Goal: Task Accomplishment & Management: Manage account settings

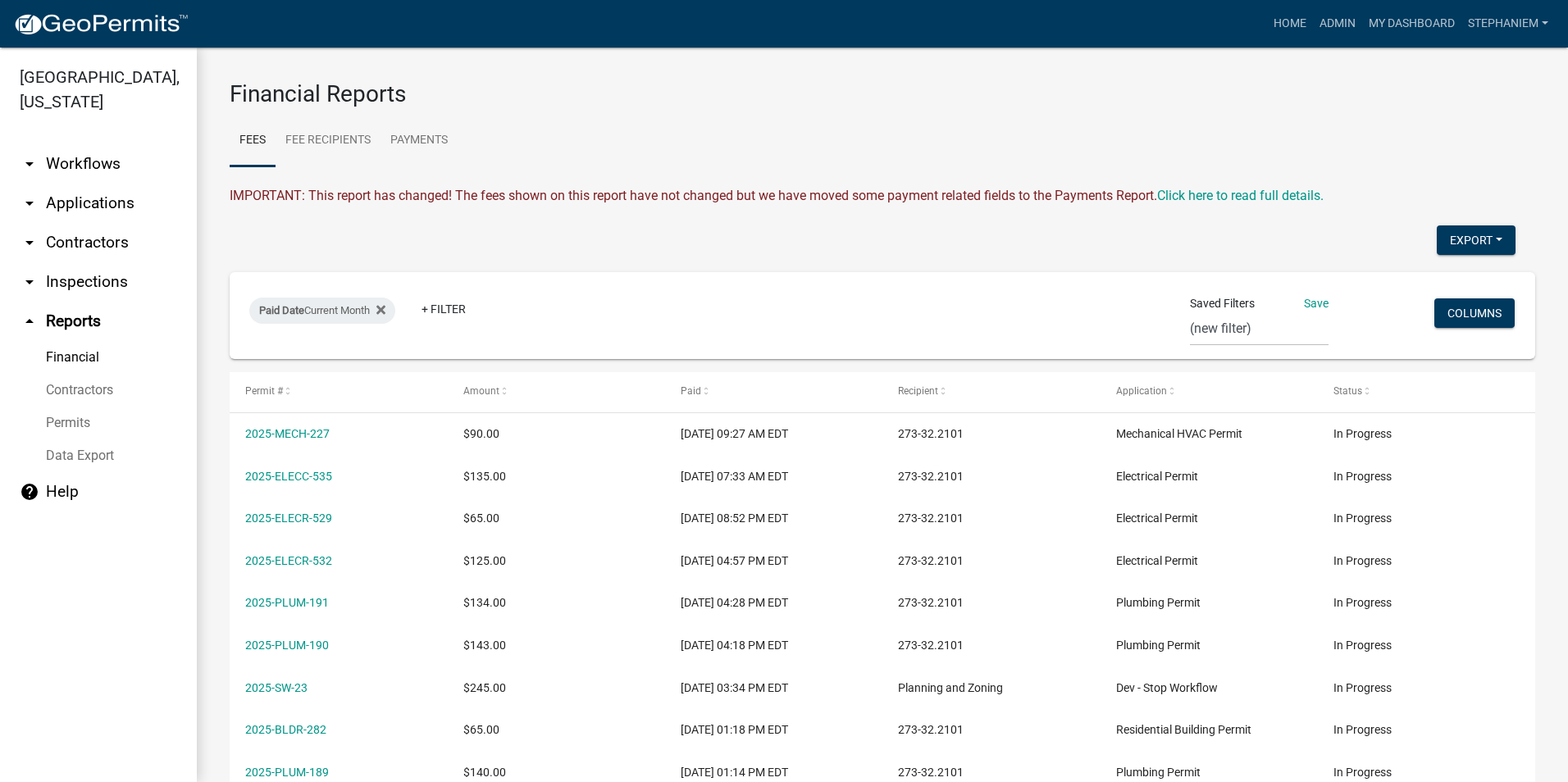
select select "0: null"
click at [89, 274] on link "arrow_drop_down Inspections" at bounding box center [98, 282] width 197 height 39
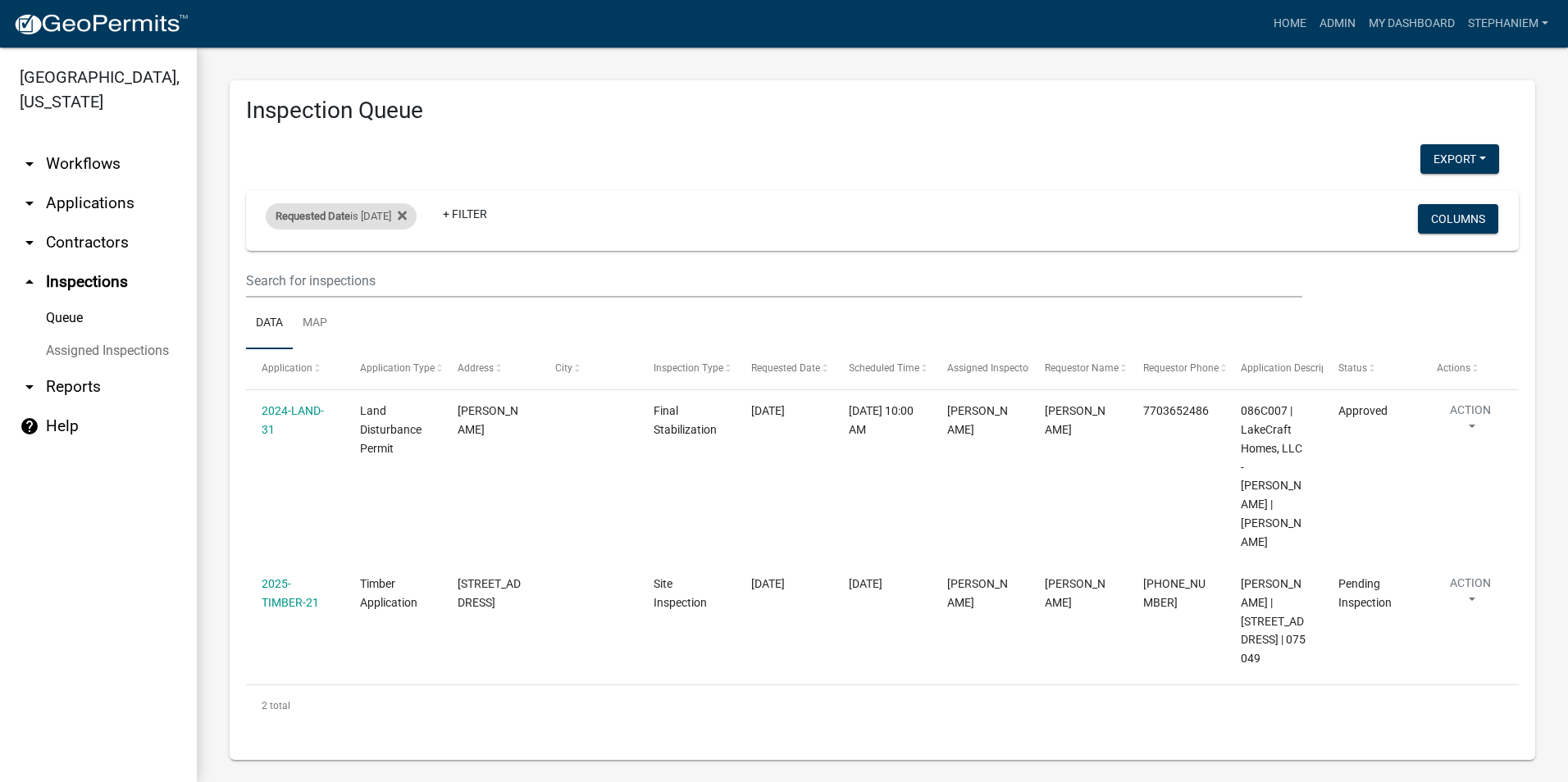
click at [404, 209] on div "Requested Date is [DATE]" at bounding box center [341, 216] width 150 height 26
click at [401, 280] on input "[DATE]" at bounding box center [356, 277] width 115 height 33
type input "[DATE]"
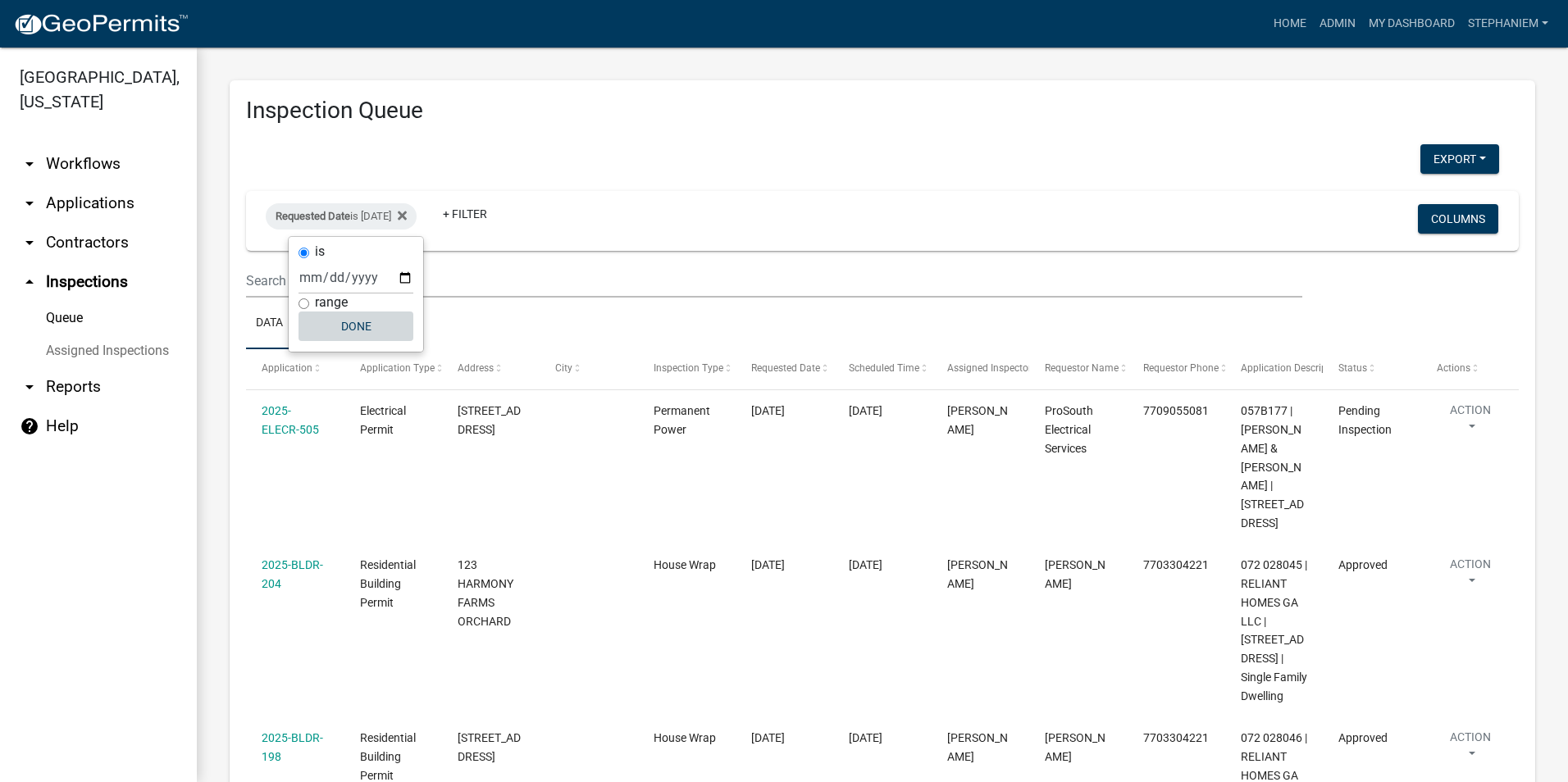
click at [389, 333] on button "Done" at bounding box center [356, 326] width 115 height 30
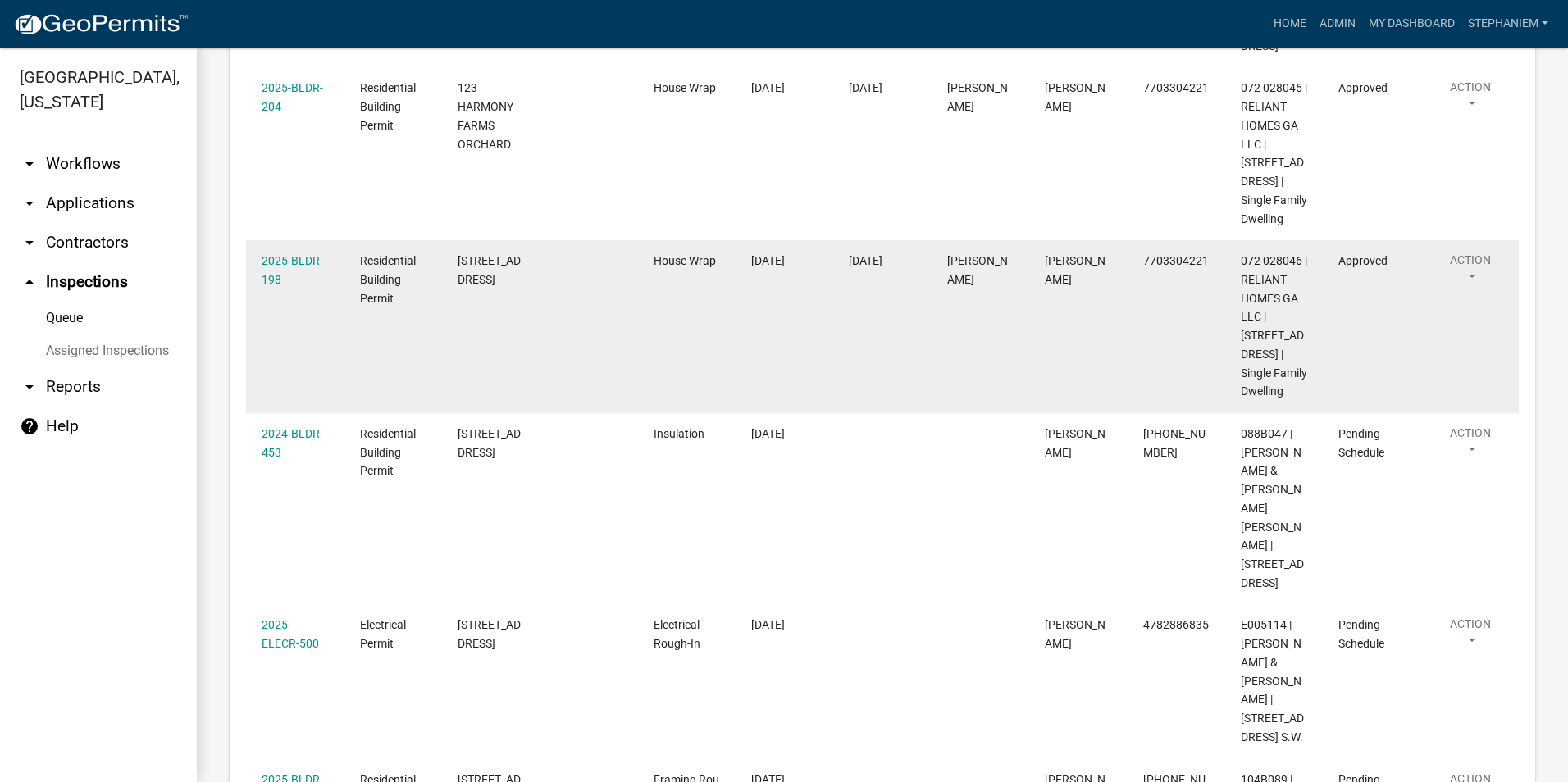
scroll to position [507, 0]
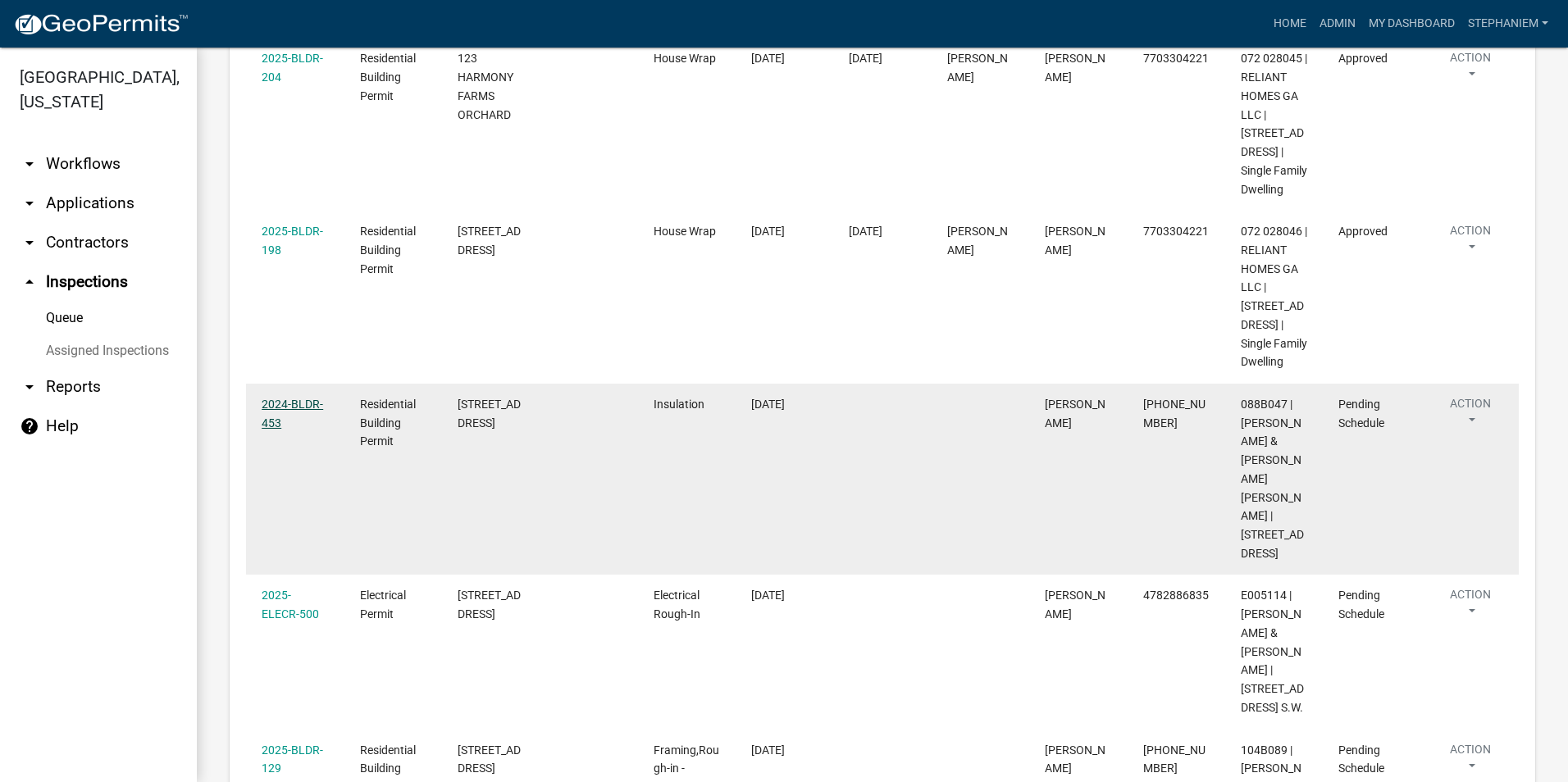
click at [295, 430] on link "2024-BLDR-453" at bounding box center [292, 413] width 62 height 32
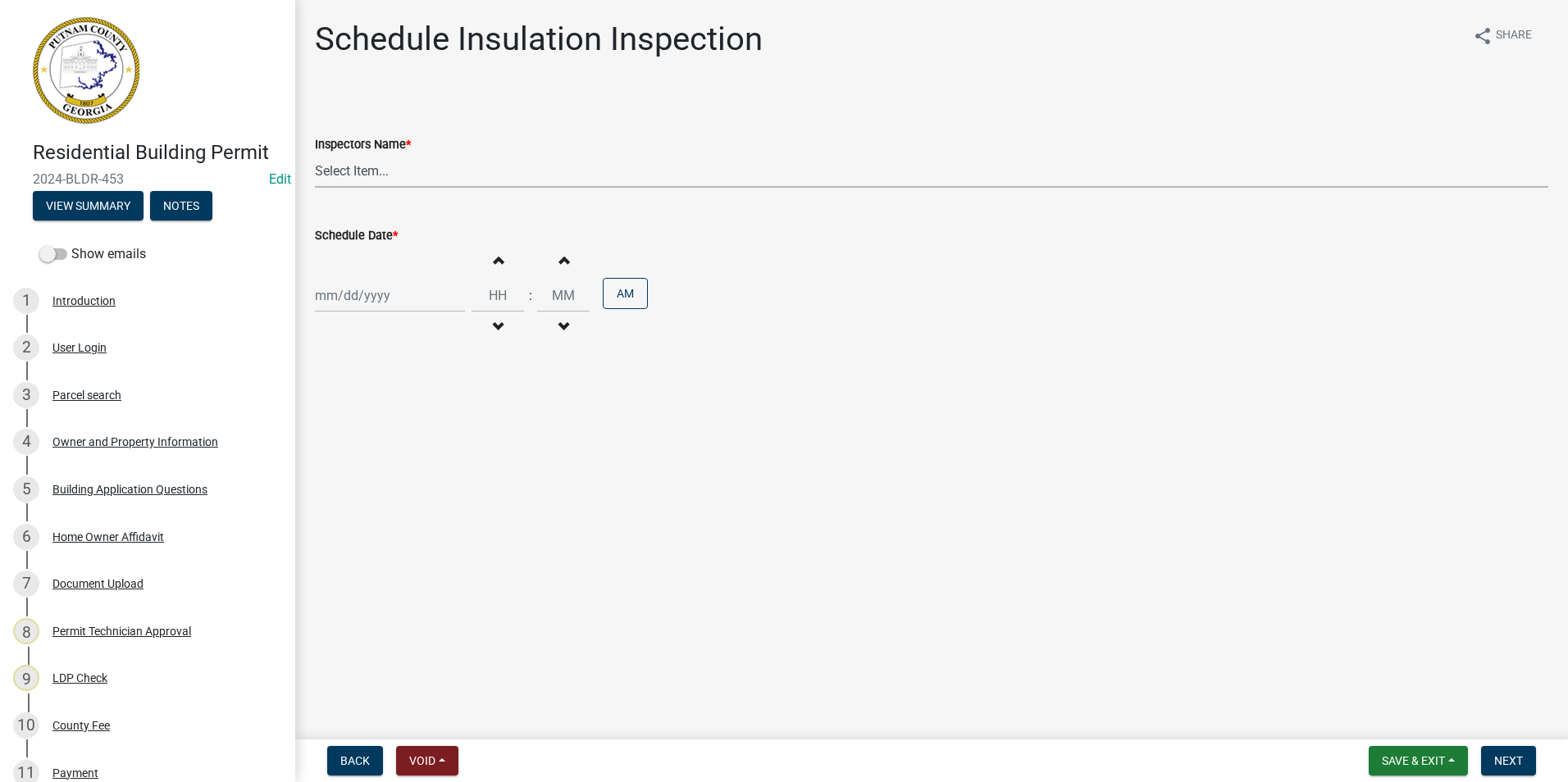
click at [450, 184] on select "Select Item... mrivera ([PERSON_NAME]) [PERSON_NAME] ([PERSON_NAME] ([PERSON_NA…" at bounding box center [931, 170] width 1234 height 33
select select "a0ea4169-8540-4a2c-b9f4-cf4c1ffdeb95"
click at [315, 154] on select "Select Item... mrivera ([PERSON_NAME]) [PERSON_NAME] ([PERSON_NAME] ([PERSON_NA…" at bounding box center [931, 170] width 1234 height 33
click at [365, 284] on div at bounding box center [390, 295] width 150 height 33
select select "9"
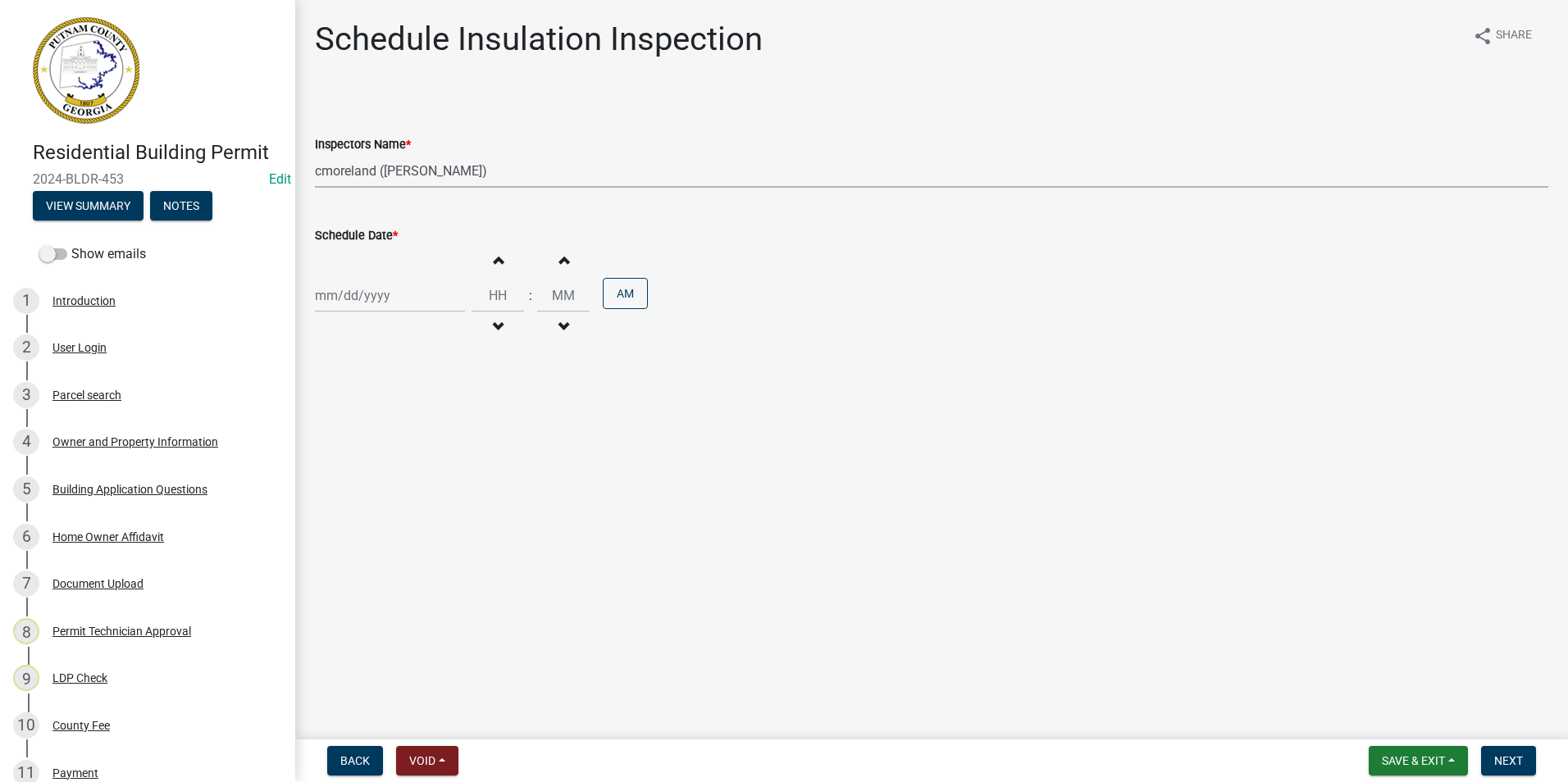
select select "2025"
click at [354, 455] on div "23" at bounding box center [357, 462] width 27 height 26
type input "[DATE]"
click at [1485, 762] on button "Next" at bounding box center [1508, 761] width 55 height 30
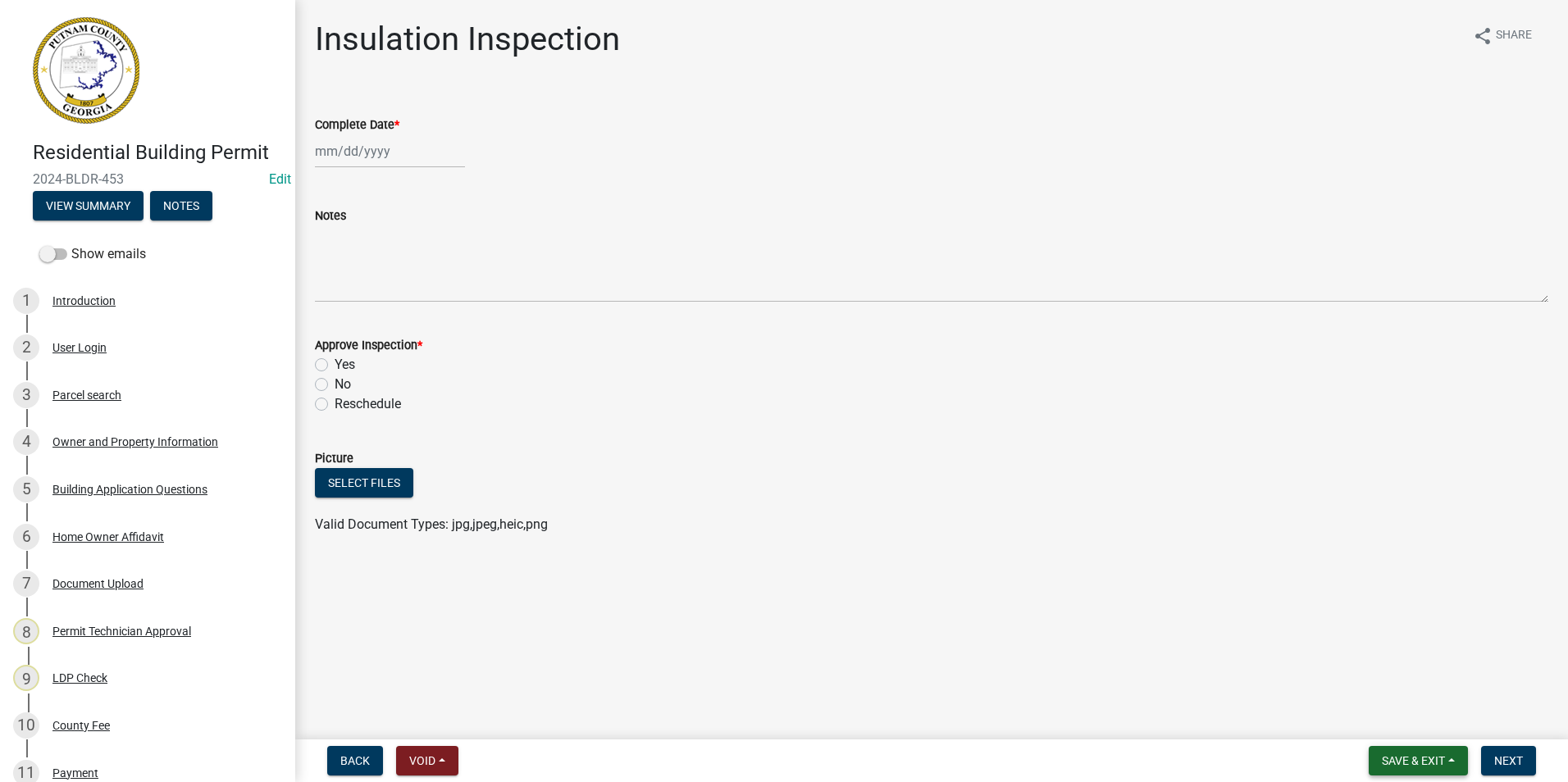
click at [1441, 762] on span "Save & Exit" at bounding box center [1413, 760] width 63 height 13
click at [1436, 716] on button "Save & Exit" at bounding box center [1401, 718] width 131 height 39
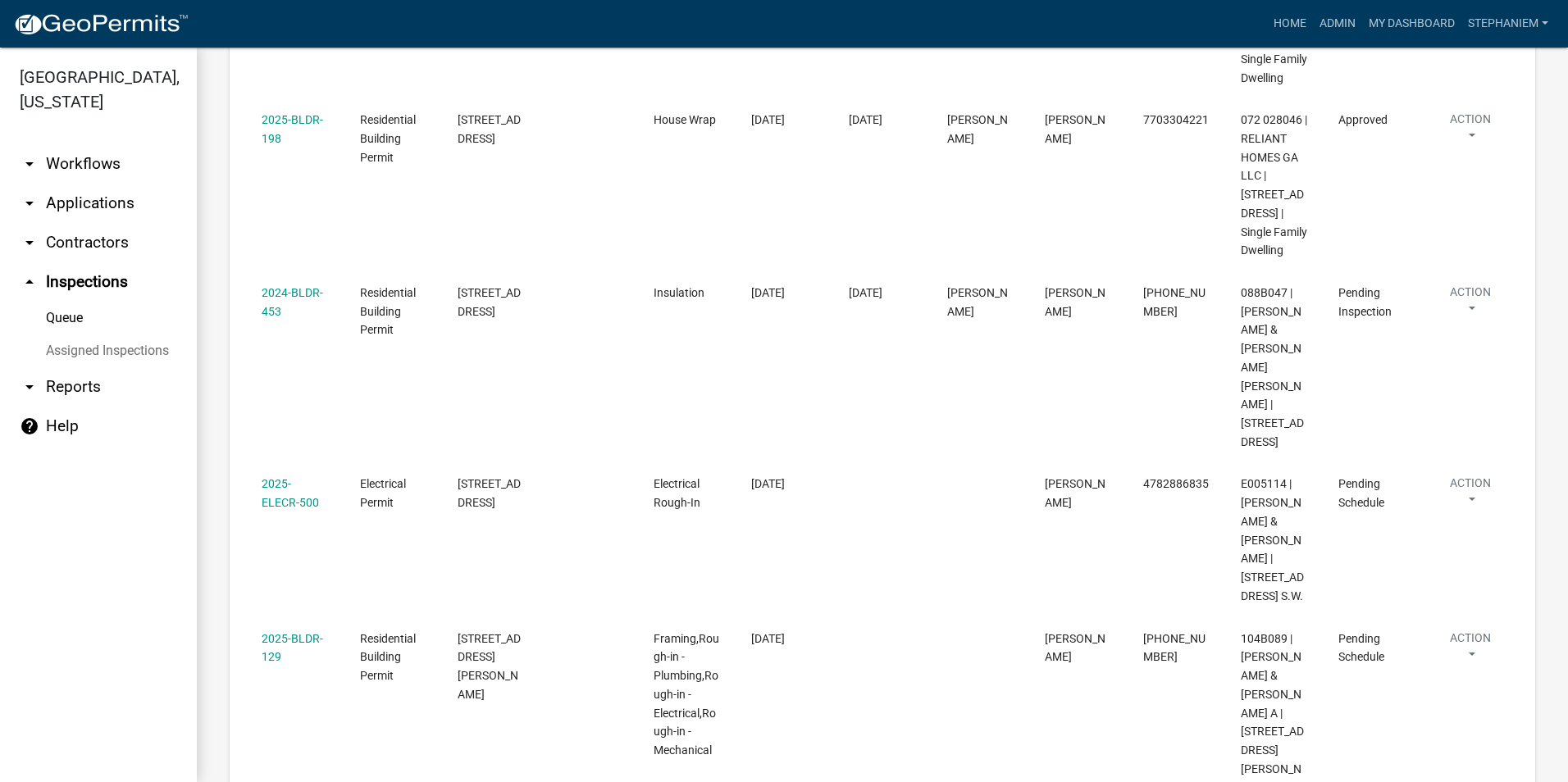
scroll to position [656, 0]
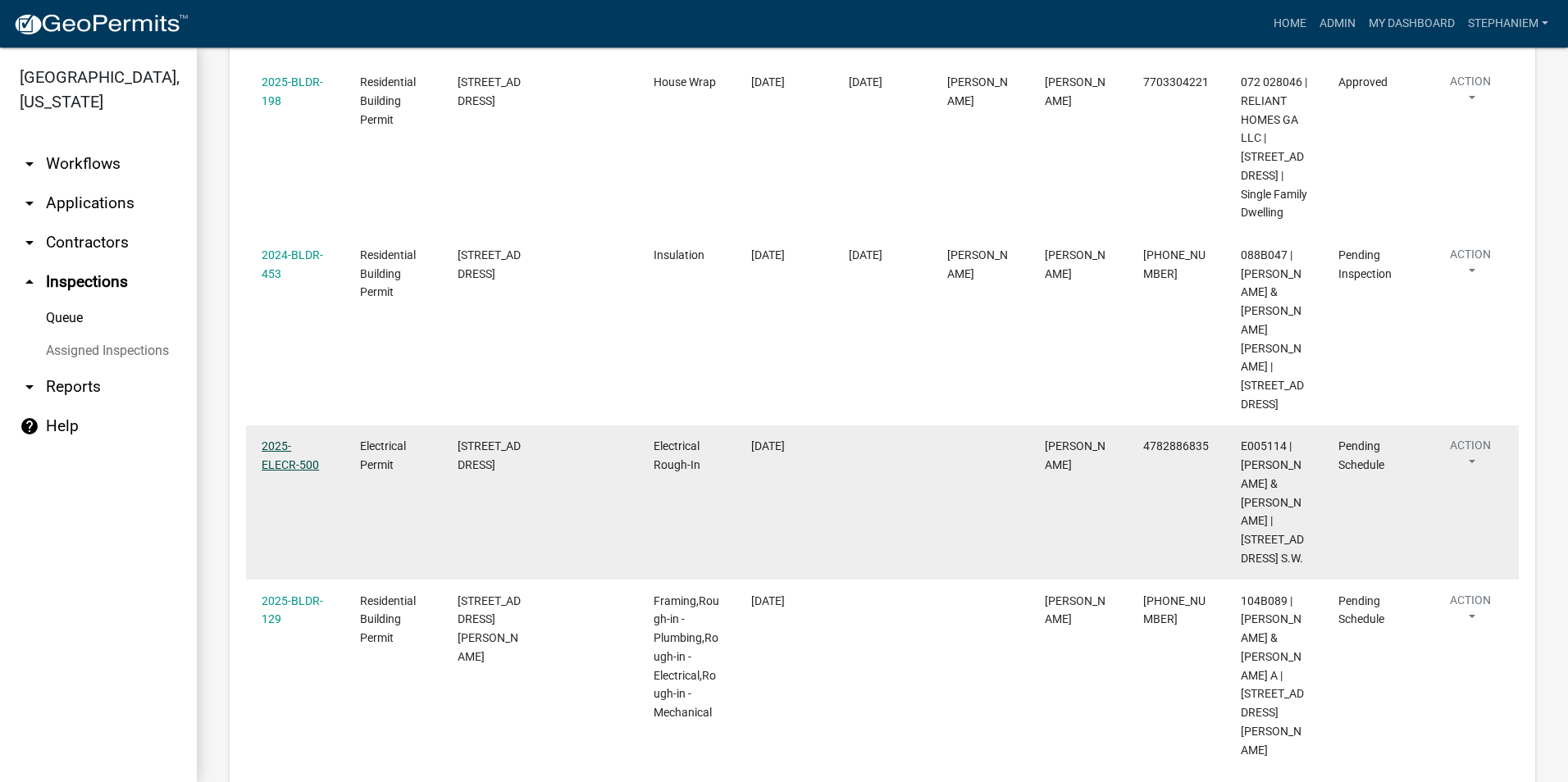
click at [303, 439] on link "2025-ELECR-500" at bounding box center [290, 455] width 57 height 32
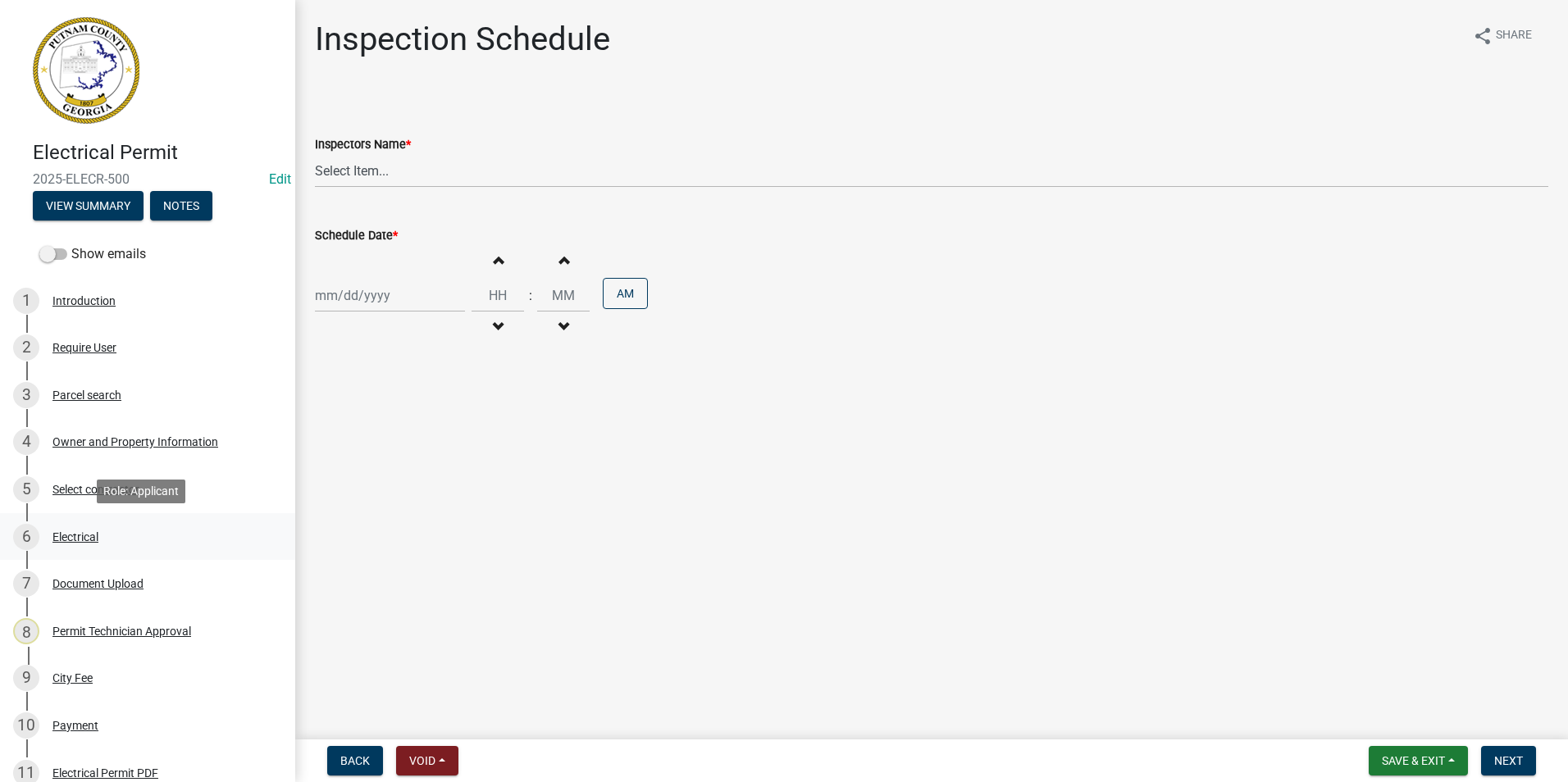
click at [155, 536] on div "6 Electrical" at bounding box center [140, 537] width 256 height 26
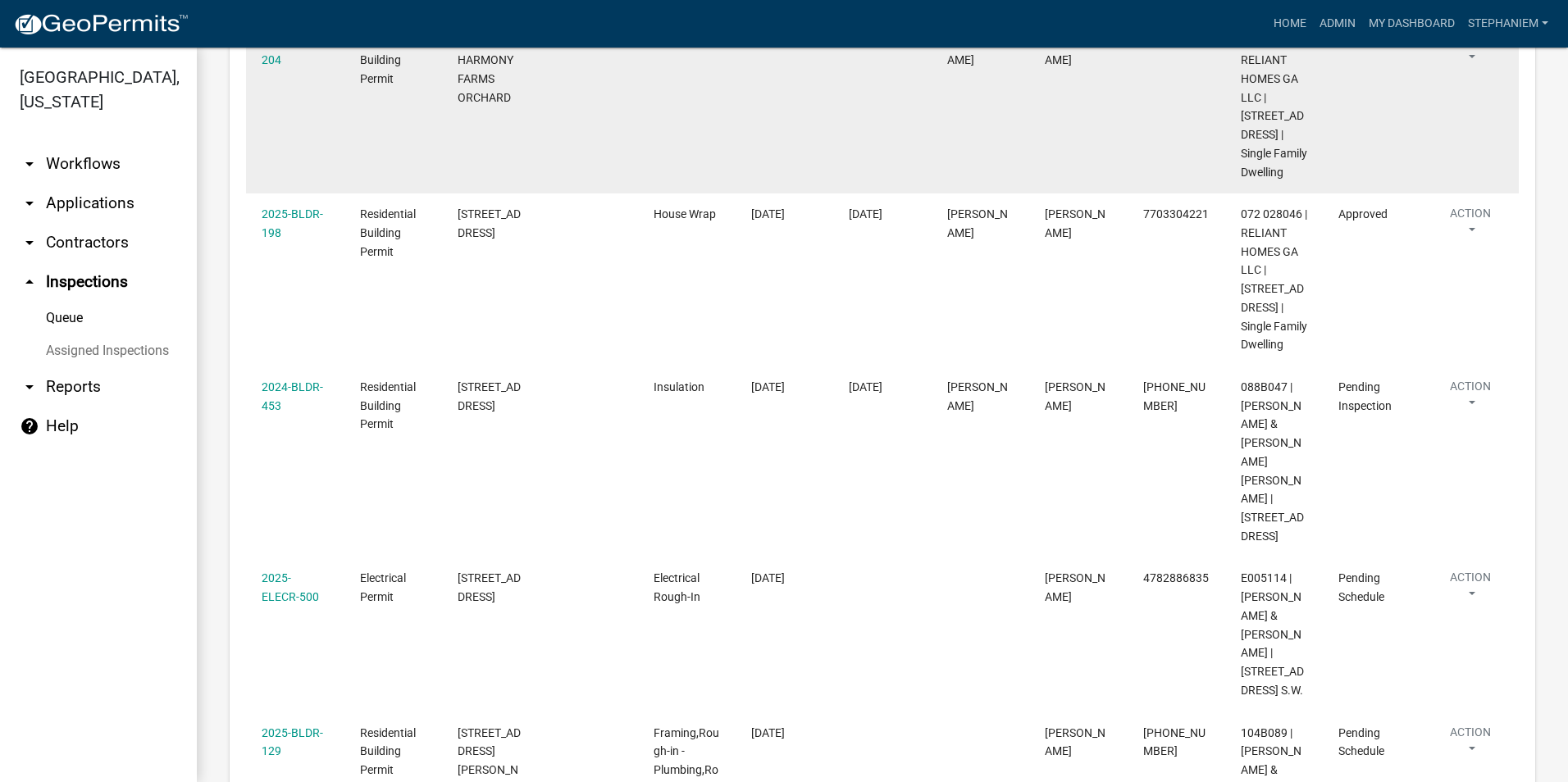
scroll to position [573, 0]
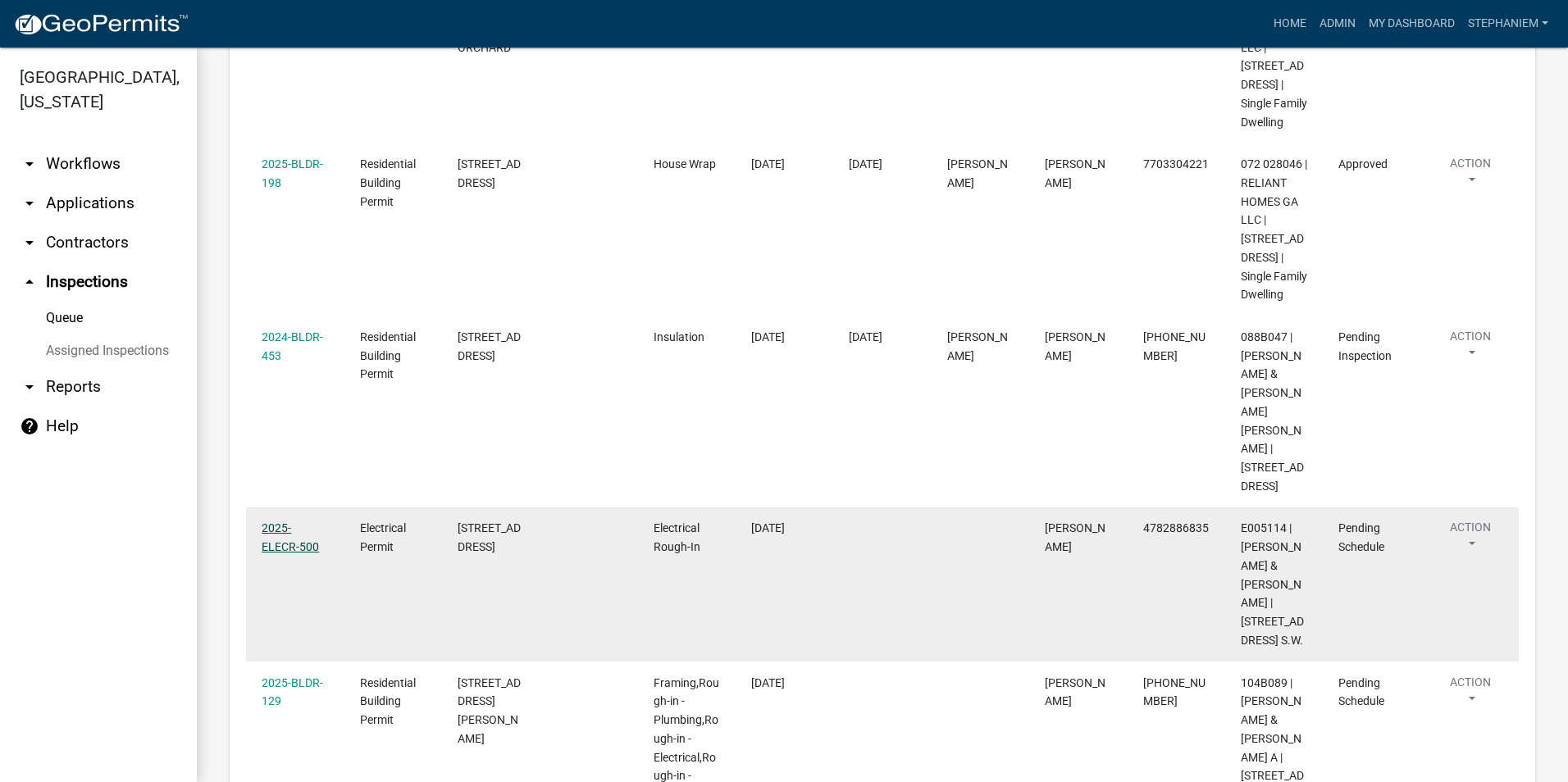
click at [319, 521] on link "2025-ELECR-500" at bounding box center [290, 537] width 57 height 32
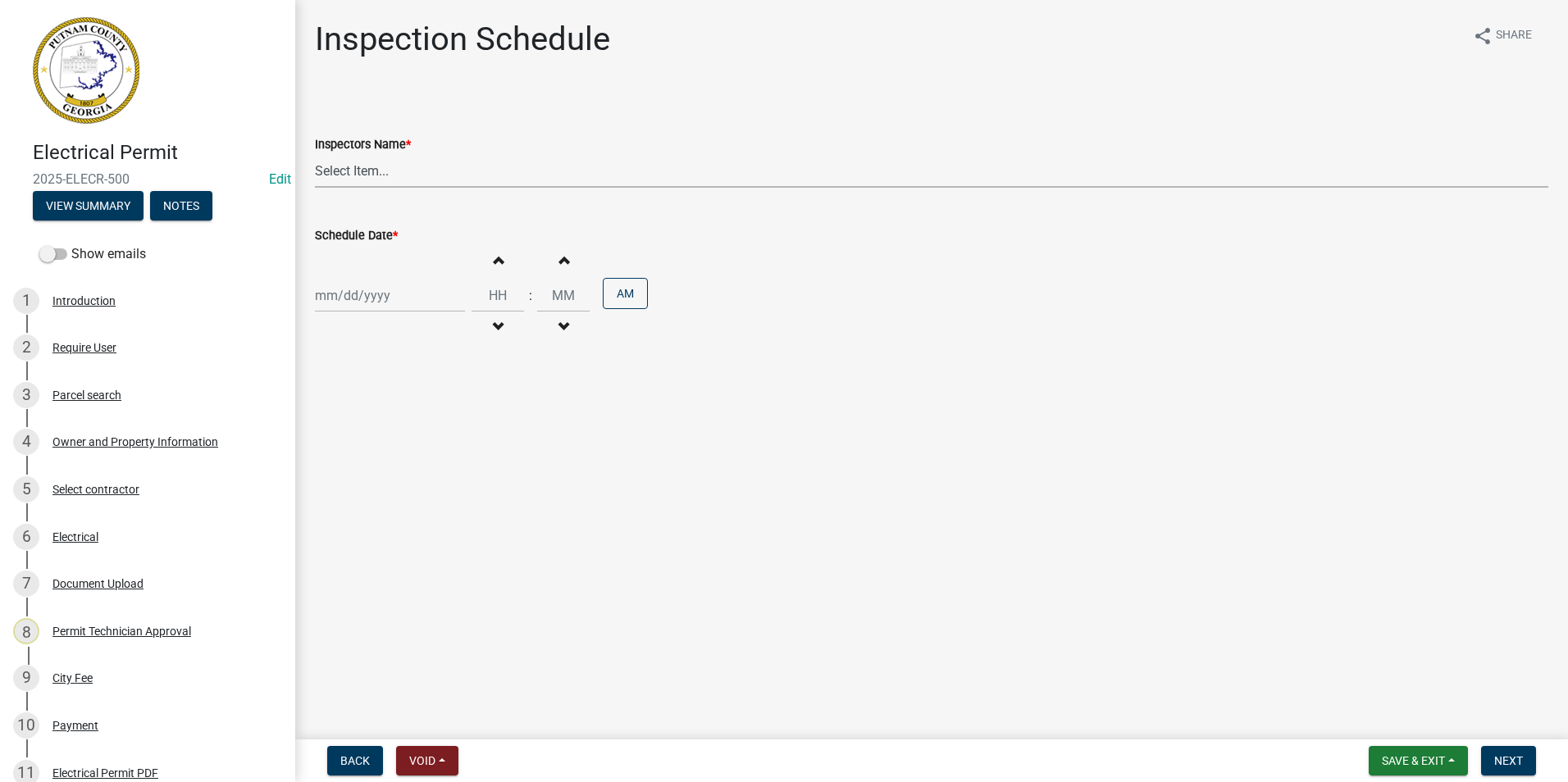
click at [344, 184] on select "Select Item... mrivera ([PERSON_NAME]) [PERSON_NAME] ([PERSON_NAME] ([PERSON_NA…" at bounding box center [931, 170] width 1234 height 33
select select "07642ab0-564c-47bb-824b-0ccf2da83593"
click at [315, 154] on select "Select Item... mrivera ([PERSON_NAME]) [PERSON_NAME] ([PERSON_NAME] ([PERSON_NA…" at bounding box center [931, 170] width 1234 height 33
select select "9"
select select "2025"
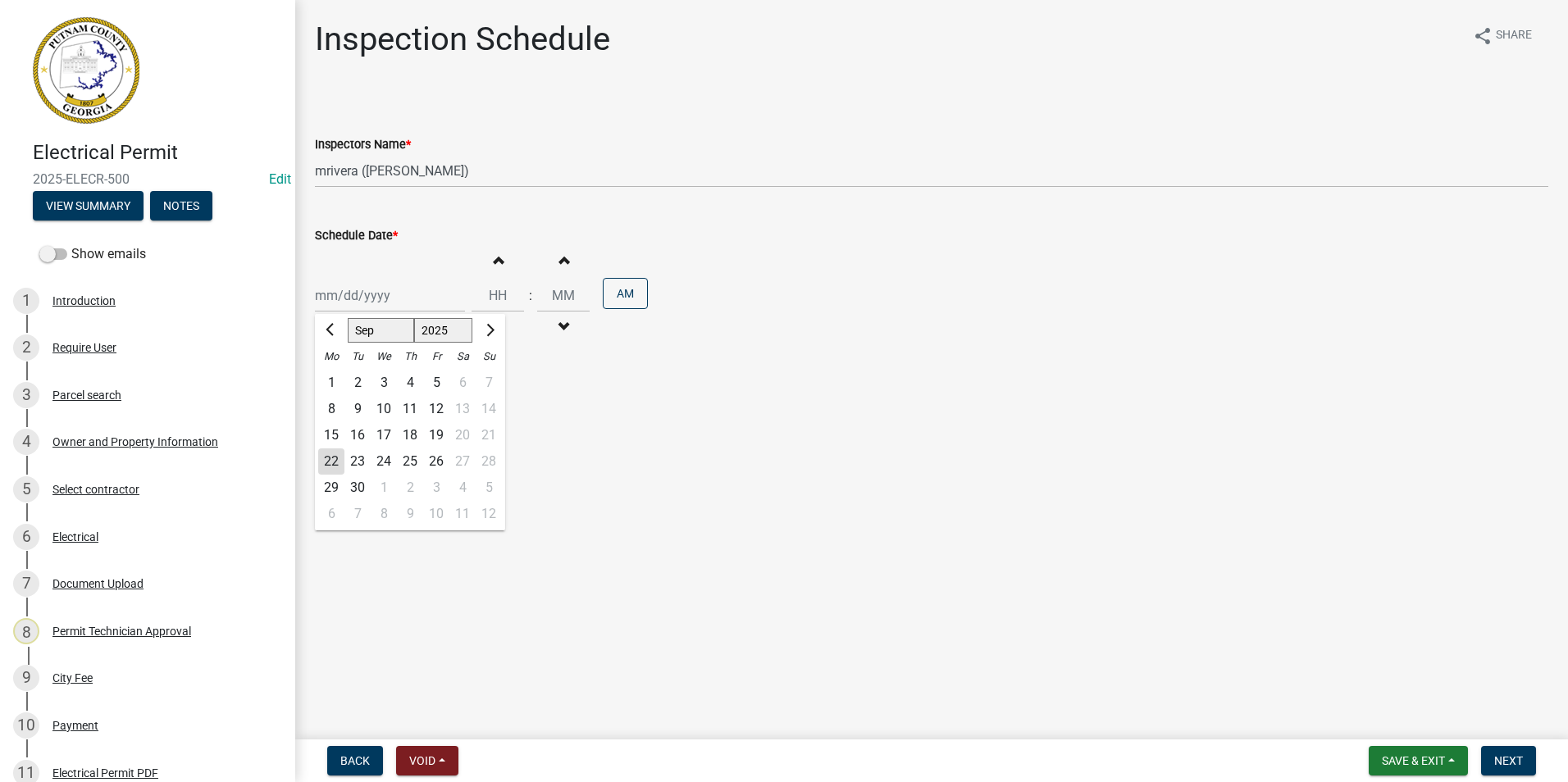
click at [340, 303] on div "[PERSON_NAME] Feb Mar Apr [PERSON_NAME][DATE] Oct Nov [DATE] 1526 1527 1528 152…" at bounding box center [390, 295] width 150 height 33
click at [360, 454] on div "23" at bounding box center [357, 462] width 27 height 26
type input "[DATE]"
click at [1512, 751] on button "Next" at bounding box center [1508, 761] width 55 height 30
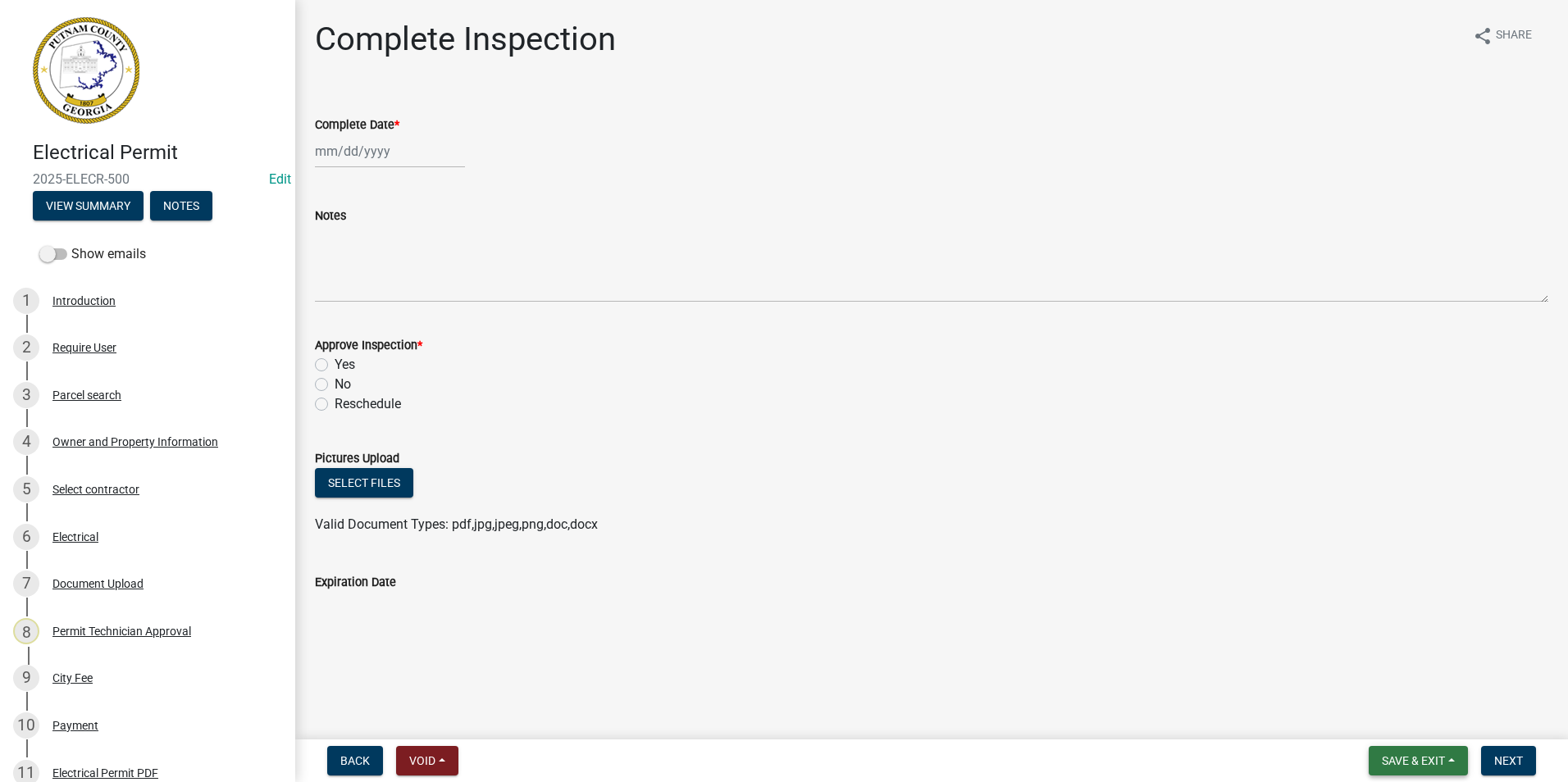
click at [1394, 766] on span "Save & Exit" at bounding box center [1413, 760] width 63 height 13
click at [1388, 726] on button "Save & Exit" at bounding box center [1401, 718] width 131 height 39
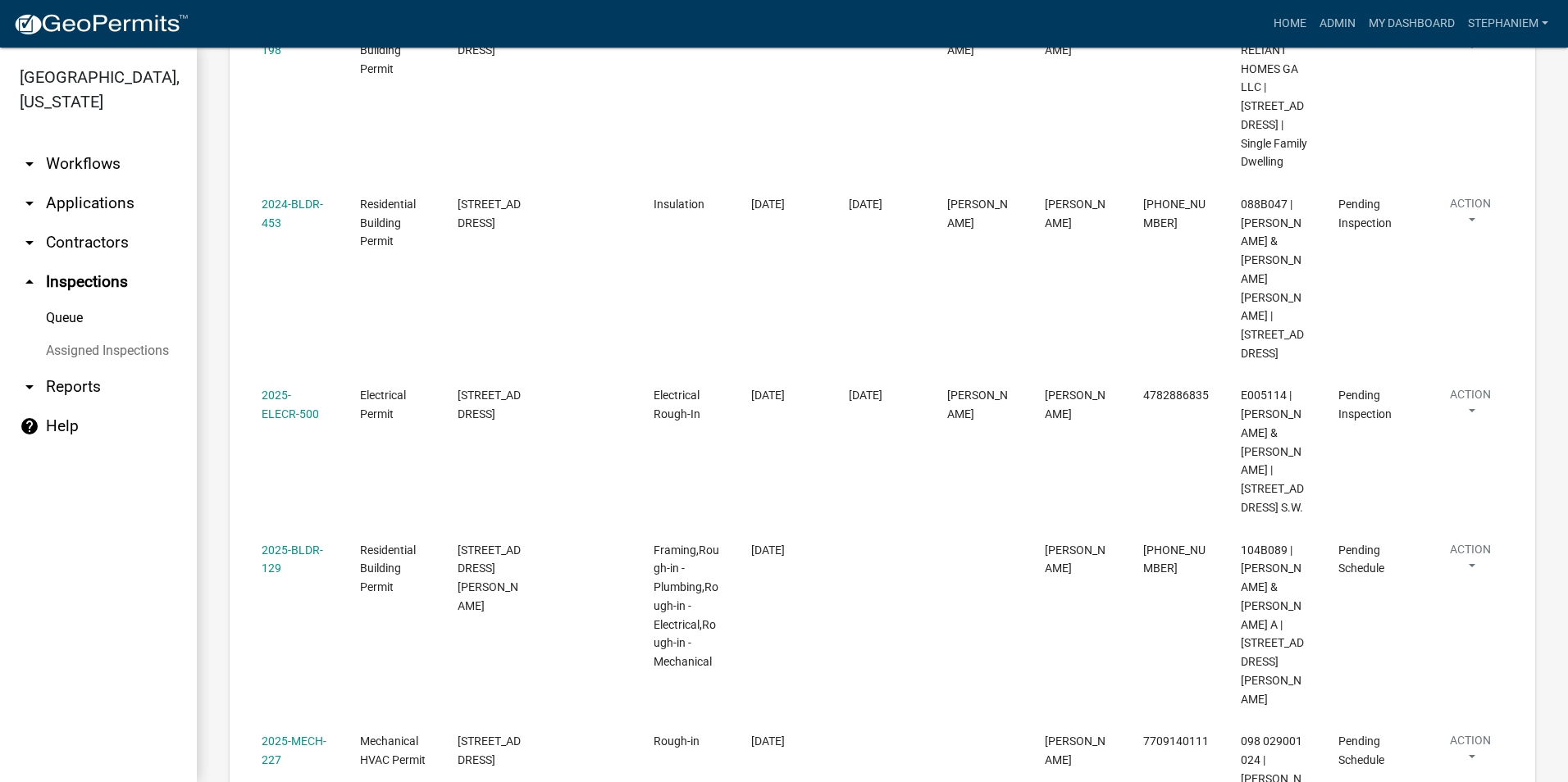
scroll to position [738, 0]
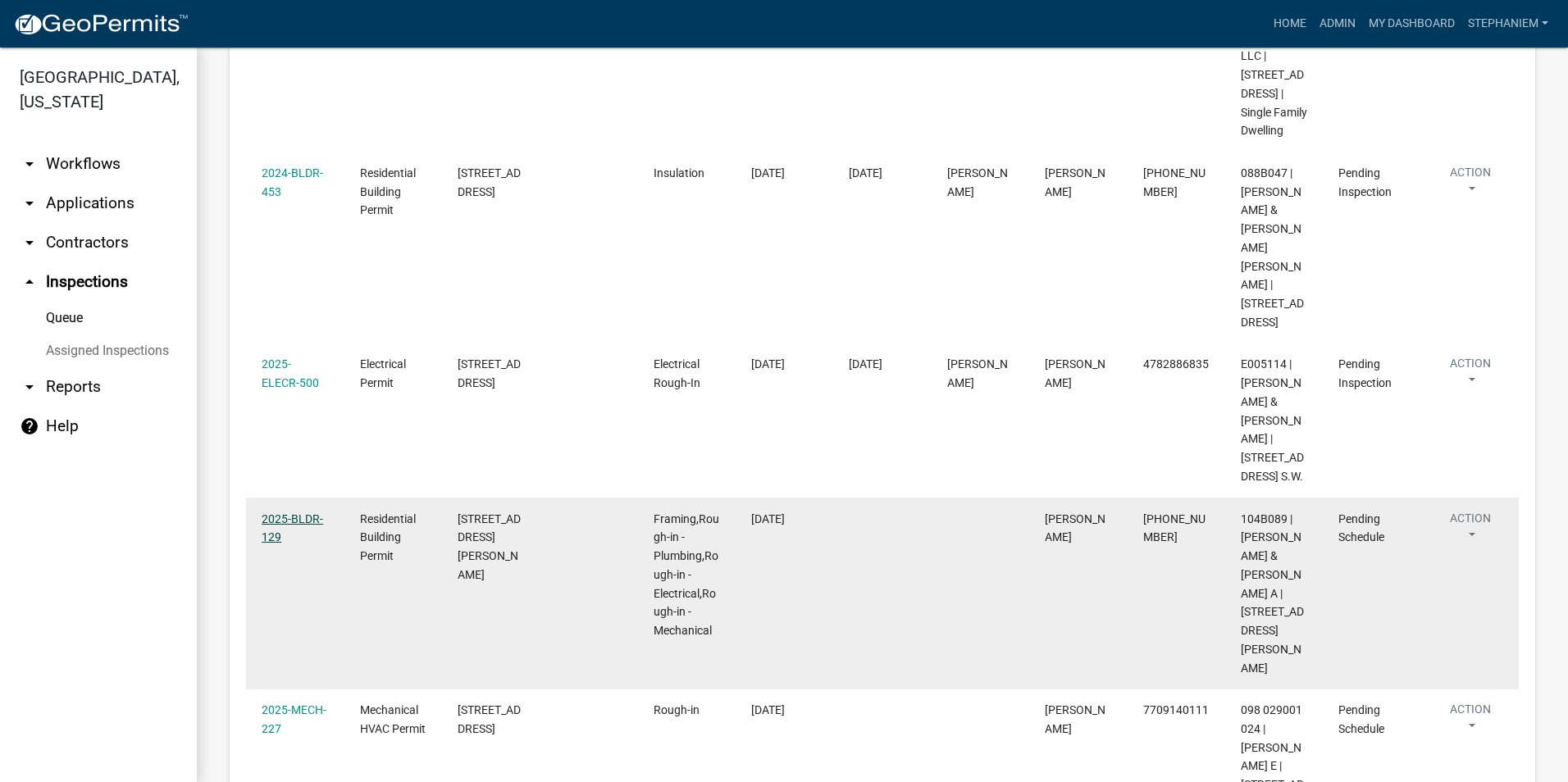
click at [302, 512] on link "2025-BLDR-129" at bounding box center [292, 527] width 62 height 32
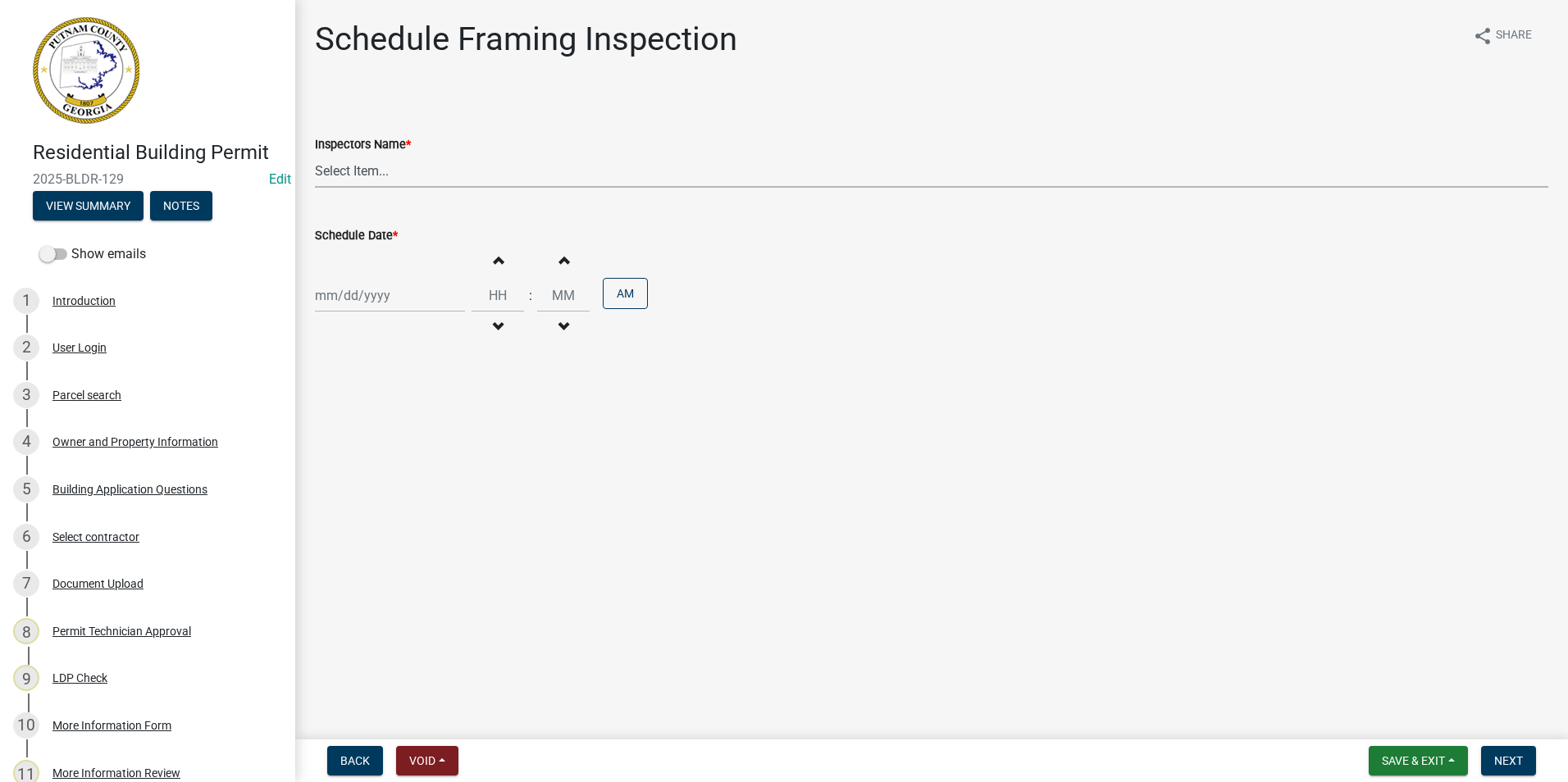
click at [393, 173] on select "Select Item... mrivera ([PERSON_NAME]) [PERSON_NAME] ([PERSON_NAME] ([PERSON_NA…" at bounding box center [931, 170] width 1234 height 33
select select "a0ea4169-8540-4a2c-b9f4-cf4c1ffdeb95"
click at [315, 154] on select "Select Item... mrivera ([PERSON_NAME]) [PERSON_NAME] ([PERSON_NAME] ([PERSON_NA…" at bounding box center [931, 170] width 1234 height 33
select select "9"
select select "2025"
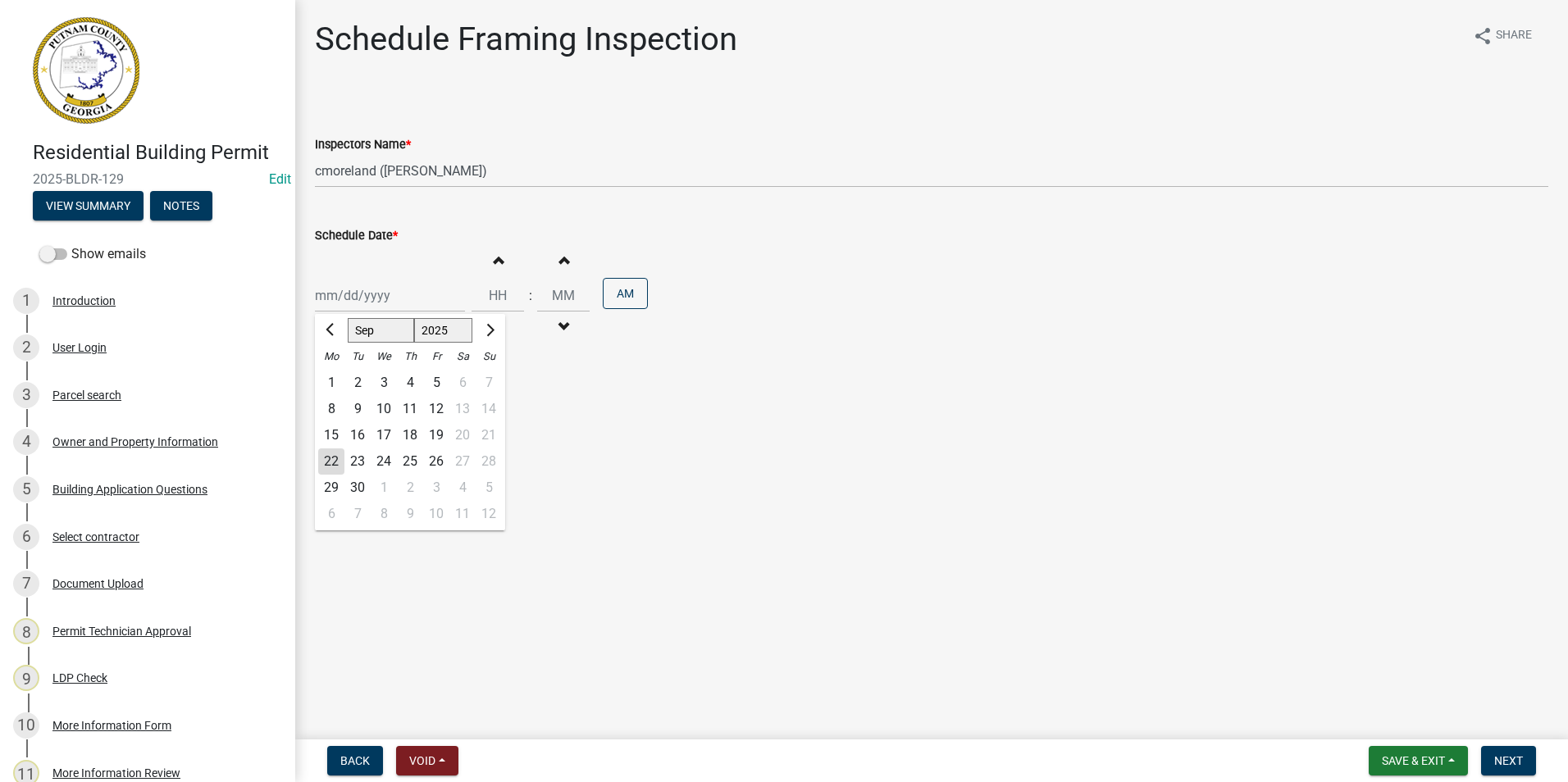
click at [365, 299] on div "[PERSON_NAME] Feb Mar Apr [PERSON_NAME][DATE] Oct Nov [DATE] 1526 1527 1528 152…" at bounding box center [390, 295] width 150 height 33
click at [358, 456] on div "23" at bounding box center [357, 462] width 27 height 26
type input "[DATE]"
click at [1511, 765] on span "Next" at bounding box center [1509, 760] width 29 height 13
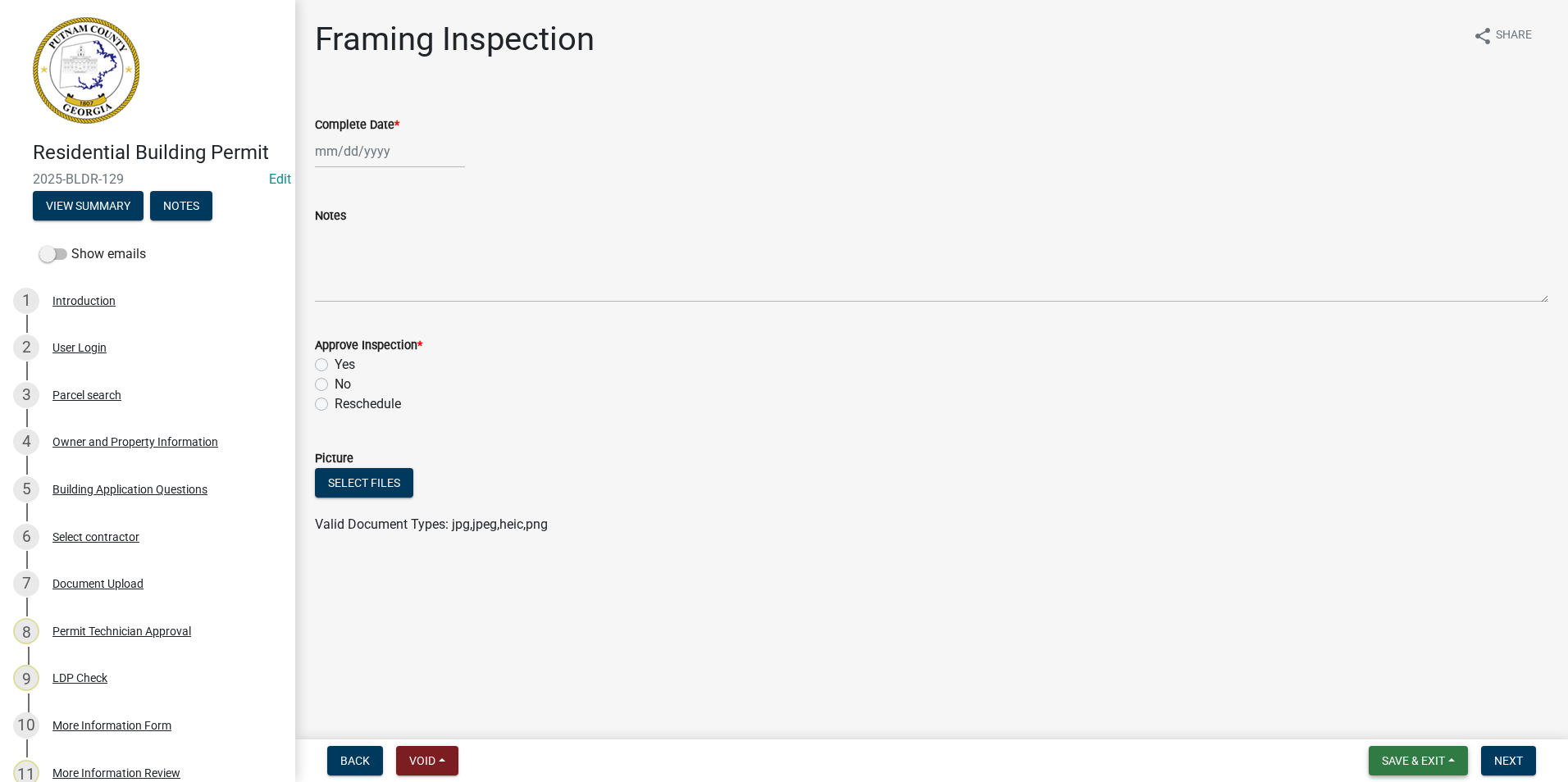
click at [1385, 755] on span "Save & Exit" at bounding box center [1413, 760] width 63 height 13
click at [1393, 724] on button "Save & Exit" at bounding box center [1401, 718] width 131 height 39
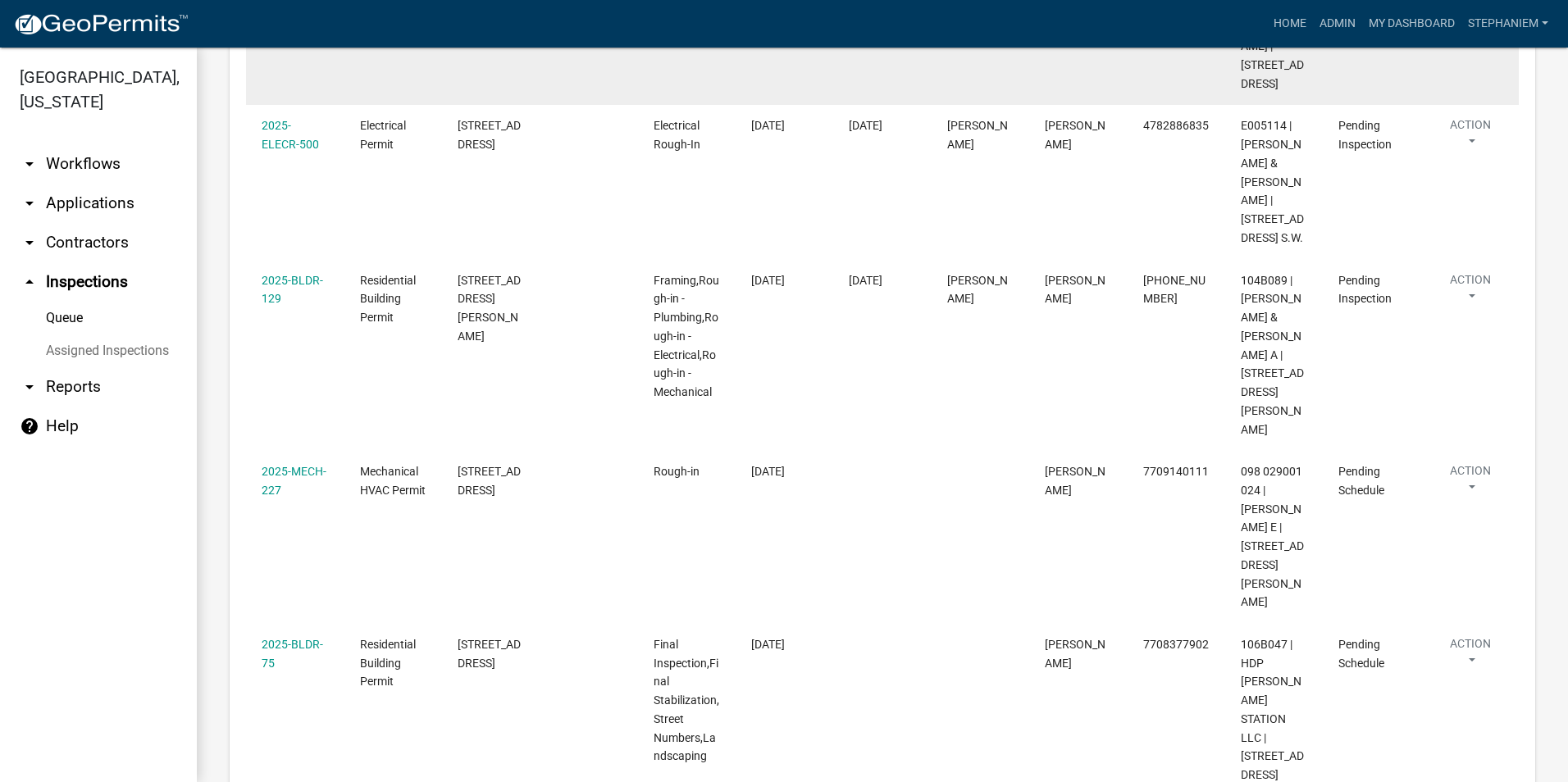
scroll to position [984, 0]
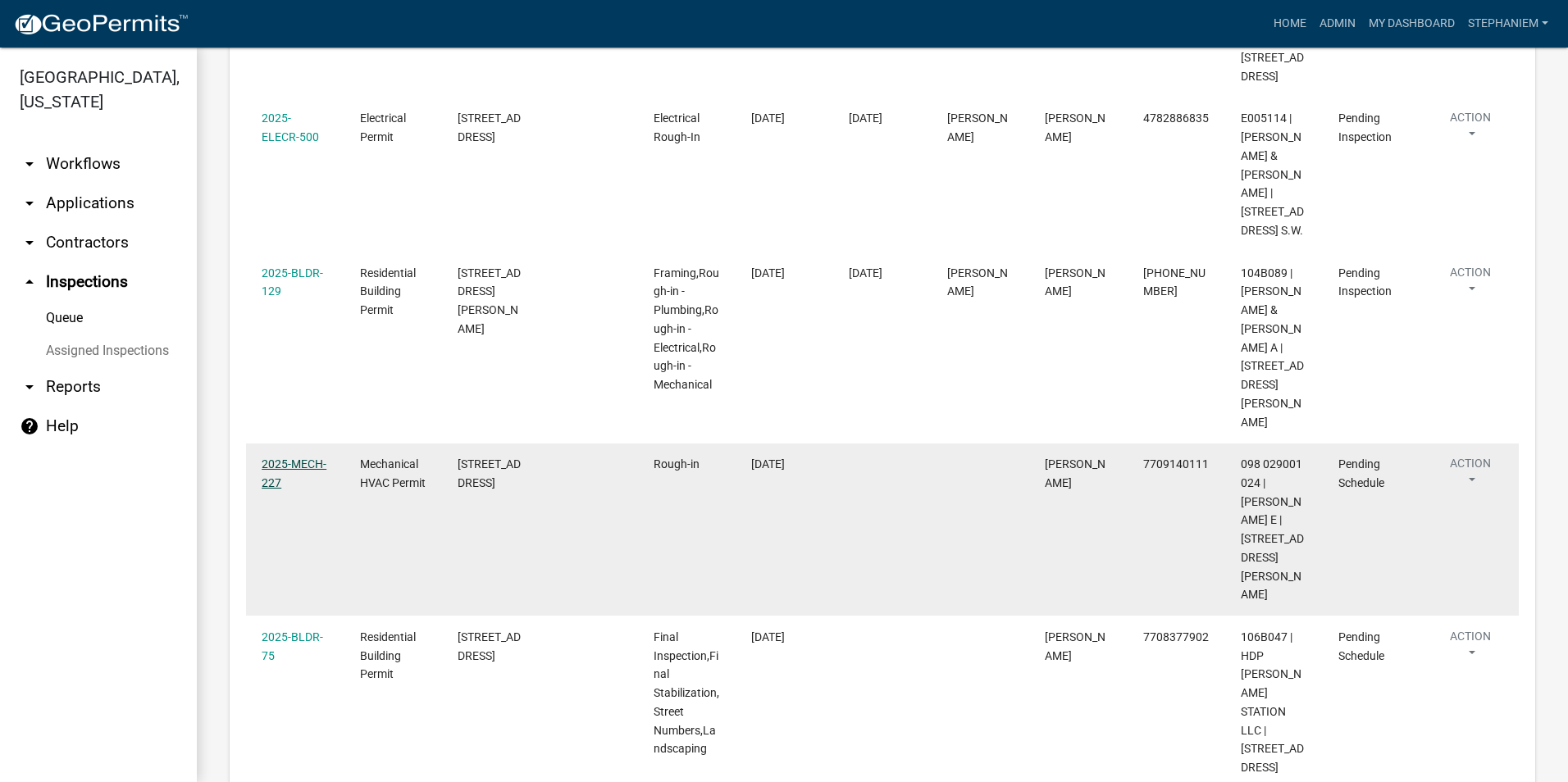
click at [304, 457] on link "2025-MECH-227" at bounding box center [294, 473] width 65 height 32
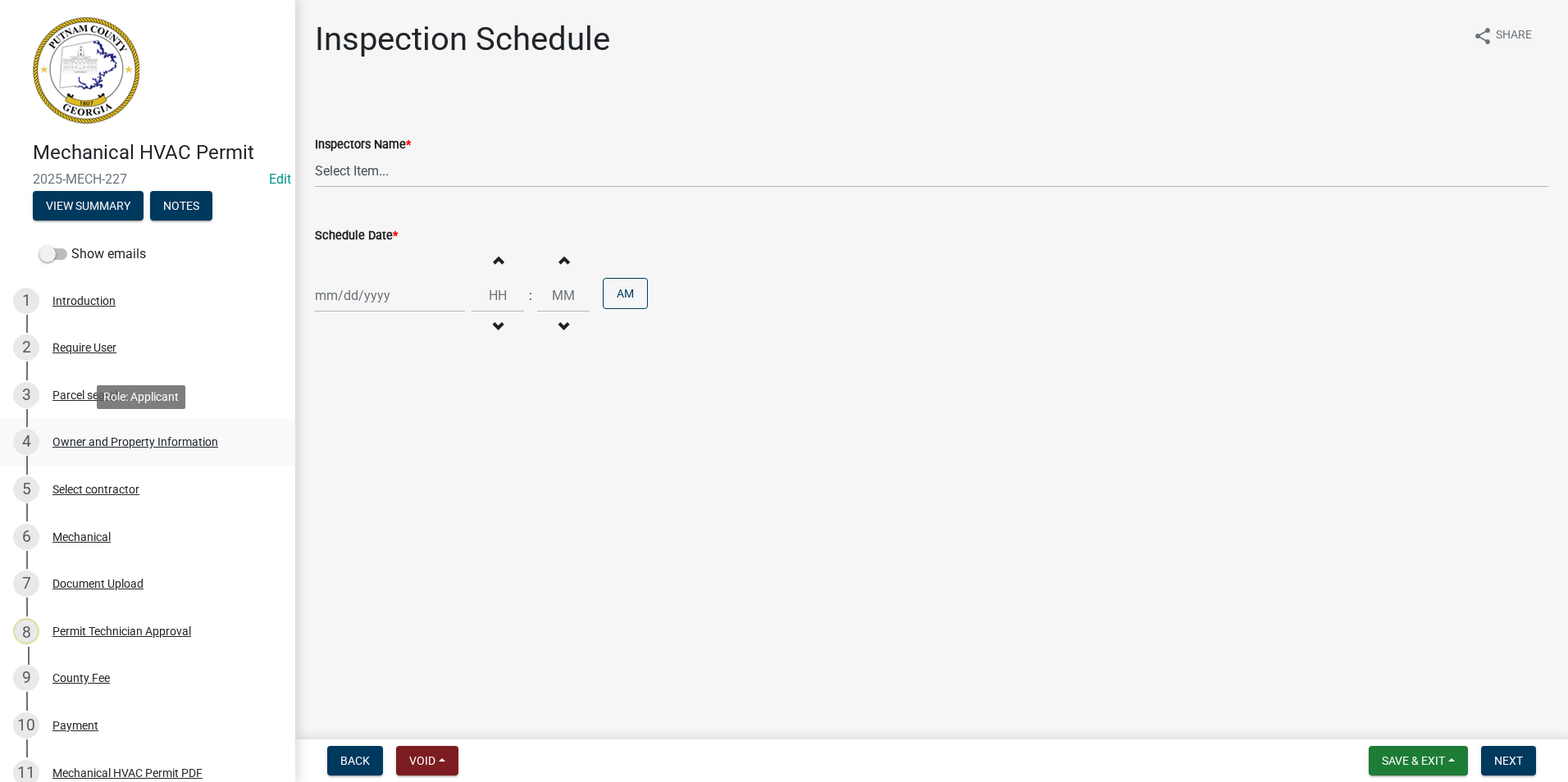
click at [181, 430] on div "4 Owner and Property Information" at bounding box center [140, 442] width 256 height 26
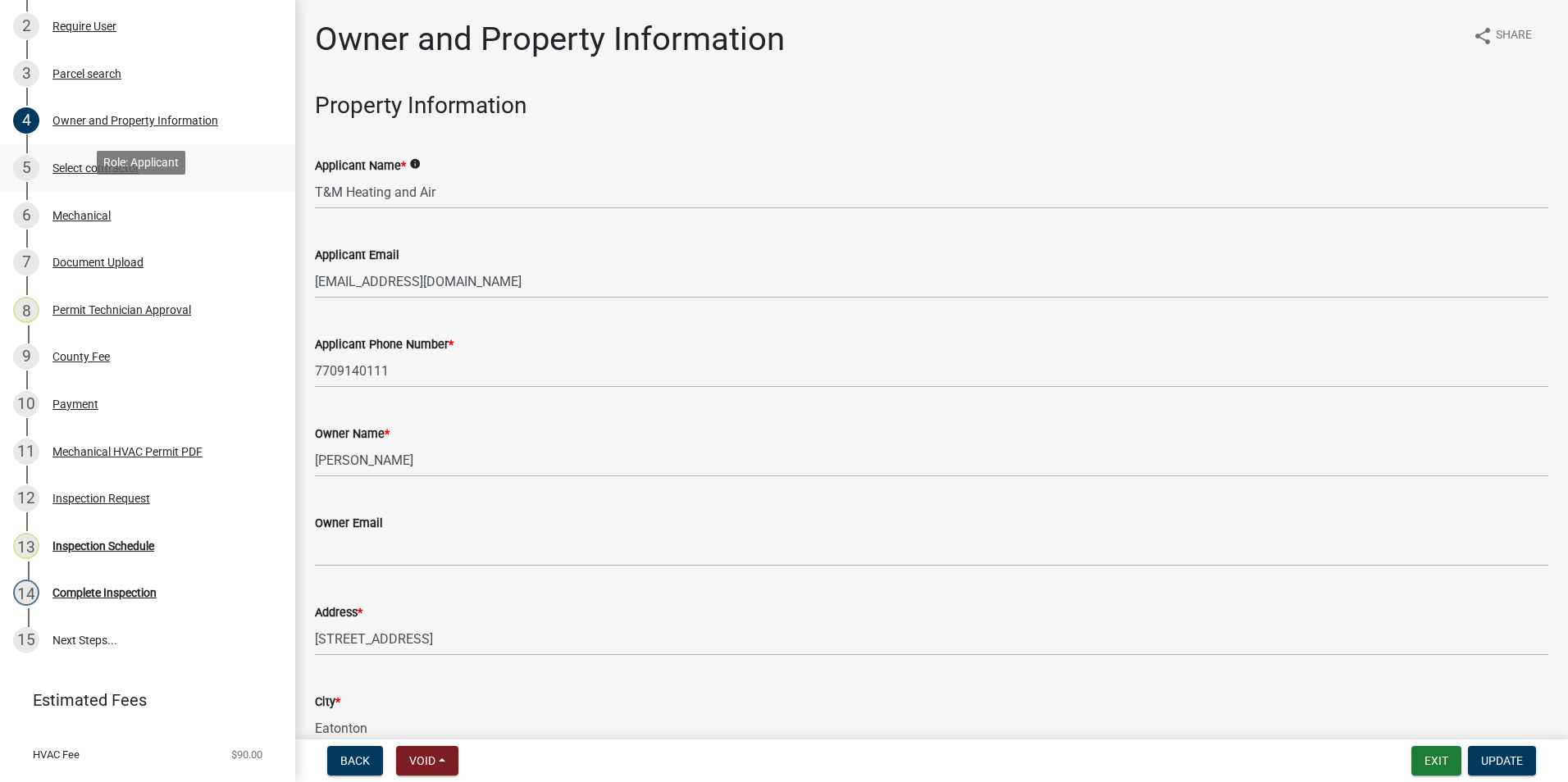
scroll to position [328, 0]
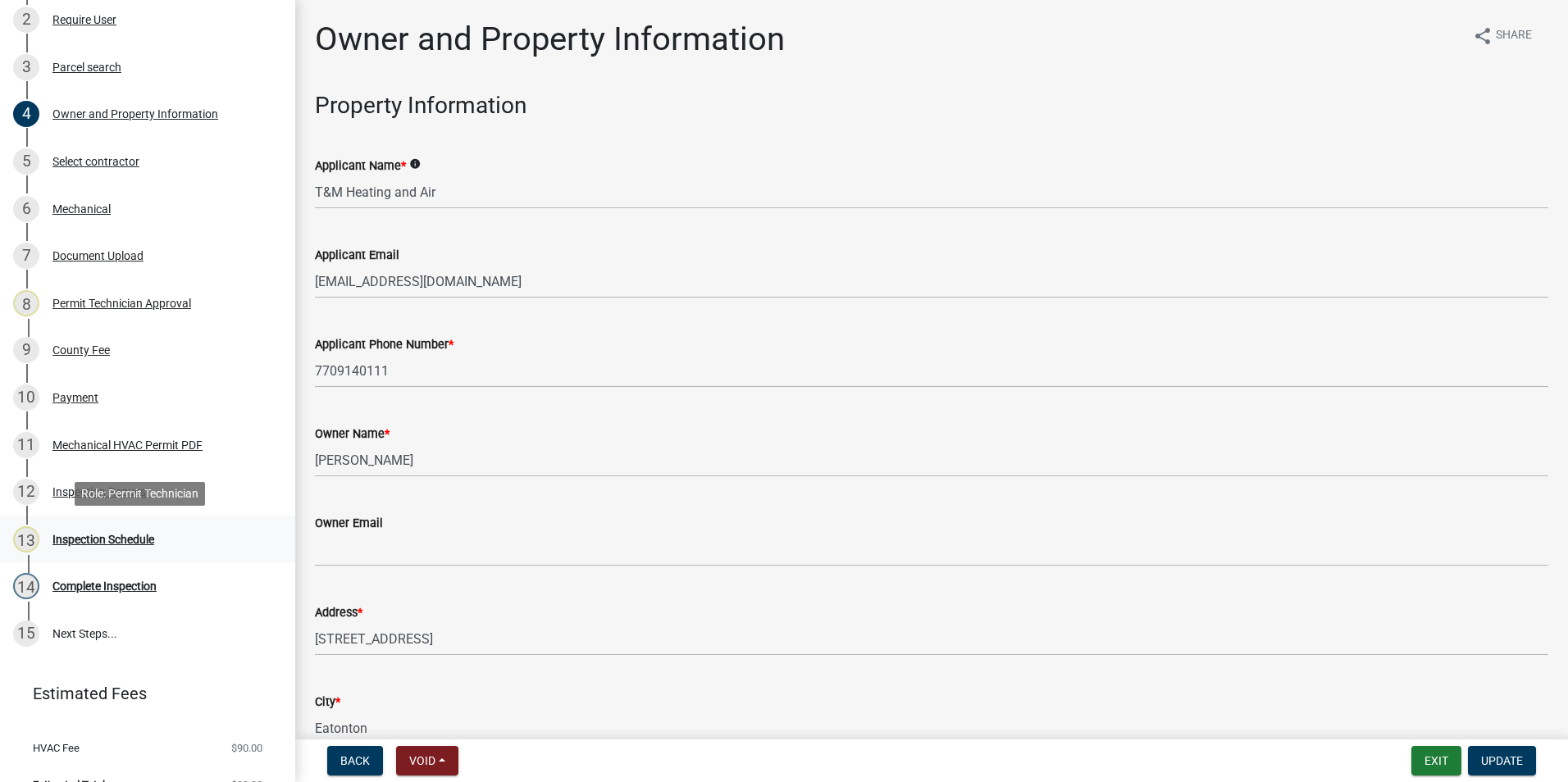
click at [127, 527] on div "13 Inspection Schedule" at bounding box center [140, 539] width 256 height 26
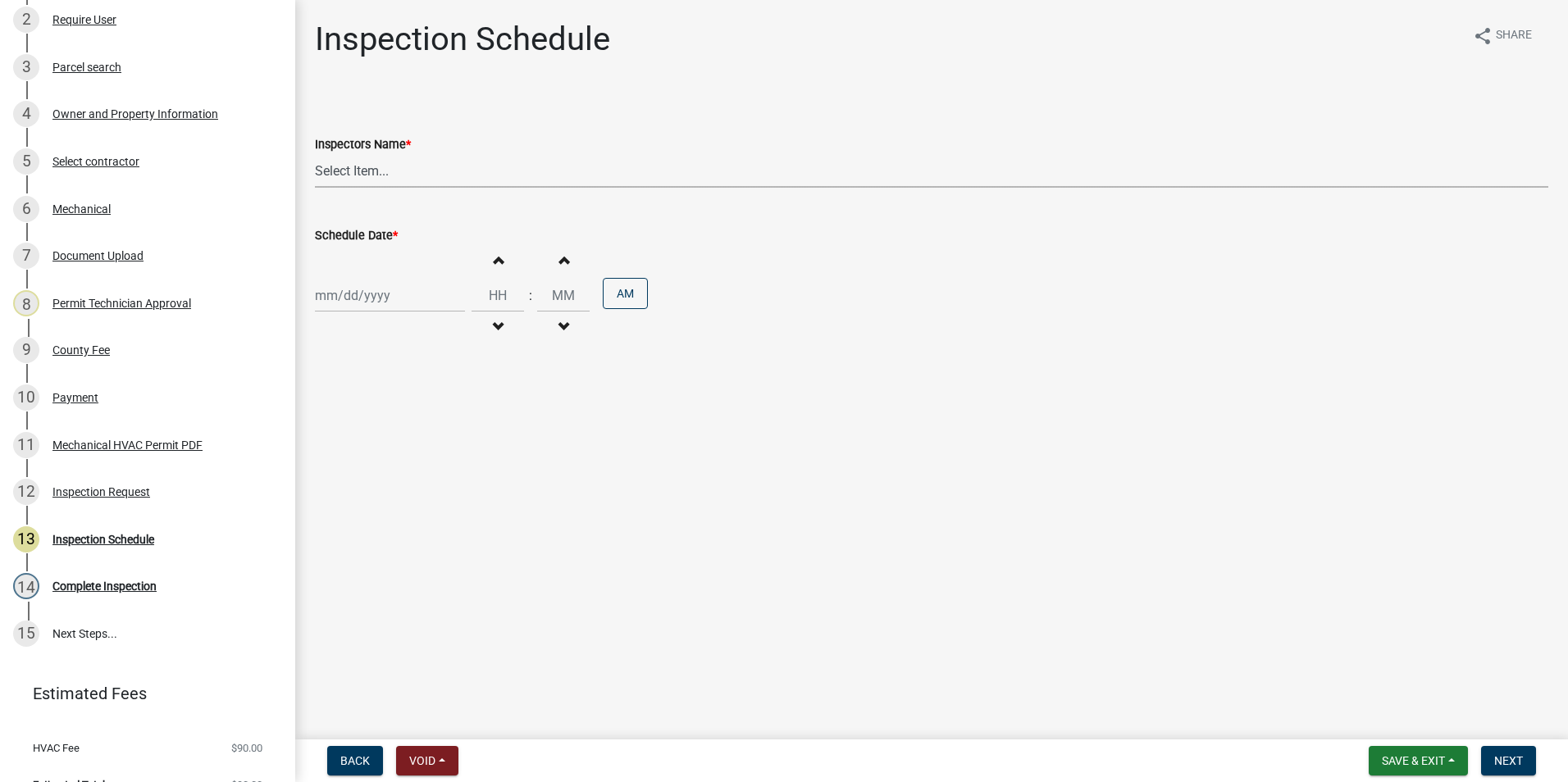
click at [432, 166] on select "Select Item... mrivera ([PERSON_NAME]) [PERSON_NAME] ([PERSON_NAME] ([PERSON_NA…" at bounding box center [931, 170] width 1234 height 33
select select "a0ea4169-8540-4a2c-b9f4-cf4c1ffdeb95"
click at [315, 154] on select "Select Item... mrivera ([PERSON_NAME]) [PERSON_NAME] ([PERSON_NAME] ([PERSON_NA…" at bounding box center [931, 170] width 1234 height 33
click at [392, 303] on div at bounding box center [390, 295] width 150 height 33
select select "9"
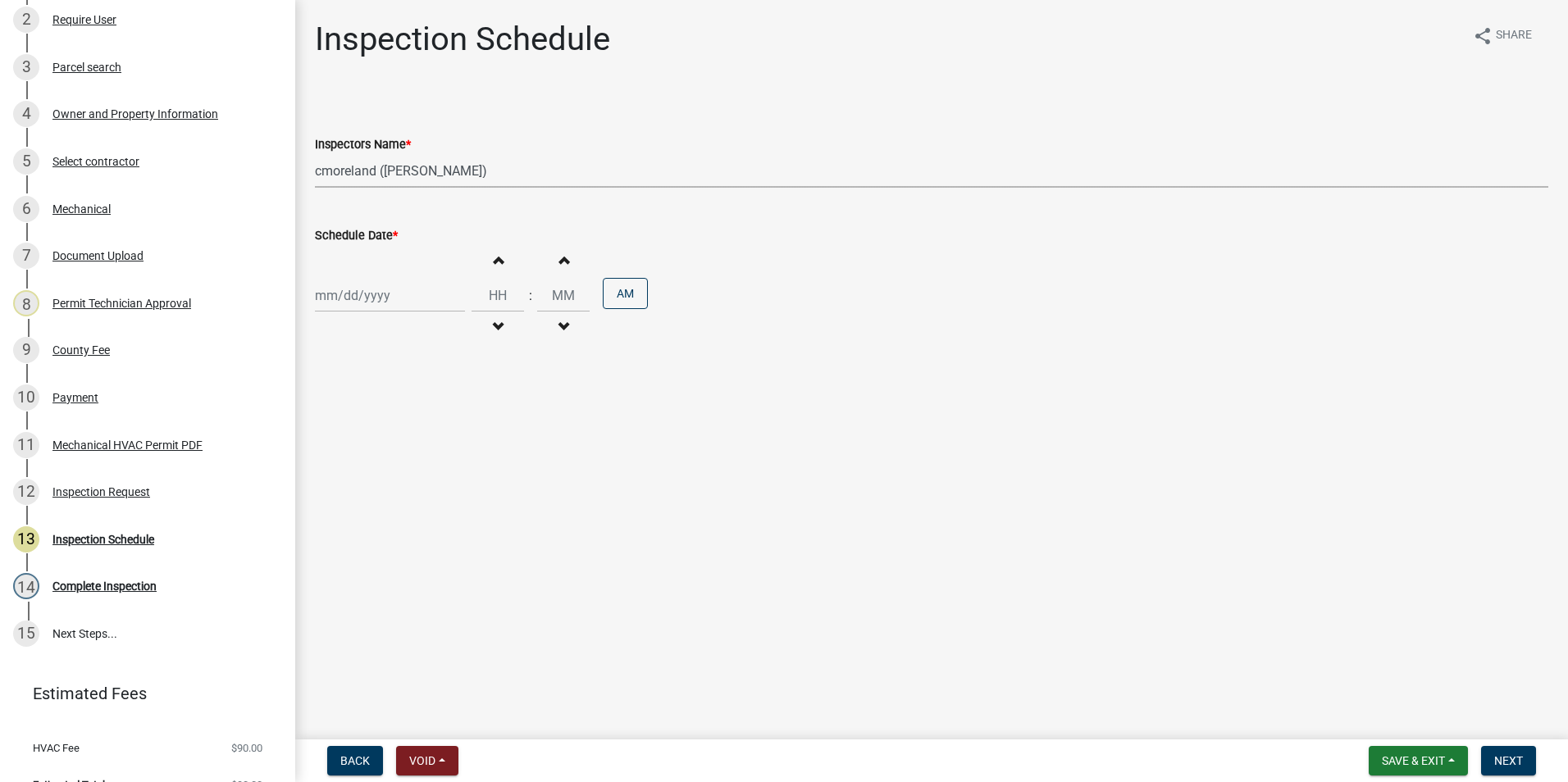
select select "2025"
click at [351, 456] on div "23" at bounding box center [357, 462] width 27 height 26
type input "[DATE]"
click at [1525, 766] on button "Next" at bounding box center [1508, 761] width 55 height 30
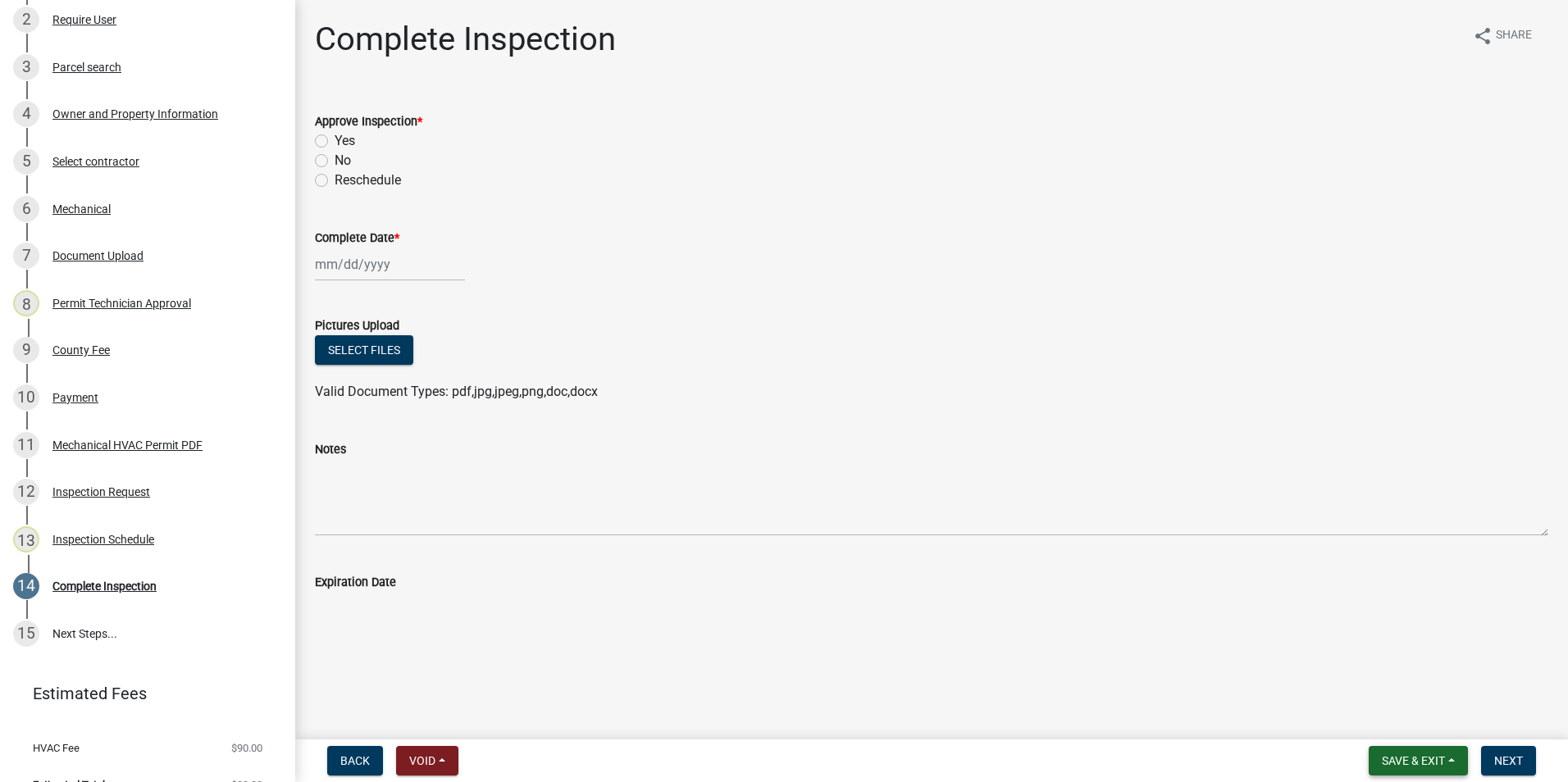
click at [1409, 761] on span "Save & Exit" at bounding box center [1413, 760] width 63 height 13
click at [1382, 723] on button "Save & Exit" at bounding box center [1401, 718] width 131 height 39
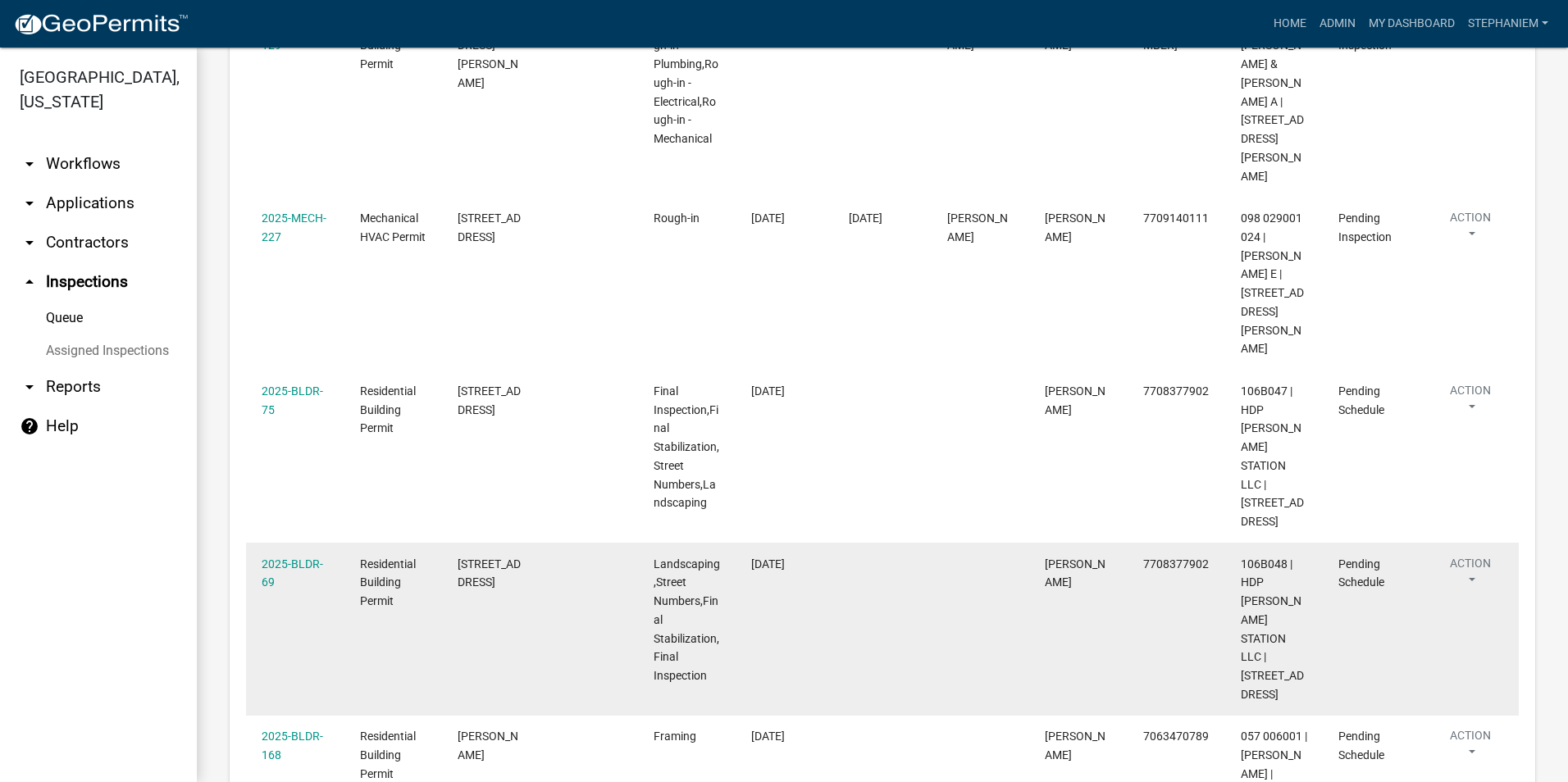
scroll to position [1148, 0]
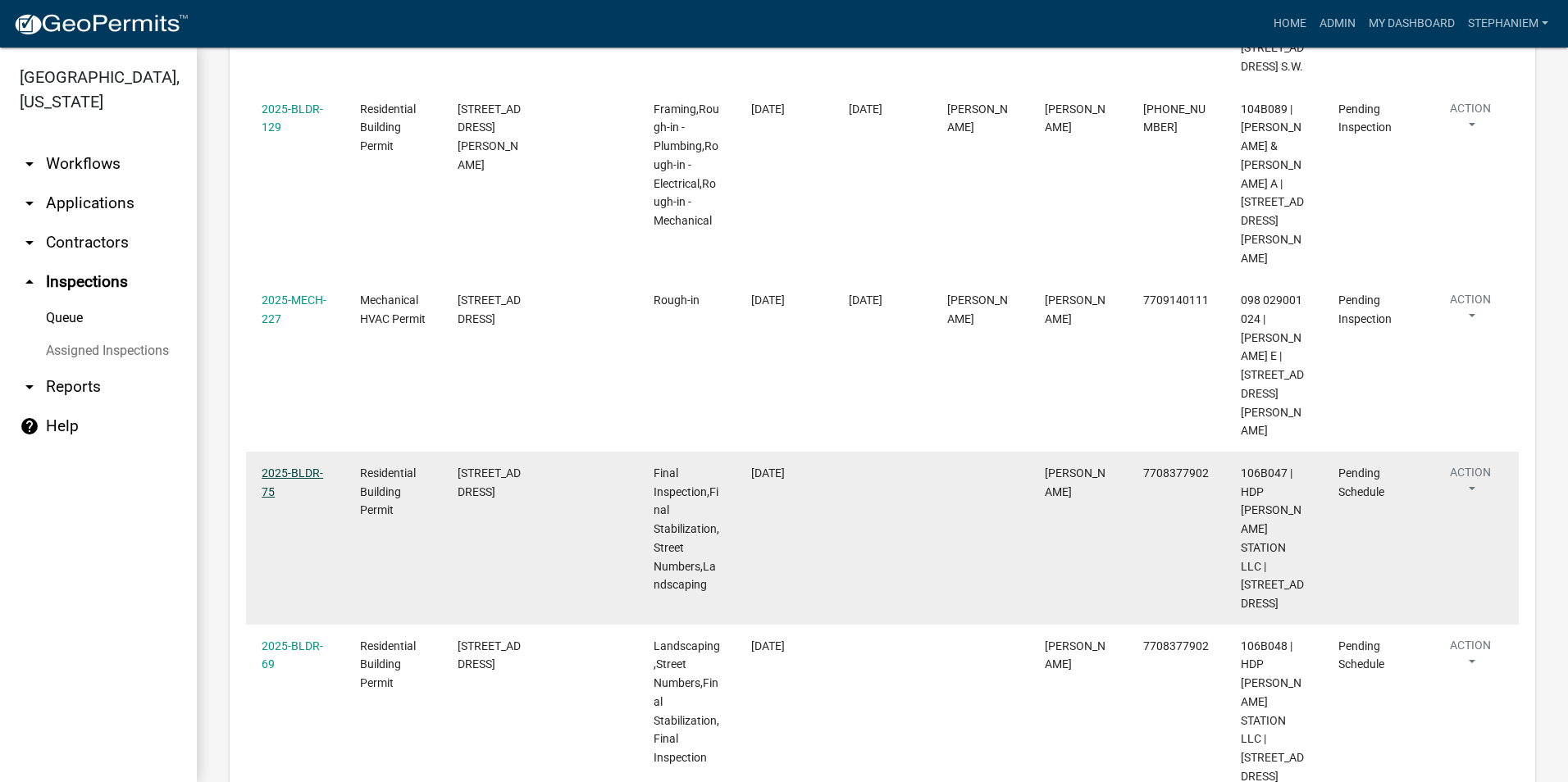
click at [283, 467] on link "2025-BLDR-75" at bounding box center [292, 482] width 62 height 32
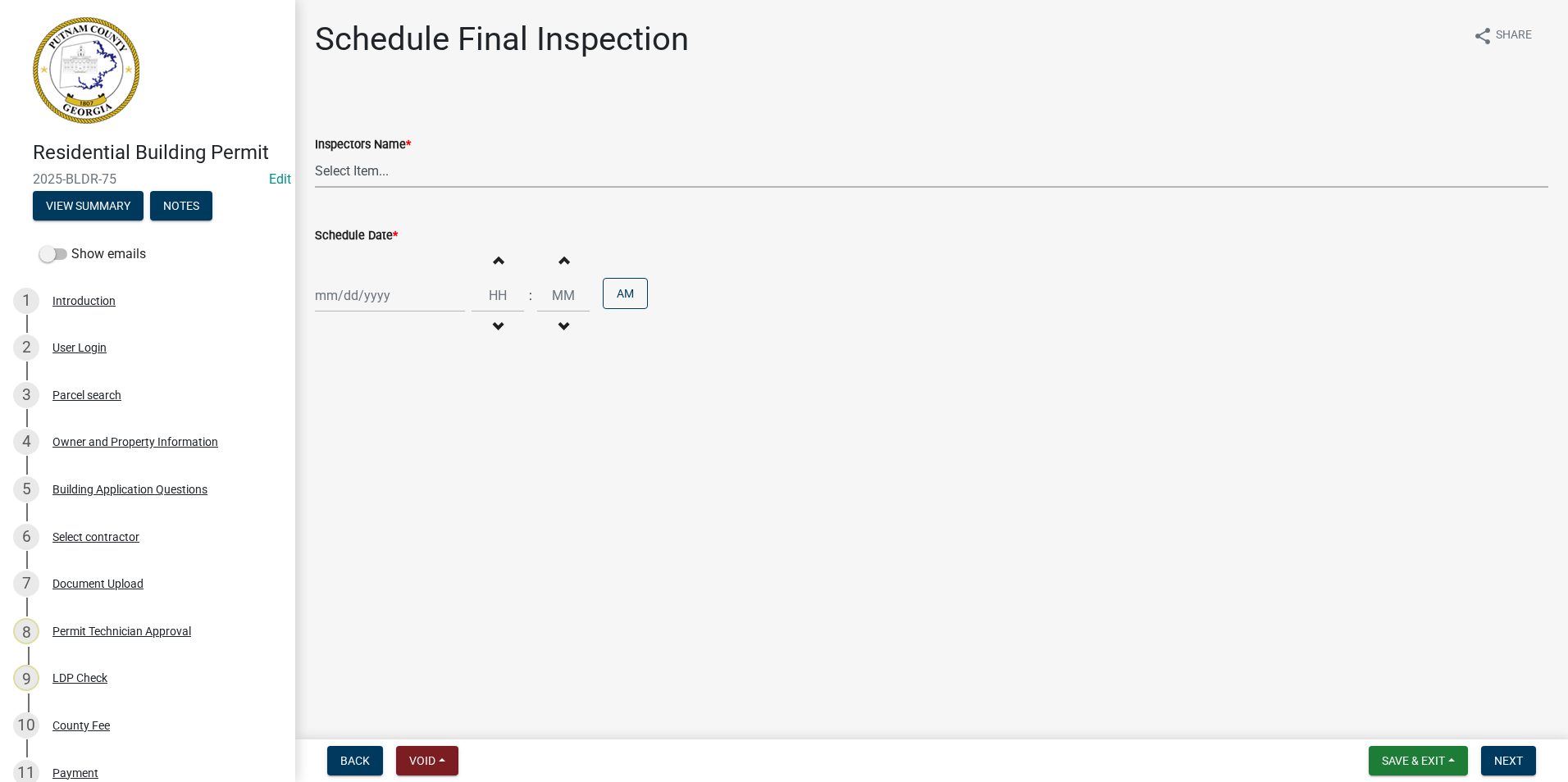
click at [527, 170] on select "Select Item... mrivera ([PERSON_NAME]) [PERSON_NAME] ([PERSON_NAME] ([PERSON_NA…" at bounding box center [931, 170] width 1234 height 33
select select "07642ab0-564c-47bb-824b-0ccf2da83593"
click at [315, 154] on select "Select Item... mrivera ([PERSON_NAME]) [PERSON_NAME] ([PERSON_NAME] ([PERSON_NA…" at bounding box center [931, 170] width 1234 height 33
select select "9"
select select "2025"
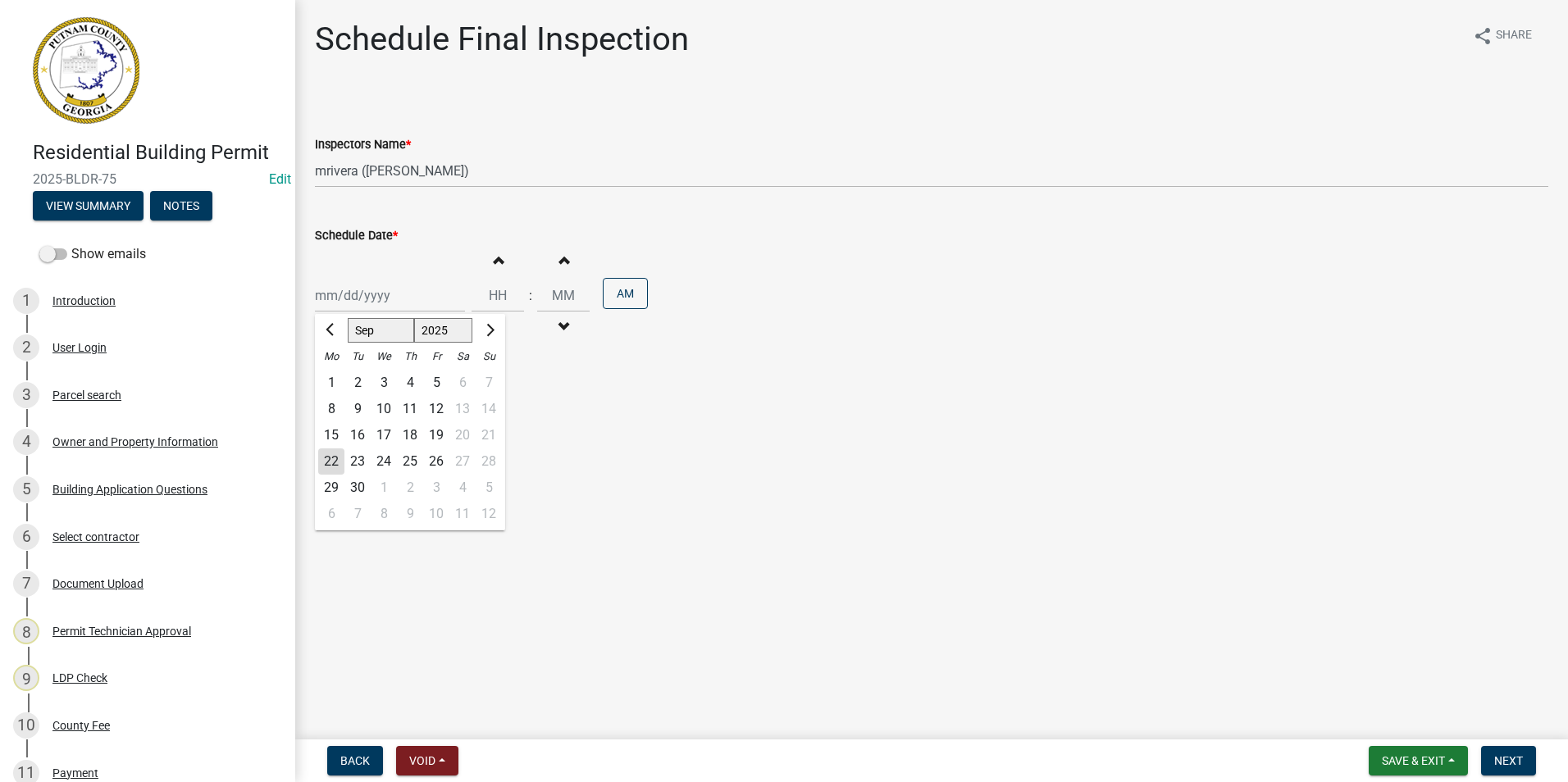
click at [342, 309] on div "[PERSON_NAME] Feb Mar Apr [PERSON_NAME][DATE] Oct Nov [DATE] 1526 1527 1528 152…" at bounding box center [390, 295] width 150 height 33
click at [355, 458] on div "23" at bounding box center [357, 462] width 27 height 26
type input "[DATE]"
click at [1524, 756] on button "Next" at bounding box center [1508, 761] width 55 height 30
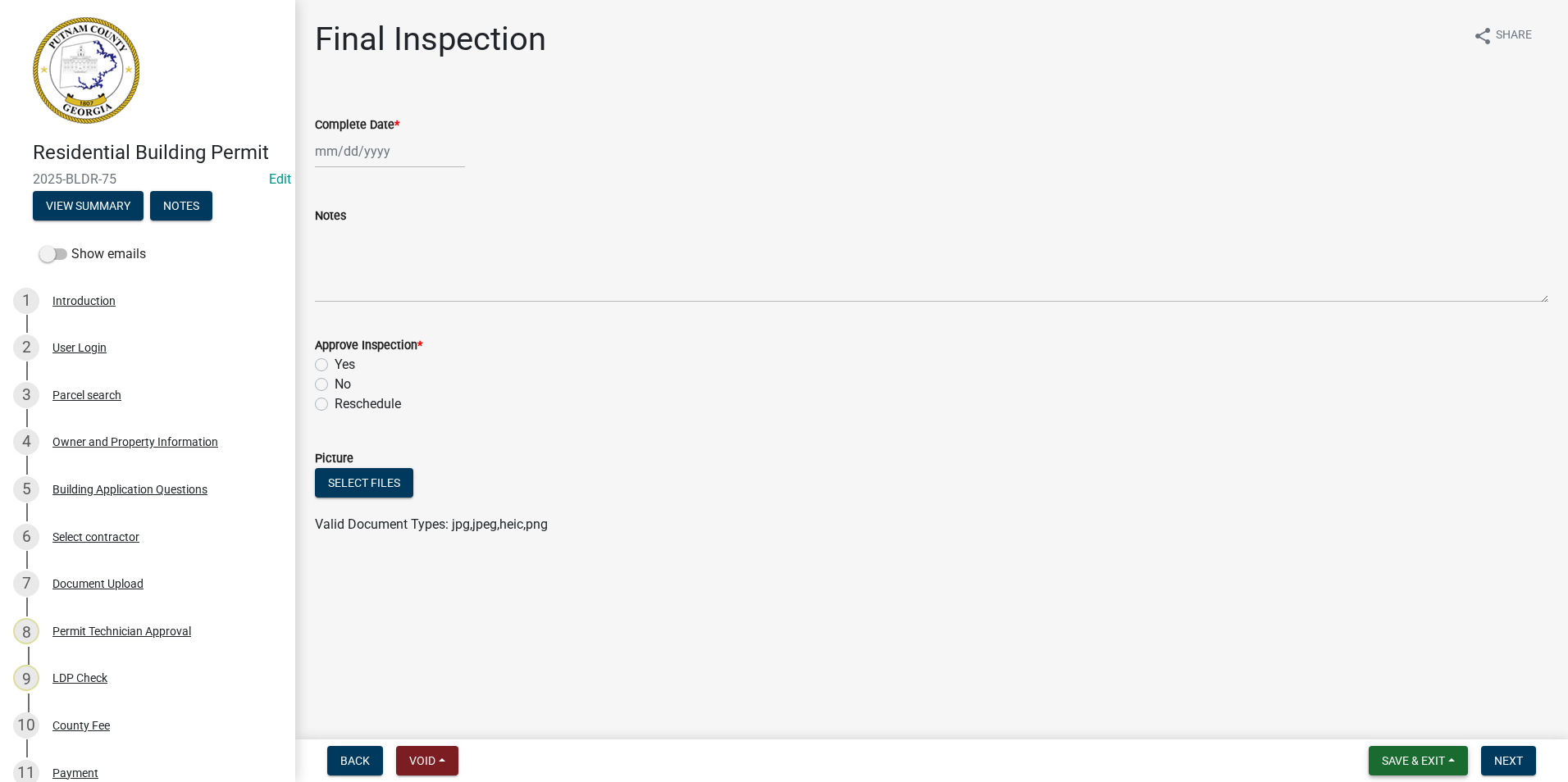
click at [1450, 756] on button "Save & Exit" at bounding box center [1418, 761] width 99 height 30
click at [1443, 701] on button "Save & Exit" at bounding box center [1401, 718] width 131 height 39
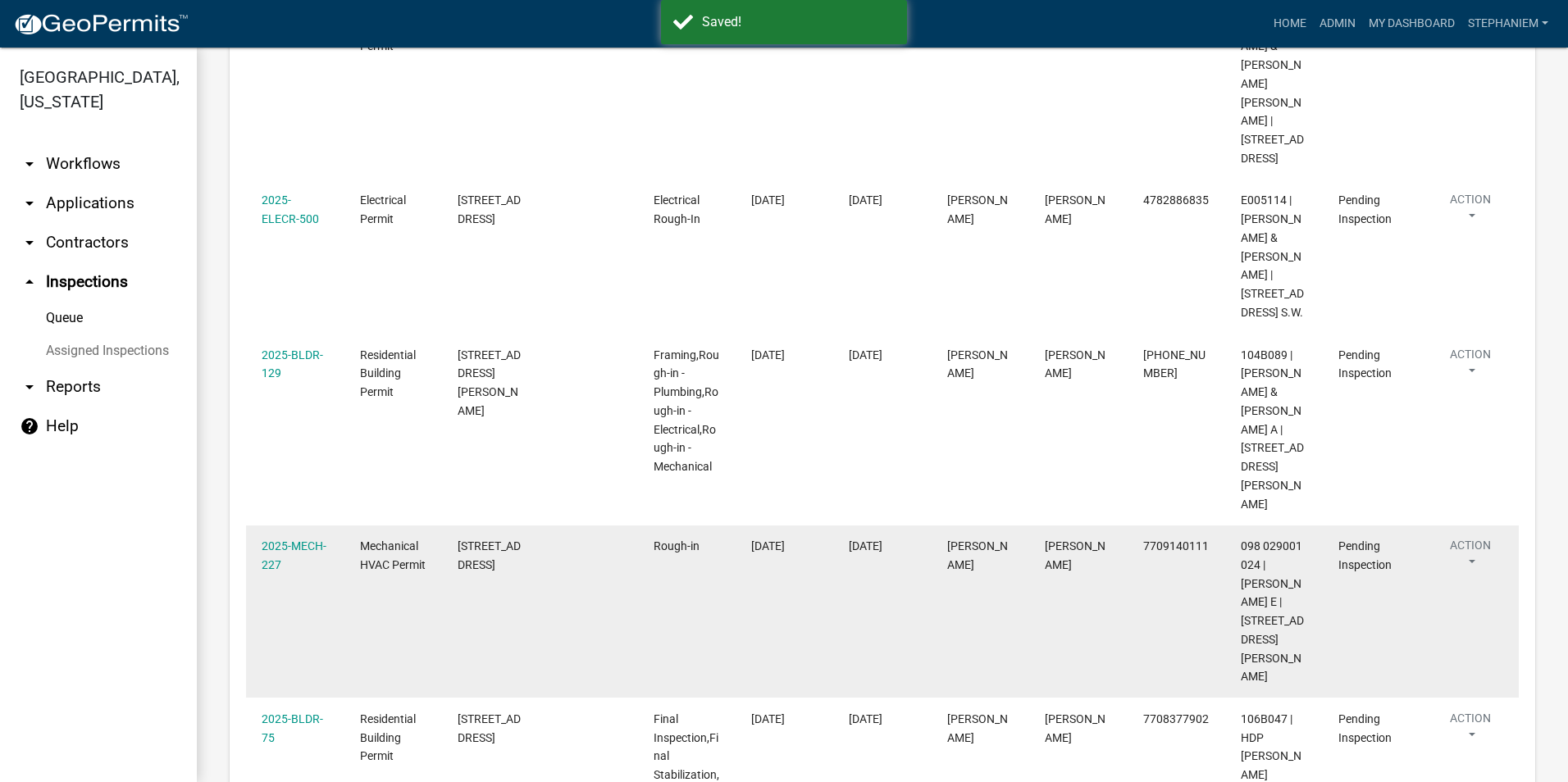
scroll to position [1244, 0]
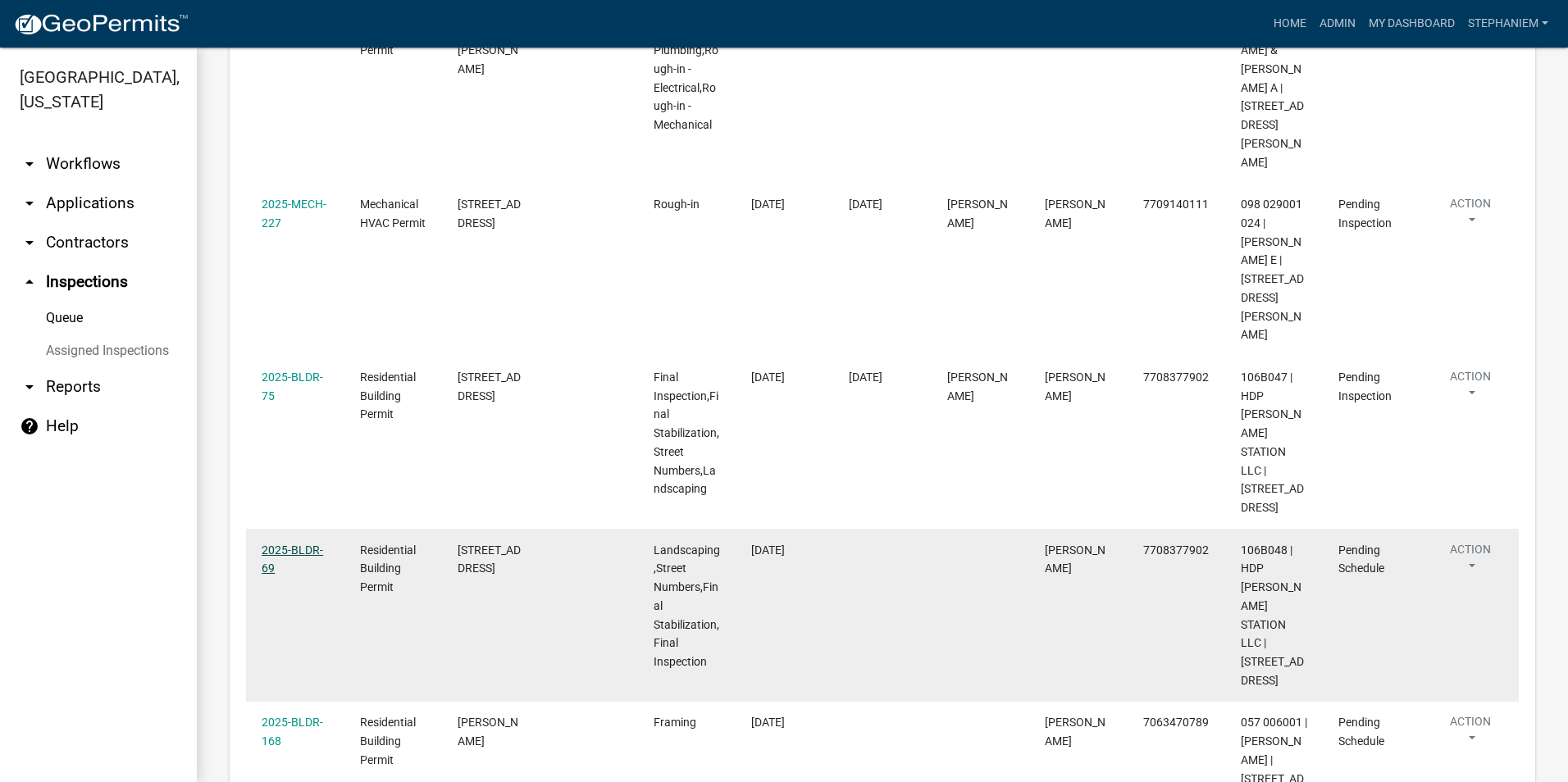
click at [314, 544] on link "2025-BLDR-69" at bounding box center [292, 559] width 62 height 32
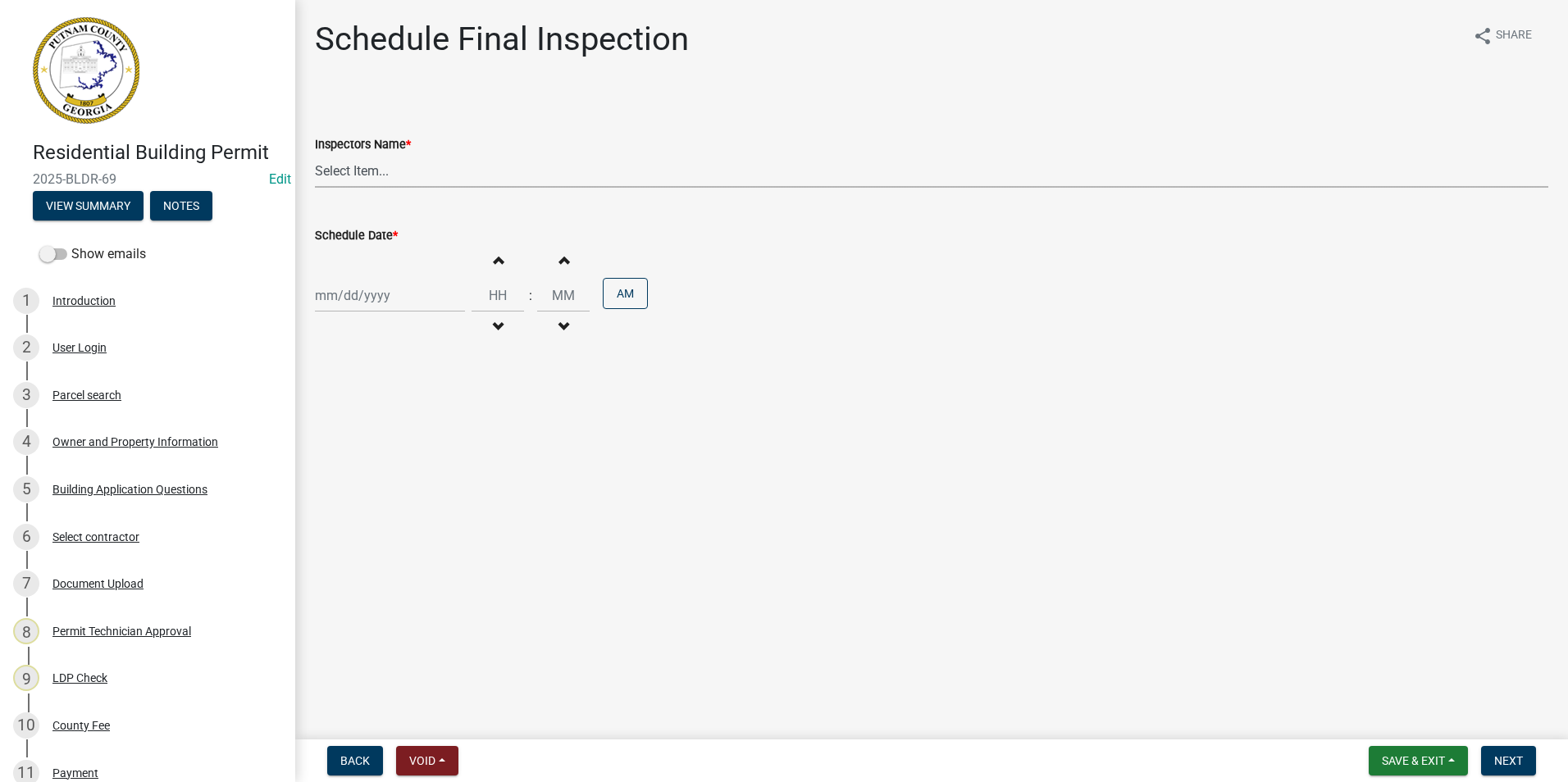
click at [407, 179] on select "Select Item... mrivera ([PERSON_NAME]) [PERSON_NAME] ([PERSON_NAME] ([PERSON_NA…" at bounding box center [931, 170] width 1234 height 33
select select "07642ab0-564c-47bb-824b-0ccf2da83593"
click at [315, 154] on select "Select Item... mrivera ([PERSON_NAME]) [PERSON_NAME] ([PERSON_NAME] ([PERSON_NA…" at bounding box center [931, 170] width 1234 height 33
click at [368, 289] on div at bounding box center [390, 295] width 150 height 33
select select "9"
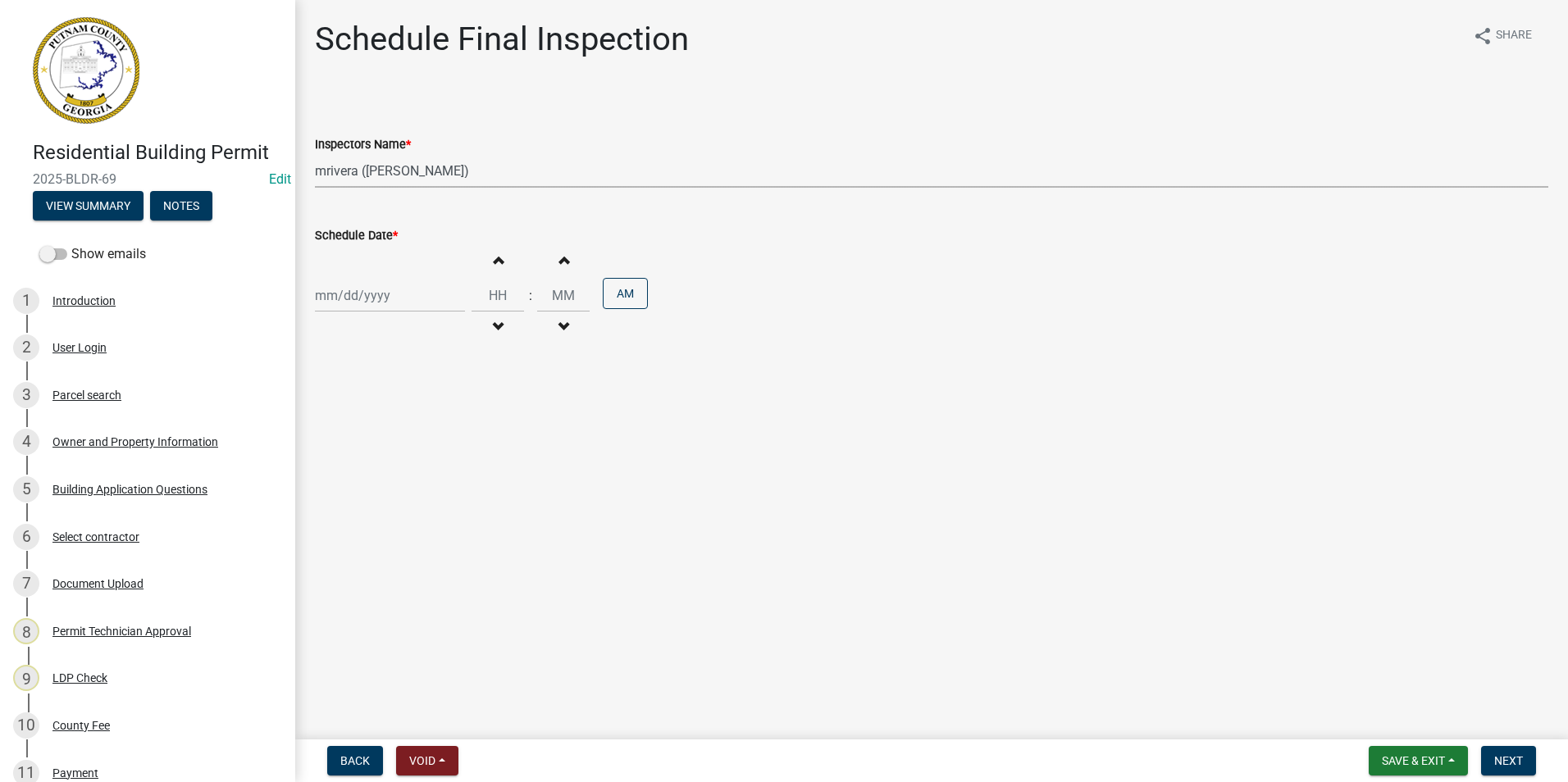
select select "2025"
click at [356, 448] on div "16" at bounding box center [357, 435] width 27 height 26
type input "[DATE]"
click at [391, 288] on div "[DATE]" at bounding box center [390, 295] width 150 height 33
select select "9"
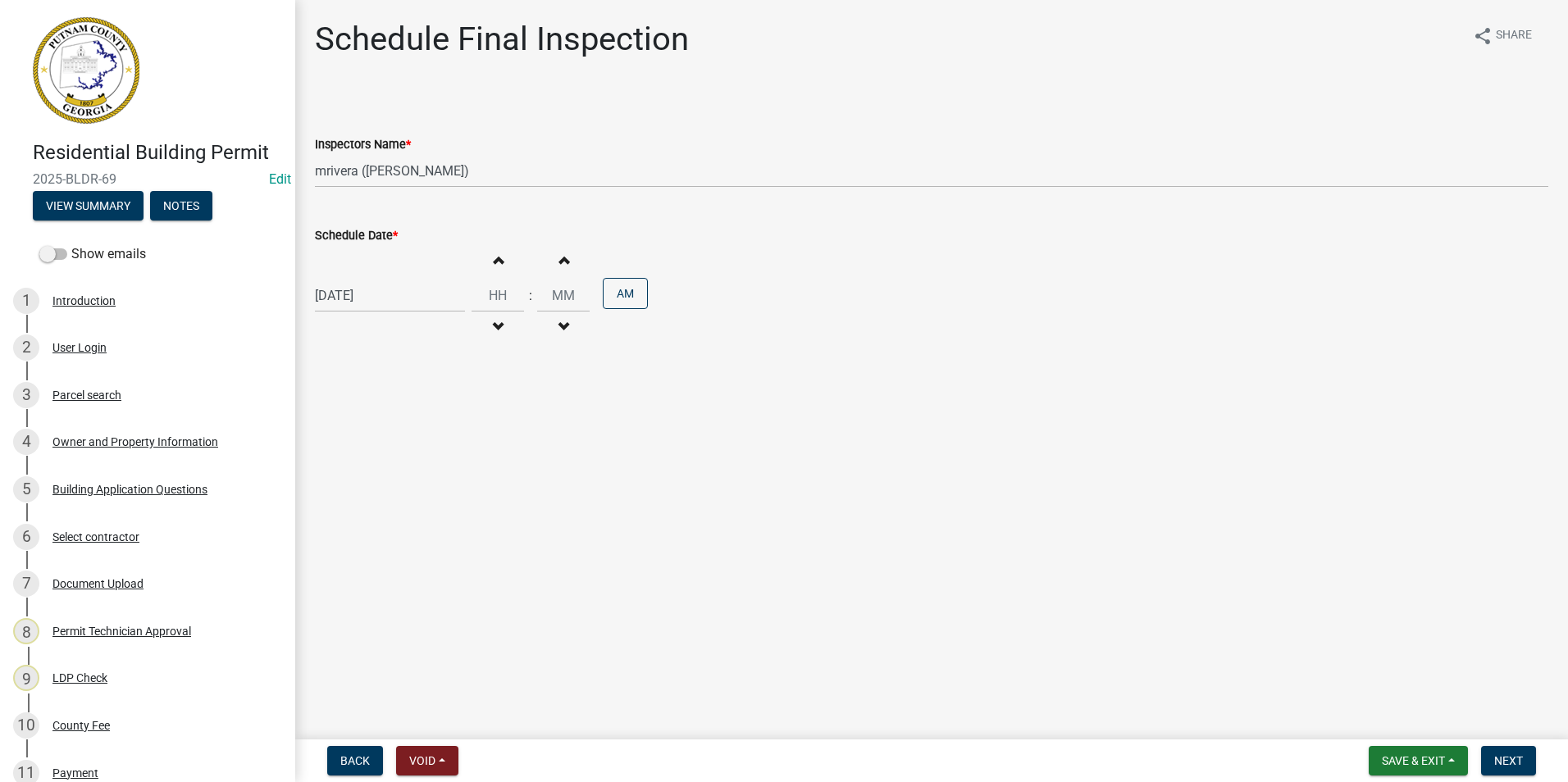
select select "2025"
click at [351, 461] on div "23" at bounding box center [357, 462] width 27 height 26
type input "[DATE]"
click at [1511, 758] on span "Next" at bounding box center [1509, 760] width 29 height 13
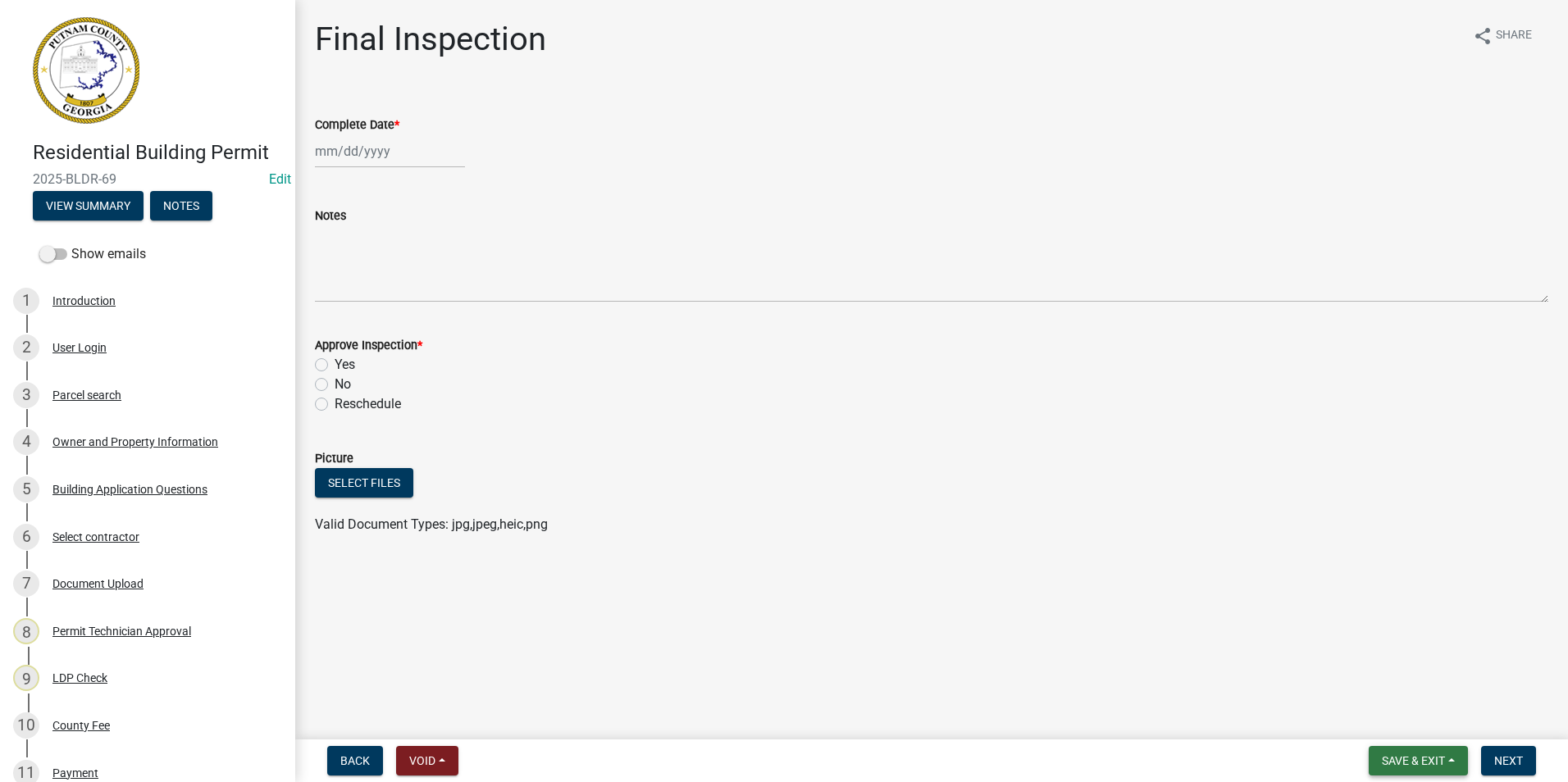
click at [1406, 761] on span "Save & Exit" at bounding box center [1413, 760] width 63 height 13
click at [1402, 719] on button "Save & Exit" at bounding box center [1401, 718] width 131 height 39
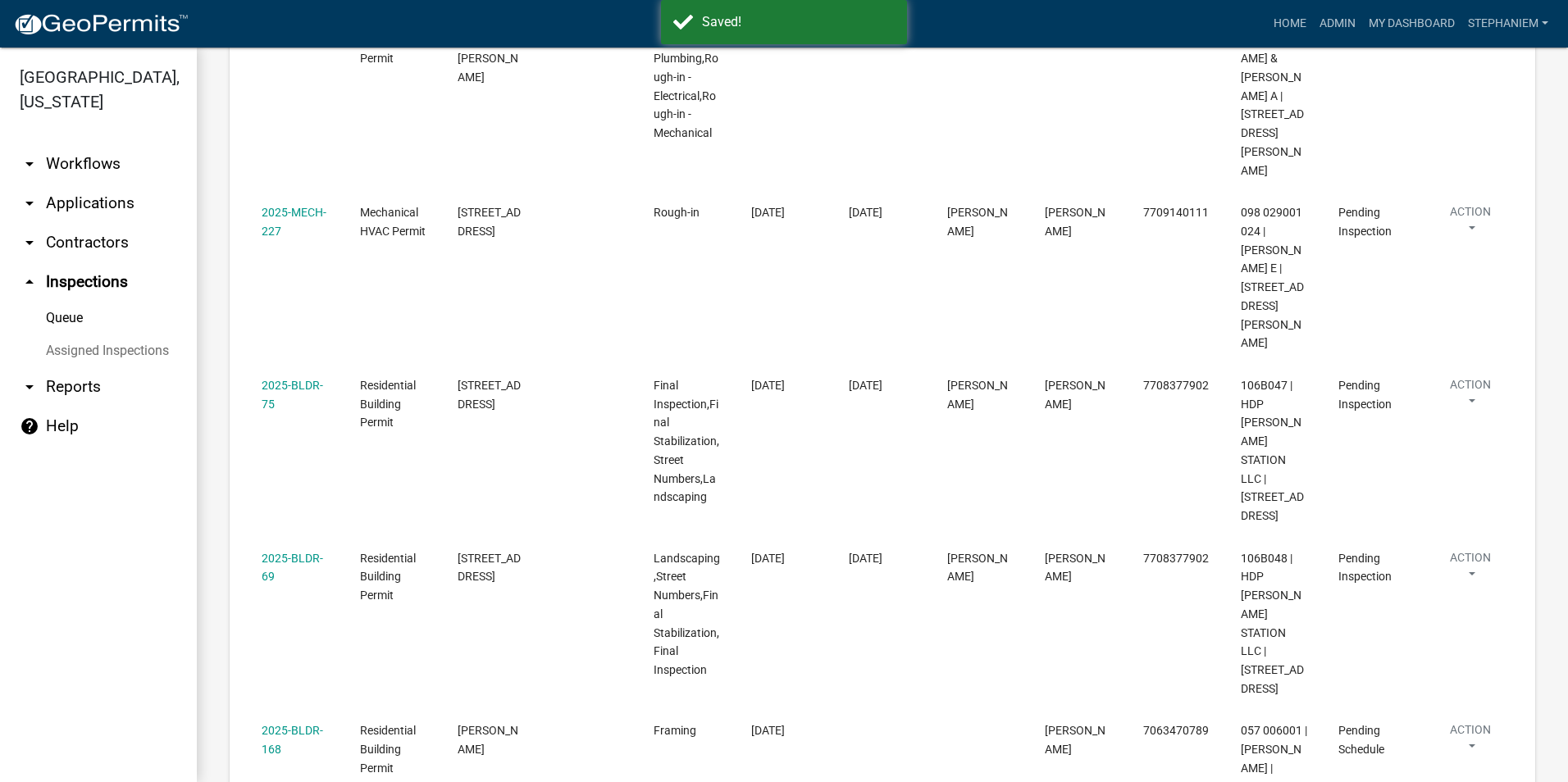
scroll to position [1244, 0]
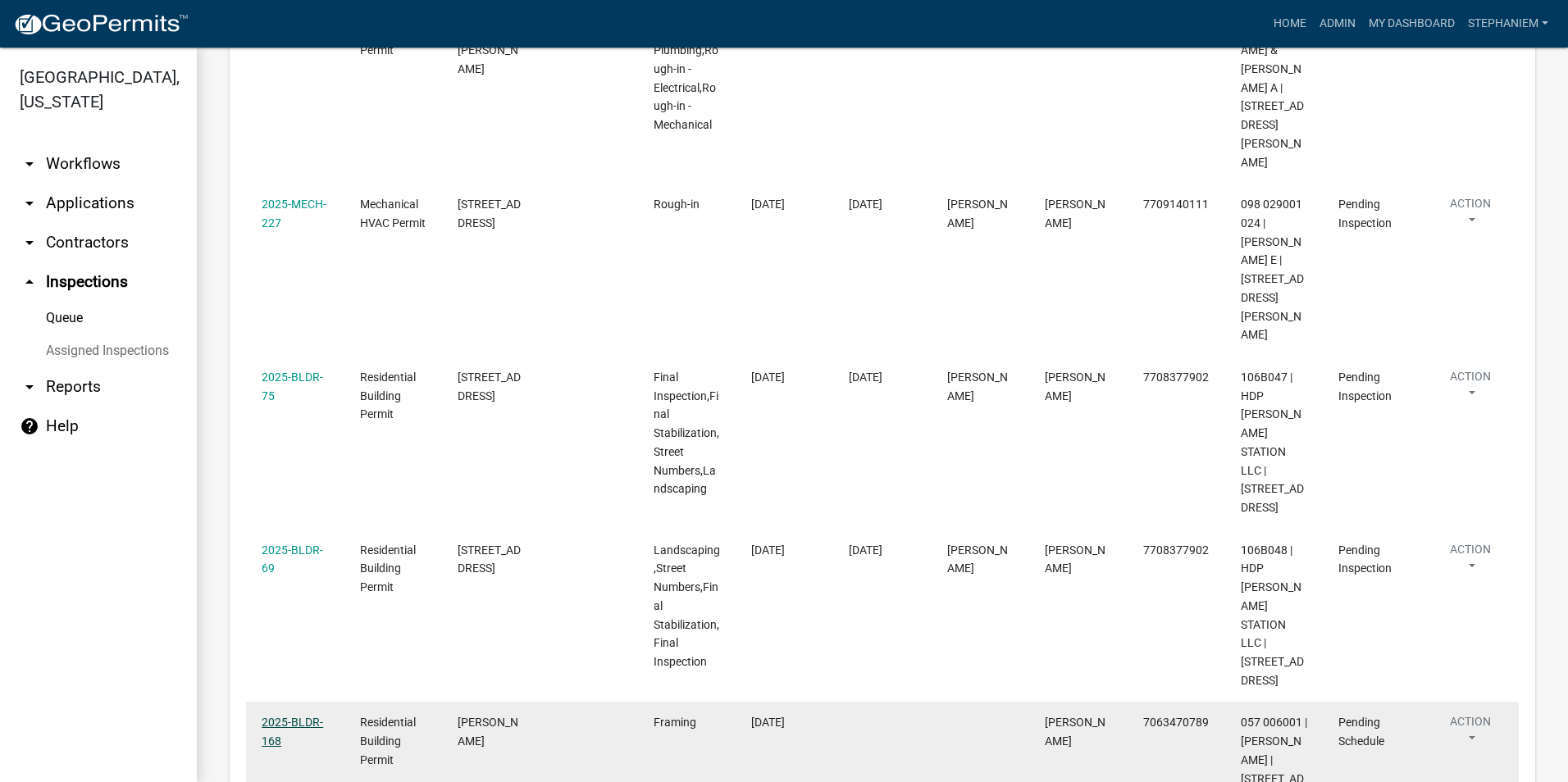
click at [318, 715] on link "2025-BLDR-168" at bounding box center [292, 731] width 62 height 32
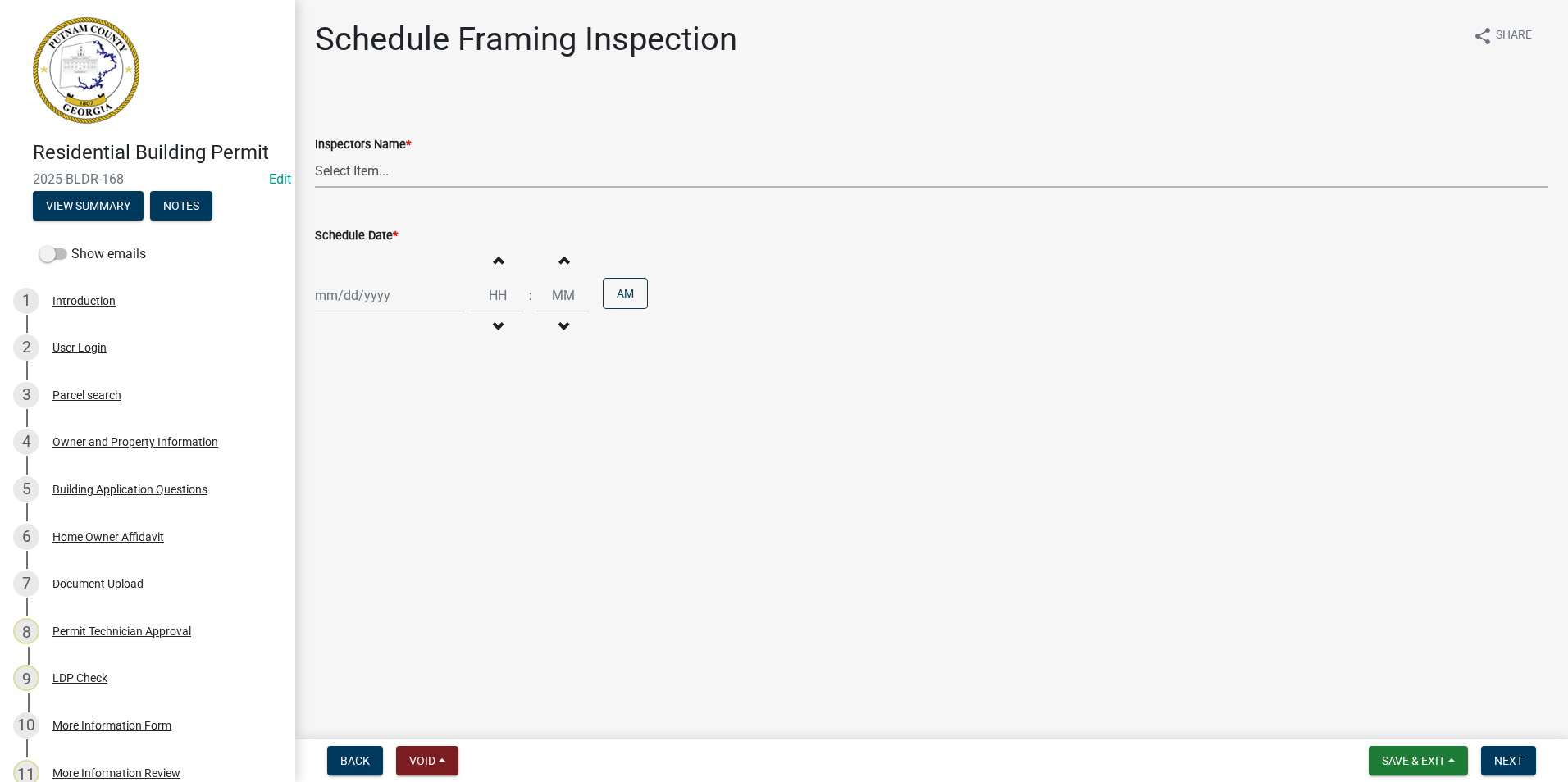
click at [381, 177] on select "Select Item... mrivera ([PERSON_NAME]) [PERSON_NAME] ([PERSON_NAME] ([PERSON_NA…" at bounding box center [931, 170] width 1234 height 33
select select "a0ea4169-8540-4a2c-b9f4-cf4c1ffdeb95"
click at [315, 154] on select "Select Item... mrivera ([PERSON_NAME]) [PERSON_NAME] ([PERSON_NAME] ([PERSON_NA…" at bounding box center [931, 170] width 1234 height 33
click at [374, 293] on div at bounding box center [390, 295] width 150 height 33
select select "9"
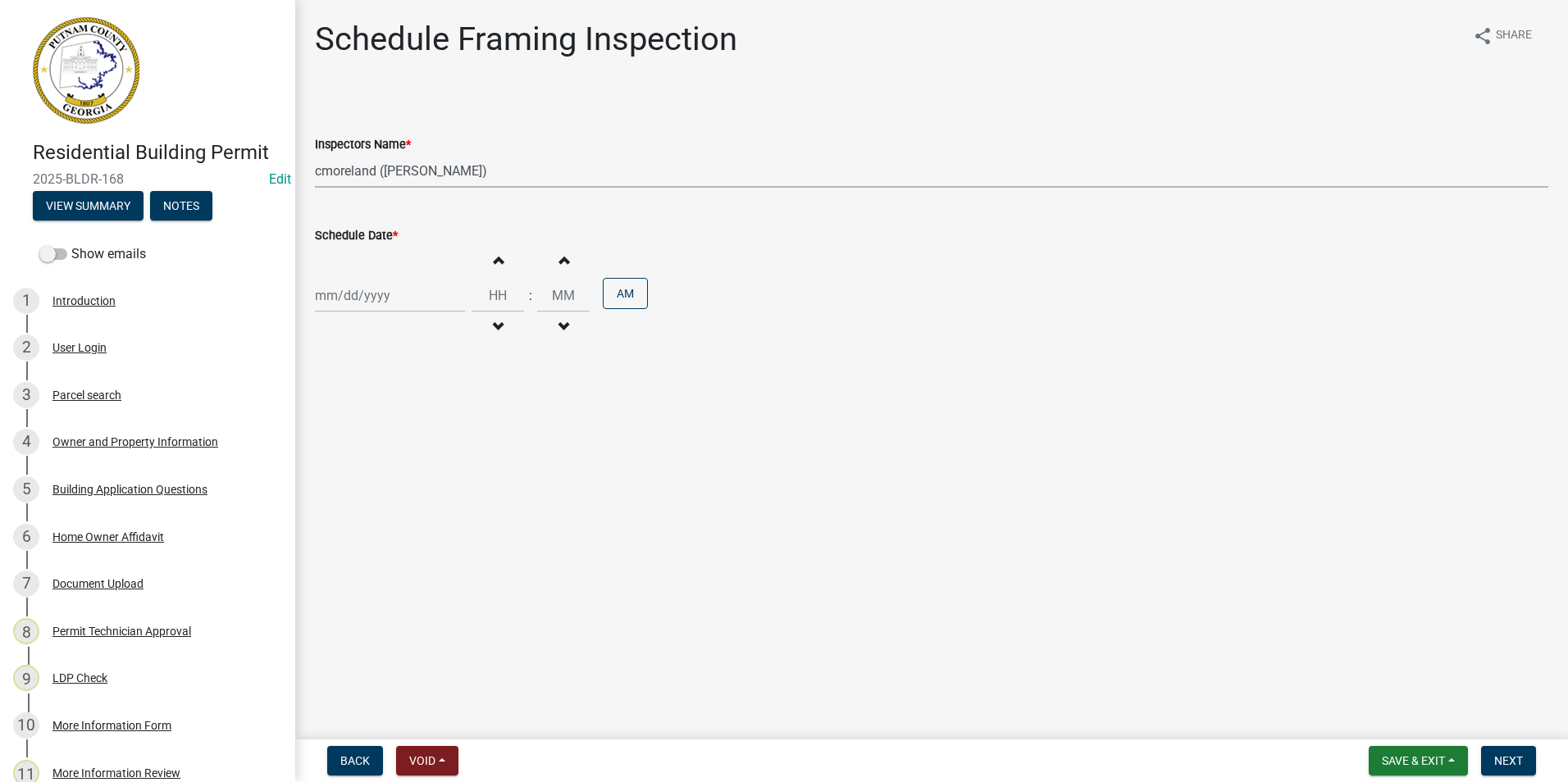
select select "2025"
click at [353, 453] on div "23" at bounding box center [357, 462] width 27 height 26
type input "[DATE]"
click at [1517, 756] on span "Next" at bounding box center [1509, 760] width 29 height 13
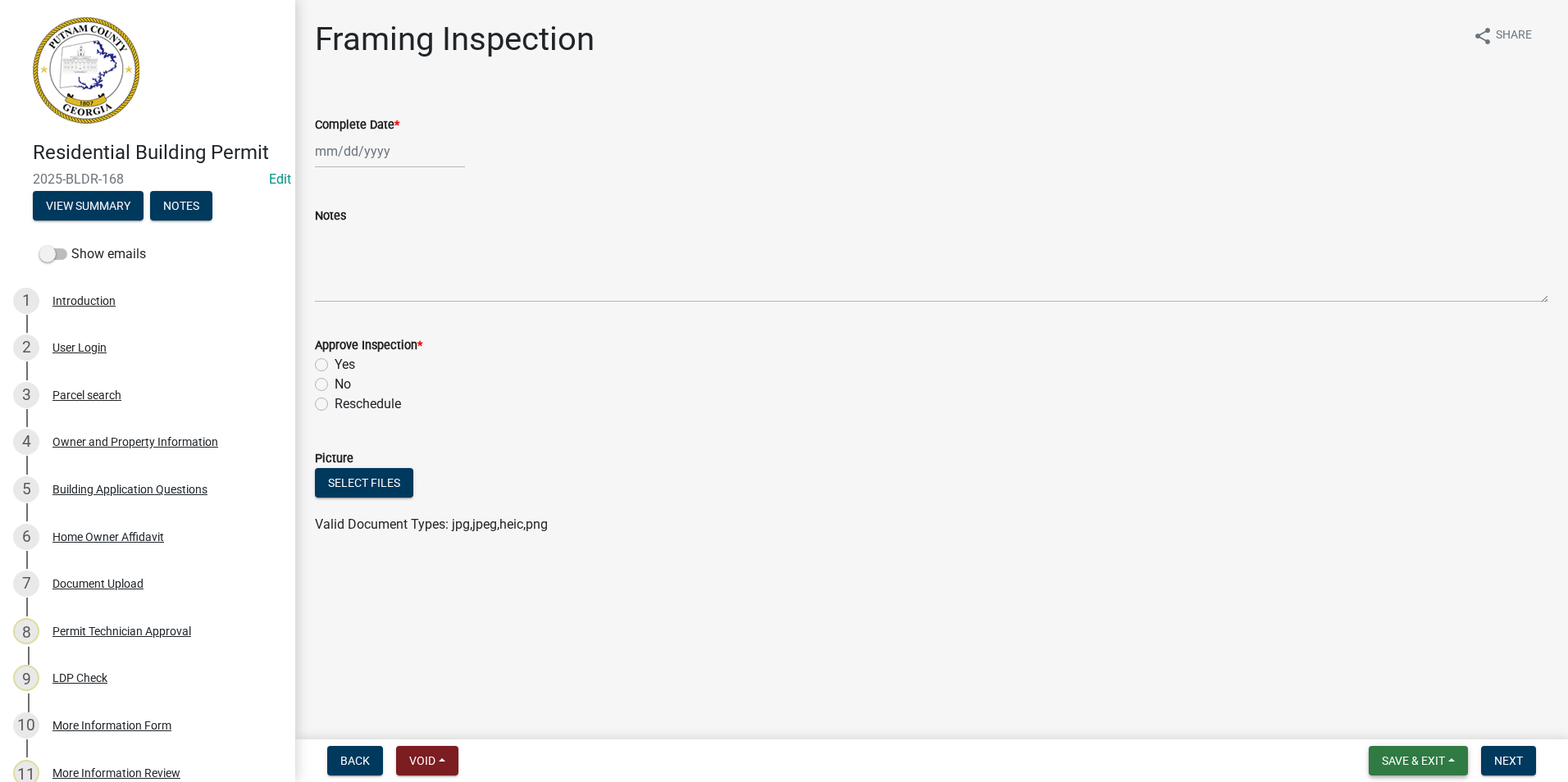
click at [1435, 754] on span "Save & Exit" at bounding box center [1413, 760] width 63 height 13
click at [1397, 719] on button "Save & Exit" at bounding box center [1401, 718] width 131 height 39
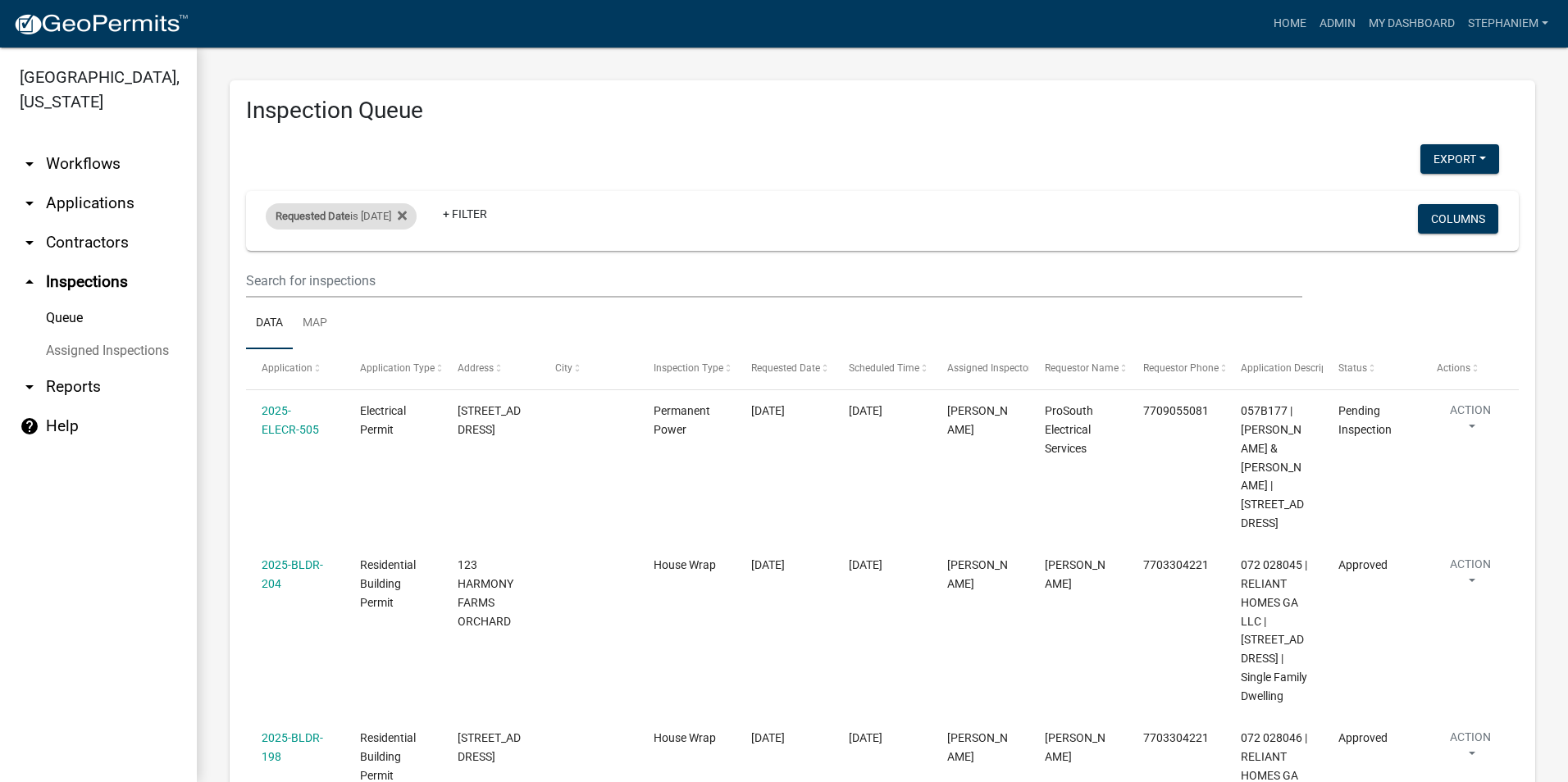
click at [401, 219] on div "Requested Date is [DATE]" at bounding box center [341, 216] width 150 height 26
click at [399, 272] on input "[DATE]" at bounding box center [356, 277] width 115 height 33
type input "[DATE]"
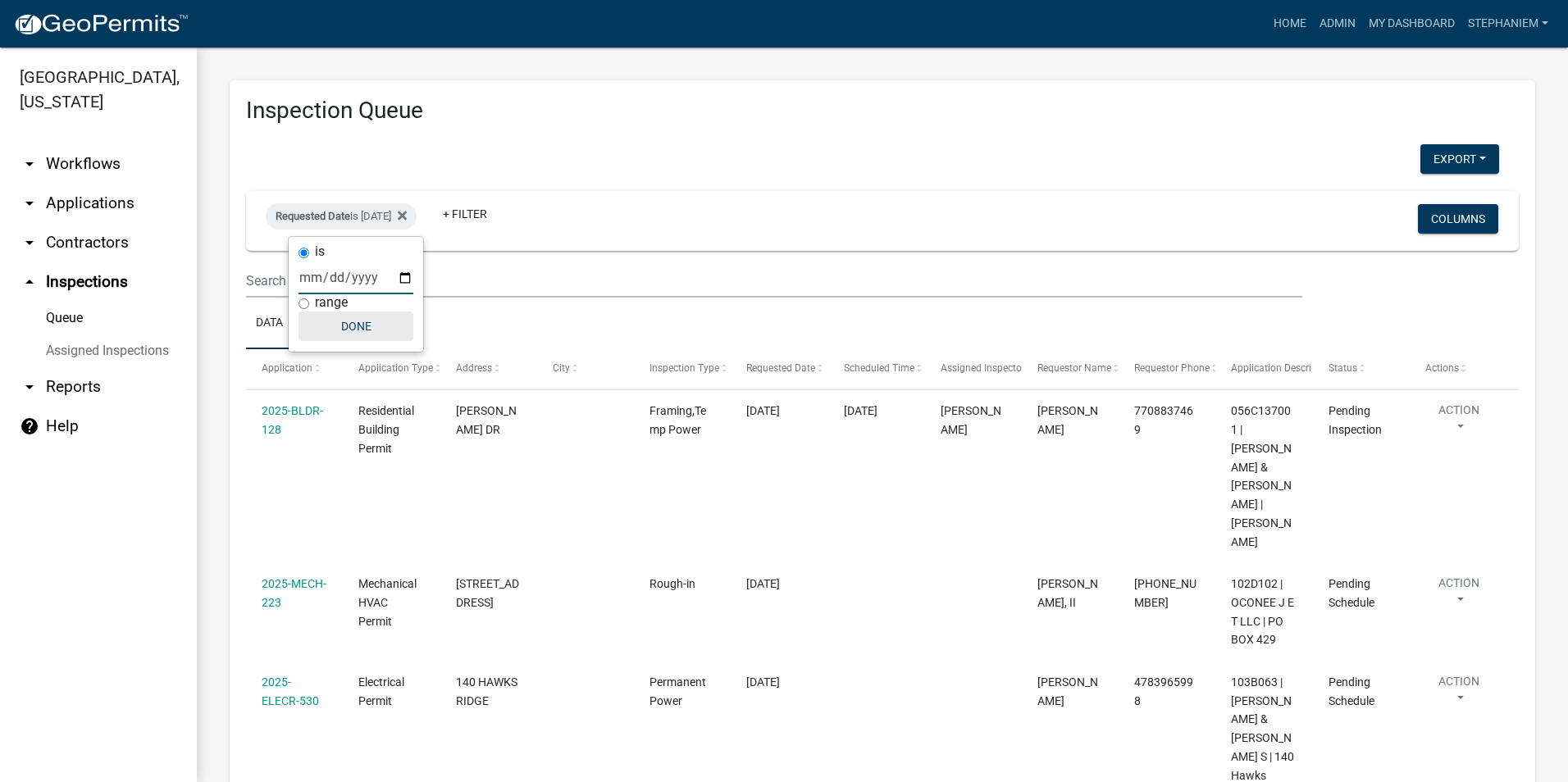
click at [381, 332] on button "Done" at bounding box center [356, 326] width 115 height 30
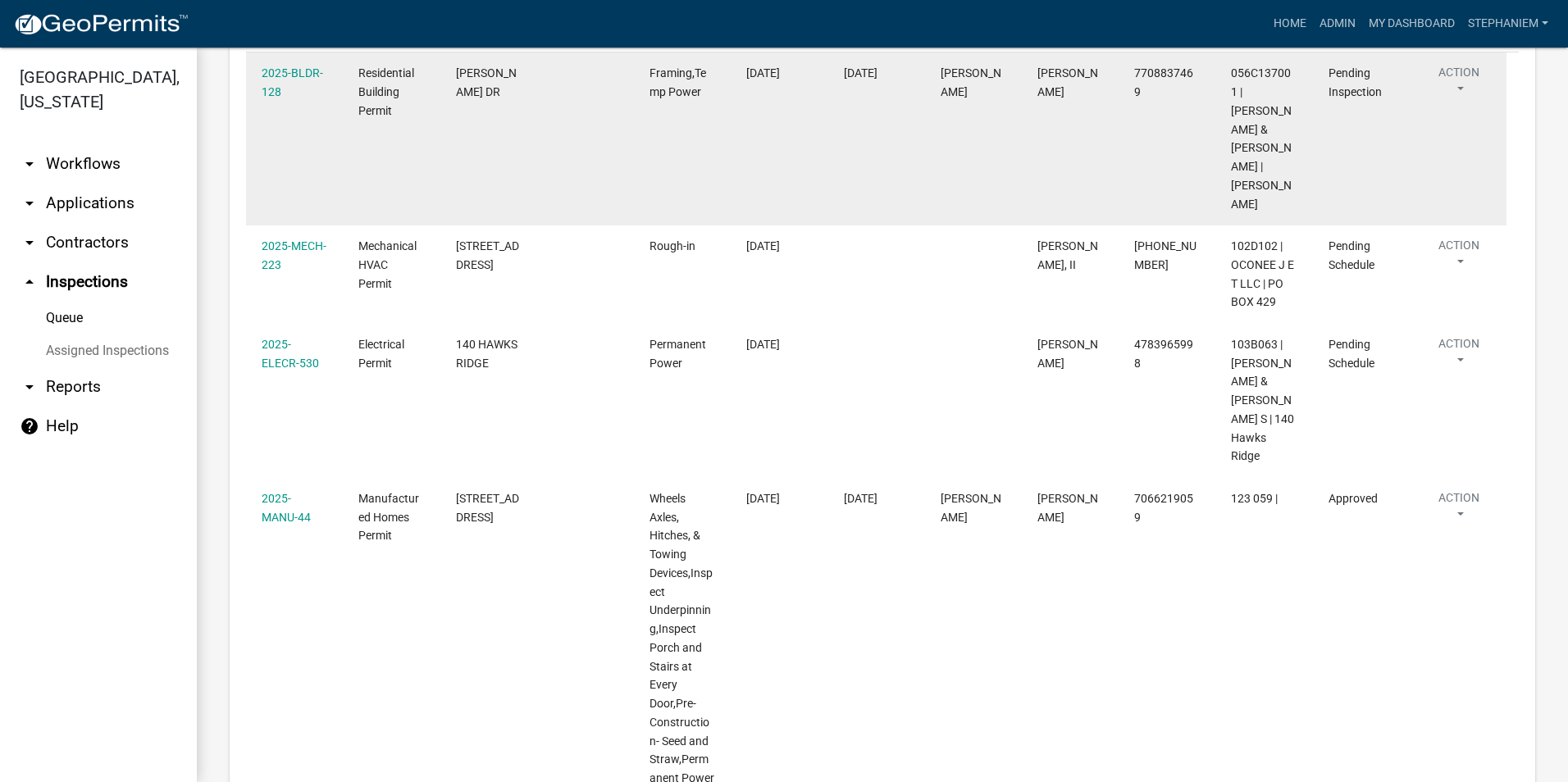
scroll to position [86, 0]
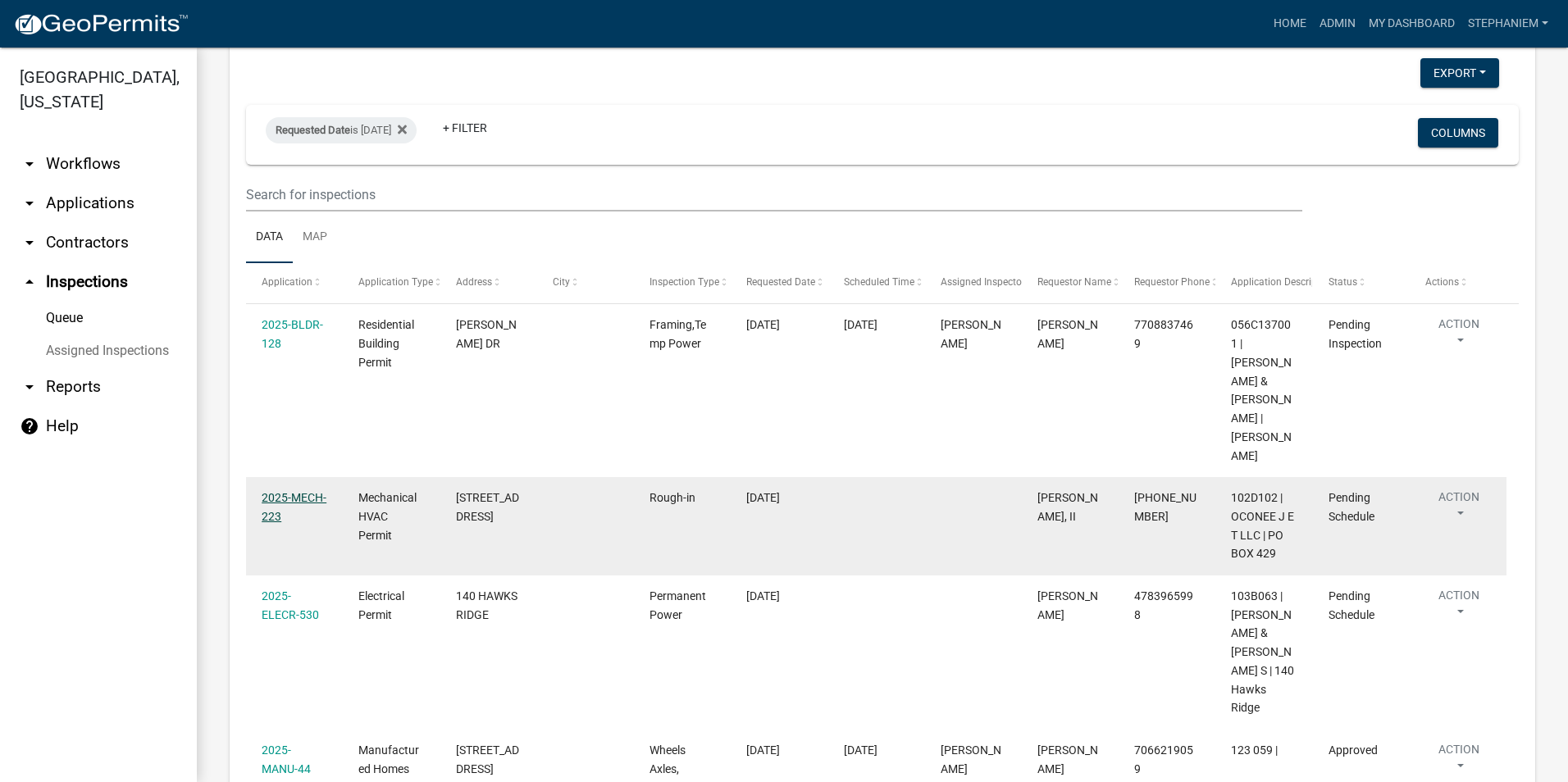
click at [309, 491] on link "2025-MECH-223" at bounding box center [294, 507] width 65 height 32
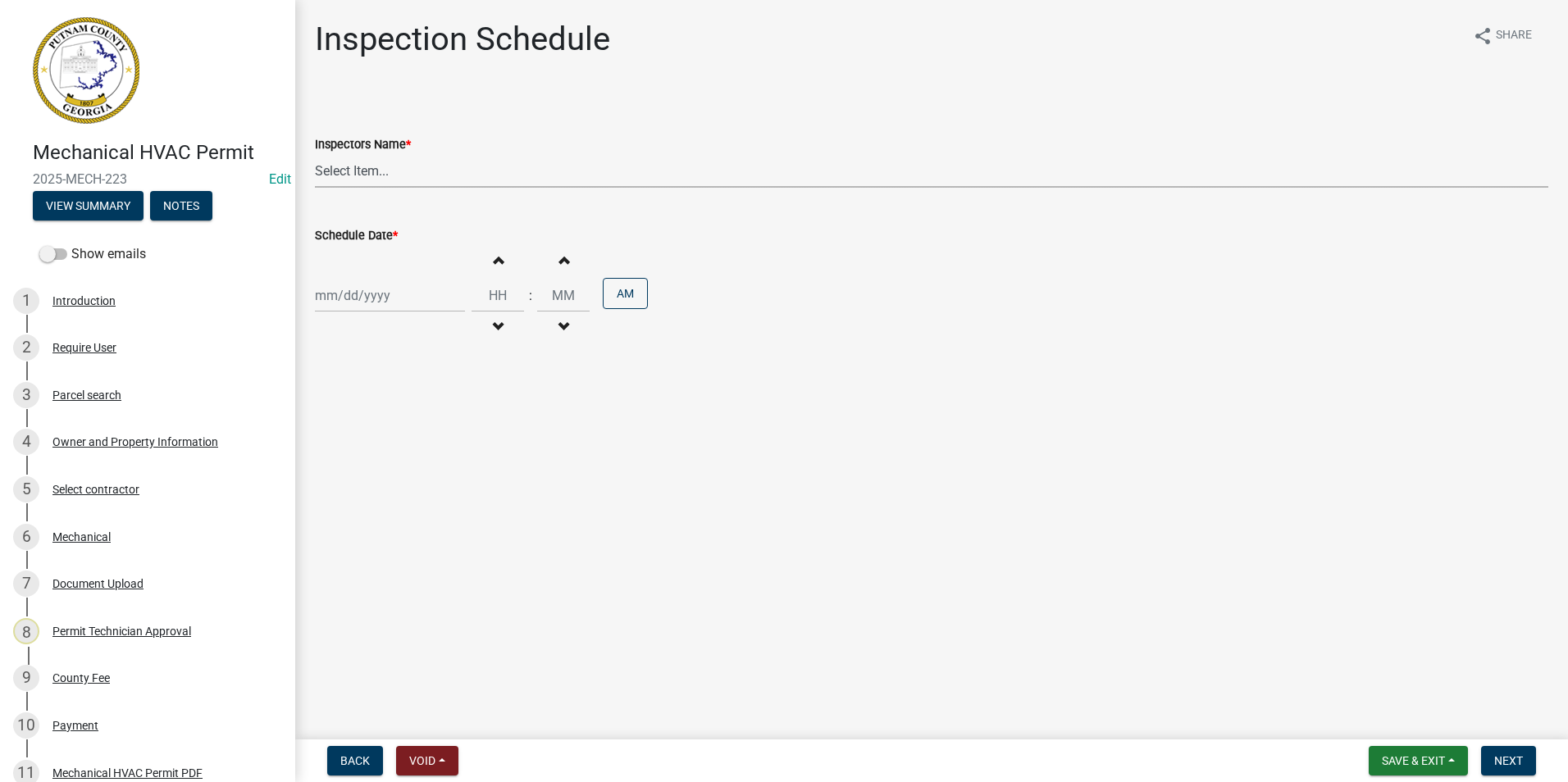
click at [380, 175] on select "Select Item... mrivera ([PERSON_NAME]) [PERSON_NAME] ([PERSON_NAME] ([PERSON_NA…" at bounding box center [931, 170] width 1234 height 33
select select "07642ab0-564c-47bb-824b-0ccf2da83593"
click at [315, 154] on select "Select Item... mrivera ([PERSON_NAME]) [PERSON_NAME] ([PERSON_NAME] ([PERSON_NA…" at bounding box center [931, 170] width 1234 height 33
select select "9"
select select "2025"
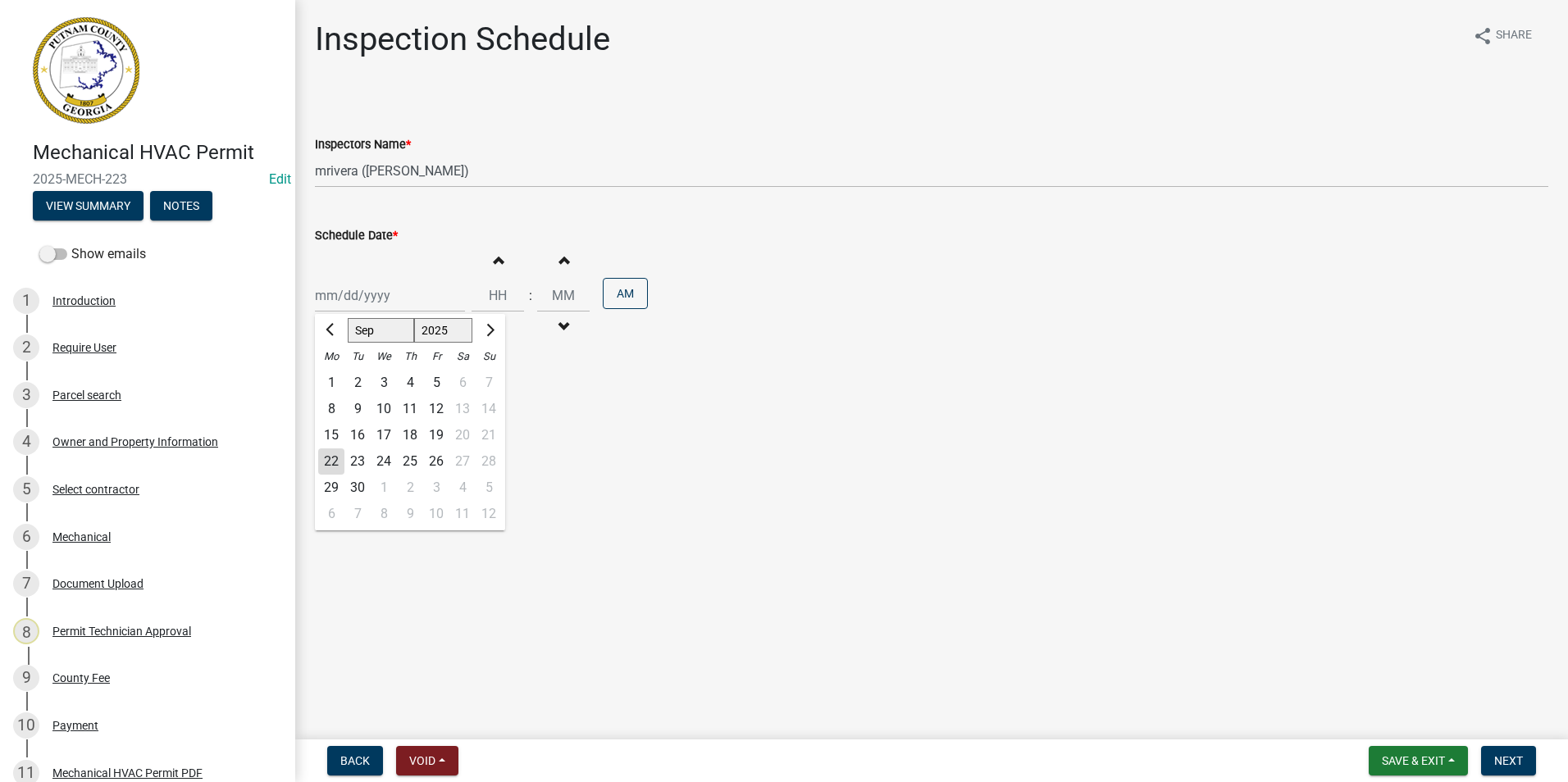
drag, startPoint x: 354, startPoint y: 282, endPoint x: 356, endPoint y: 331, distance: 49.0
click at [354, 284] on div "[PERSON_NAME] Feb Mar Apr [PERSON_NAME][DATE] Oct Nov [DATE] 1526 1527 1528 152…" at bounding box center [390, 295] width 150 height 33
click at [355, 452] on div "23" at bounding box center [357, 462] width 27 height 26
type input "[DATE]"
click at [1508, 759] on span "Next" at bounding box center [1509, 760] width 29 height 13
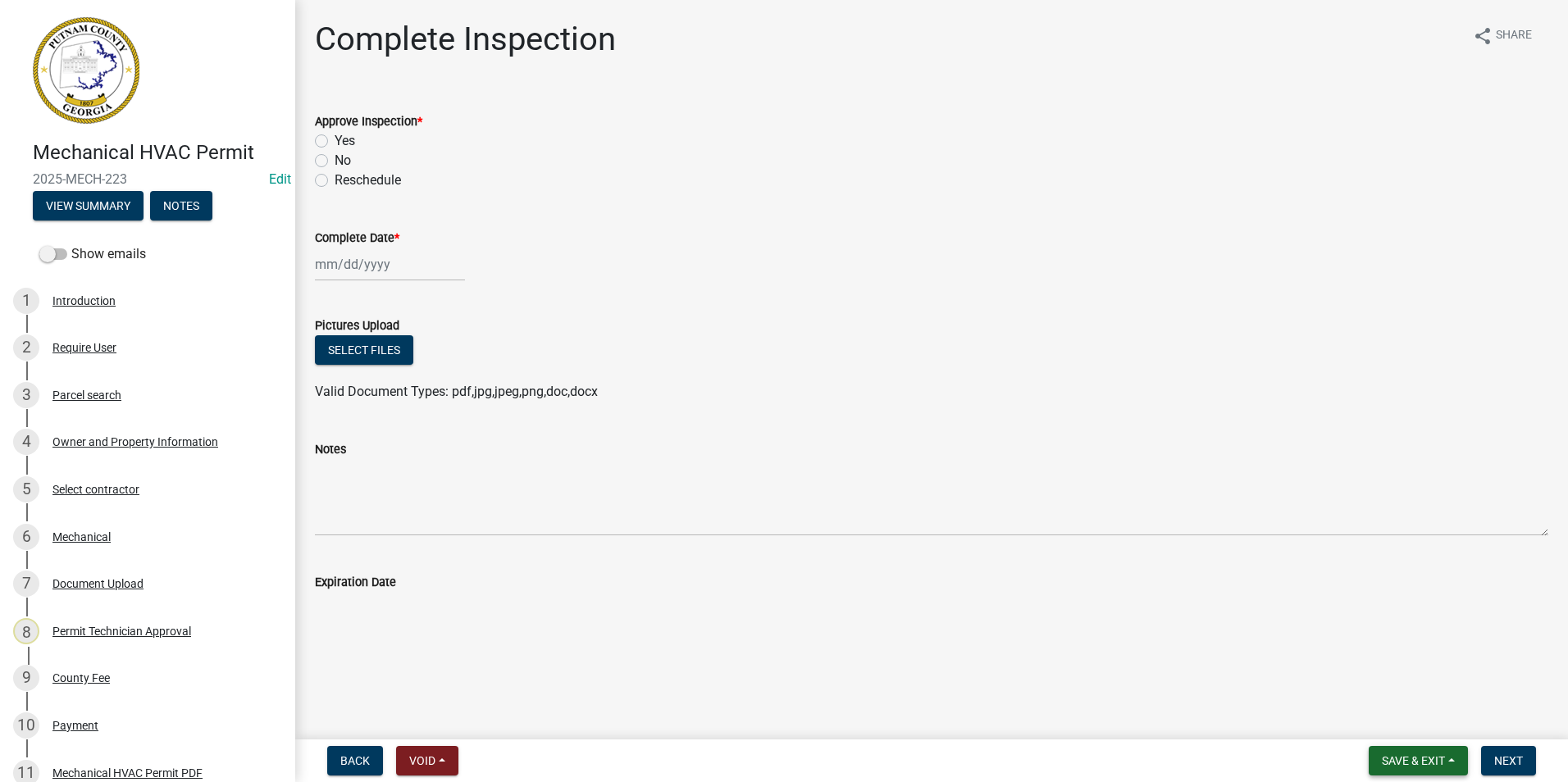
click at [1393, 750] on button "Save & Exit" at bounding box center [1418, 761] width 99 height 30
click at [1380, 709] on button "Save & Exit" at bounding box center [1401, 718] width 131 height 39
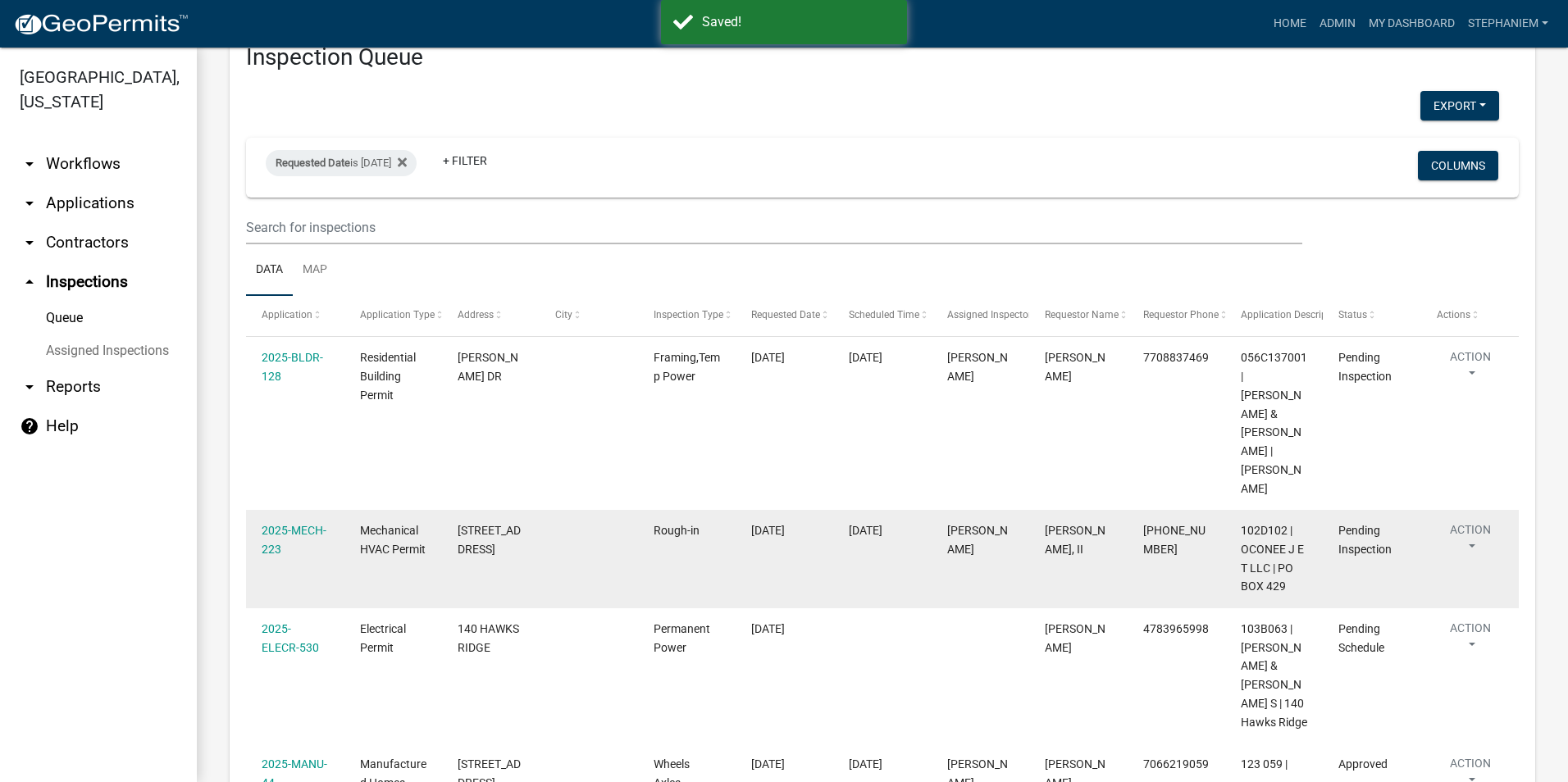
scroll to position [82, 0]
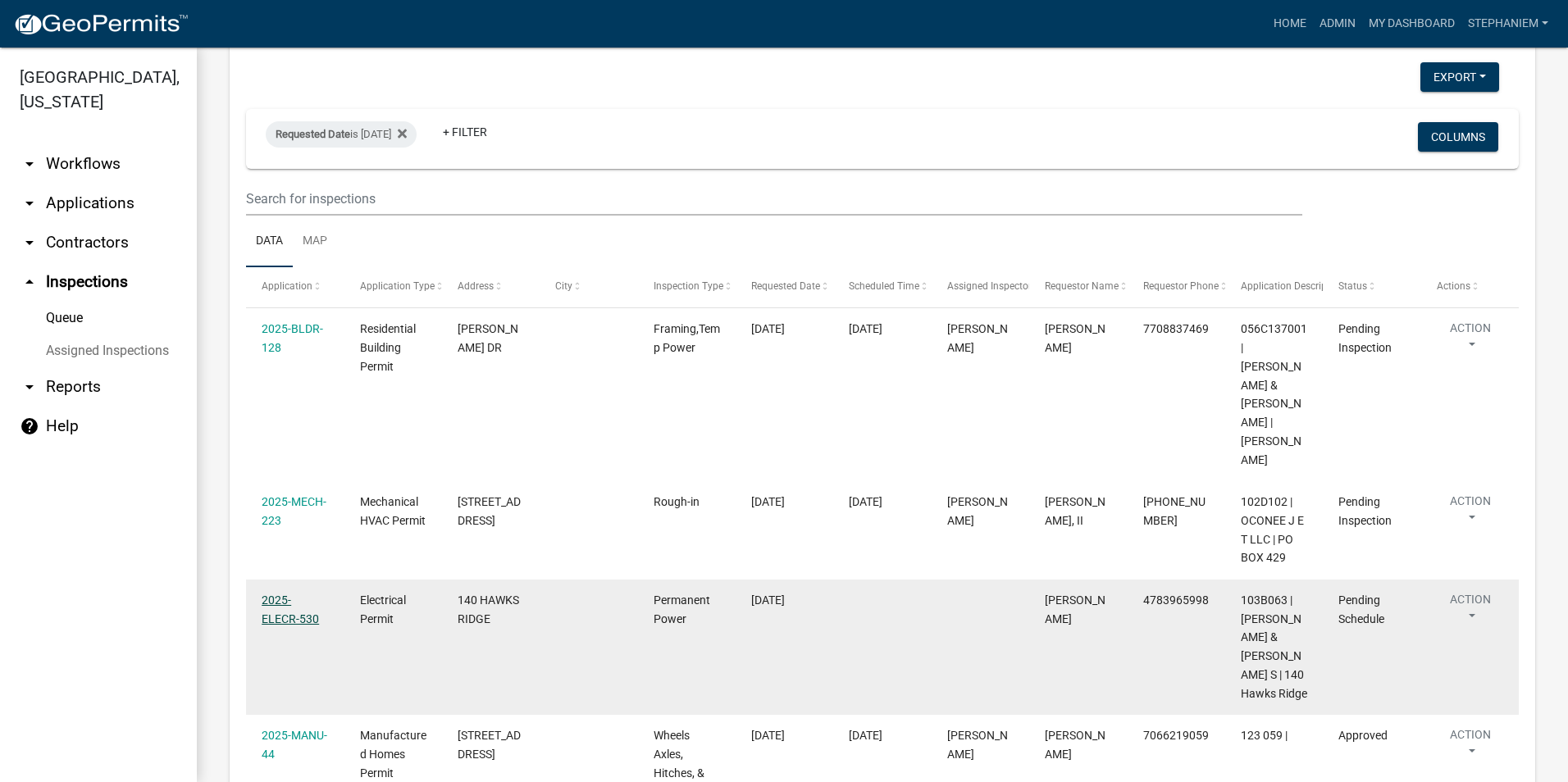
click at [308, 593] on link "2025-ELECR-530" at bounding box center [290, 609] width 57 height 32
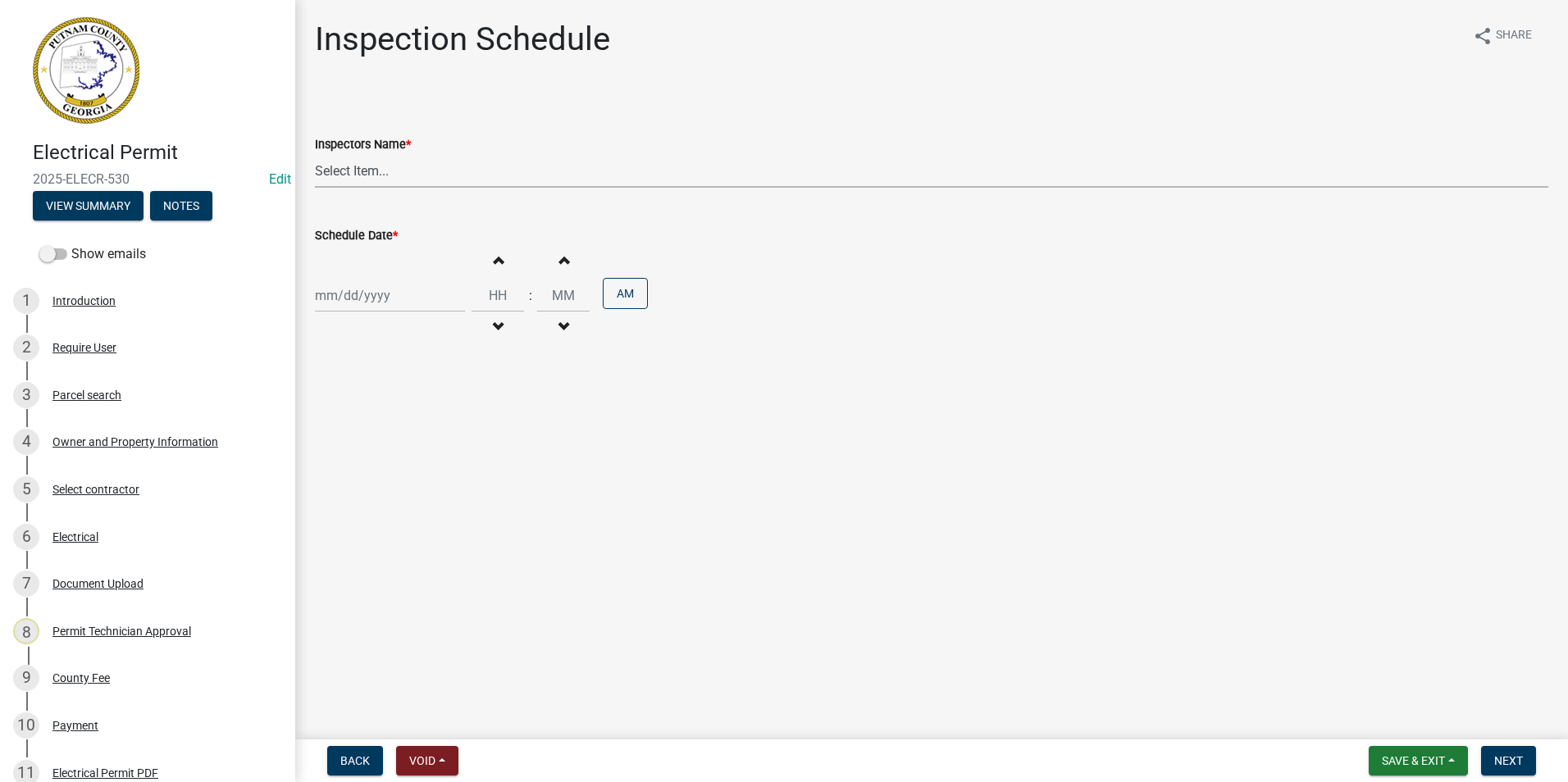
click at [353, 177] on select "Select Item... mrivera ([PERSON_NAME]) [PERSON_NAME] ([PERSON_NAME] ([PERSON_NA…" at bounding box center [931, 170] width 1234 height 33
select select "07642ab0-564c-47bb-824b-0ccf2da83593"
click at [315, 154] on select "Select Item... mrivera ([PERSON_NAME]) [PERSON_NAME] ([PERSON_NAME] ([PERSON_NA…" at bounding box center [931, 170] width 1234 height 33
select select "9"
select select "2025"
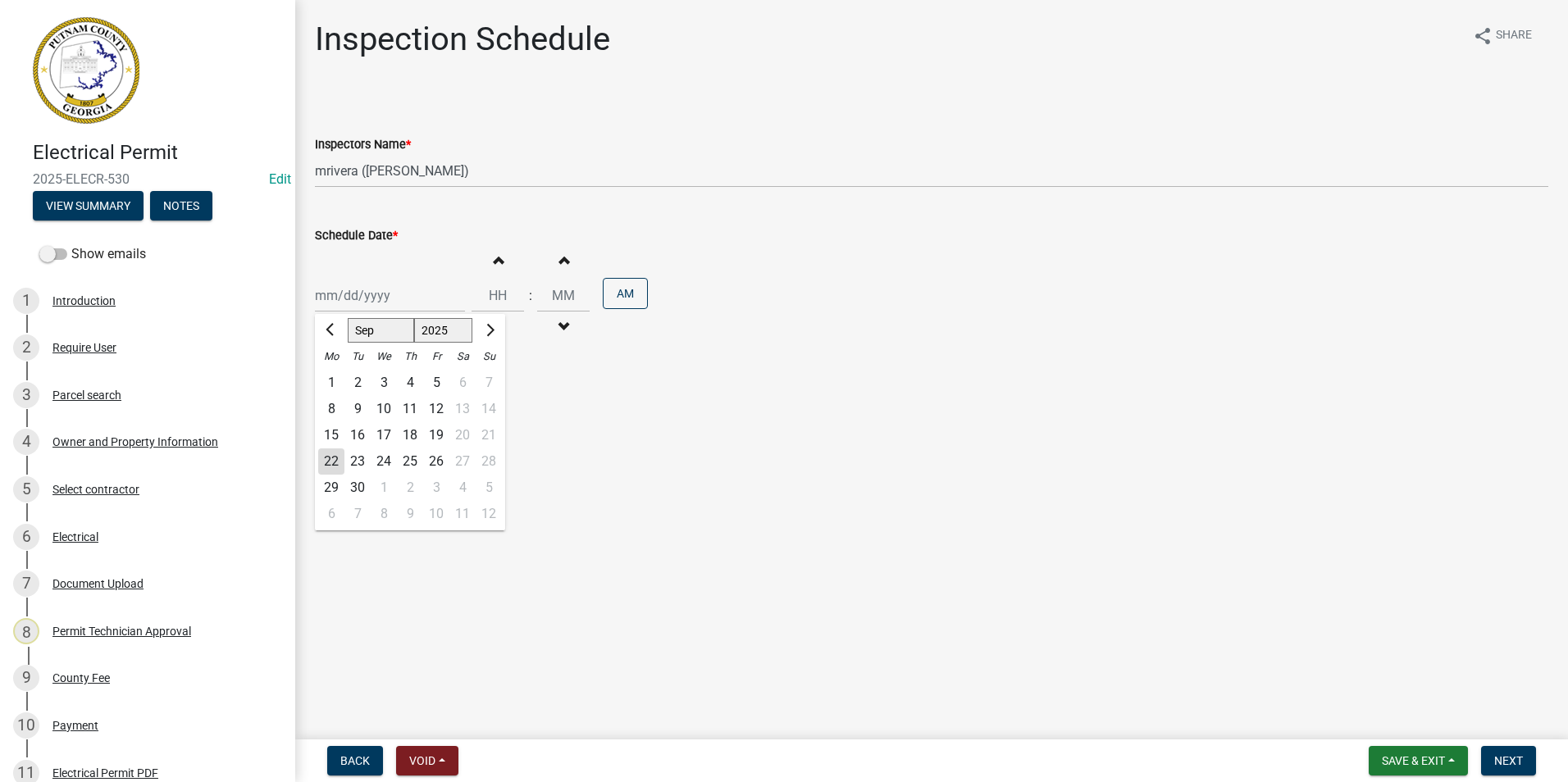
click at [333, 303] on div "[PERSON_NAME] Feb Mar Apr [PERSON_NAME][DATE] Oct Nov [DATE] 1526 1527 1528 152…" at bounding box center [390, 295] width 150 height 33
click at [365, 459] on div "23" at bounding box center [357, 462] width 27 height 26
type input "[DATE]"
click at [1506, 760] on span "Next" at bounding box center [1509, 760] width 29 height 13
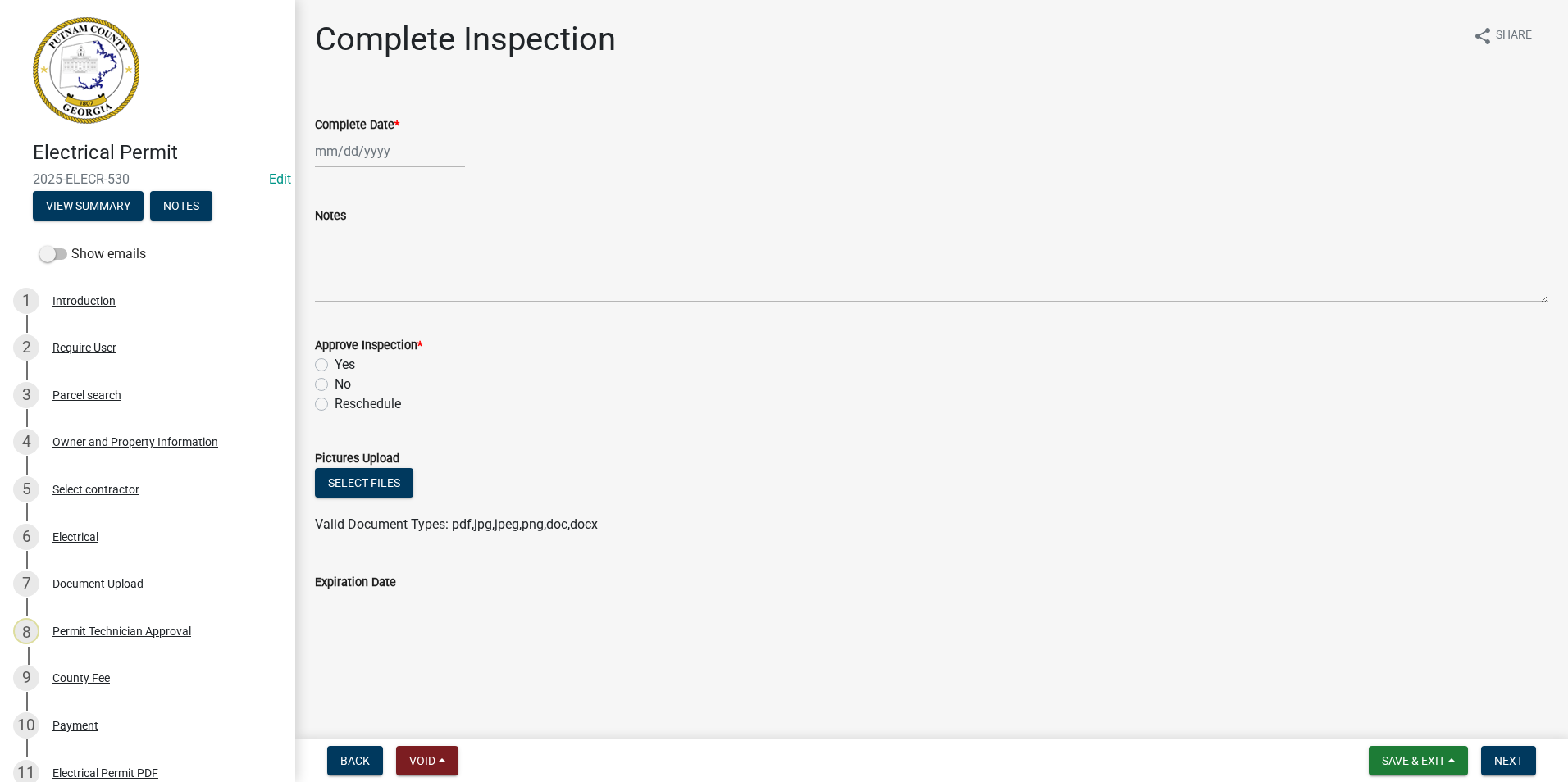
click at [1383, 744] on nav "Back Void Withdraw Lock Expire Void Save & Exit Save Save & Exit Next" at bounding box center [931, 761] width 1273 height 43
click at [1382, 754] on span "Save & Exit" at bounding box center [1413, 760] width 63 height 13
click at [1382, 716] on button "Save & Exit" at bounding box center [1401, 718] width 131 height 39
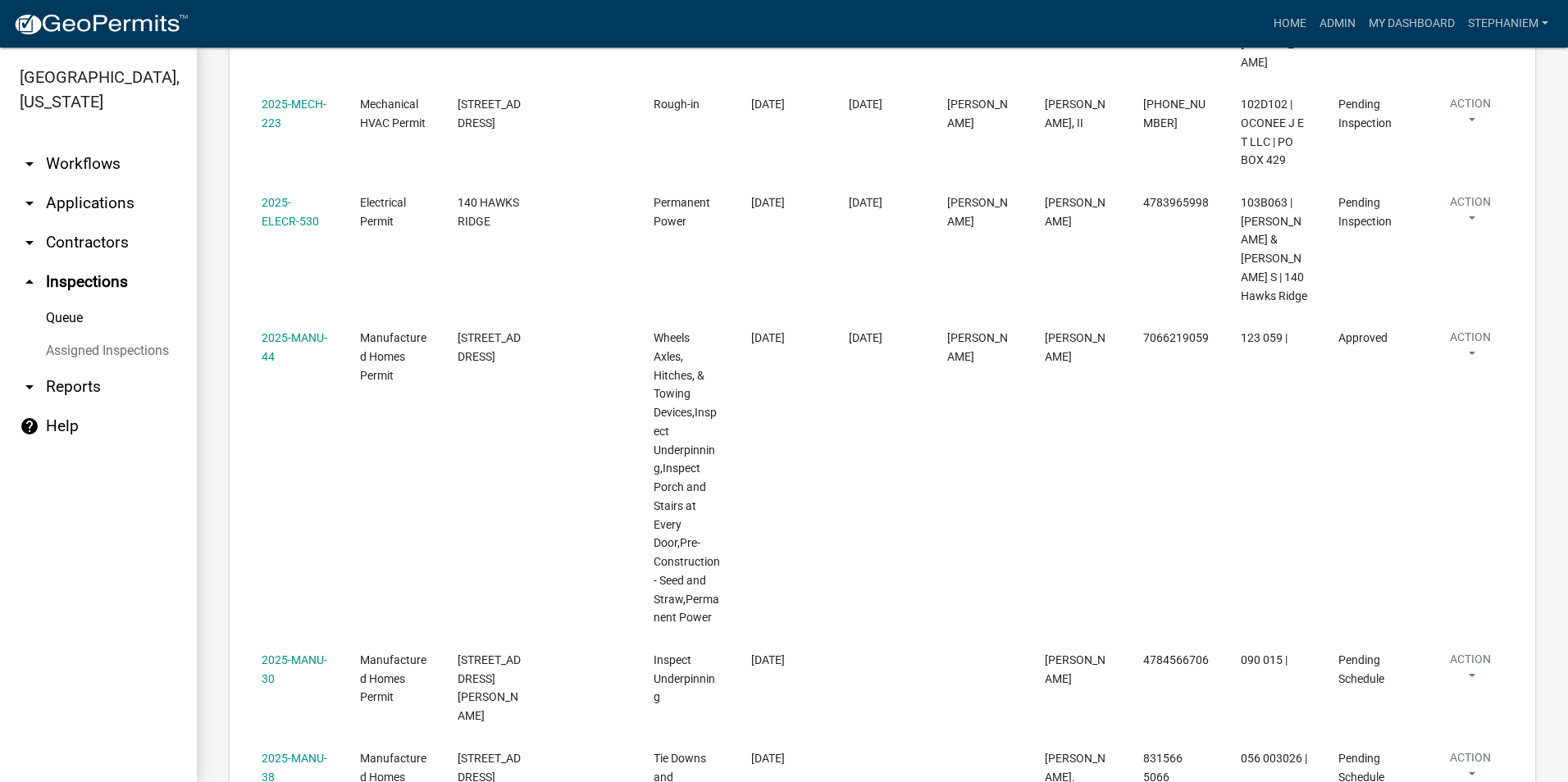
scroll to position [573, 0]
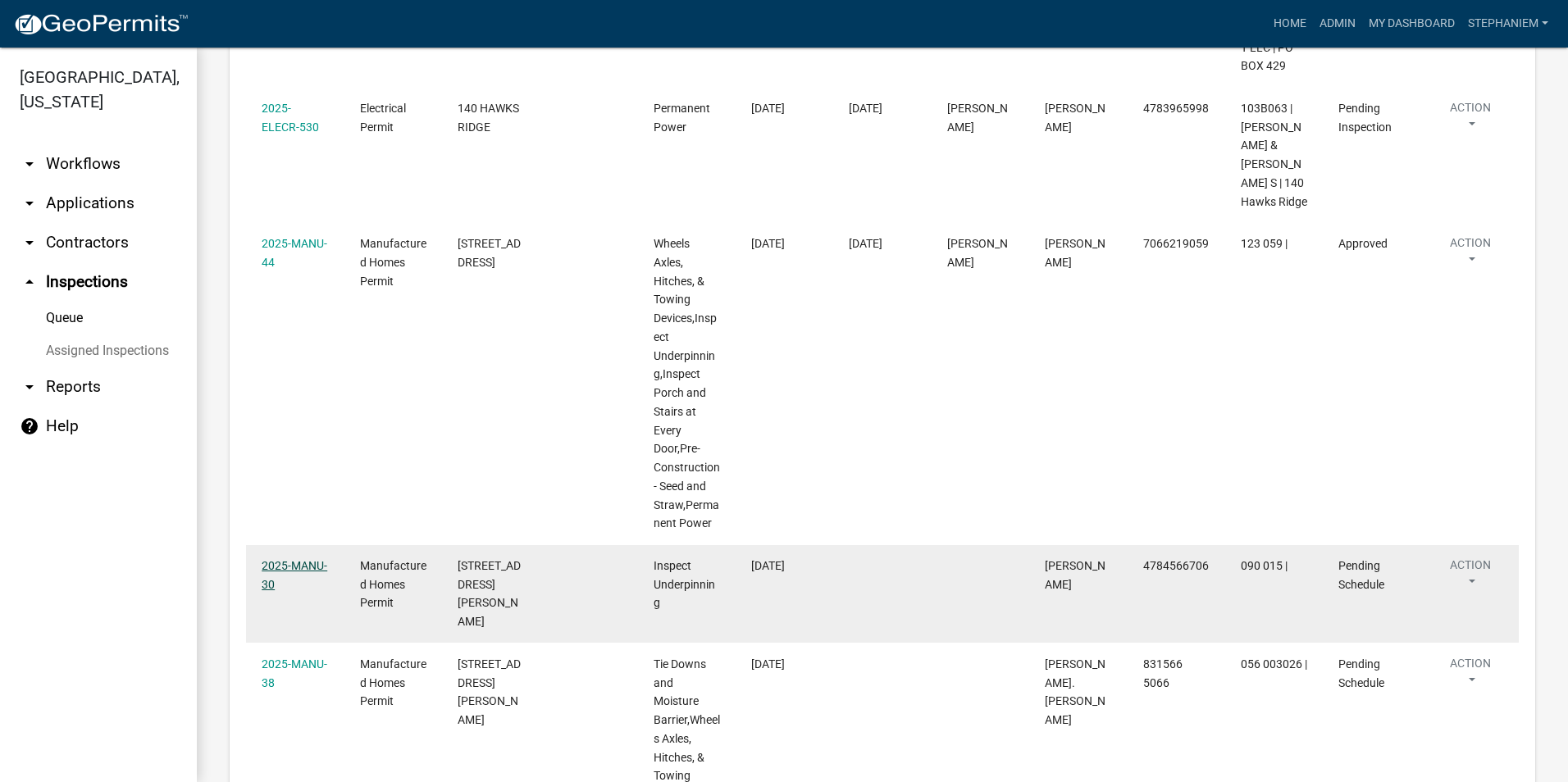
click at [275, 559] on link "2025-MANU-30" at bounding box center [294, 574] width 66 height 32
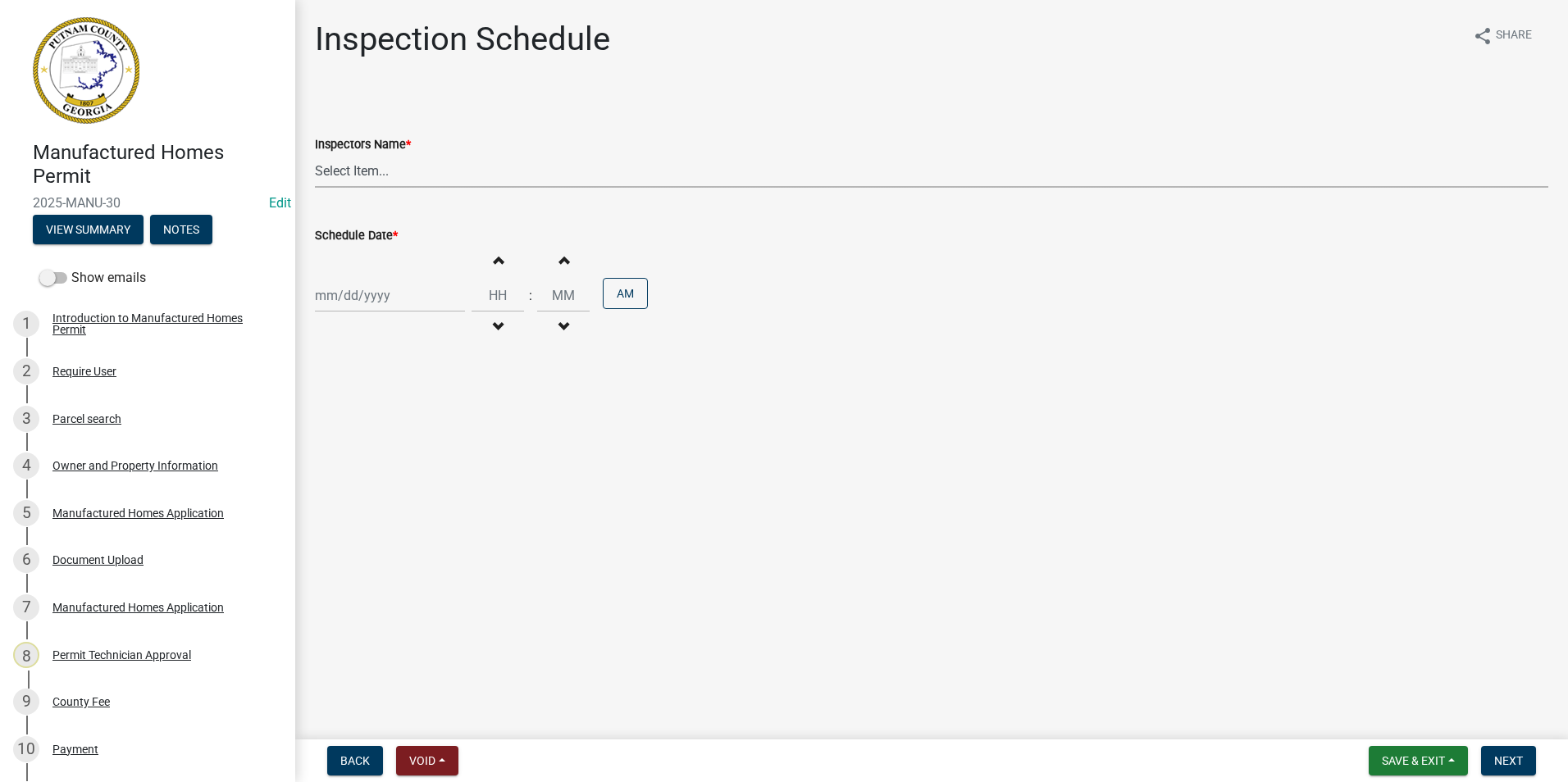
click at [453, 175] on select "Select Item... mrivera ([PERSON_NAME]) [PERSON_NAME] ([PERSON_NAME] ([PERSON_NA…" at bounding box center [931, 170] width 1234 height 33
select select "a0ea4169-8540-4a2c-b9f4-cf4c1ffdeb95"
click at [315, 154] on select "Select Item... mrivera ([PERSON_NAME]) [PERSON_NAME] ([PERSON_NAME] ([PERSON_NA…" at bounding box center [931, 170] width 1234 height 33
click at [375, 293] on div at bounding box center [390, 295] width 150 height 33
select select "9"
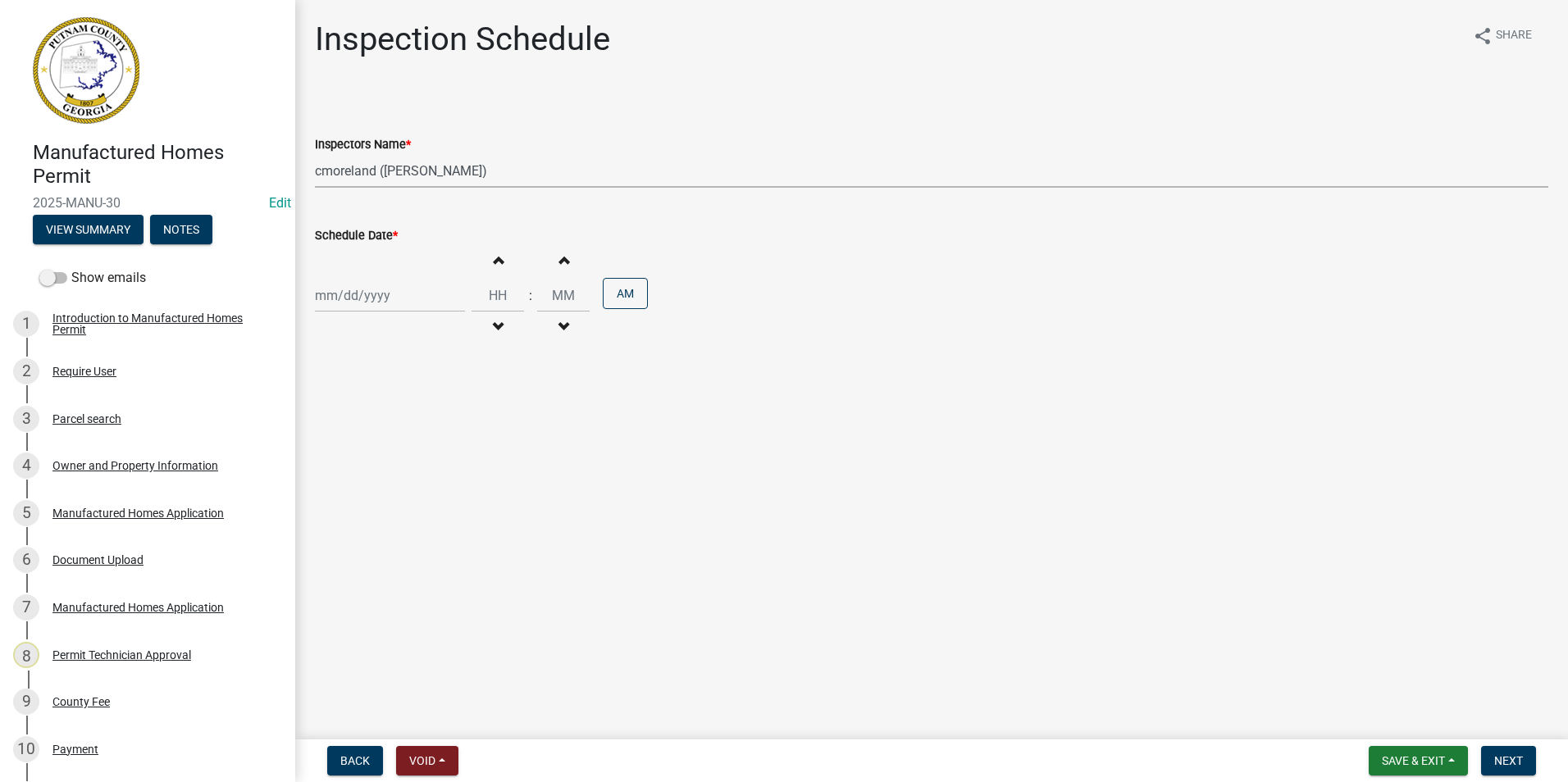
select select "2025"
click at [356, 459] on div "23" at bounding box center [357, 462] width 27 height 26
type input "[DATE]"
click at [1497, 763] on span "Next" at bounding box center [1509, 760] width 29 height 13
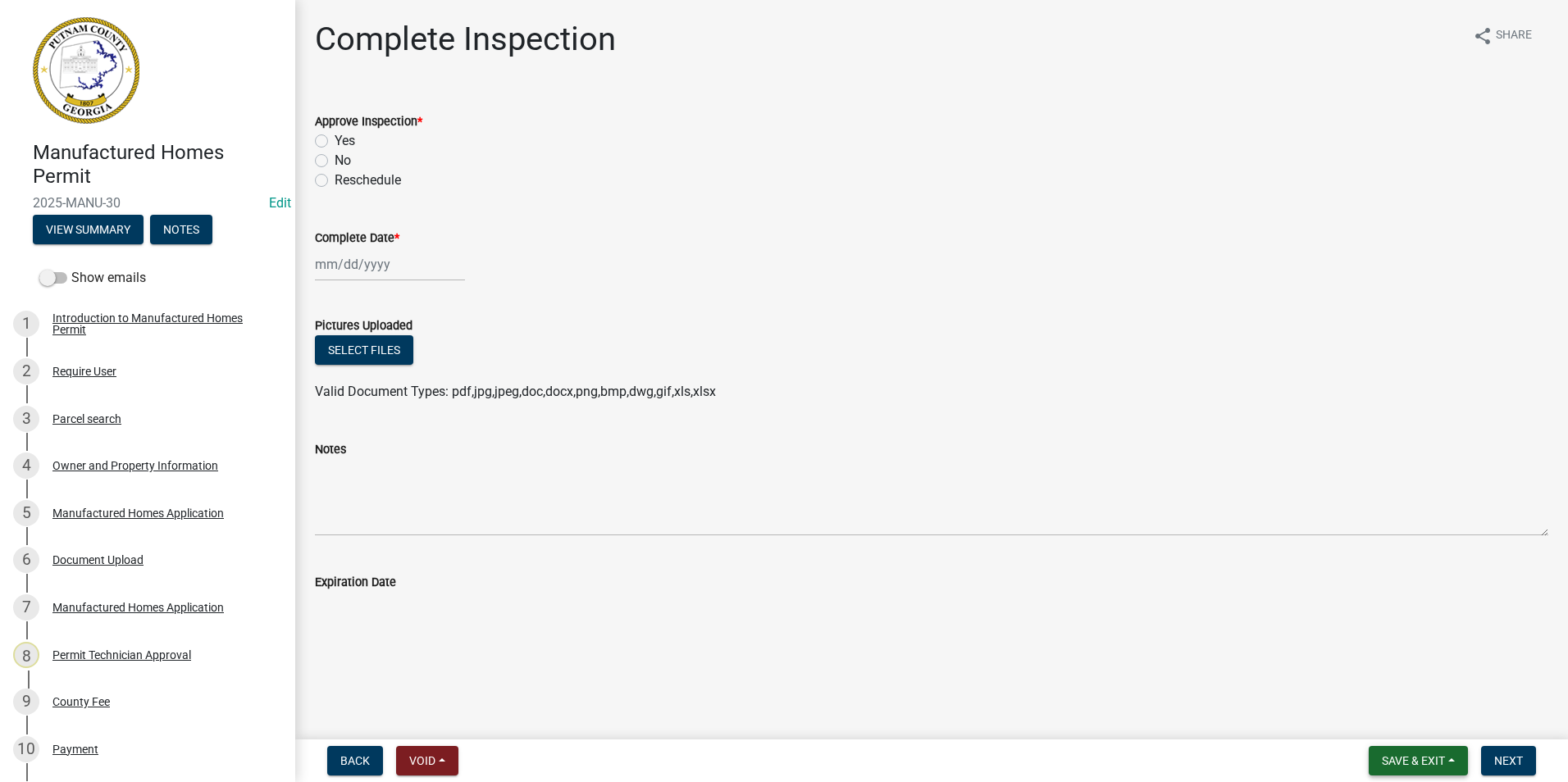
click at [1438, 763] on span "Save & Exit" at bounding box center [1413, 760] width 63 height 13
click at [1432, 714] on button "Save & Exit" at bounding box center [1401, 718] width 131 height 39
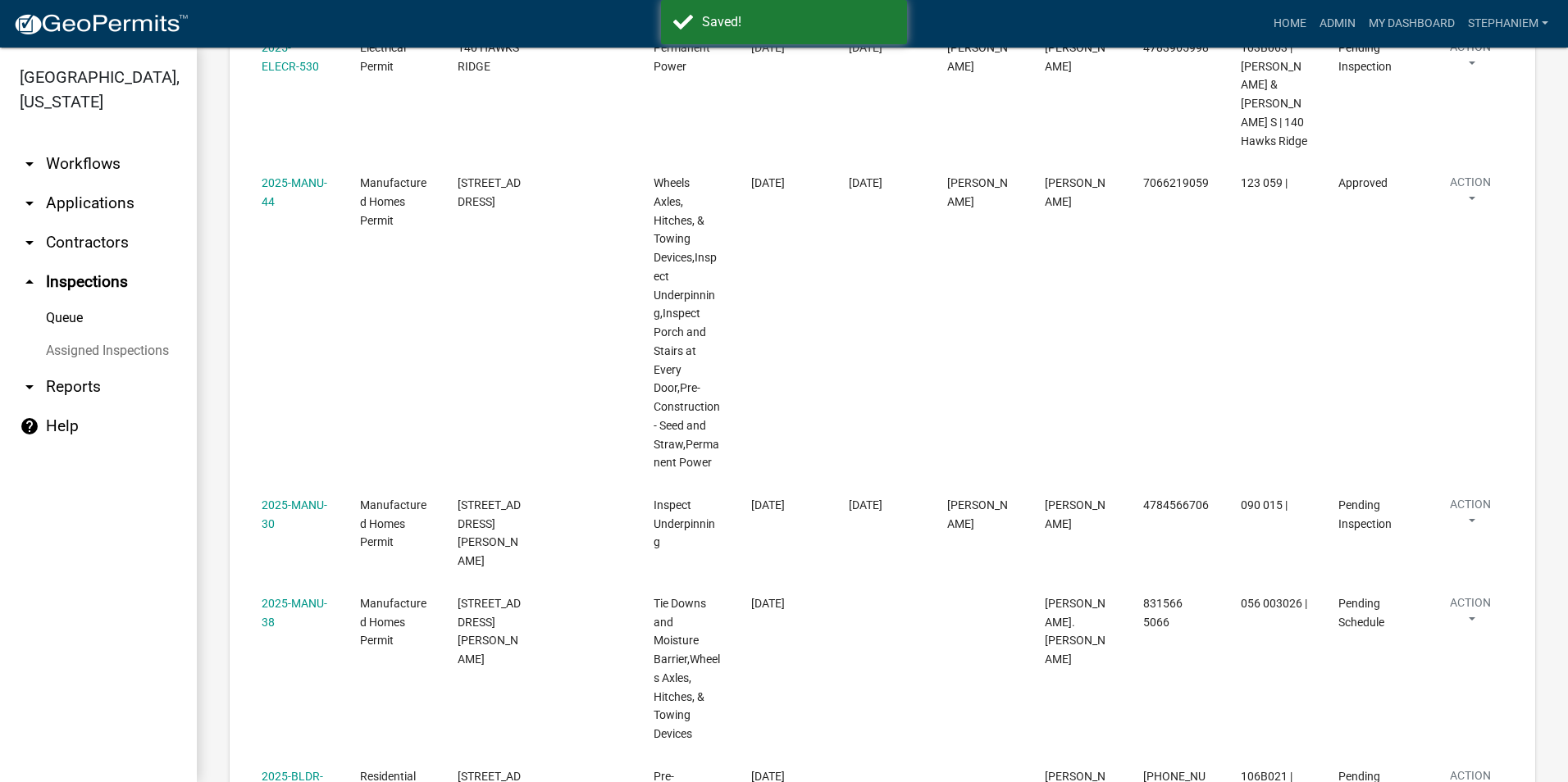
scroll to position [656, 0]
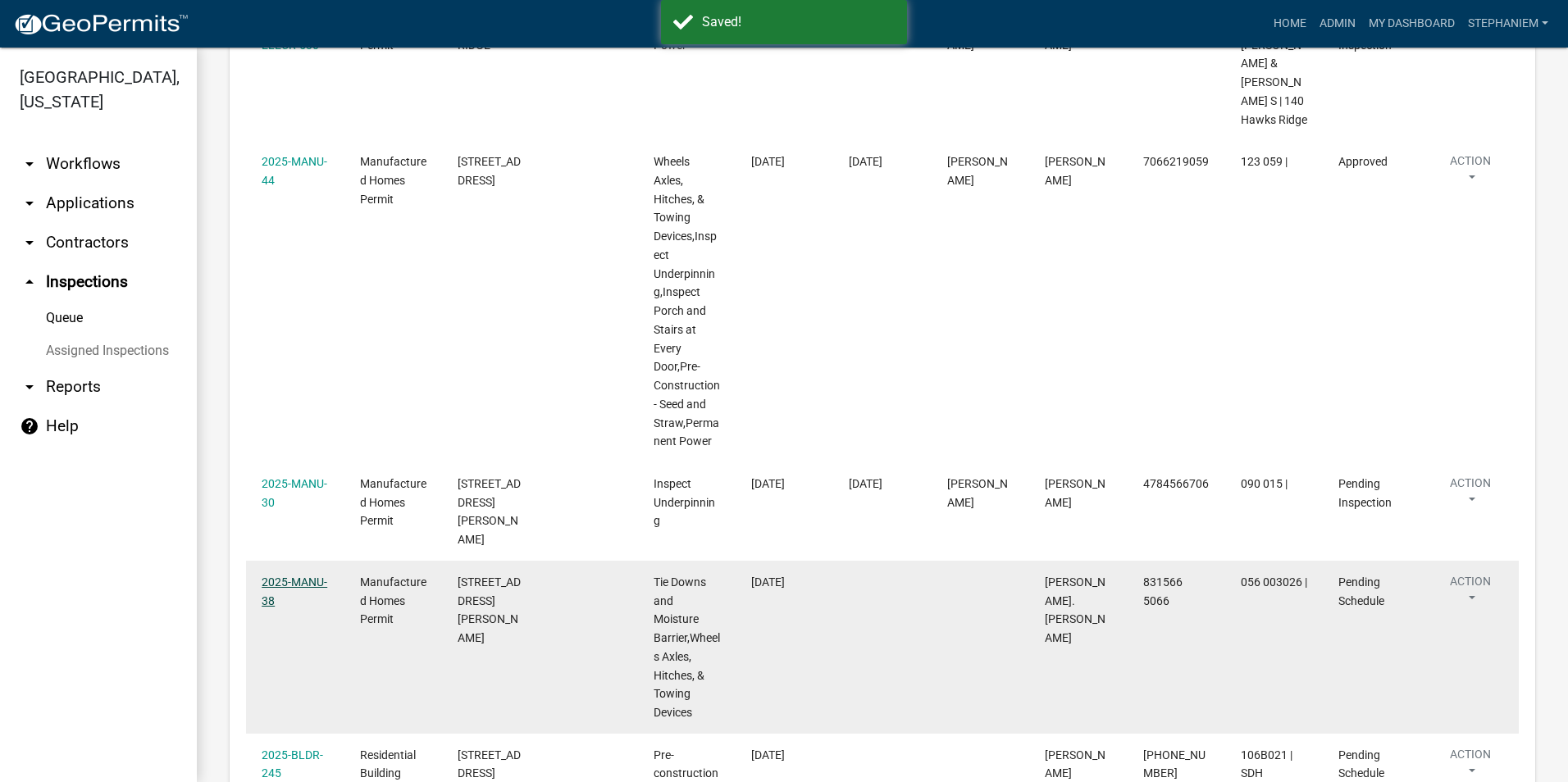
click at [270, 575] on link "2025-MANU-38" at bounding box center [294, 591] width 66 height 32
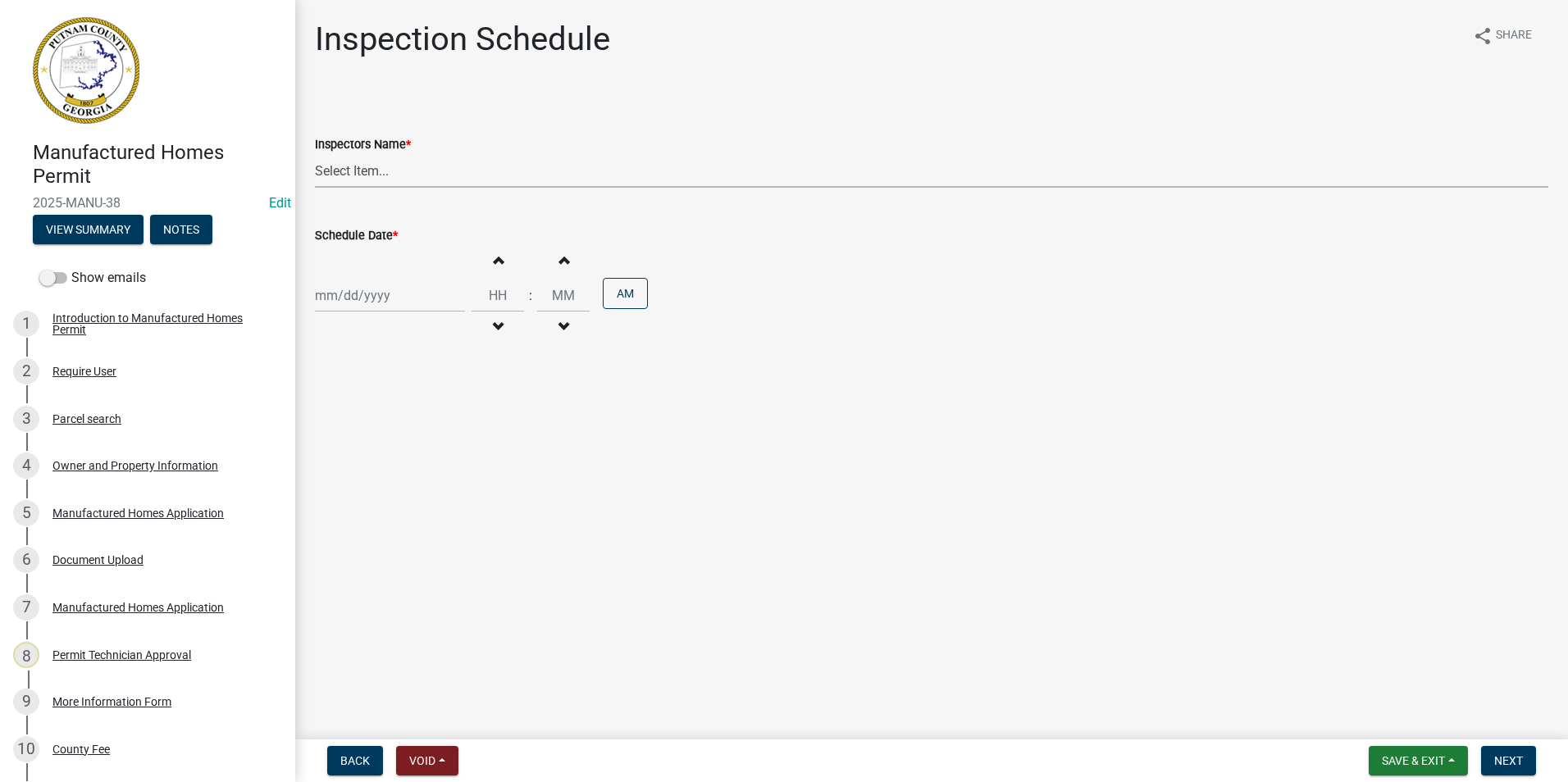
click at [404, 171] on select "Select Item... mrivera ([PERSON_NAME]) [PERSON_NAME] ([PERSON_NAME] ([PERSON_NA…" at bounding box center [931, 170] width 1234 height 33
select select "a0ea4169-8540-4a2c-b9f4-cf4c1ffdeb95"
click at [315, 154] on select "Select Item... mrivera ([PERSON_NAME]) [PERSON_NAME] ([PERSON_NAME] ([PERSON_NA…" at bounding box center [931, 170] width 1234 height 33
click at [373, 296] on div at bounding box center [390, 295] width 150 height 33
select select "9"
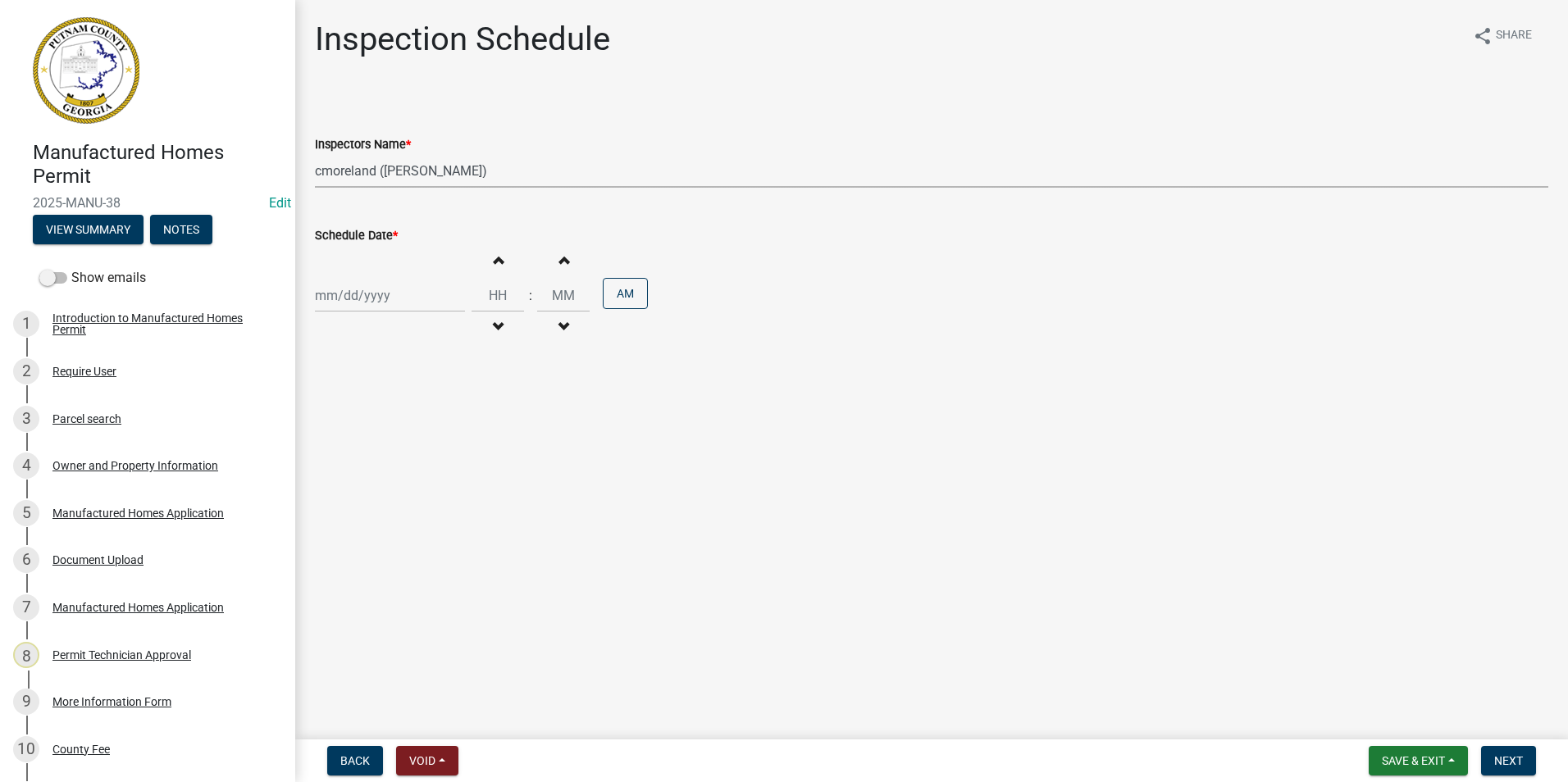
select select "2025"
click at [361, 458] on div "23" at bounding box center [357, 462] width 27 height 26
type input "[DATE]"
click at [1516, 750] on button "Next" at bounding box center [1508, 761] width 55 height 30
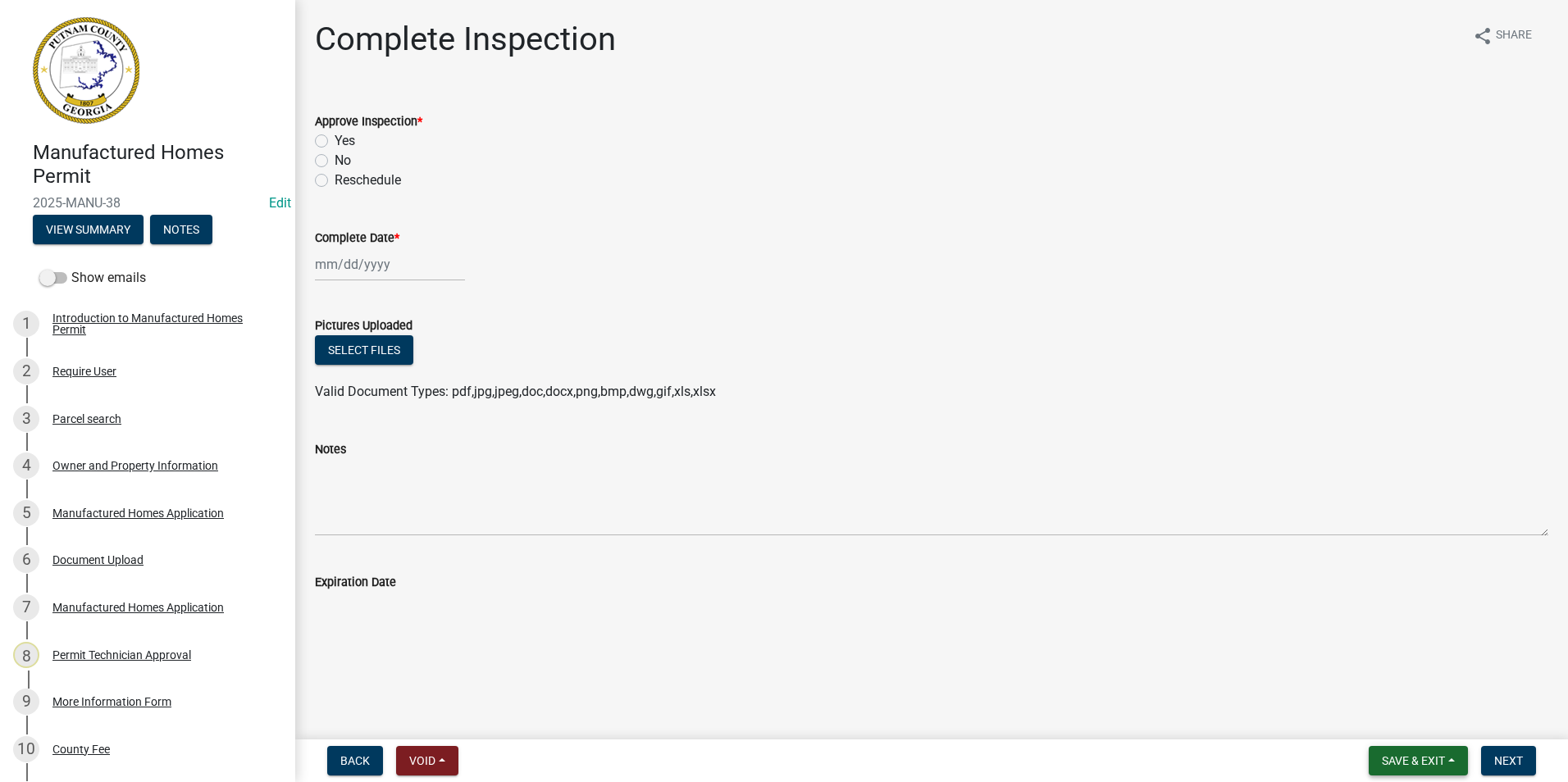
click at [1426, 756] on span "Save & Exit" at bounding box center [1413, 760] width 63 height 13
click at [1416, 713] on button "Save & Exit" at bounding box center [1401, 718] width 131 height 39
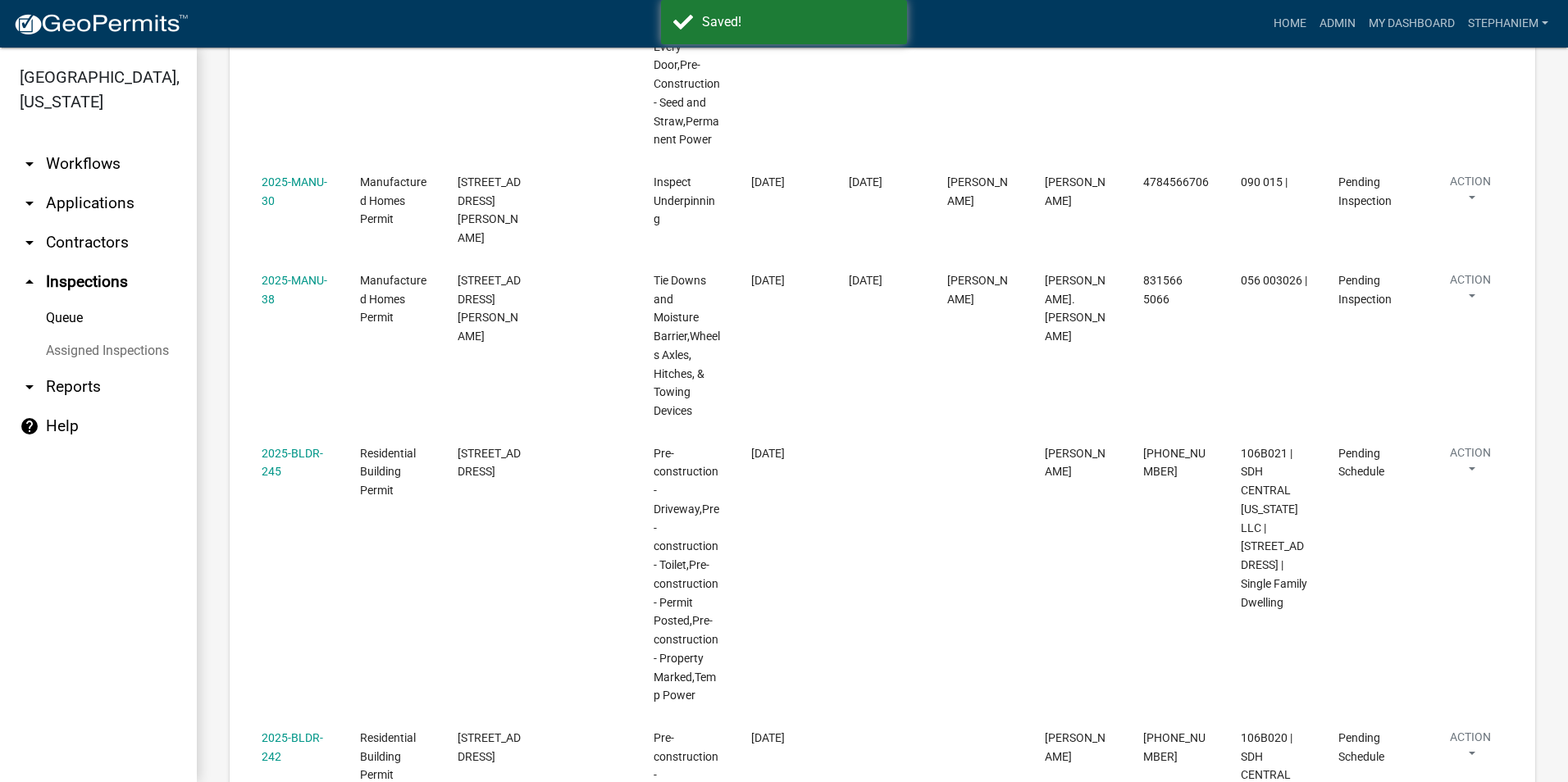
scroll to position [984, 0]
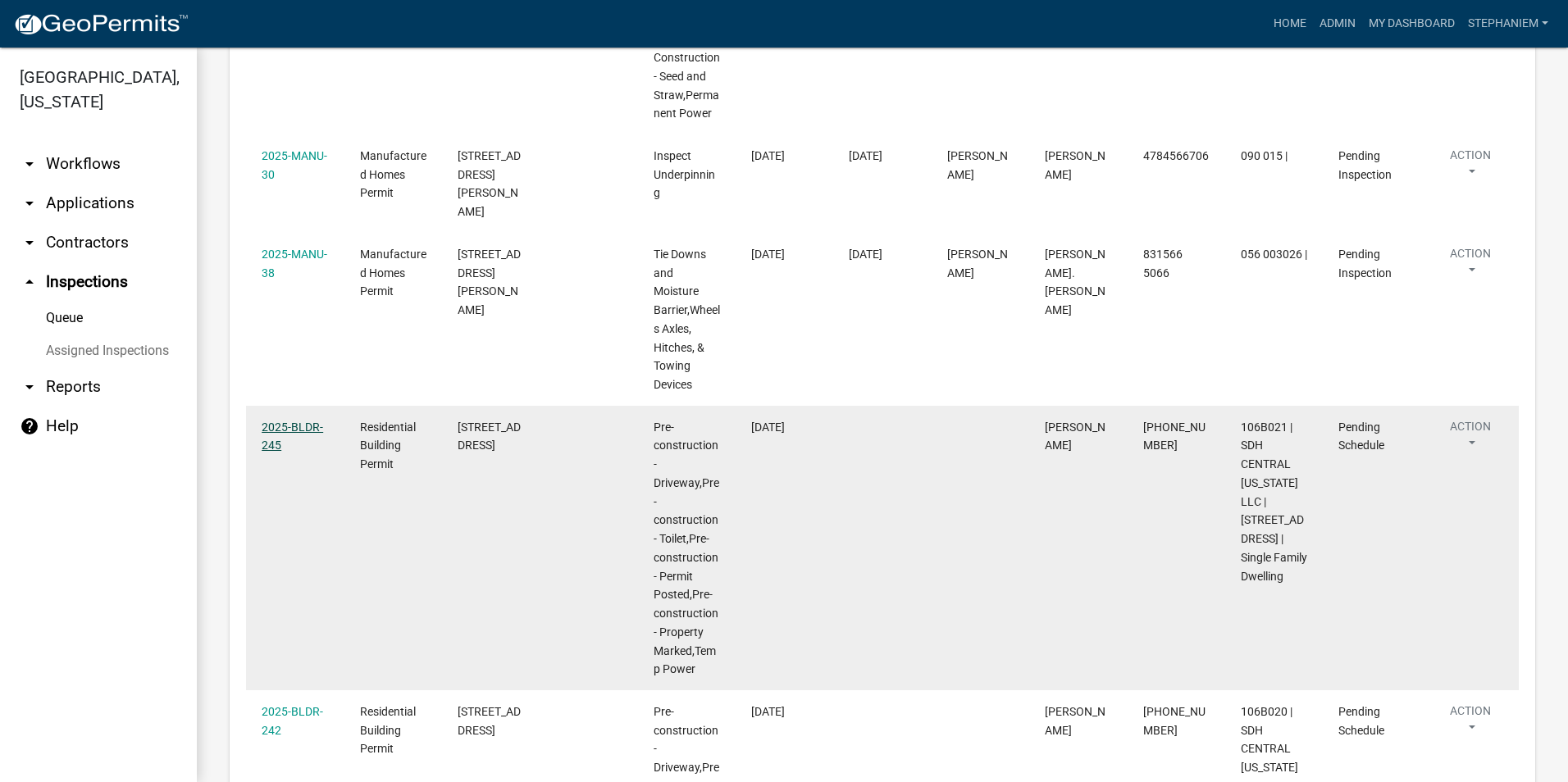
click at [279, 420] on link "2025-BLDR-245" at bounding box center [292, 436] width 62 height 32
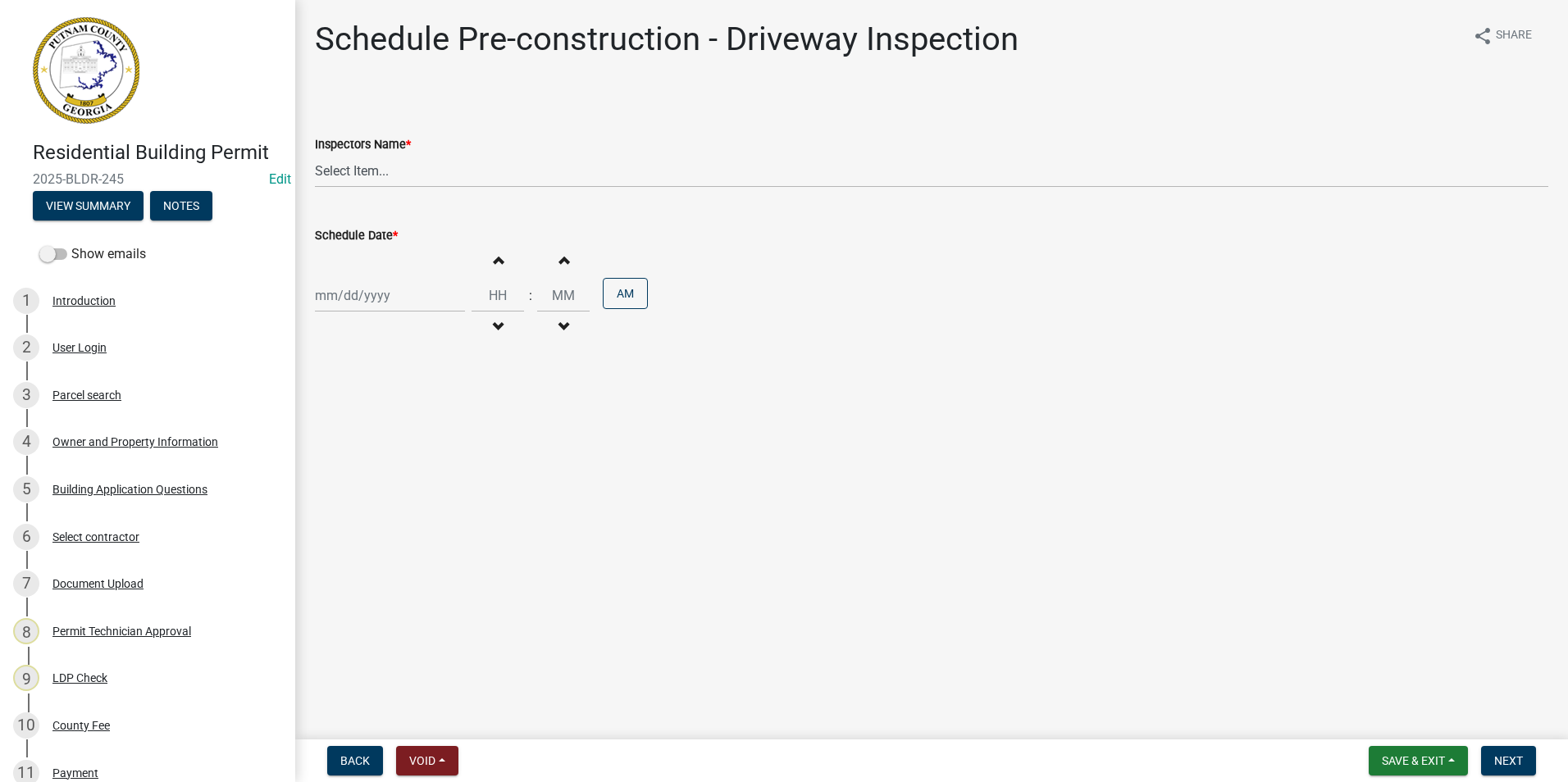
click at [432, 189] on wm-data-entity-input "Inspectors Name * Select Item... mrivera ([PERSON_NAME]) [PERSON_NAME] ([PERSON…" at bounding box center [931, 146] width 1234 height 110
click at [438, 173] on select "Select Item... mrivera ([PERSON_NAME]) [PERSON_NAME] ([PERSON_NAME] ([PERSON_NA…" at bounding box center [931, 170] width 1234 height 33
select select "a0ea4169-8540-4a2c-b9f4-cf4c1ffdeb95"
click at [315, 154] on select "Select Item... mrivera ([PERSON_NAME]) [PERSON_NAME] ([PERSON_NAME] ([PERSON_NA…" at bounding box center [931, 170] width 1234 height 33
select select "9"
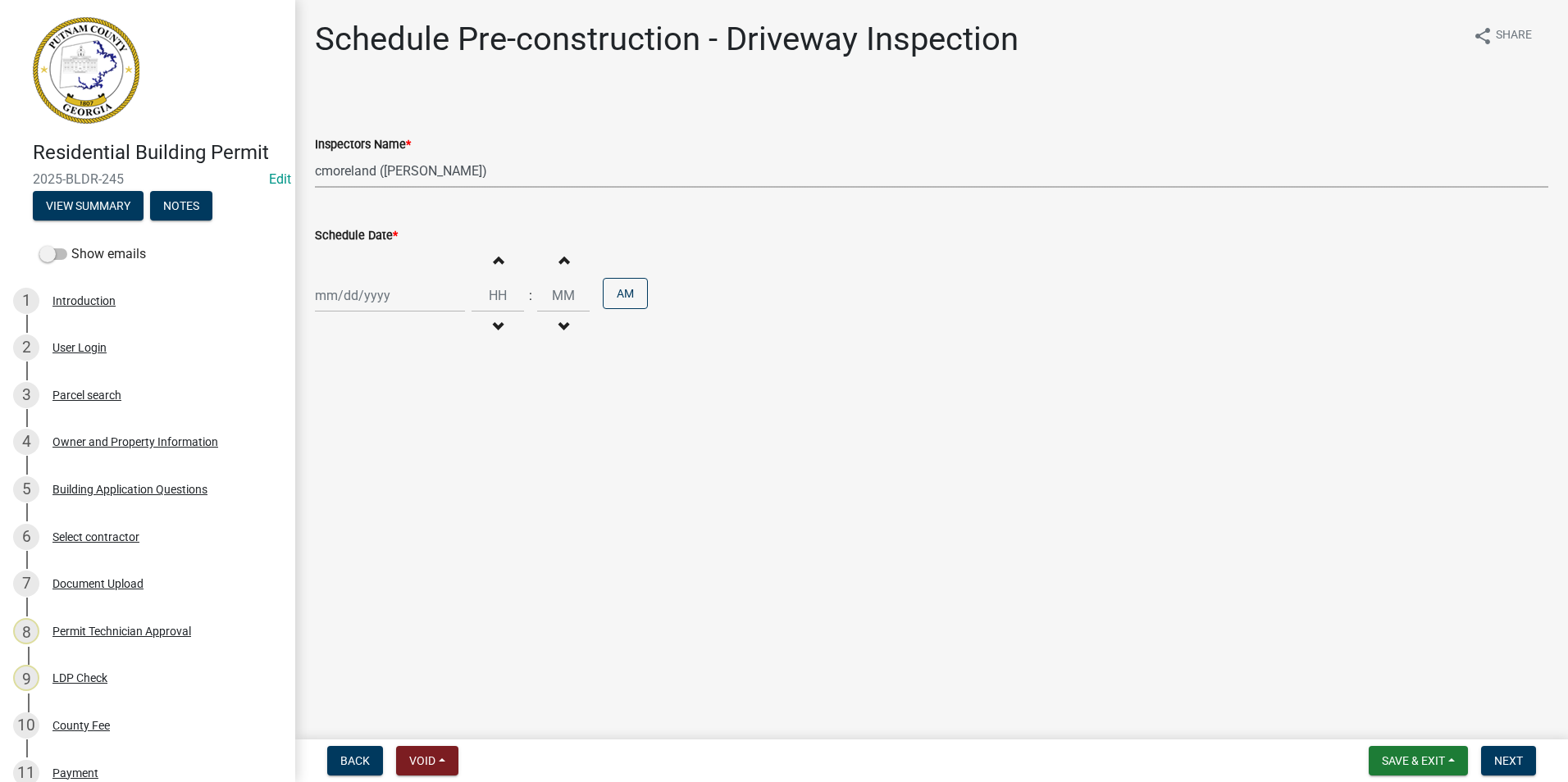
select select "2025"
click at [374, 289] on div "[PERSON_NAME] Feb Mar Apr [PERSON_NAME][DATE] Oct Nov [DATE] 1526 1527 1528 152…" at bounding box center [390, 295] width 150 height 33
click at [351, 455] on div "23" at bounding box center [357, 462] width 27 height 26
type input "[DATE]"
click at [1512, 759] on span "Next" at bounding box center [1509, 760] width 29 height 13
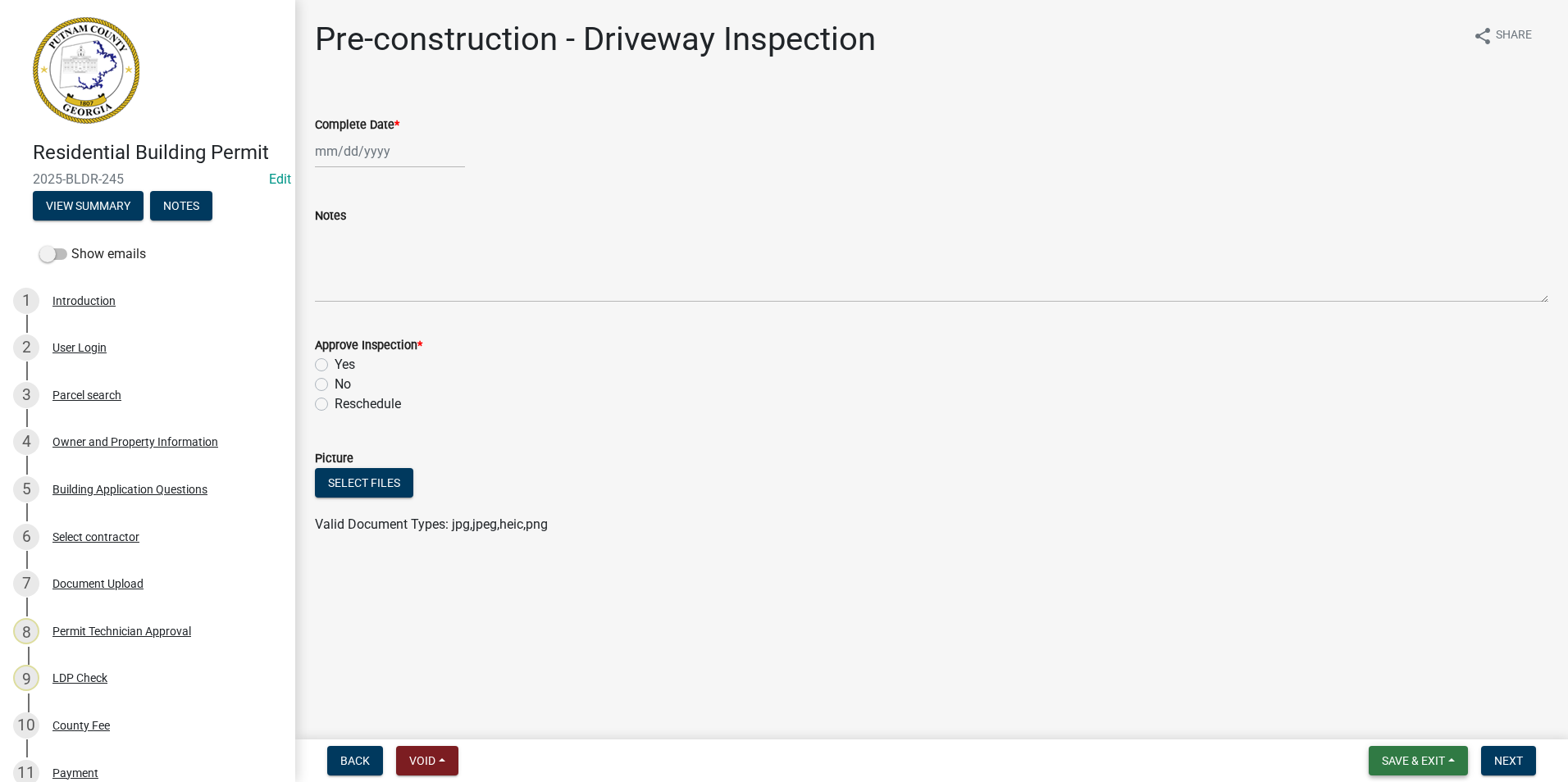
click at [1383, 754] on span "Save & Exit" at bounding box center [1413, 760] width 63 height 13
click at [1378, 727] on button "Save & Exit" at bounding box center [1401, 718] width 131 height 39
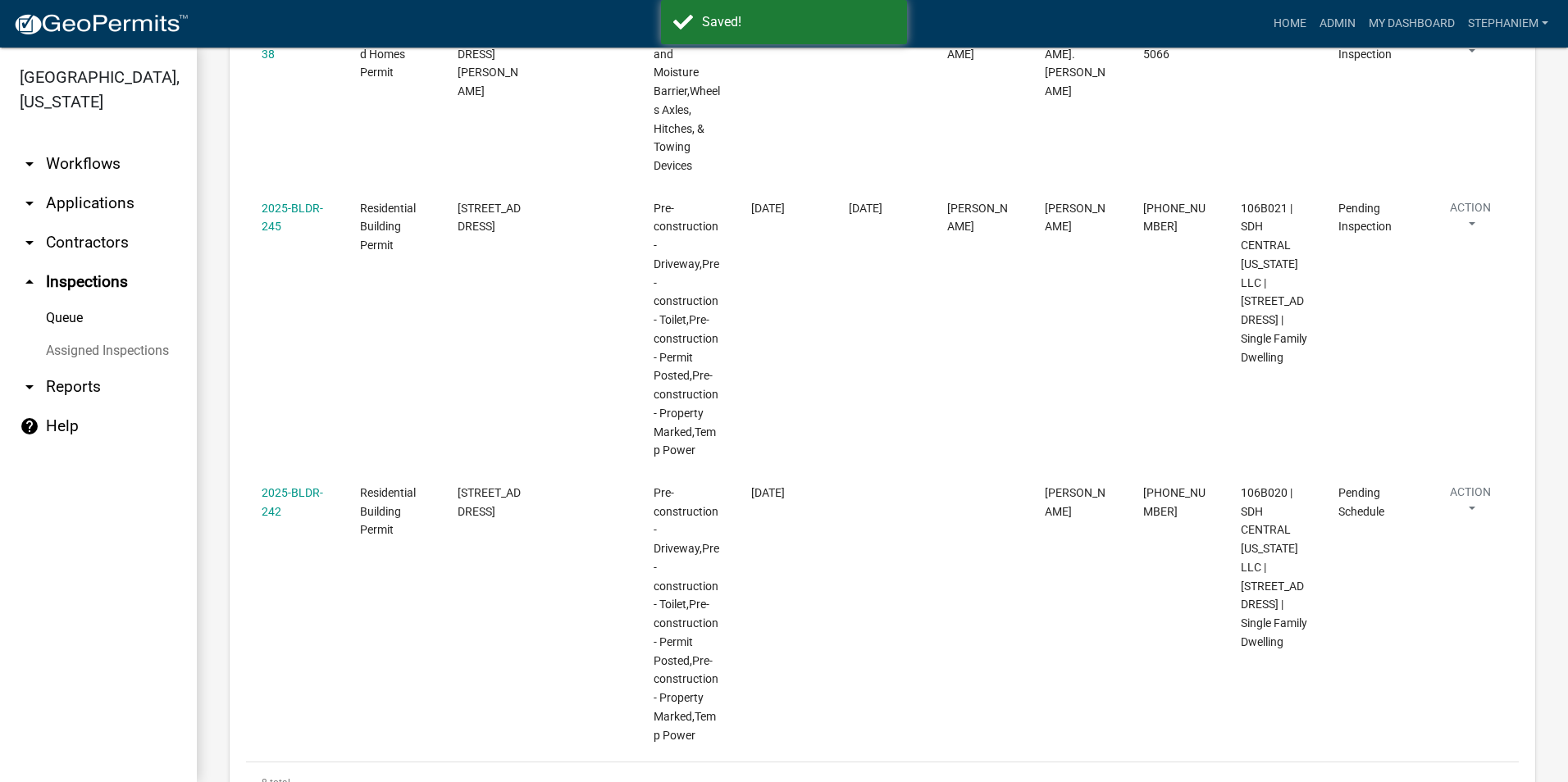
scroll to position [1230, 0]
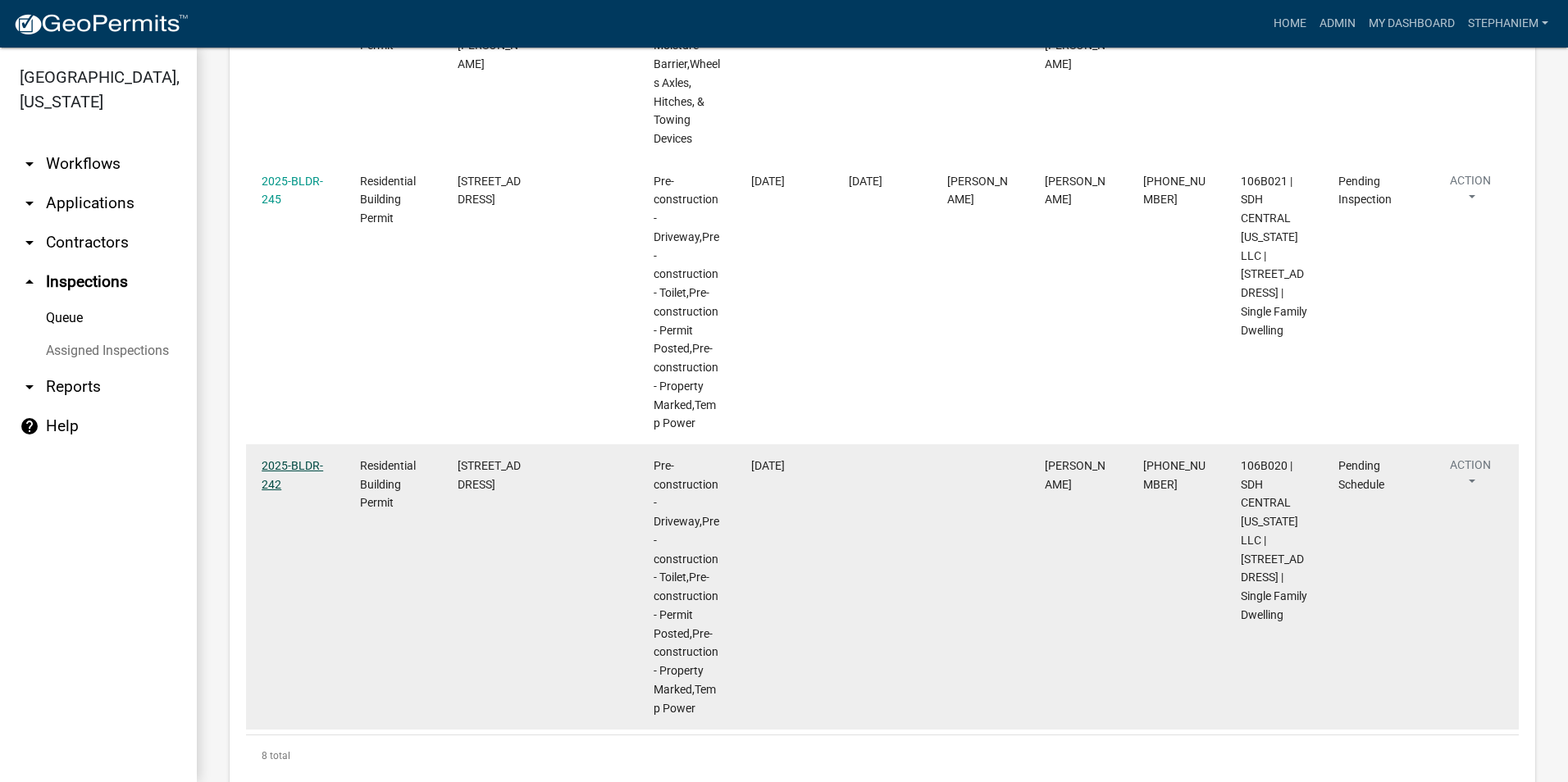
click at [275, 459] on link "2025-BLDR-242" at bounding box center [292, 474] width 62 height 32
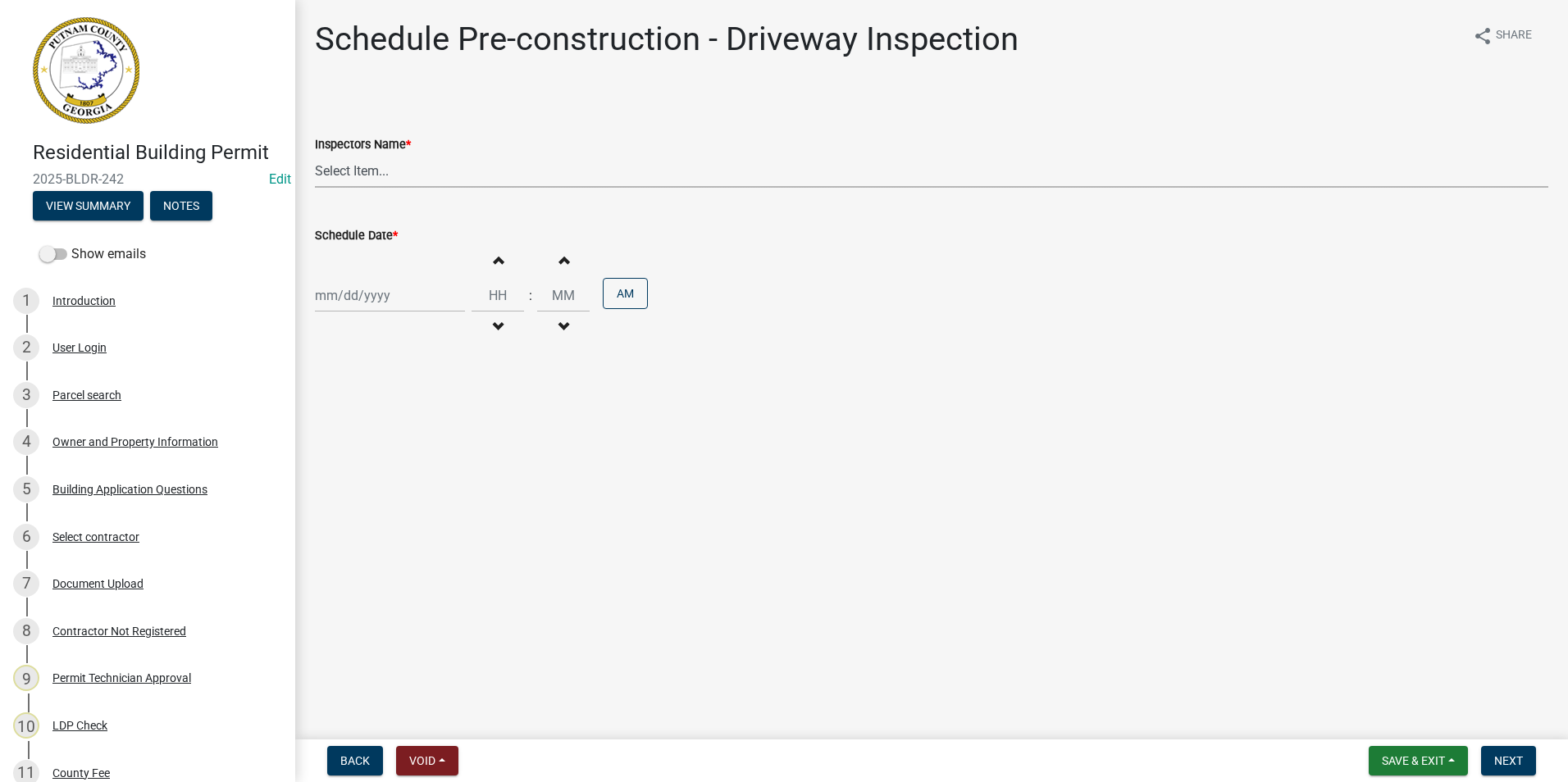
click at [494, 179] on select "Select Item... mrivera ([PERSON_NAME]) [PERSON_NAME] ([PERSON_NAME] ([PERSON_NA…" at bounding box center [931, 170] width 1234 height 33
select select "a0ea4169-8540-4a2c-b9f4-cf4c1ffdeb95"
click at [315, 154] on select "Select Item... mrivera ([PERSON_NAME]) [PERSON_NAME] ([PERSON_NAME] ([PERSON_NA…" at bounding box center [931, 170] width 1234 height 33
select select "9"
select select "2025"
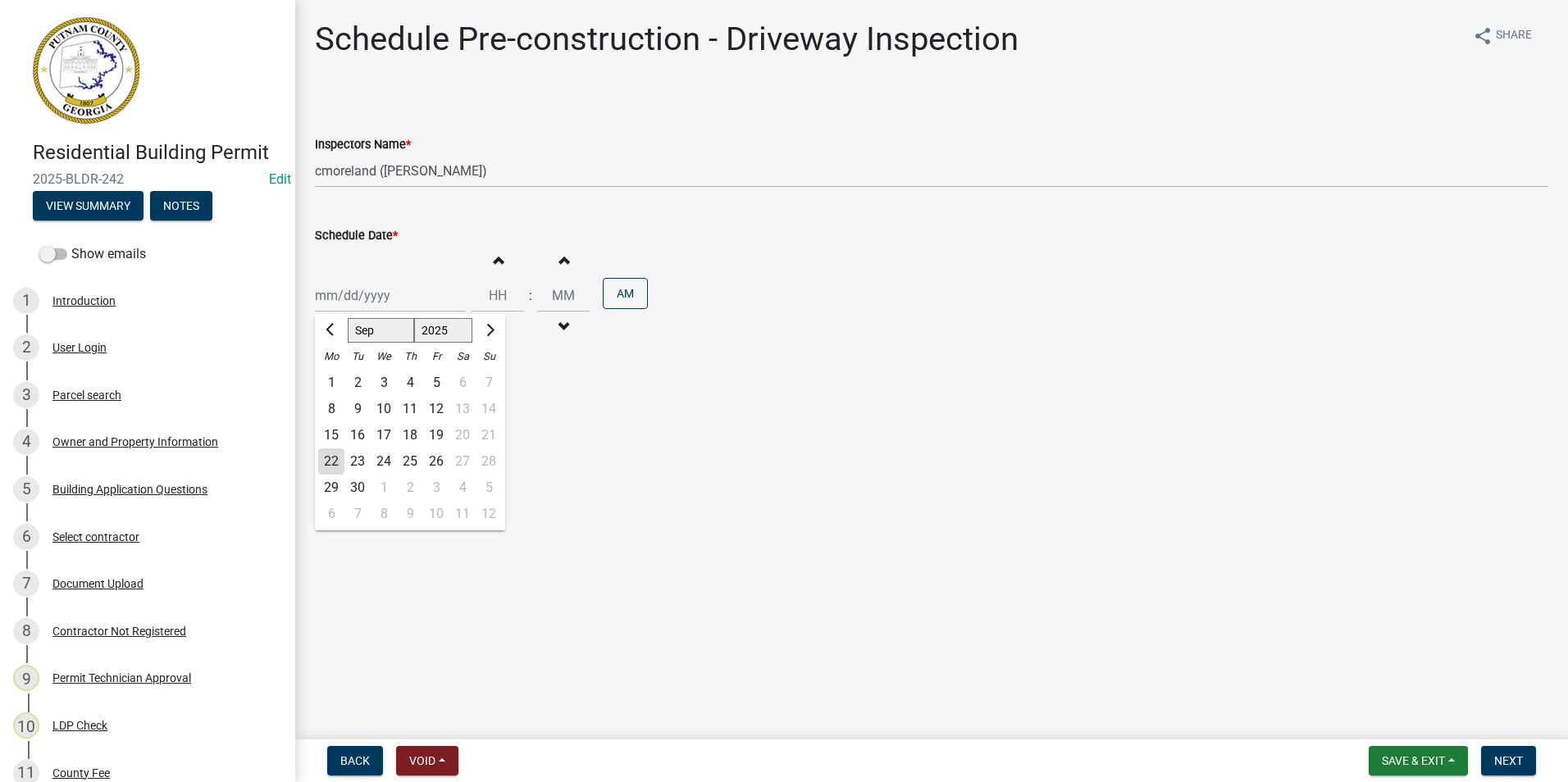
click at [397, 304] on div "[PERSON_NAME] Feb Mar Apr [PERSON_NAME][DATE] Oct Nov [DATE] 1526 1527 1528 152…" at bounding box center [390, 295] width 150 height 33
click at [361, 459] on div "23" at bounding box center [357, 462] width 27 height 26
type input "[DATE]"
click at [1515, 756] on span "Next" at bounding box center [1509, 760] width 29 height 13
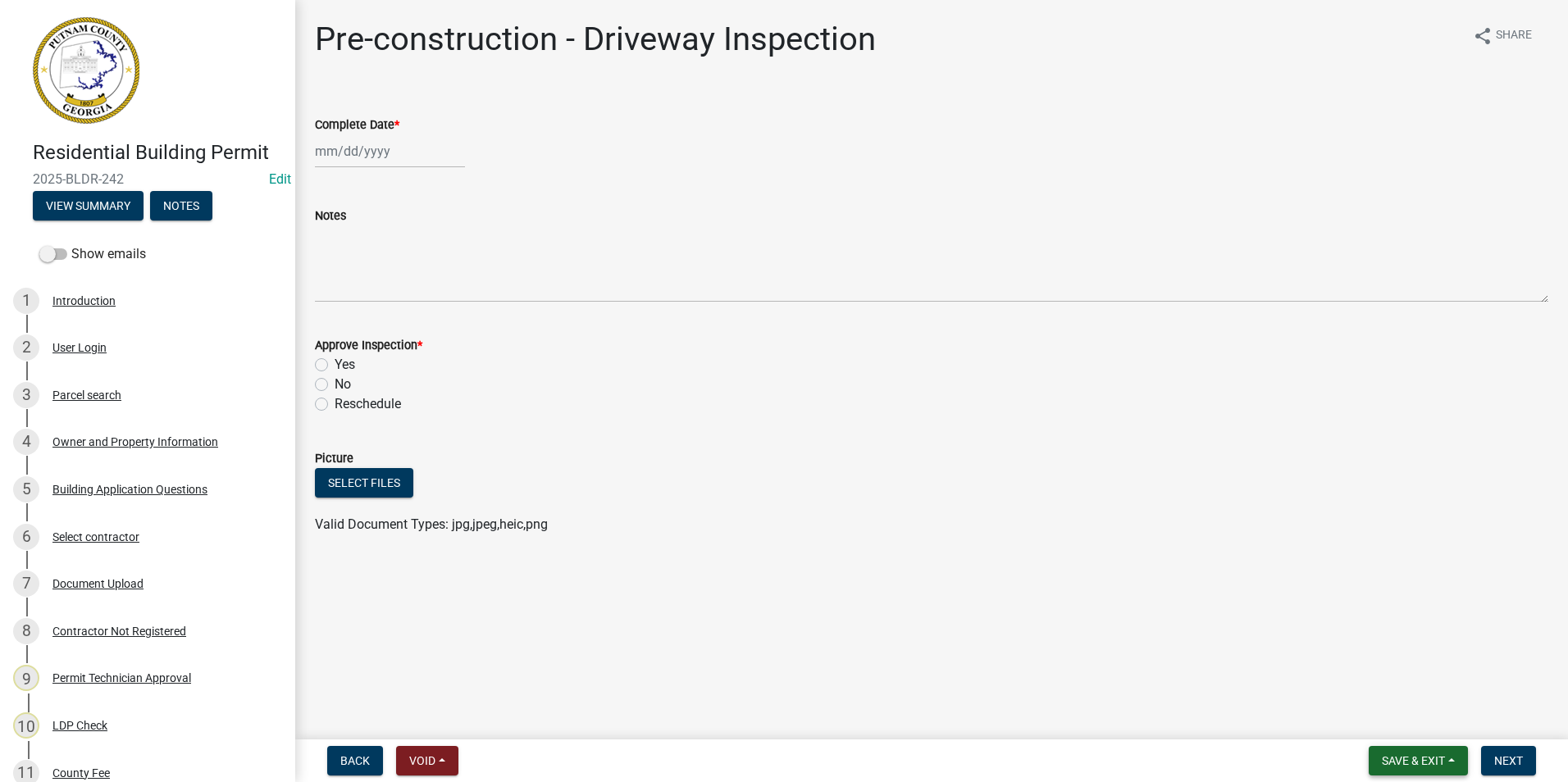
click at [1412, 762] on span "Save & Exit" at bounding box center [1413, 760] width 63 height 13
click at [1402, 704] on button "Save & Exit" at bounding box center [1401, 718] width 131 height 39
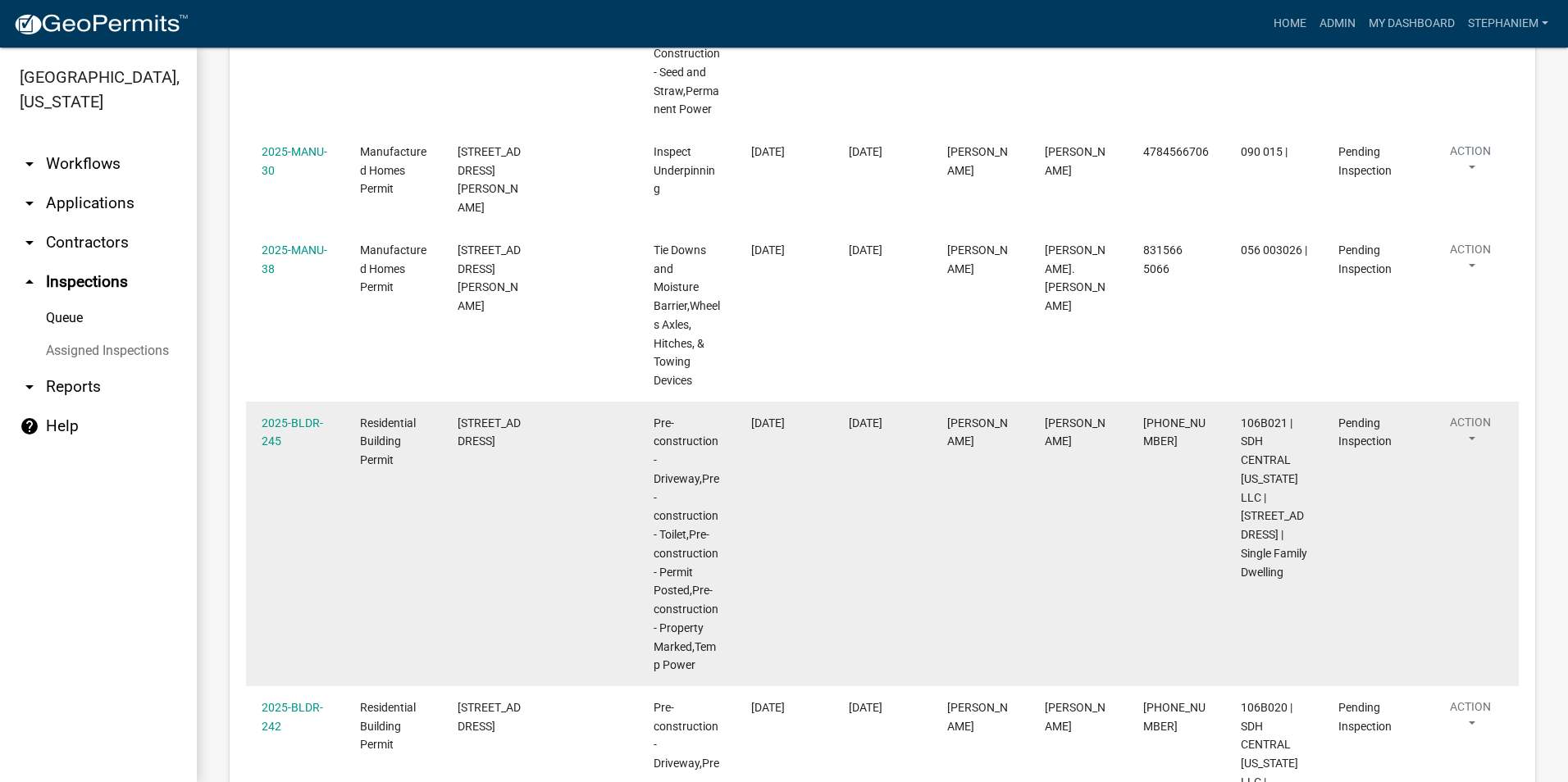
scroll to position [824, 0]
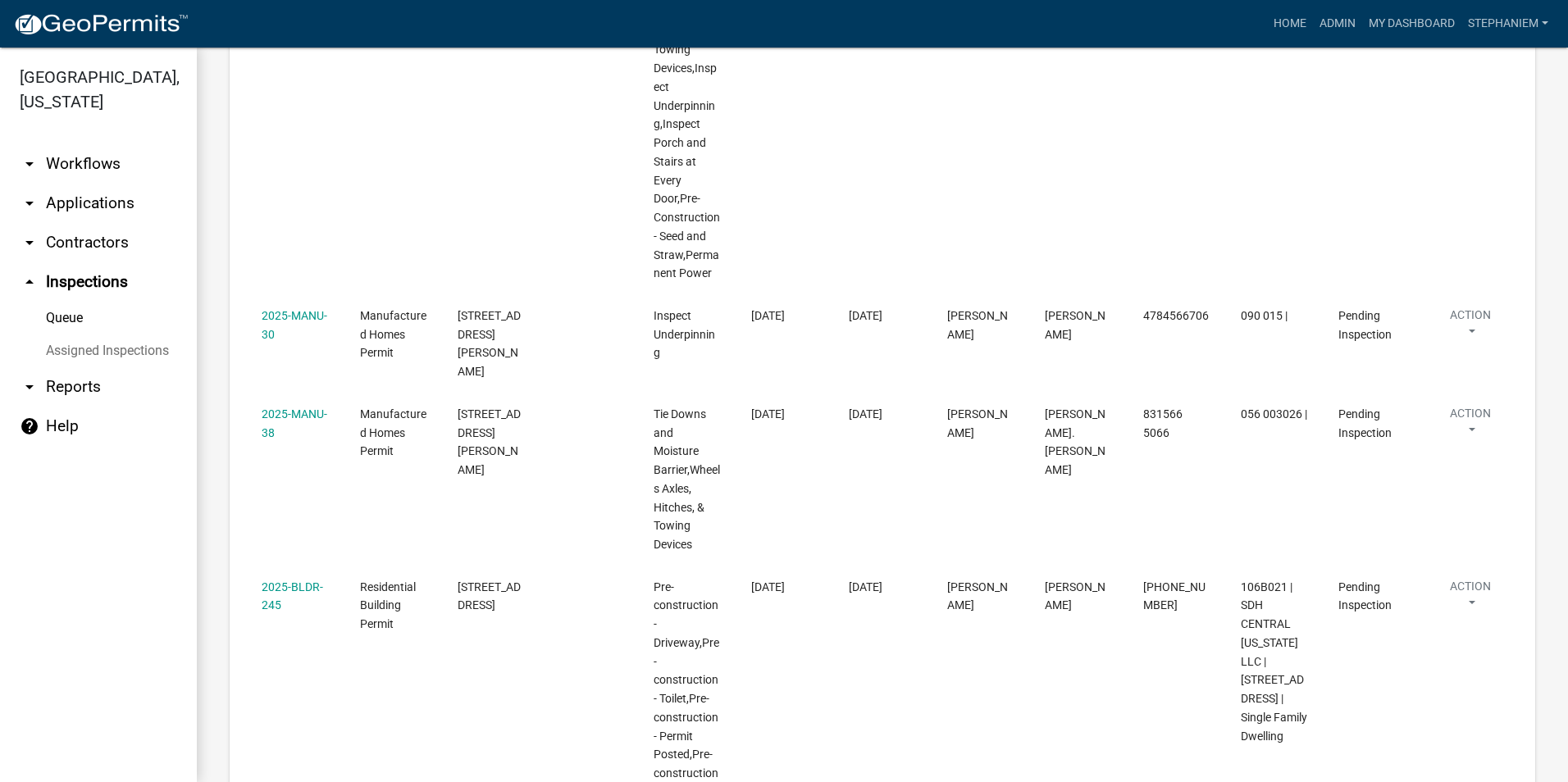
click at [210, 626] on div "Inspection Queue Export Excel Format (.xlsx) CSV Format (.csv) Requested Date i…" at bounding box center [882, 236] width 1371 height 2024
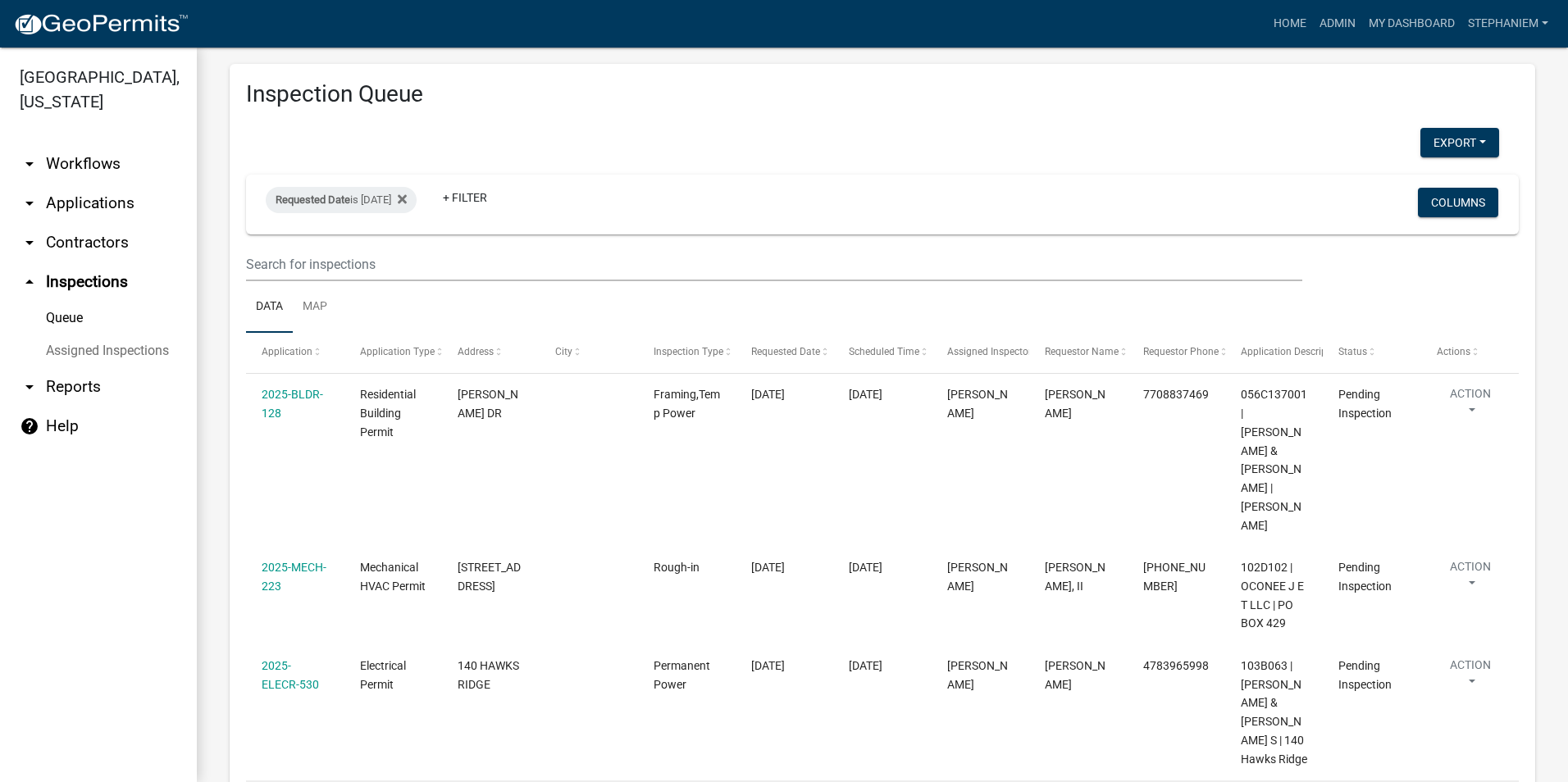
scroll to position [4, 0]
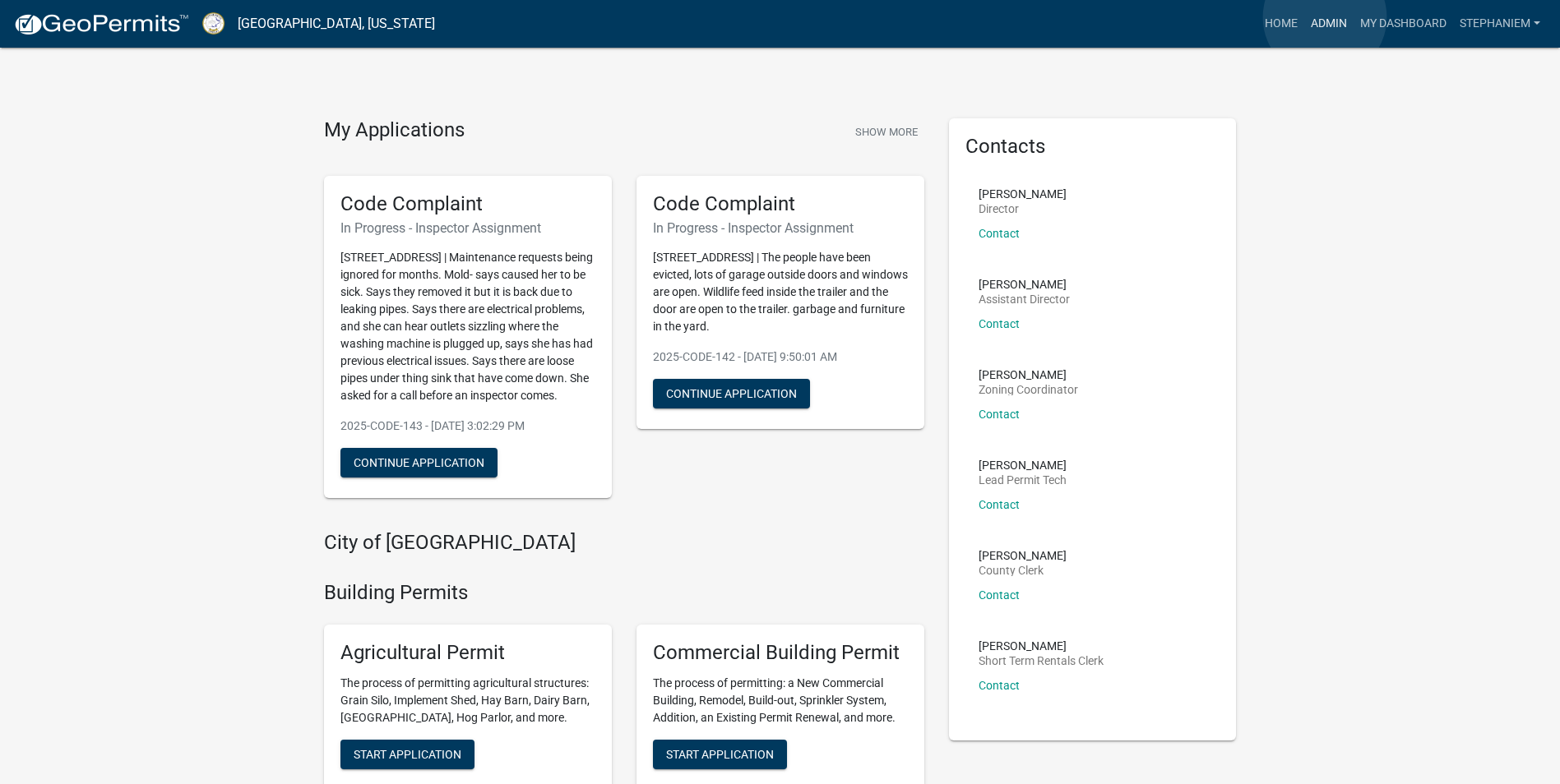
click at [1324, 20] on link "Admin" at bounding box center [1329, 24] width 50 height 31
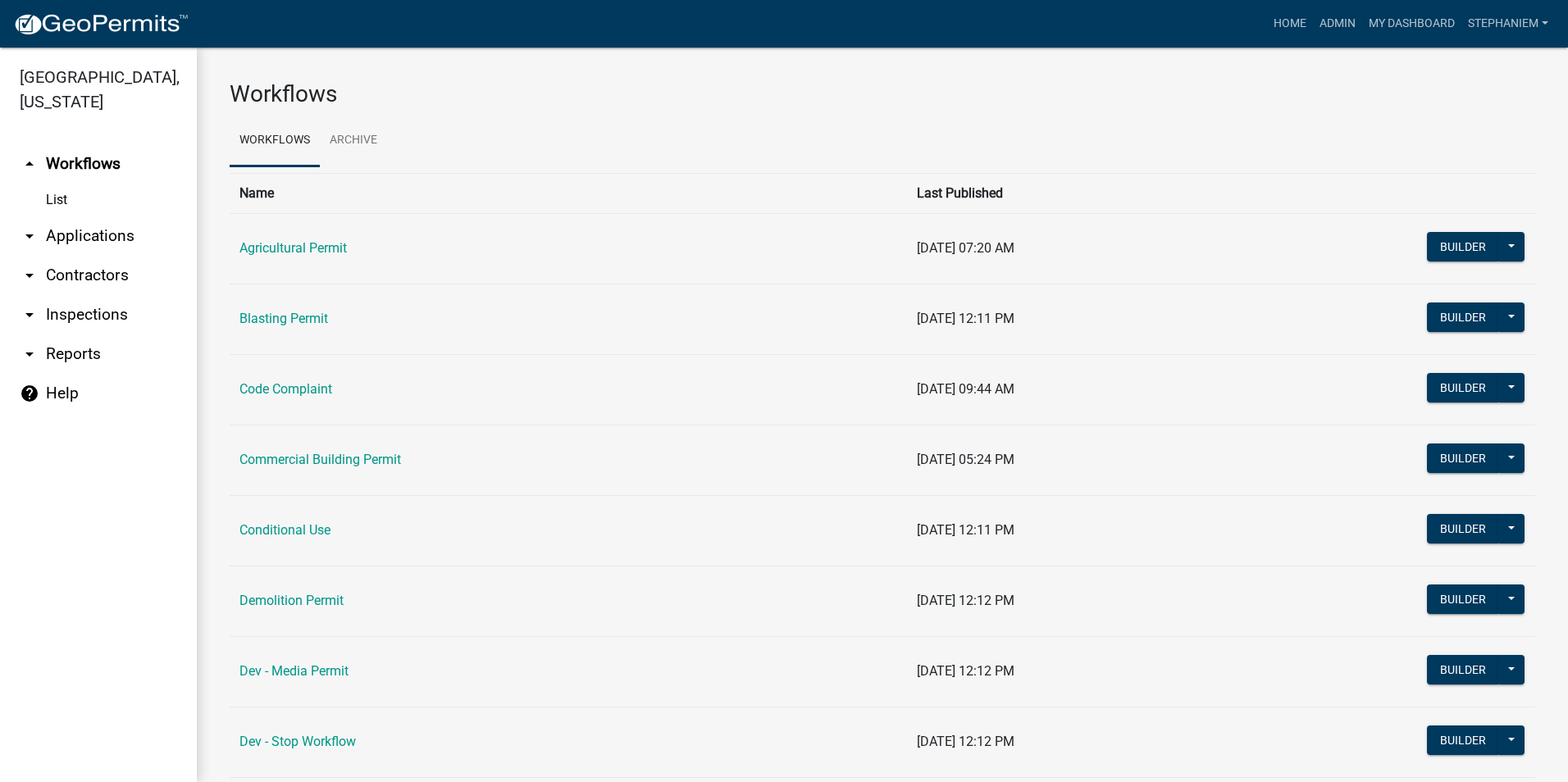
click at [104, 238] on link "arrow_drop_down Applications" at bounding box center [98, 236] width 197 height 39
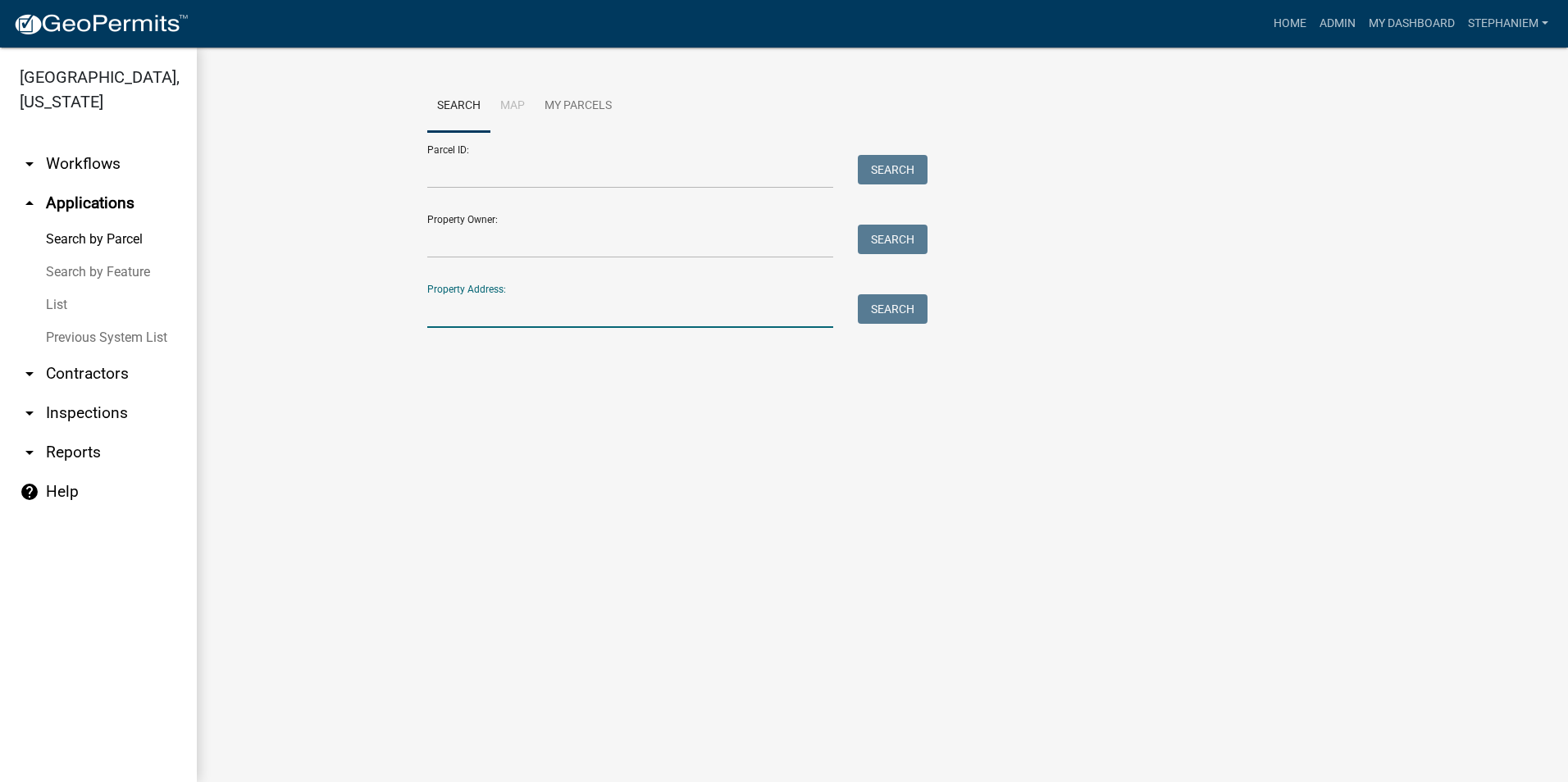
click at [455, 311] on input "Property Address:" at bounding box center [630, 310] width 406 height 33
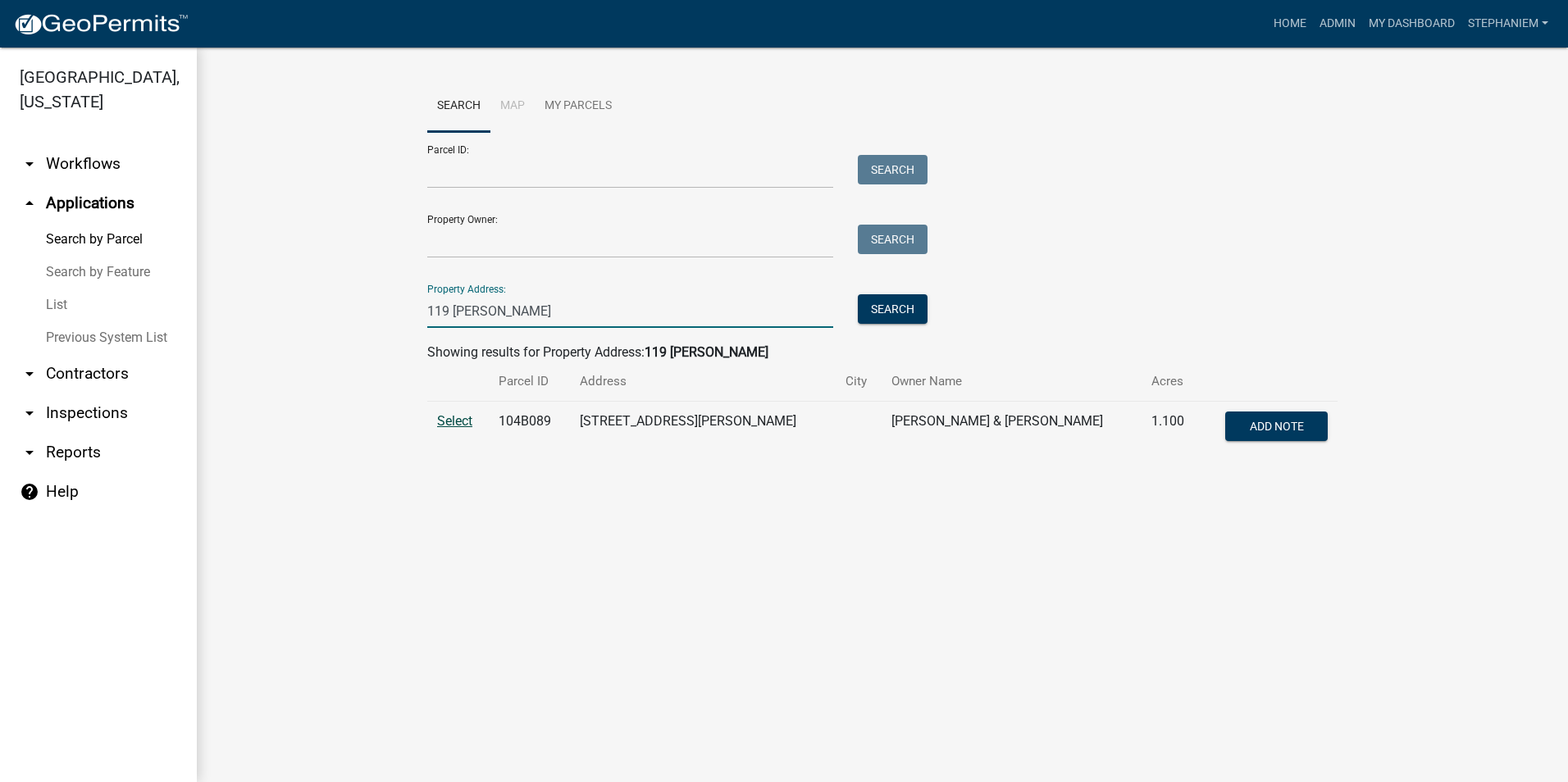
type input "119 Collis Marina"
click at [451, 426] on span "Select" at bounding box center [454, 420] width 35 height 15
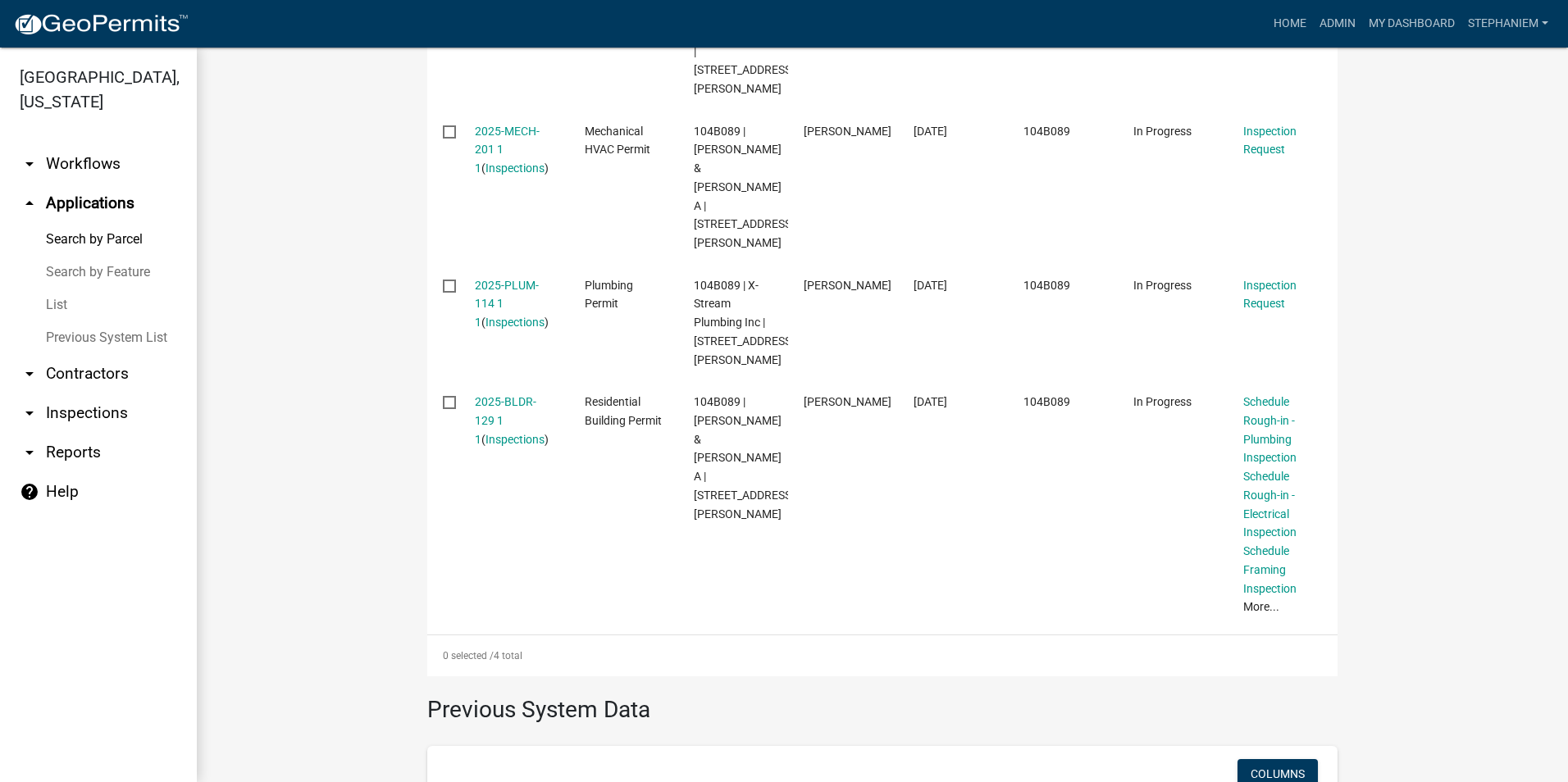
scroll to position [738, 0]
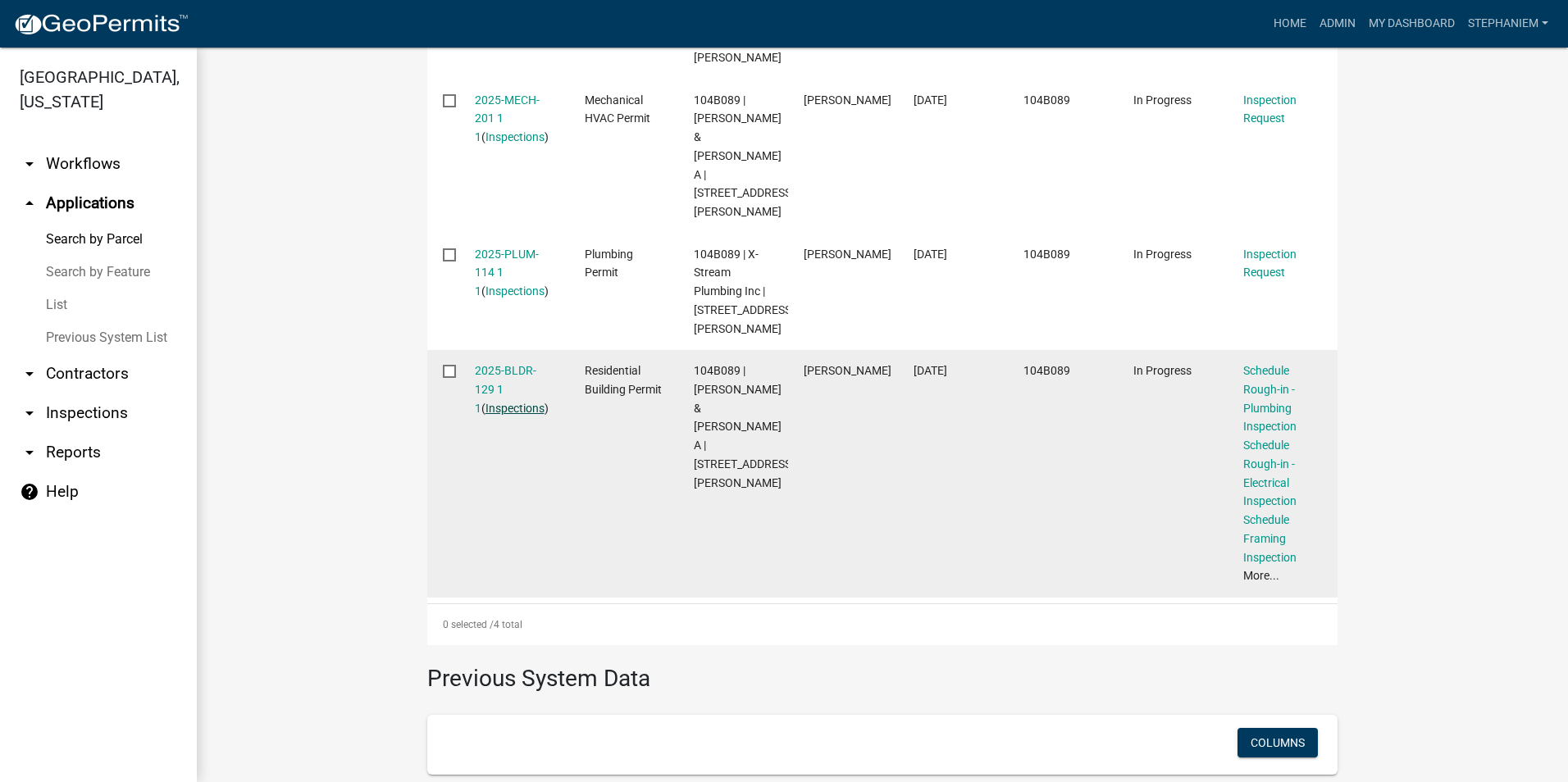
click at [493, 402] on link "Inspections" at bounding box center [515, 408] width 59 height 13
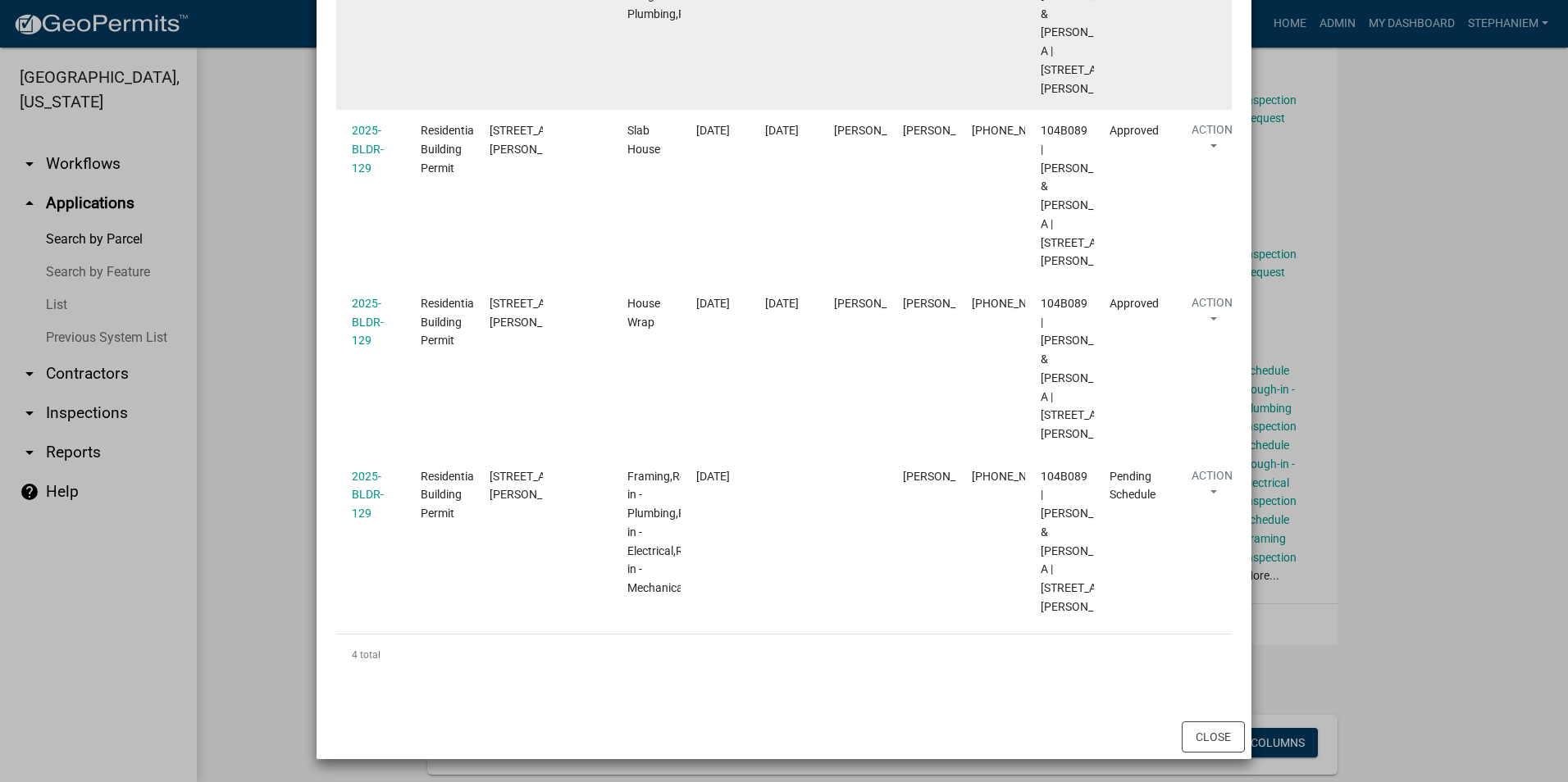
scroll to position [492, 0]
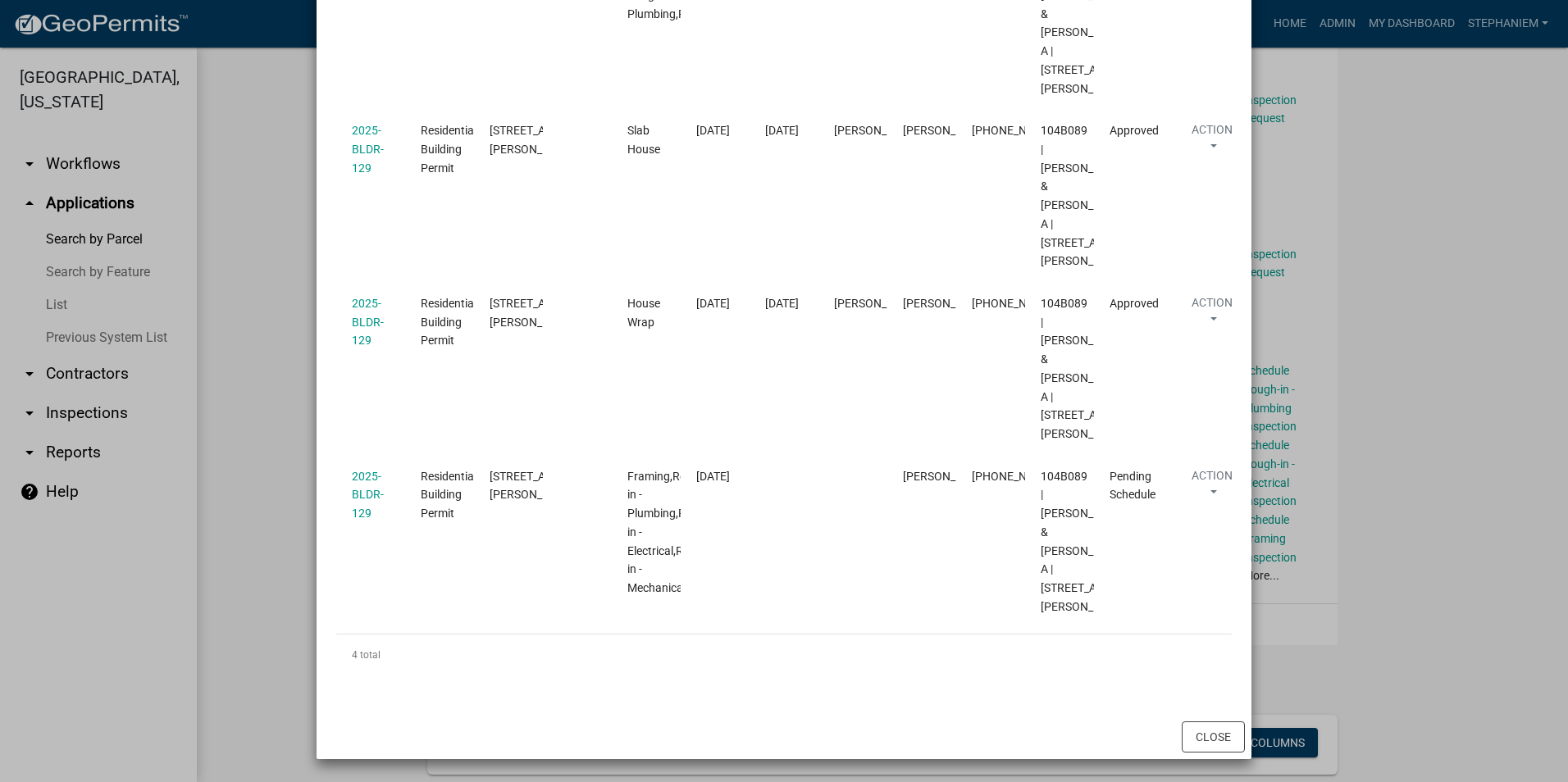
click at [1367, 379] on ngb-modal-window "Inspections related to 2025-BLDR-129 × Export Excel Format (.xlsx) CSV Format (…" at bounding box center [784, 391] width 1568 height 782
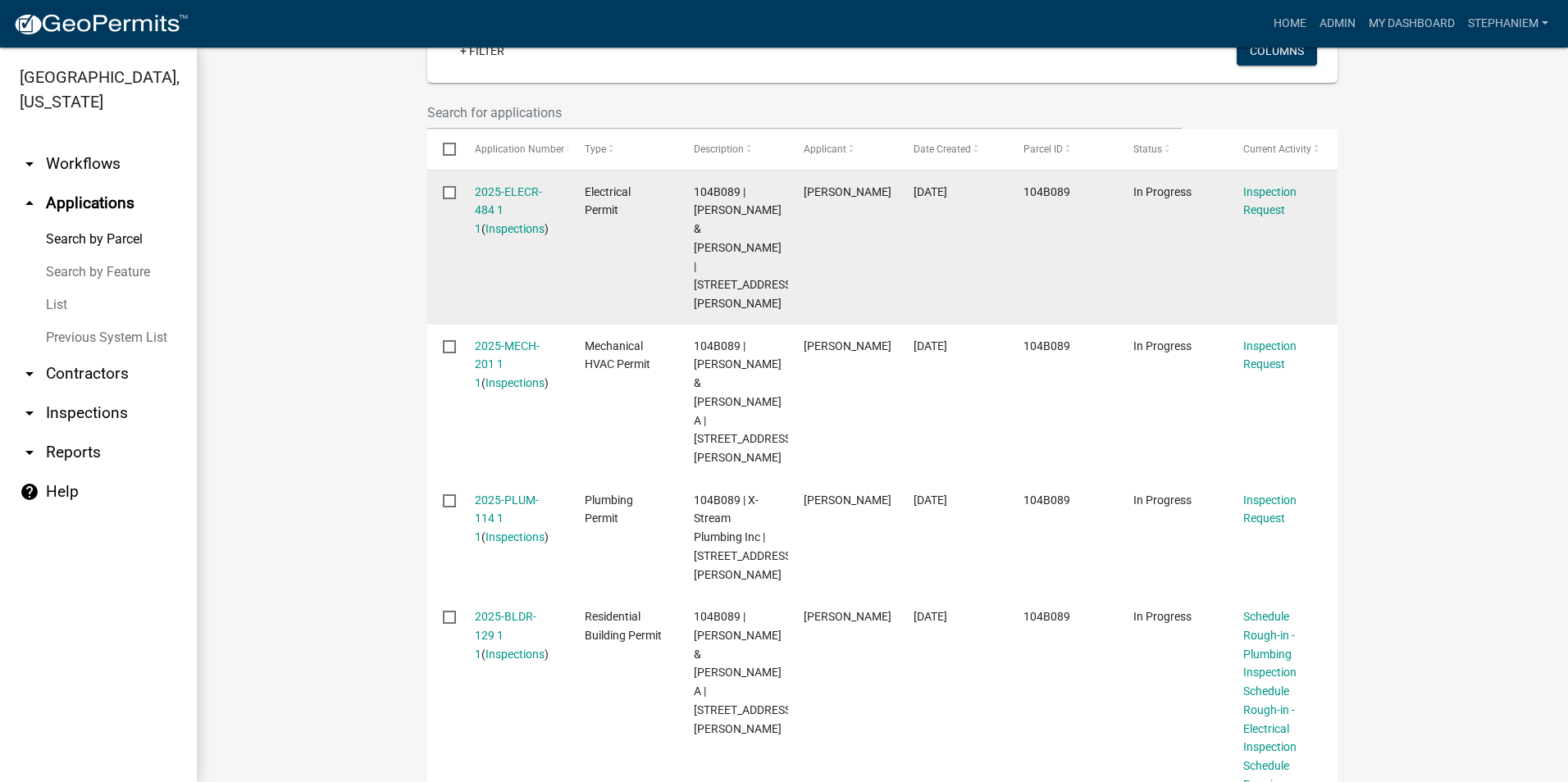
click at [502, 199] on div "2025-ELECR-484 1 1 ( Inspections )" at bounding box center [514, 210] width 79 height 56
click at [502, 189] on link "2025-ELECR-484 1 1" at bounding box center [508, 210] width 68 height 50
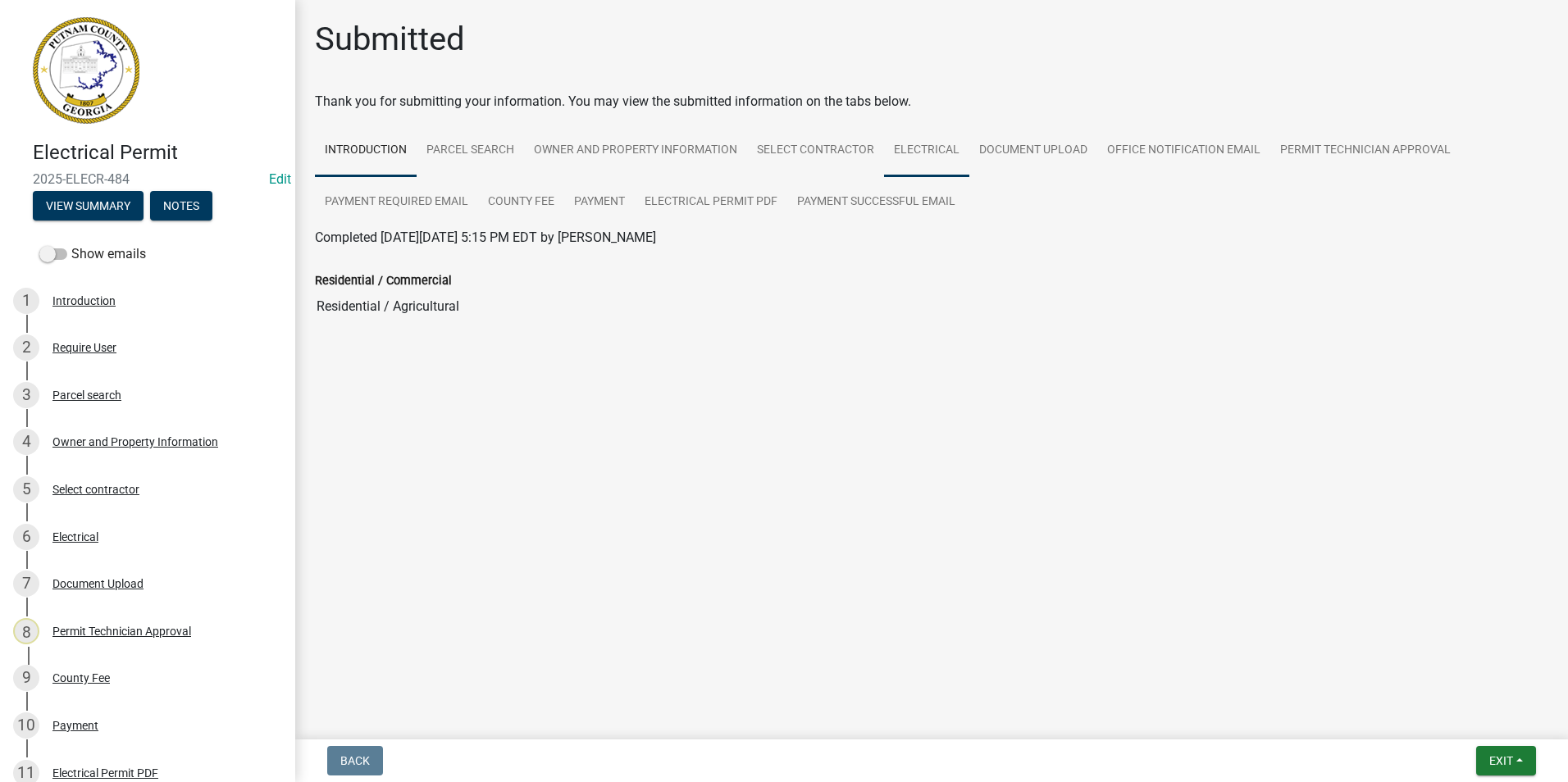
click at [931, 159] on link "Electrical" at bounding box center [927, 150] width 85 height 52
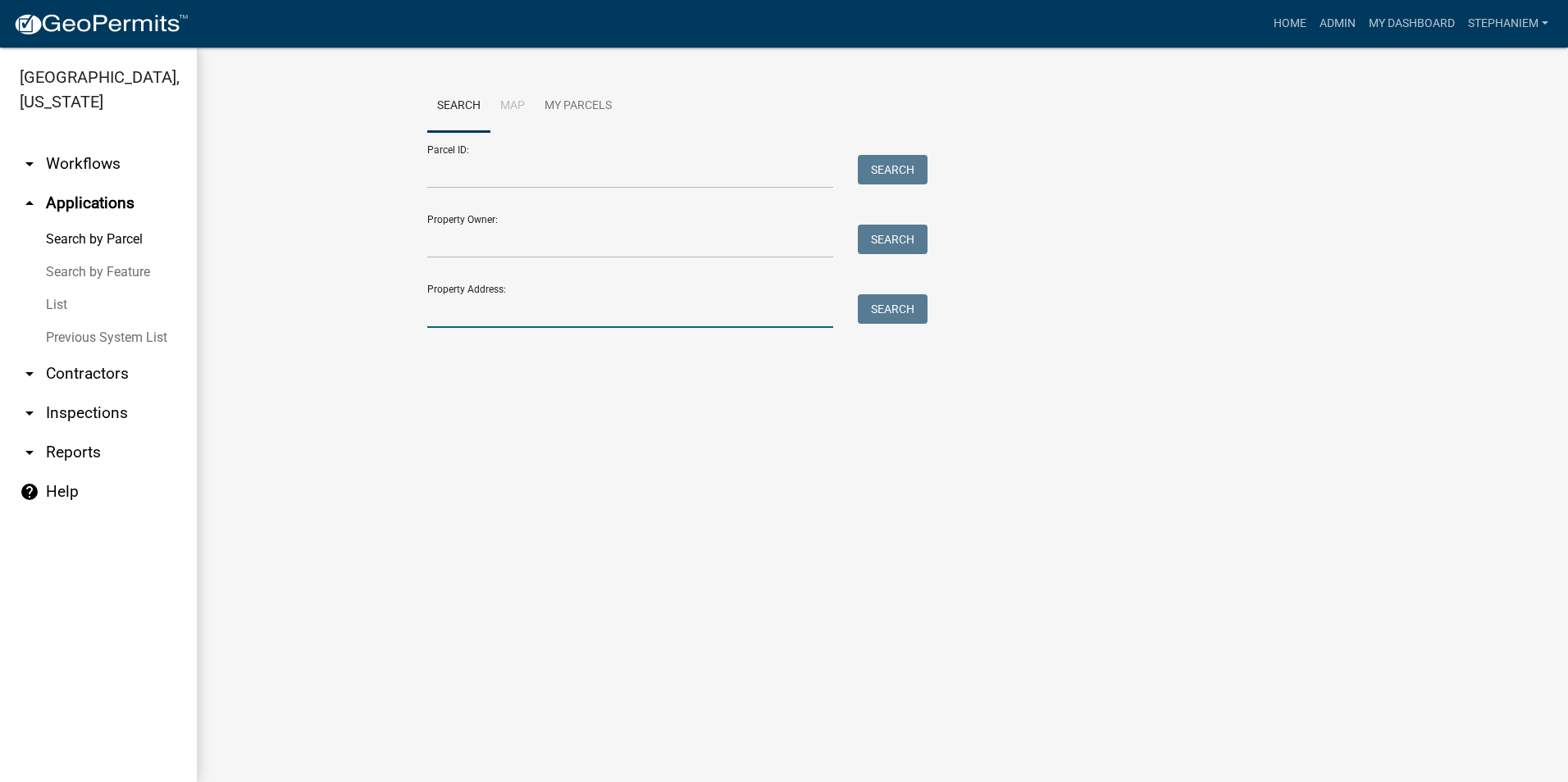
click at [809, 317] on input "Property Address:" at bounding box center [630, 310] width 406 height 33
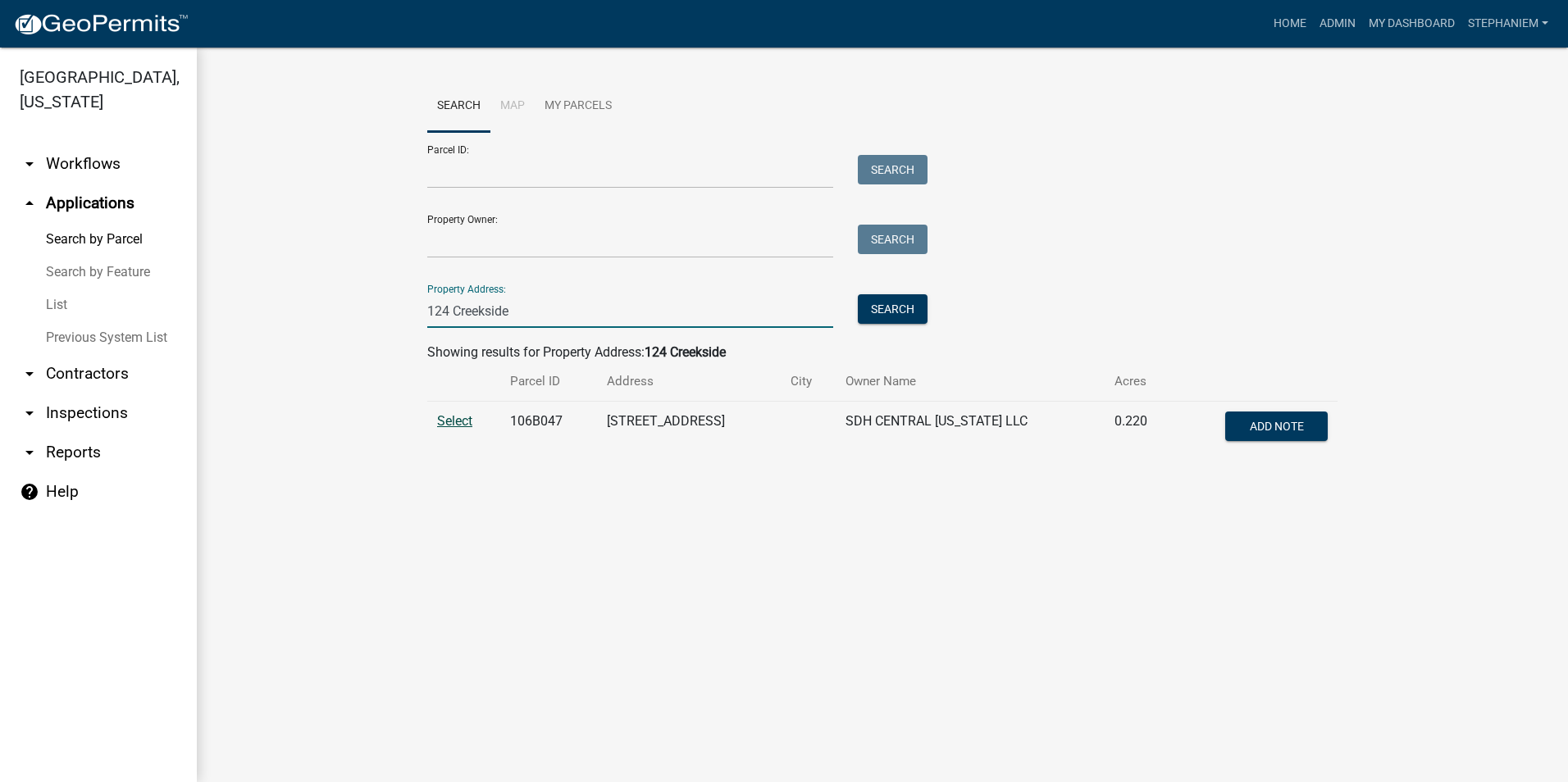
click at [469, 423] on span "Select" at bounding box center [454, 420] width 35 height 15
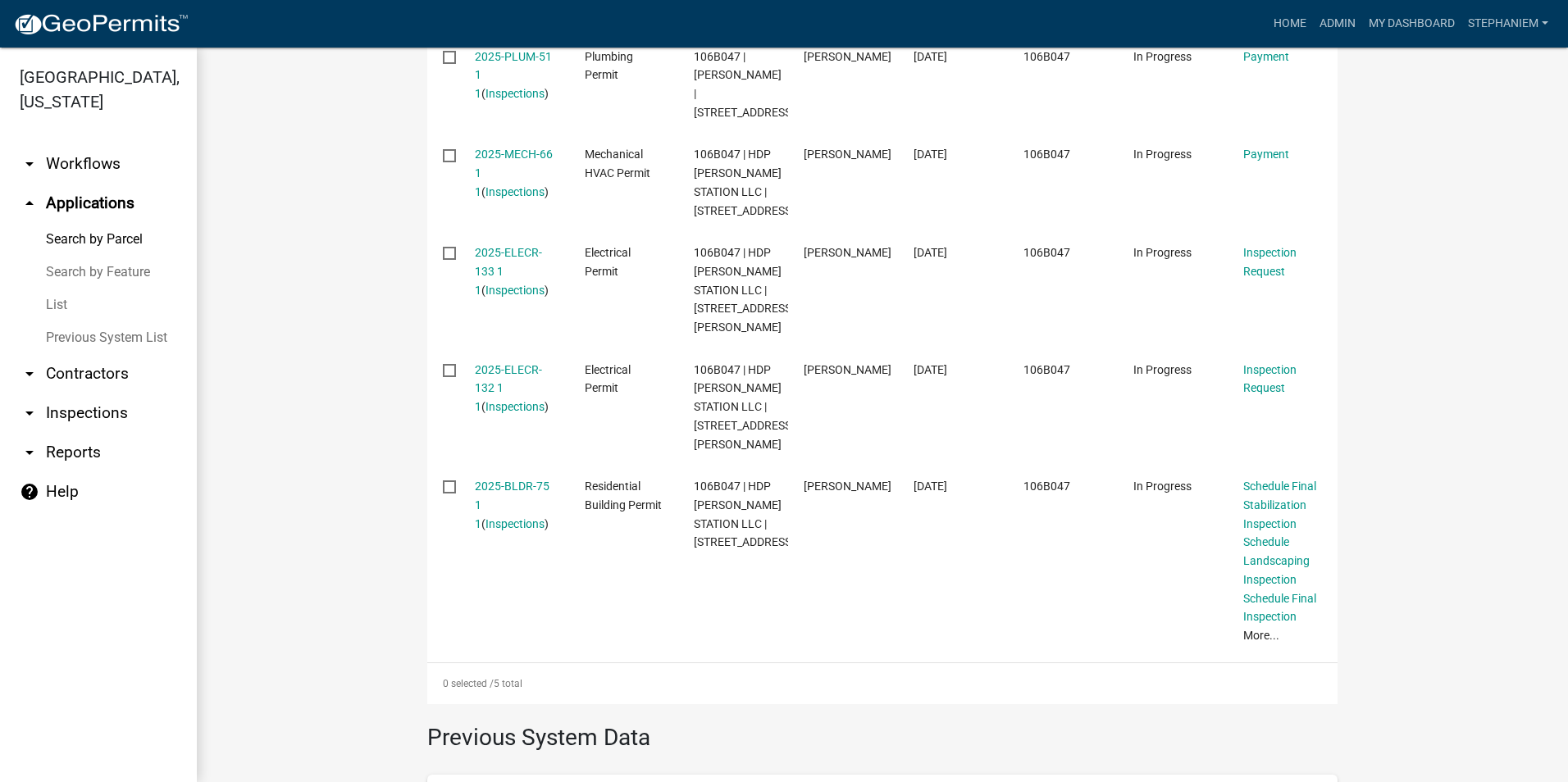
scroll to position [656, 0]
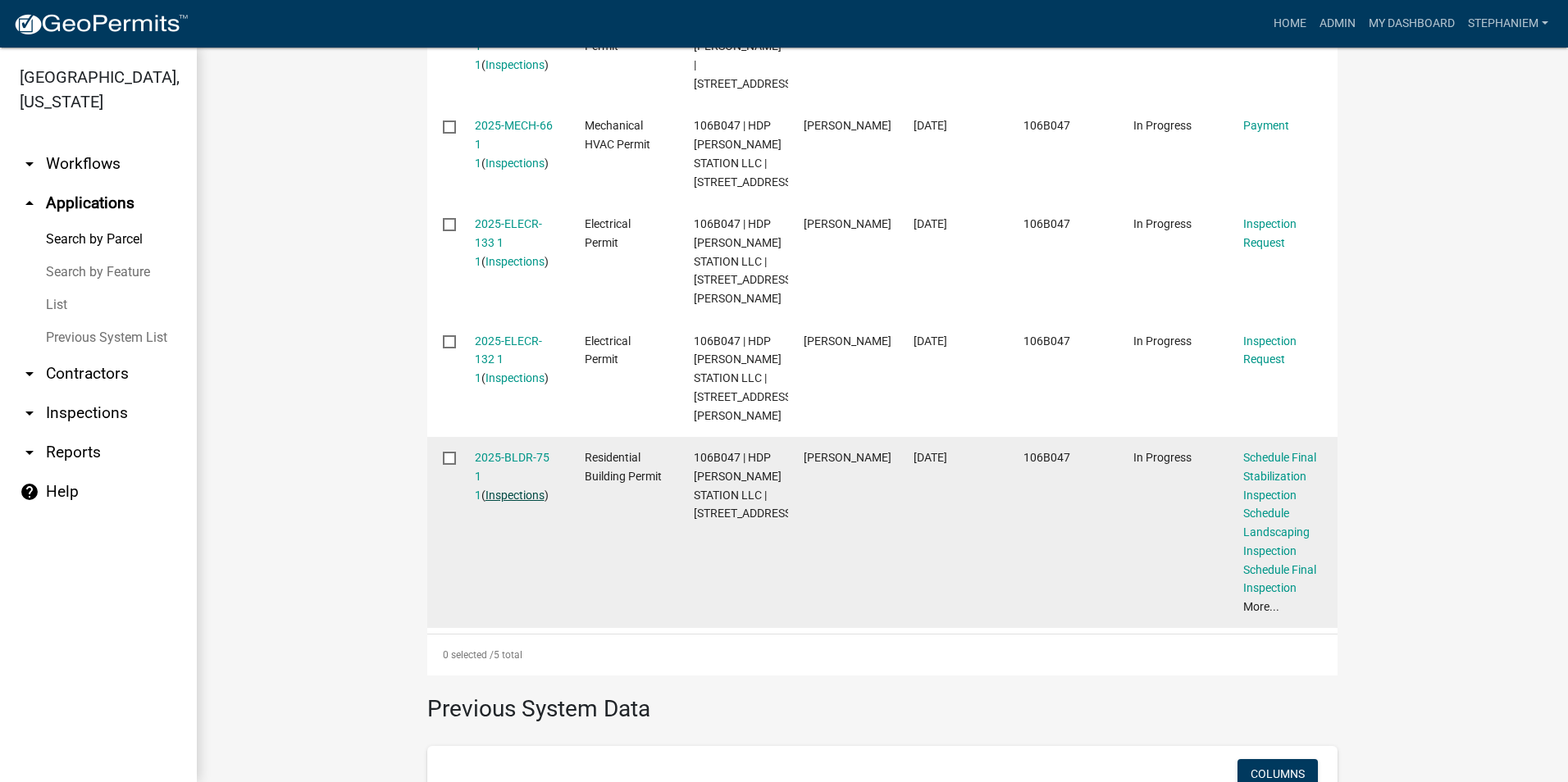
click at [505, 502] on link "Inspections" at bounding box center [515, 495] width 59 height 13
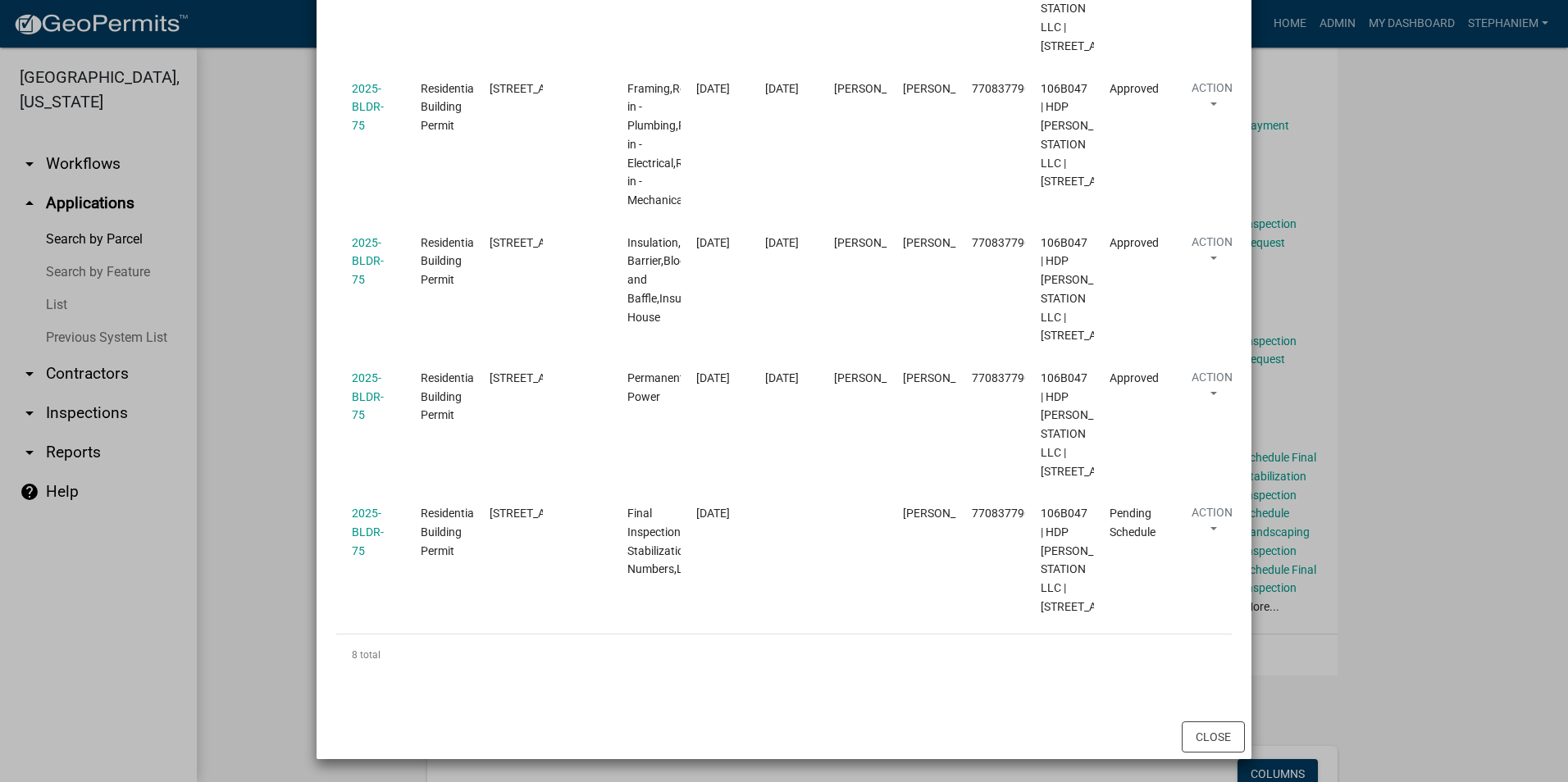
scroll to position [1066, 0]
click at [283, 374] on ngb-modal-window "Inspections related to 2025-BLDR-75 × Export Excel Format (.xlsx) CSV Format (.…" at bounding box center [784, 391] width 1568 height 782
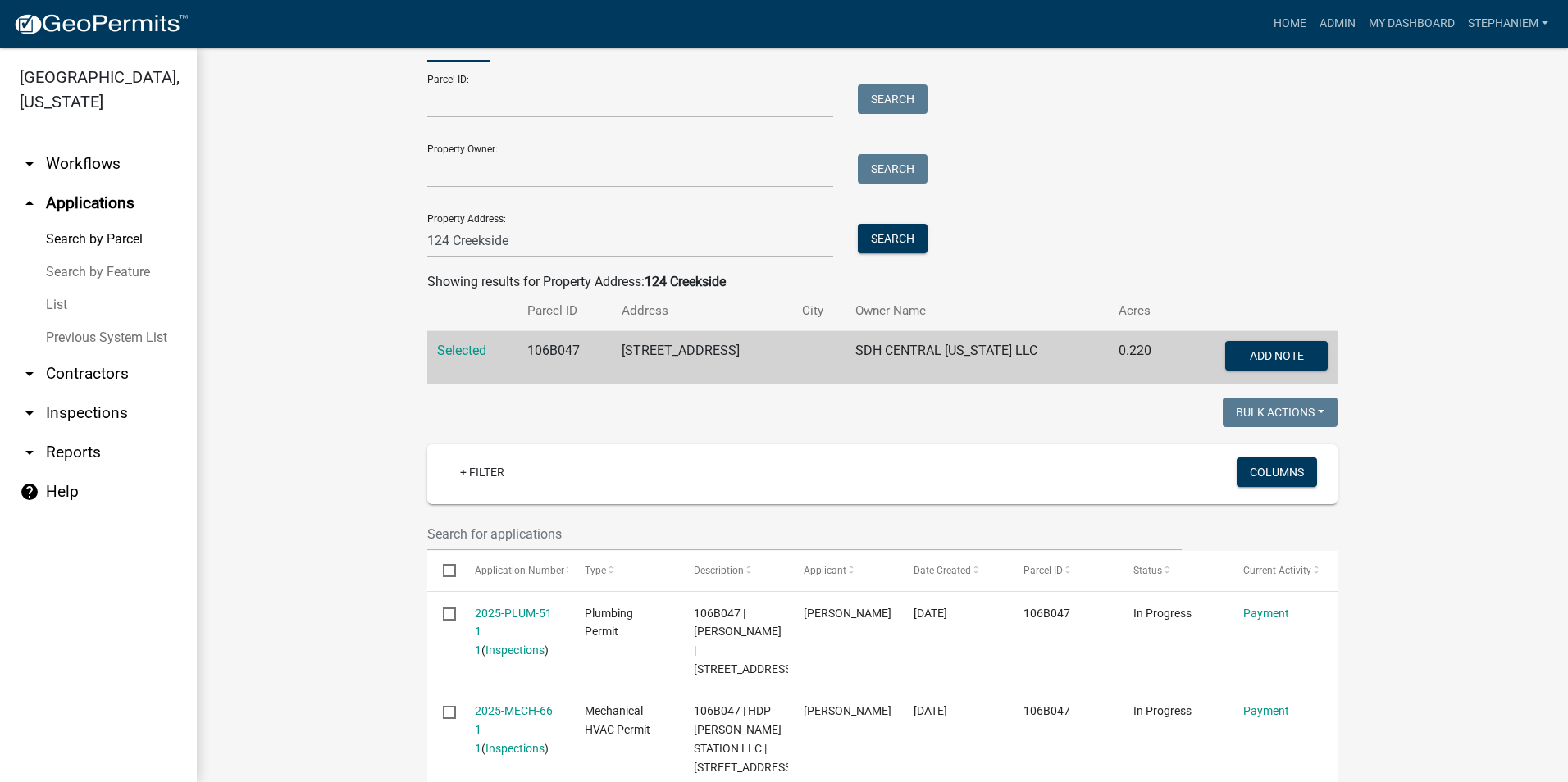
scroll to position [0, 0]
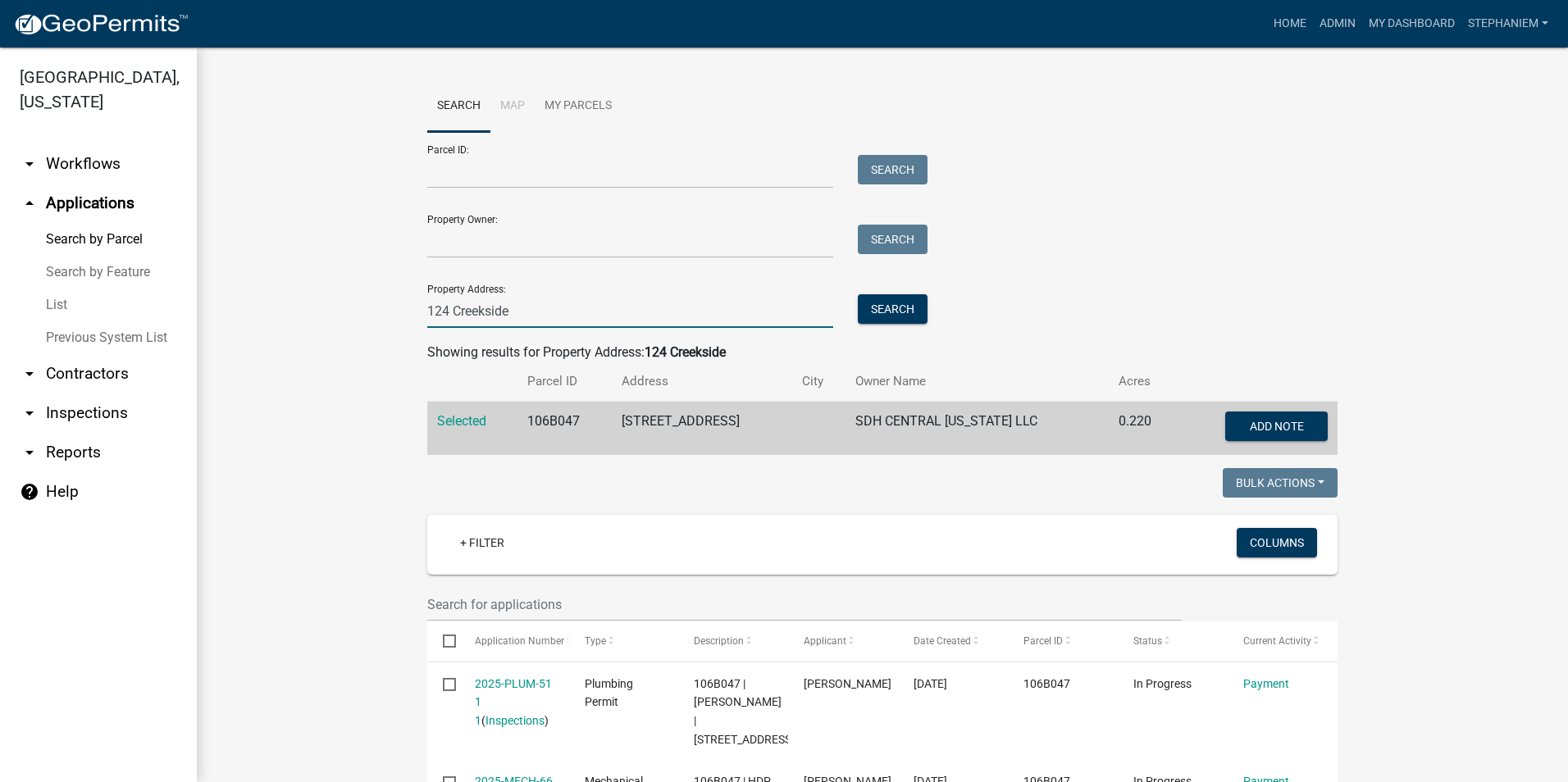
click at [636, 310] on input "124 Creekside" at bounding box center [630, 310] width 406 height 33
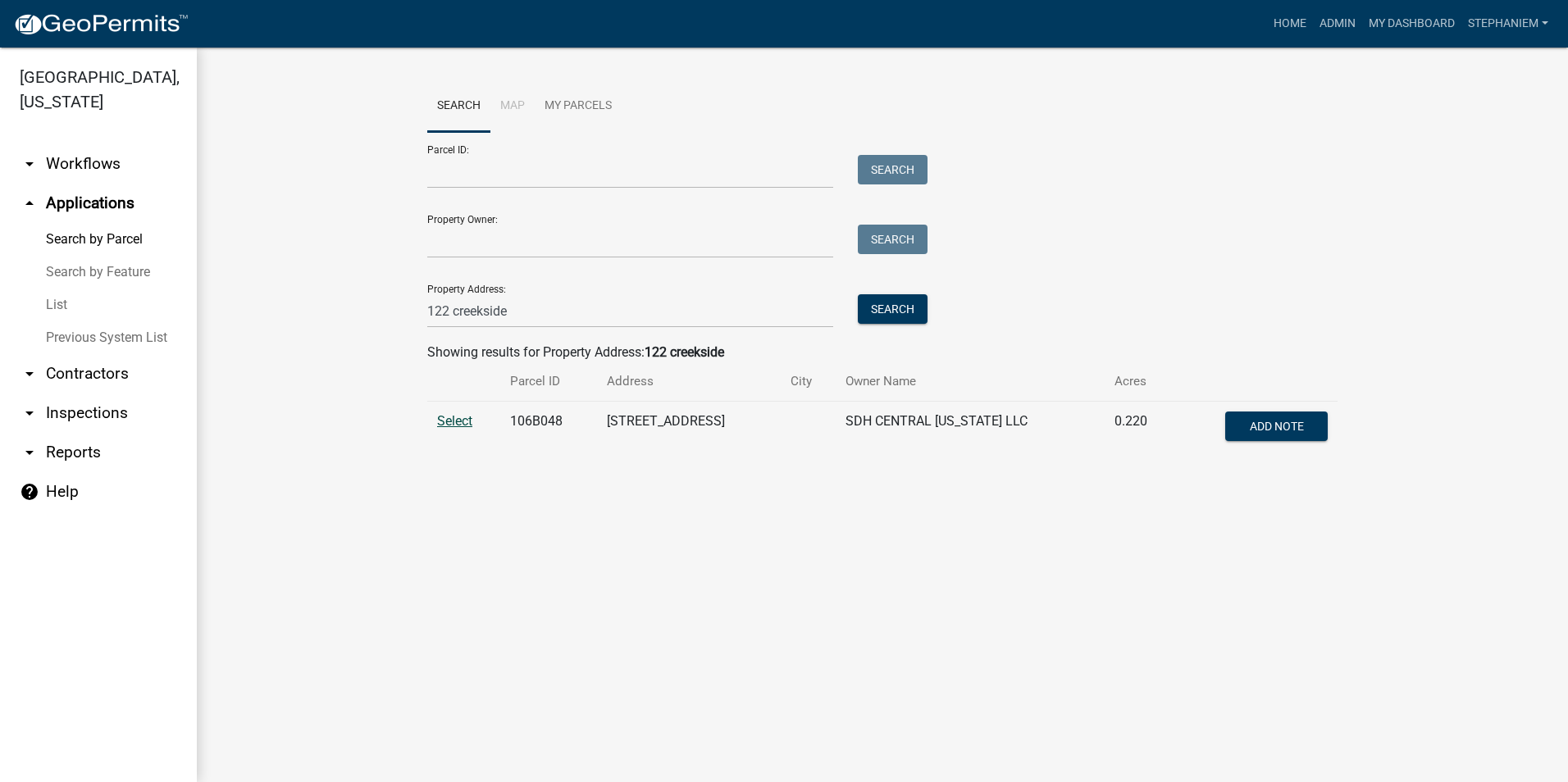
click at [461, 422] on span "Select" at bounding box center [454, 420] width 35 height 15
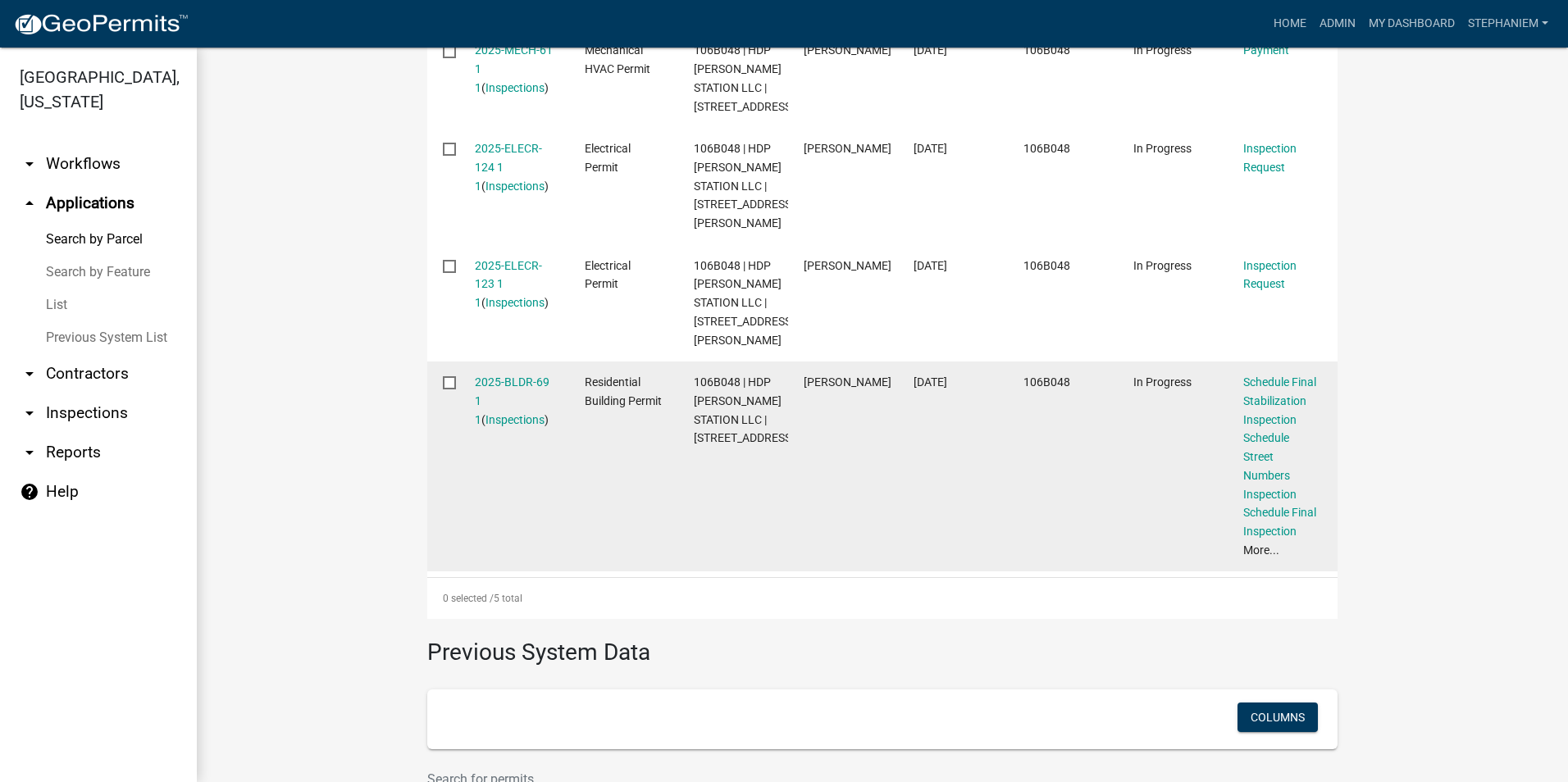
scroll to position [738, 0]
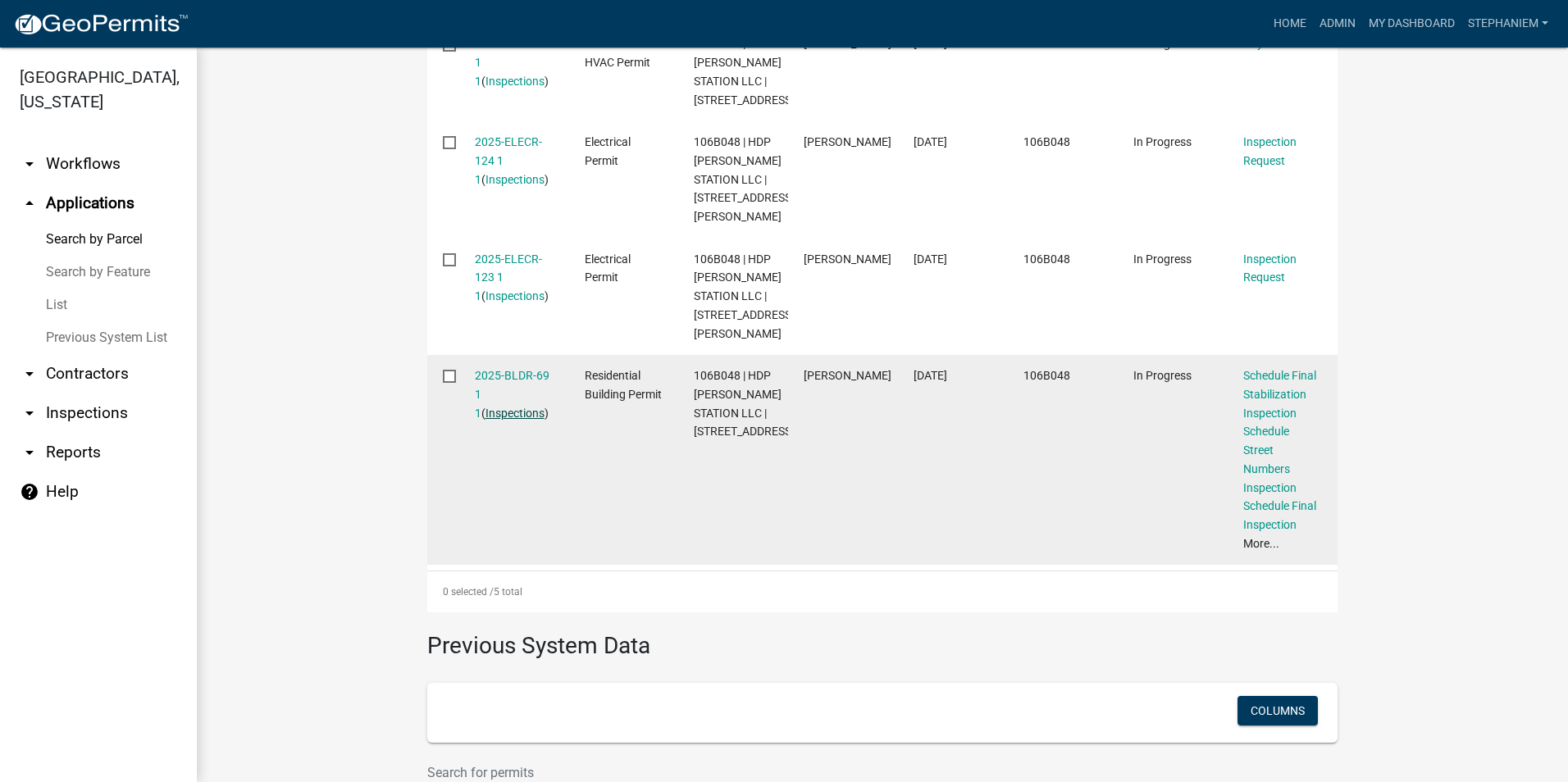
click at [512, 420] on link "Inspections" at bounding box center [515, 413] width 59 height 13
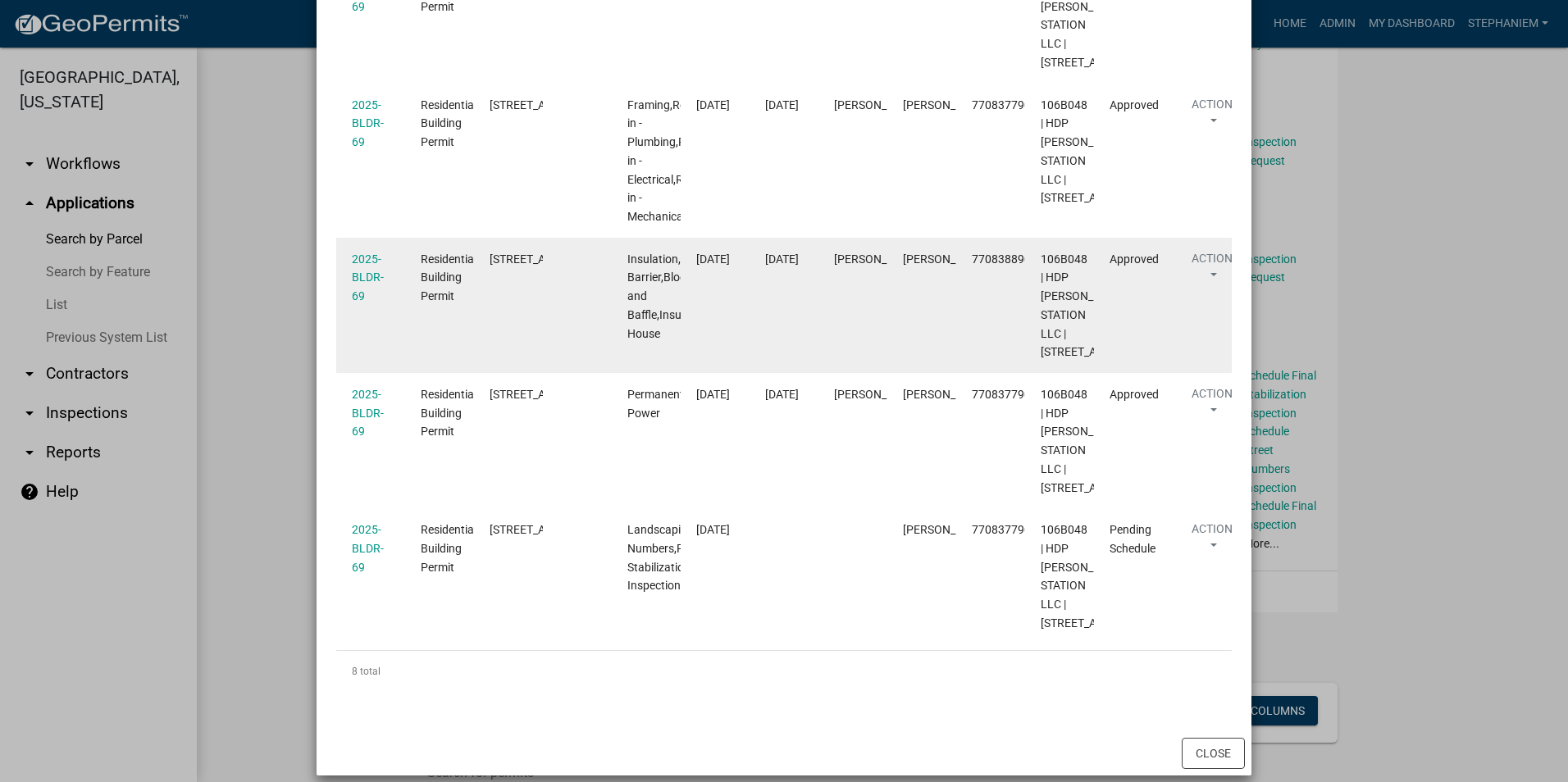
scroll to position [820, 0]
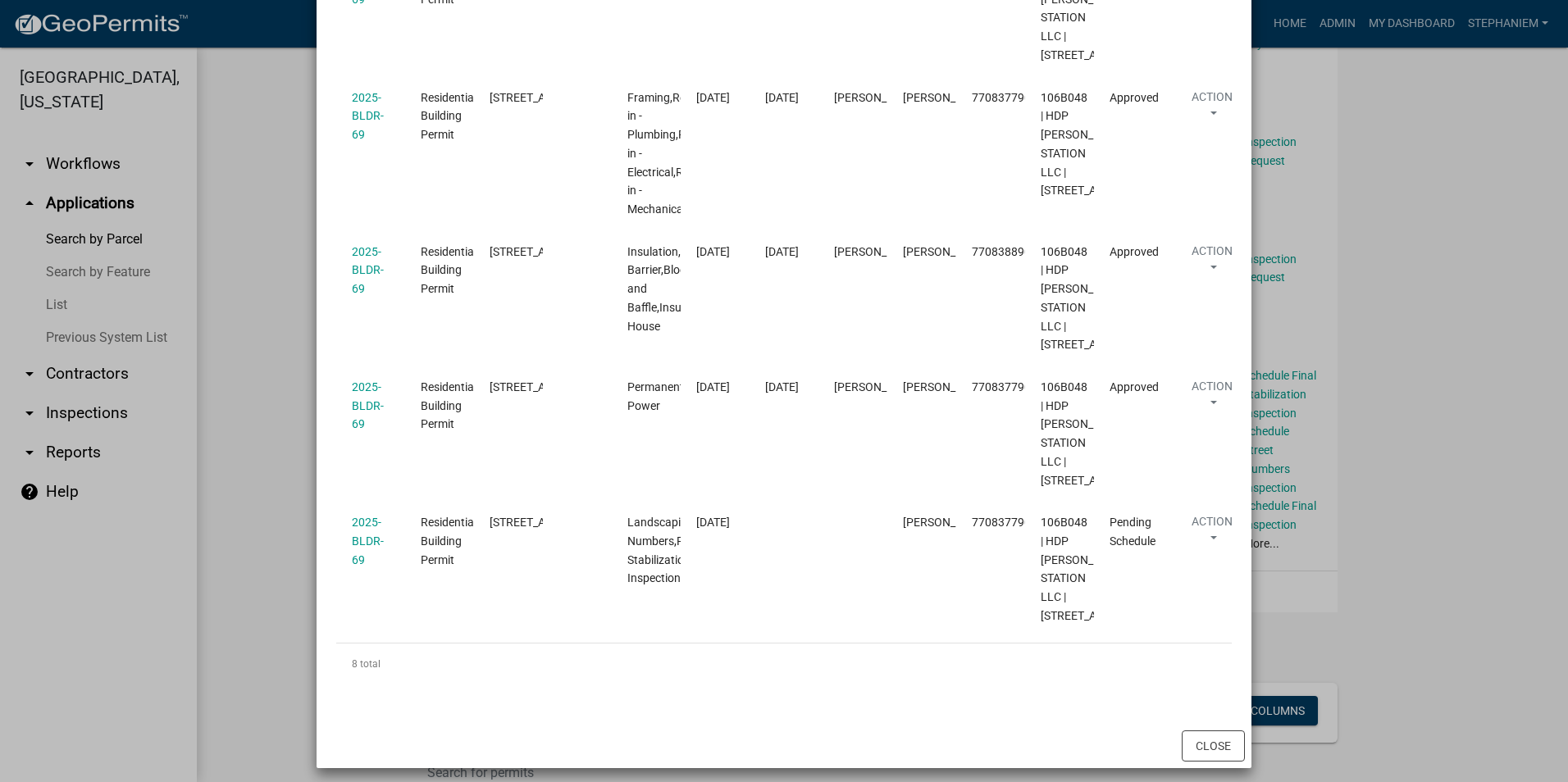
click at [1382, 379] on ngb-modal-window "Inspections related to 2025-BLDR-69 × Export Excel Format (.xlsx) CSV Format (.…" at bounding box center [784, 391] width 1568 height 782
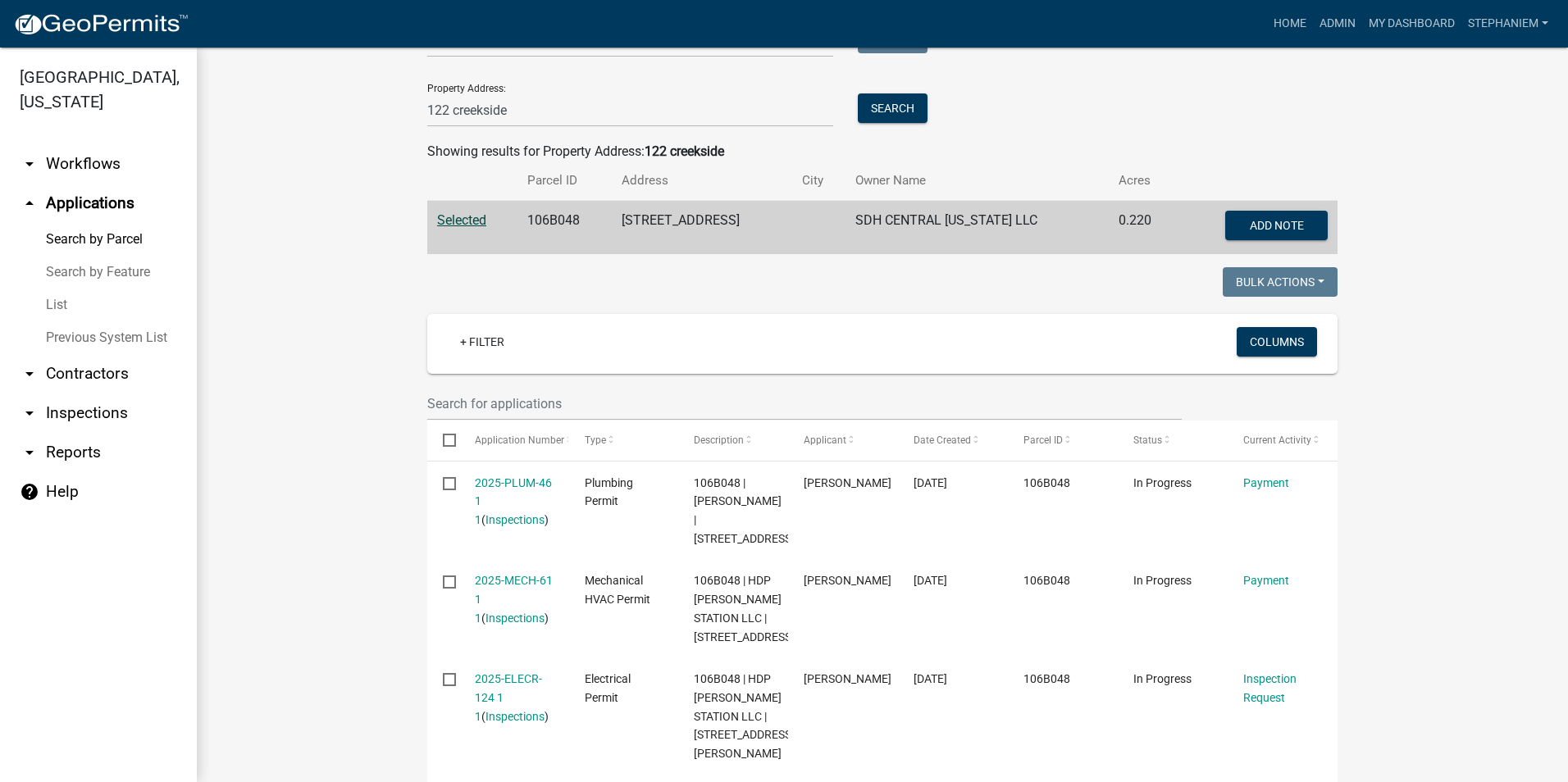
scroll to position [82, 0]
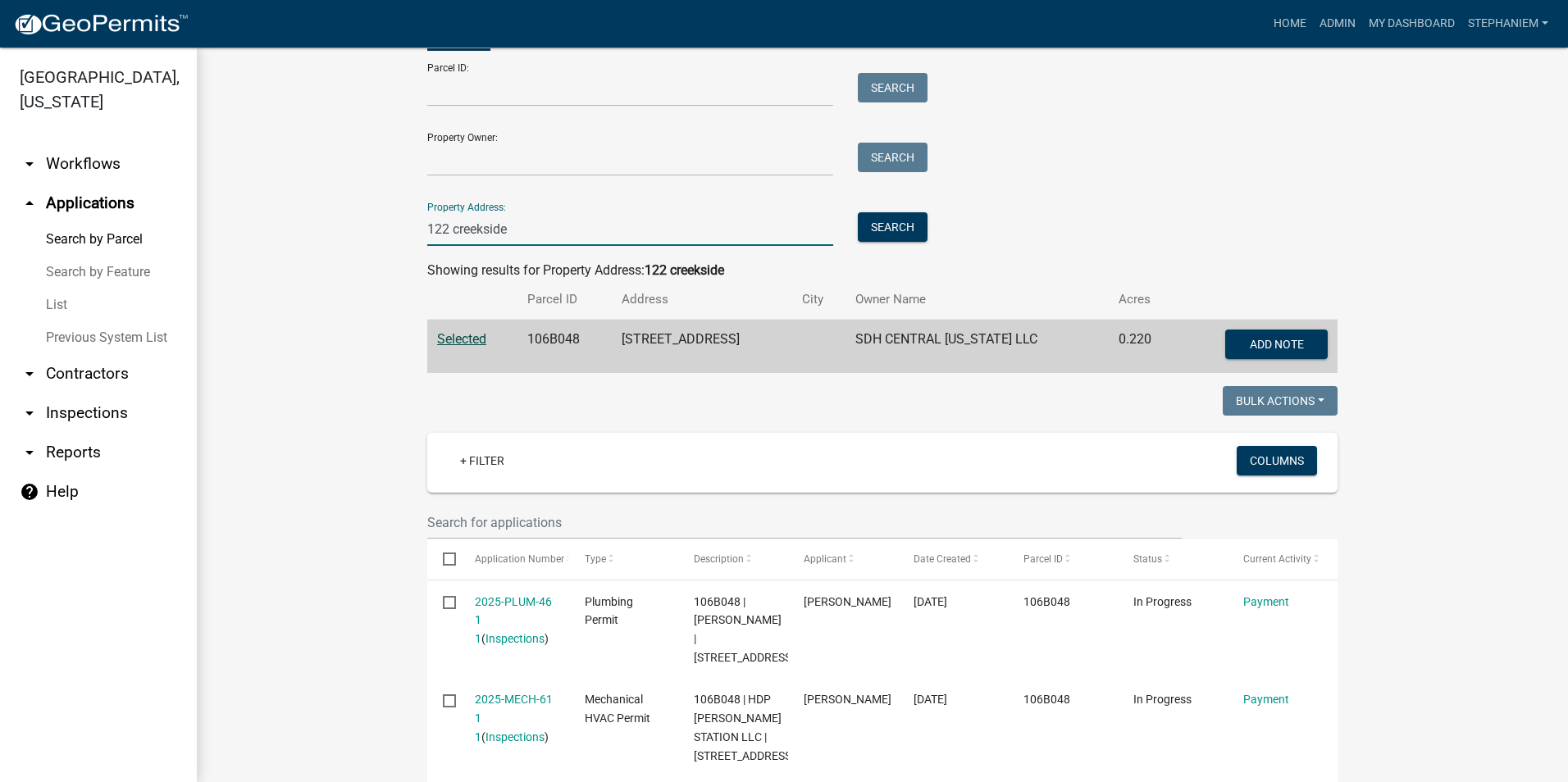
click at [679, 238] on input "122 creekside" at bounding box center [630, 228] width 406 height 33
click at [682, 238] on input "122 creekside" at bounding box center [630, 228] width 406 height 33
click at [687, 228] on input "122 creekside" at bounding box center [630, 228] width 406 height 33
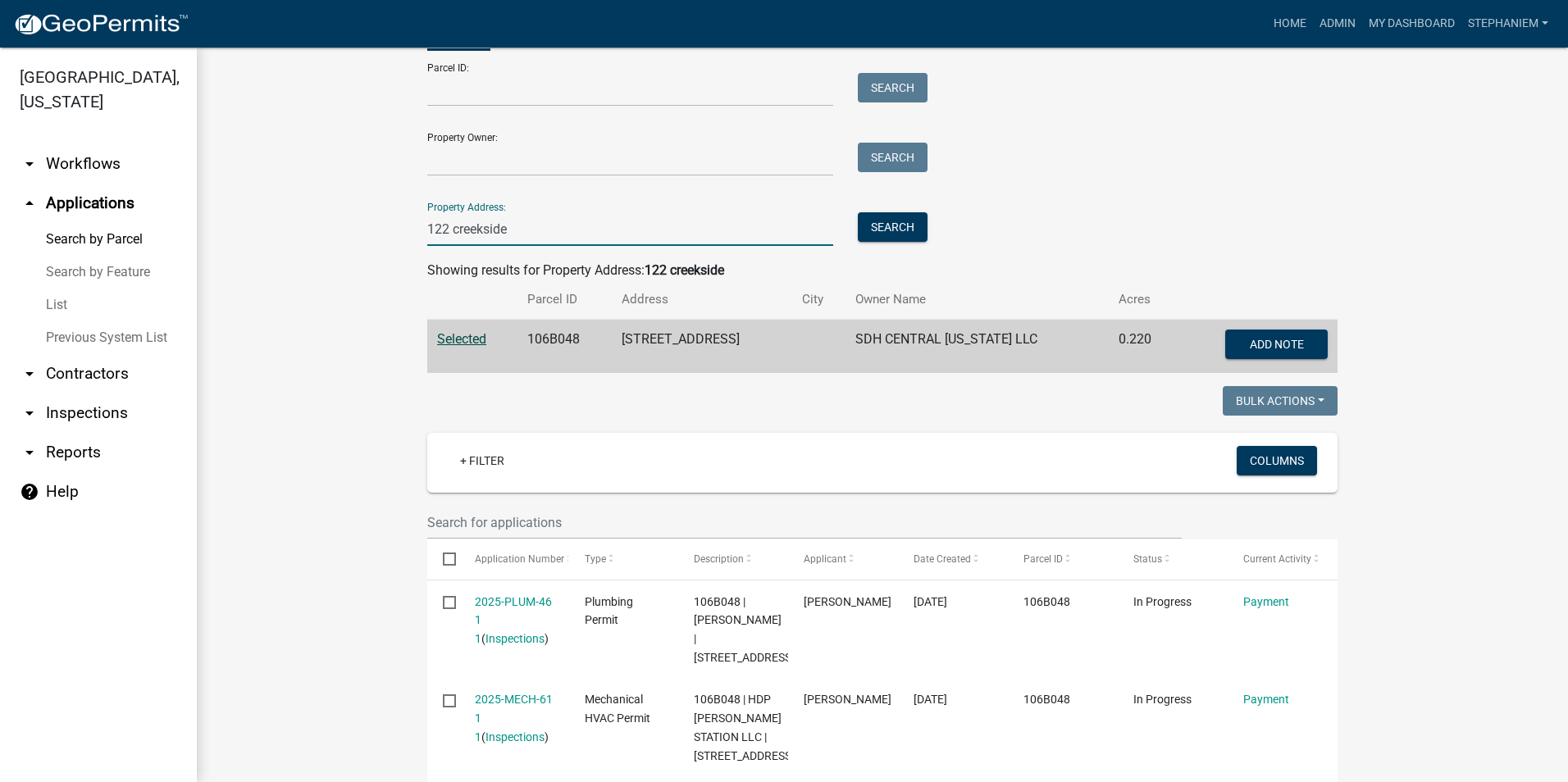
click at [687, 228] on input "122 creekside" at bounding box center [630, 228] width 406 height 33
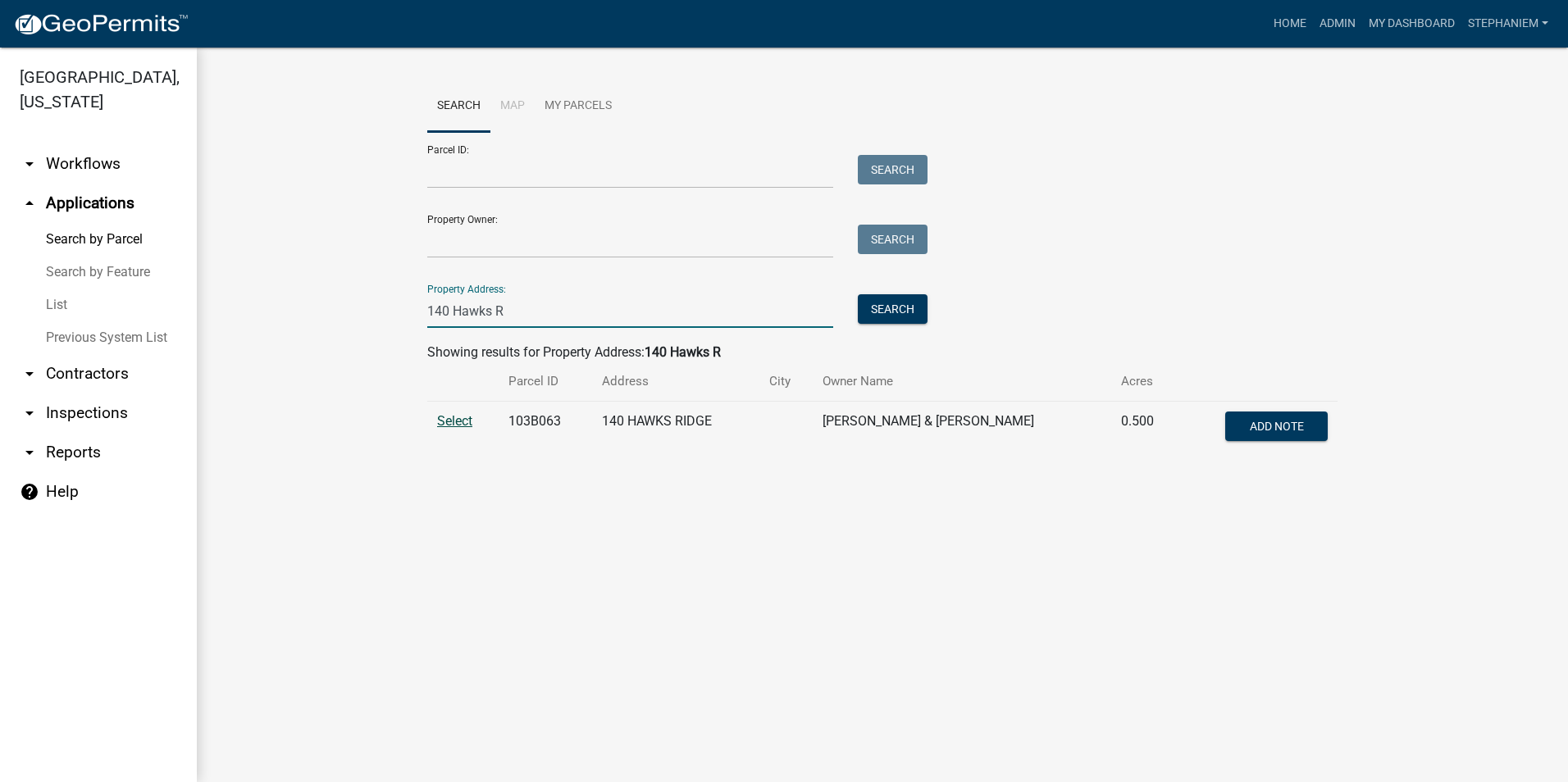
click at [453, 420] on span "Select" at bounding box center [454, 420] width 35 height 15
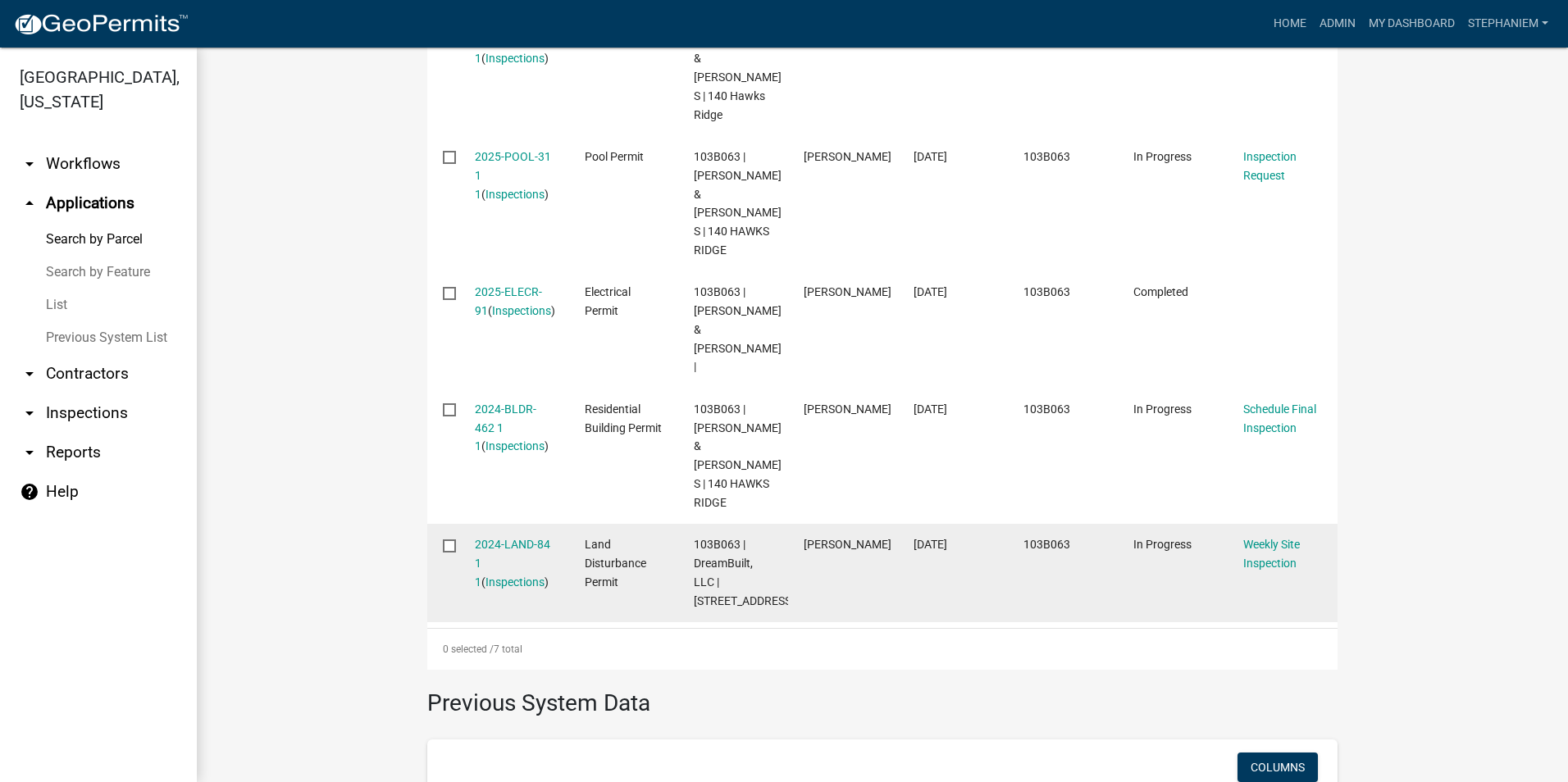
scroll to position [902, 0]
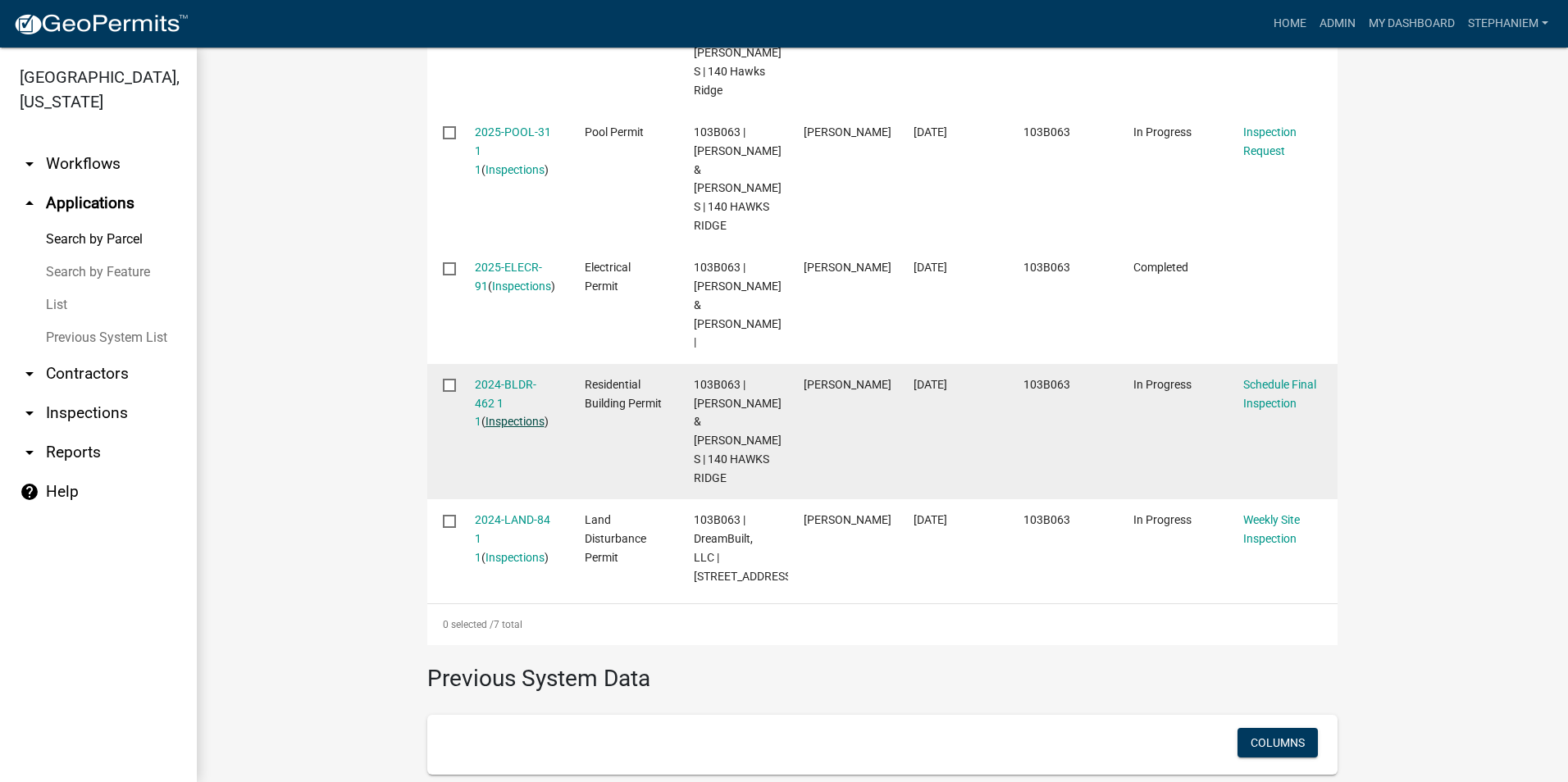
click at [504, 415] on link "Inspections" at bounding box center [515, 420] width 59 height 13
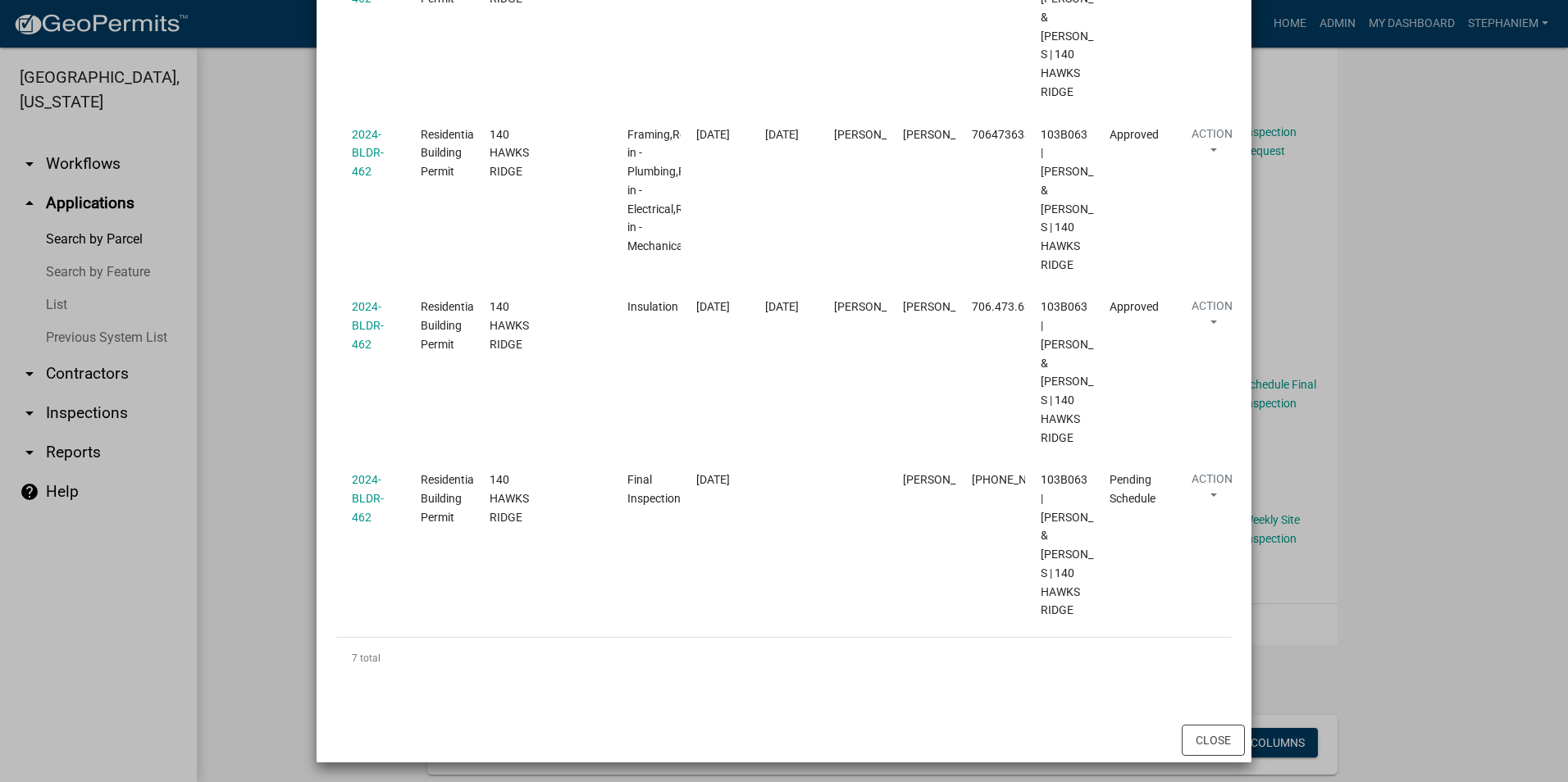
scroll to position [935, 0]
click at [1393, 463] on ngb-modal-window "Inspections related to 2024-BLDR-462 × Export Excel Format (.xlsx) CSV Format (…" at bounding box center [784, 391] width 1568 height 782
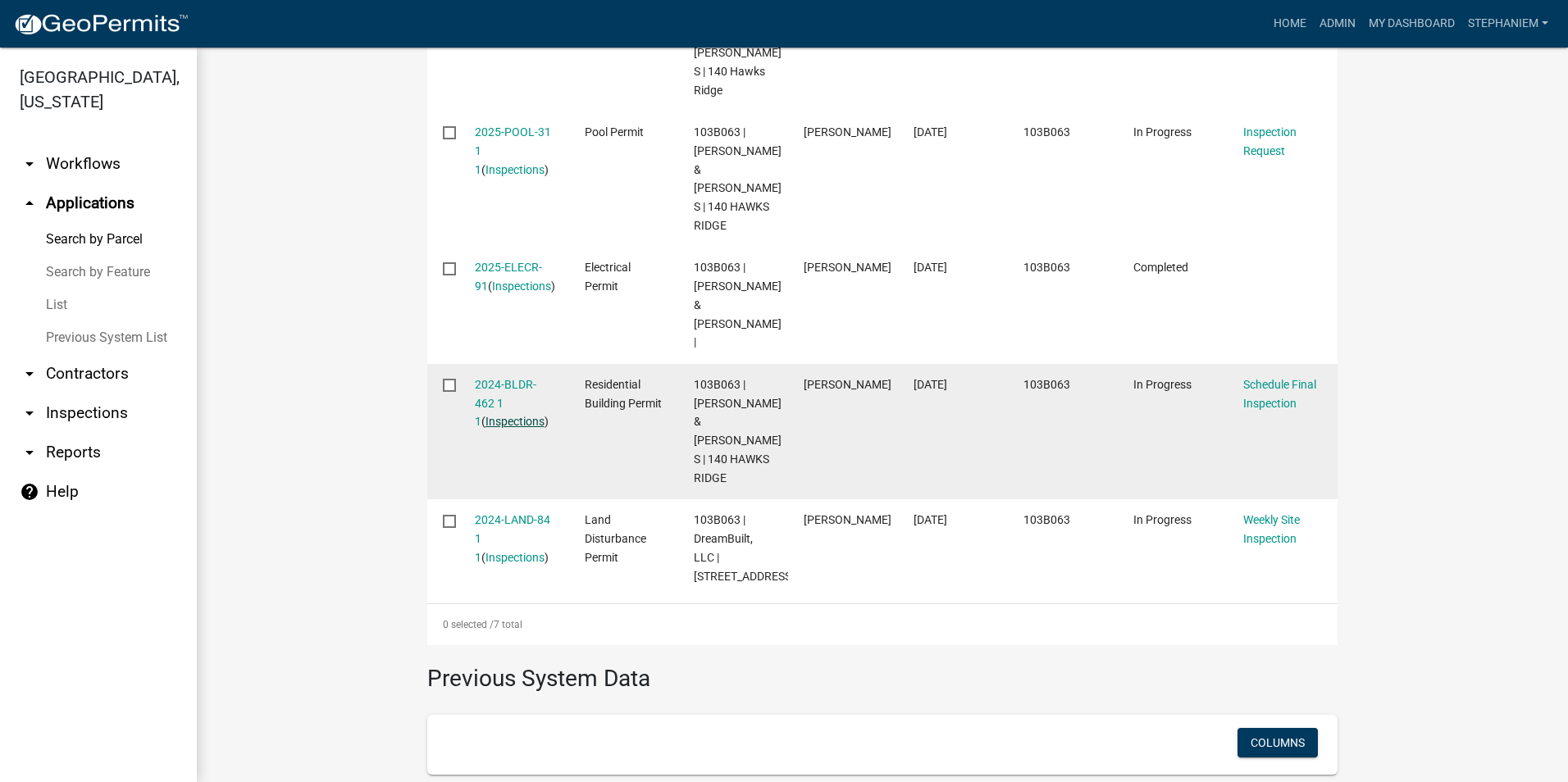
click at [514, 415] on link "Inspections" at bounding box center [515, 420] width 59 height 13
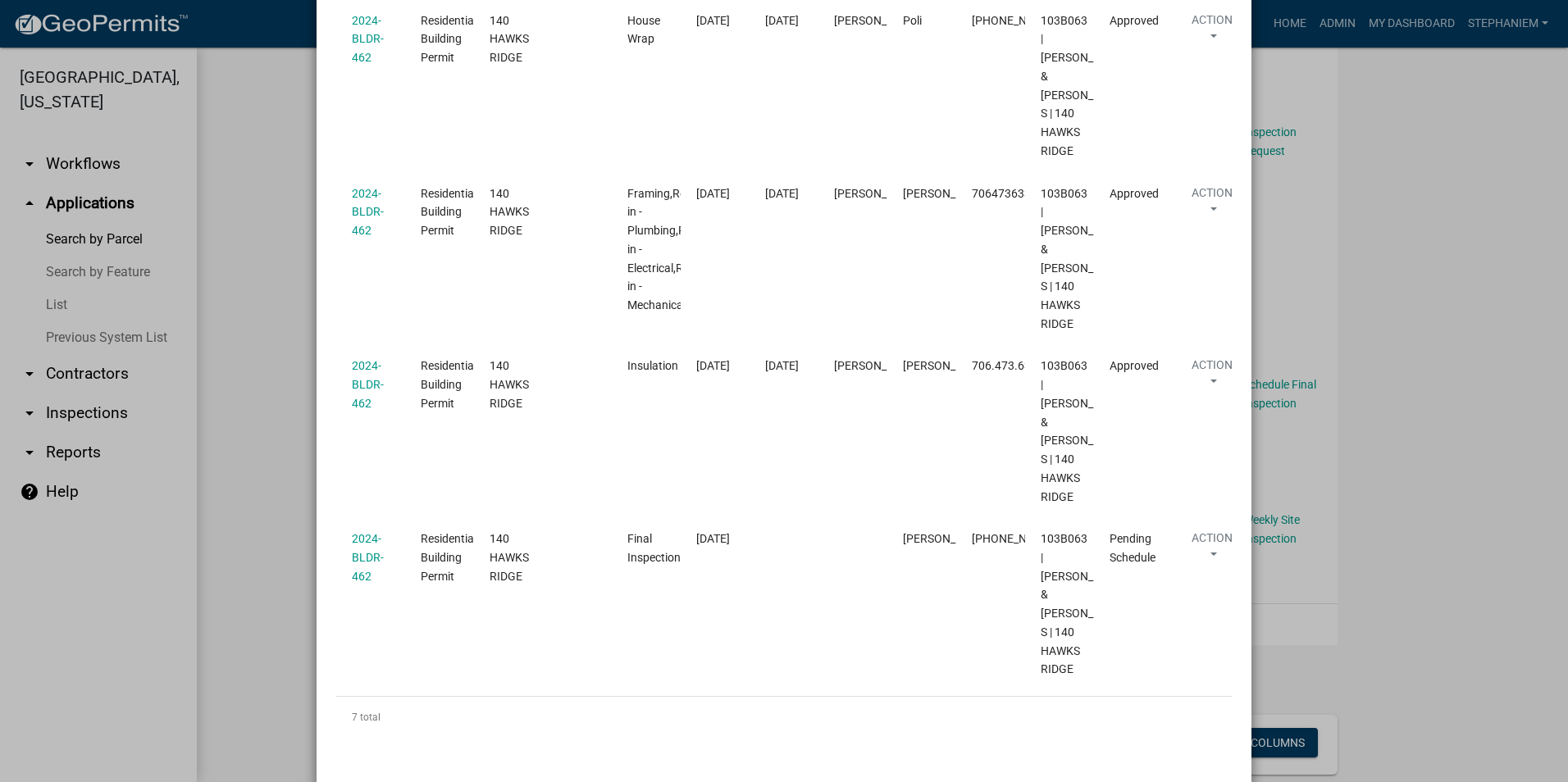
scroll to position [902, 0]
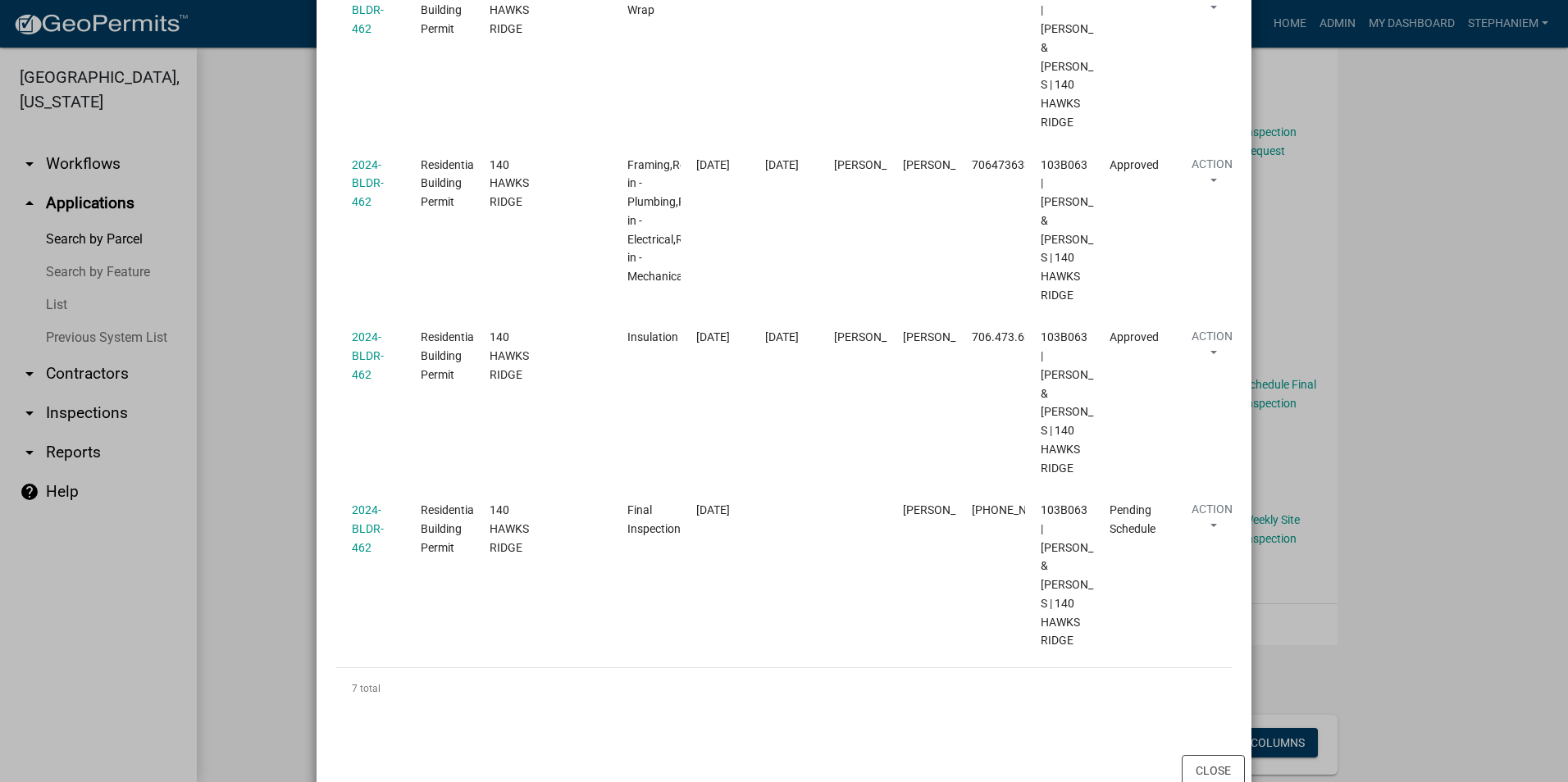
click at [1364, 471] on ngb-modal-window "Inspections related to 2024-BLDR-462 × Export Excel Format (.xlsx) CSV Format (…" at bounding box center [784, 391] width 1568 height 782
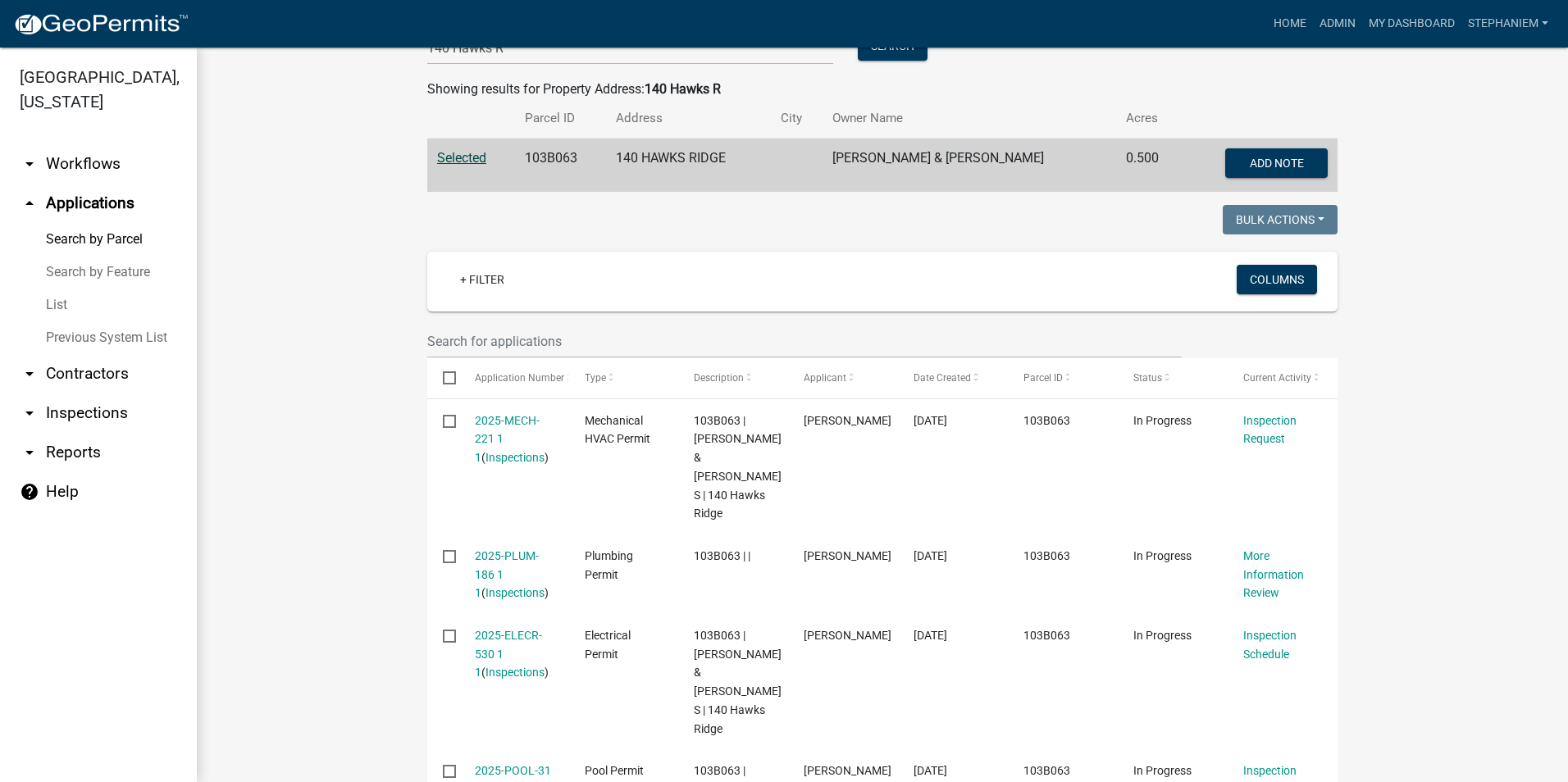
scroll to position [82, 0]
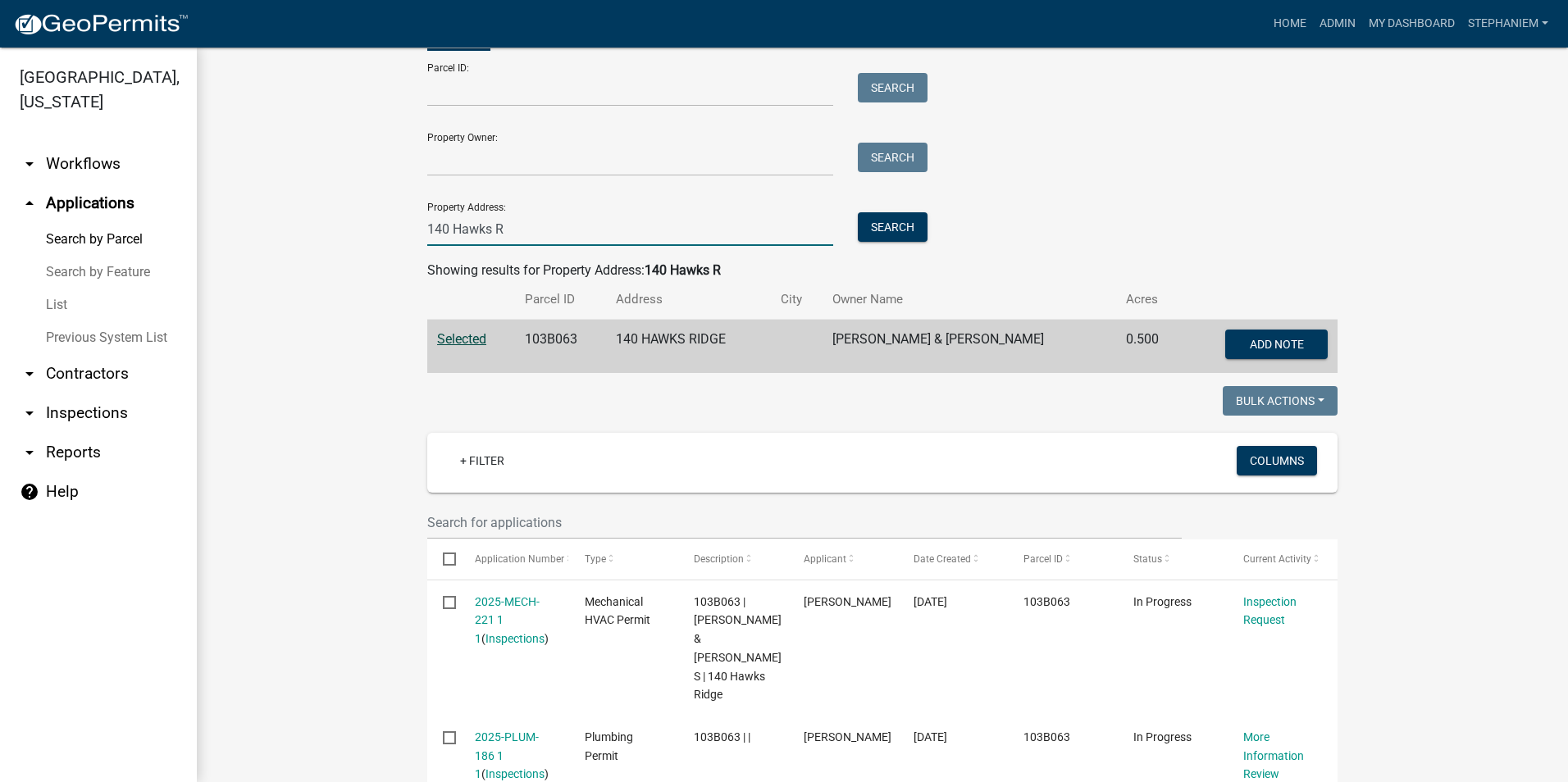
click at [711, 228] on input "140 Hawks R" at bounding box center [630, 228] width 406 height 33
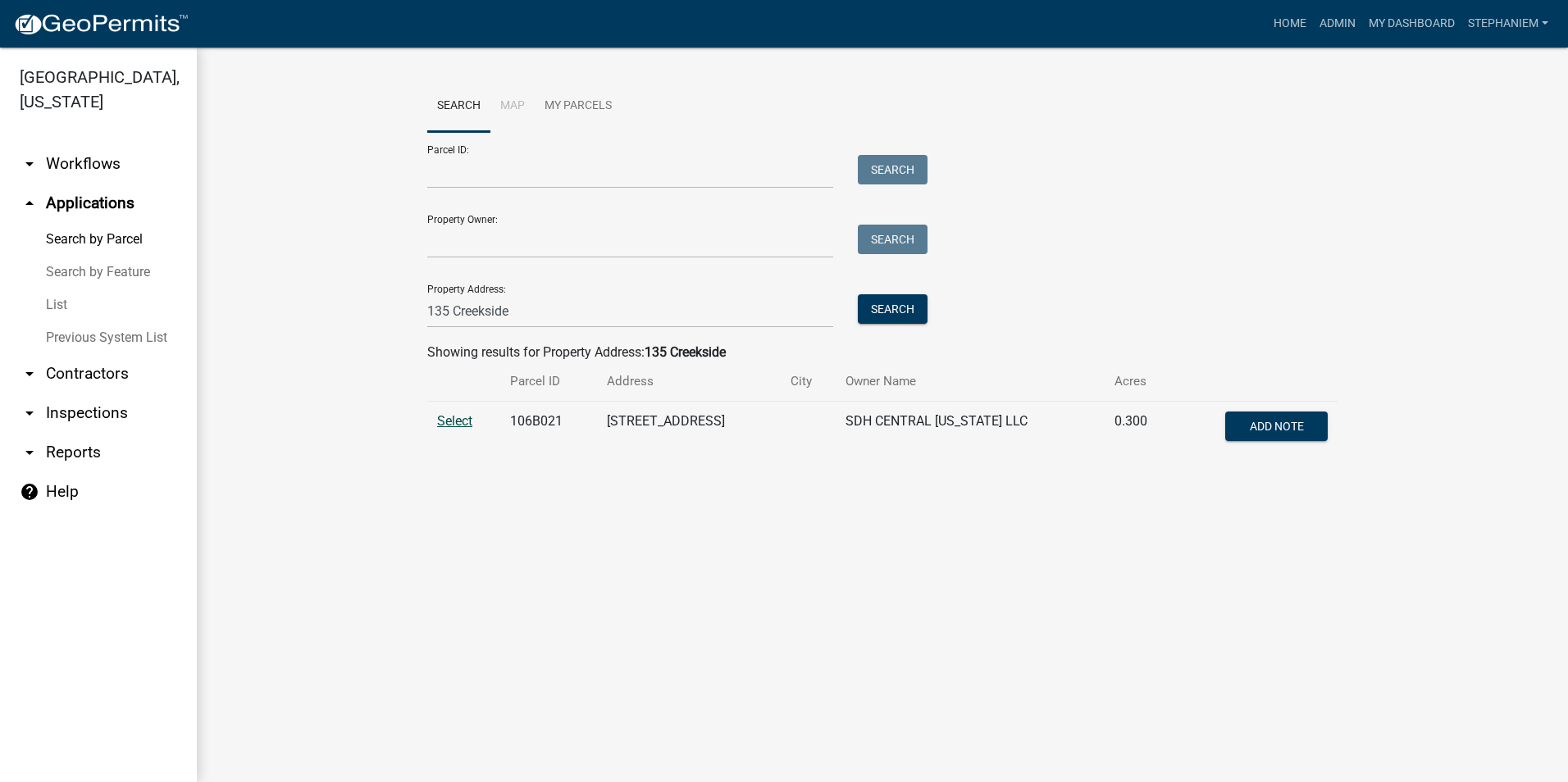
click at [451, 421] on span "Select" at bounding box center [454, 420] width 35 height 15
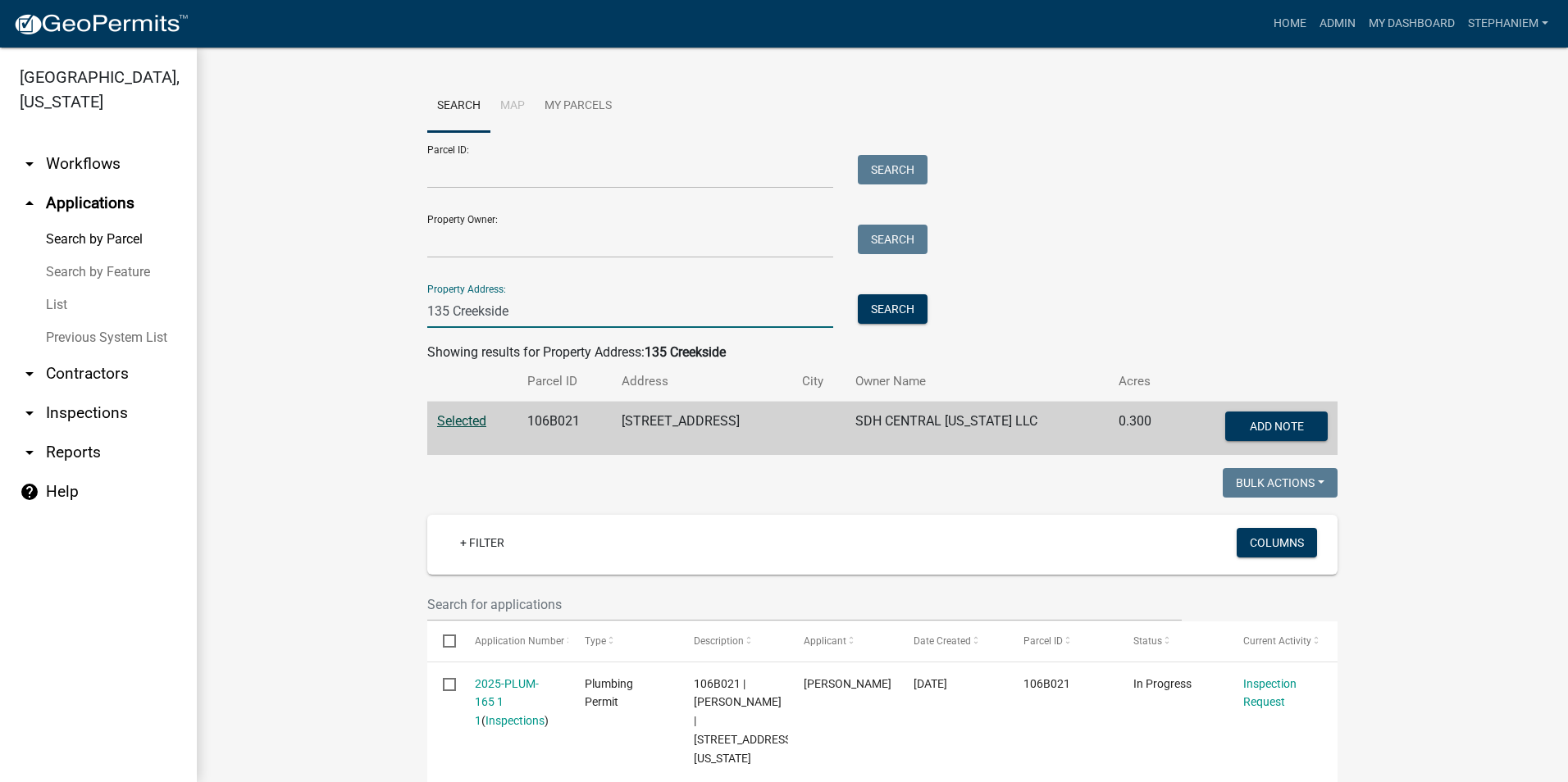
click at [635, 311] on input "135 Creekside" at bounding box center [630, 310] width 406 height 33
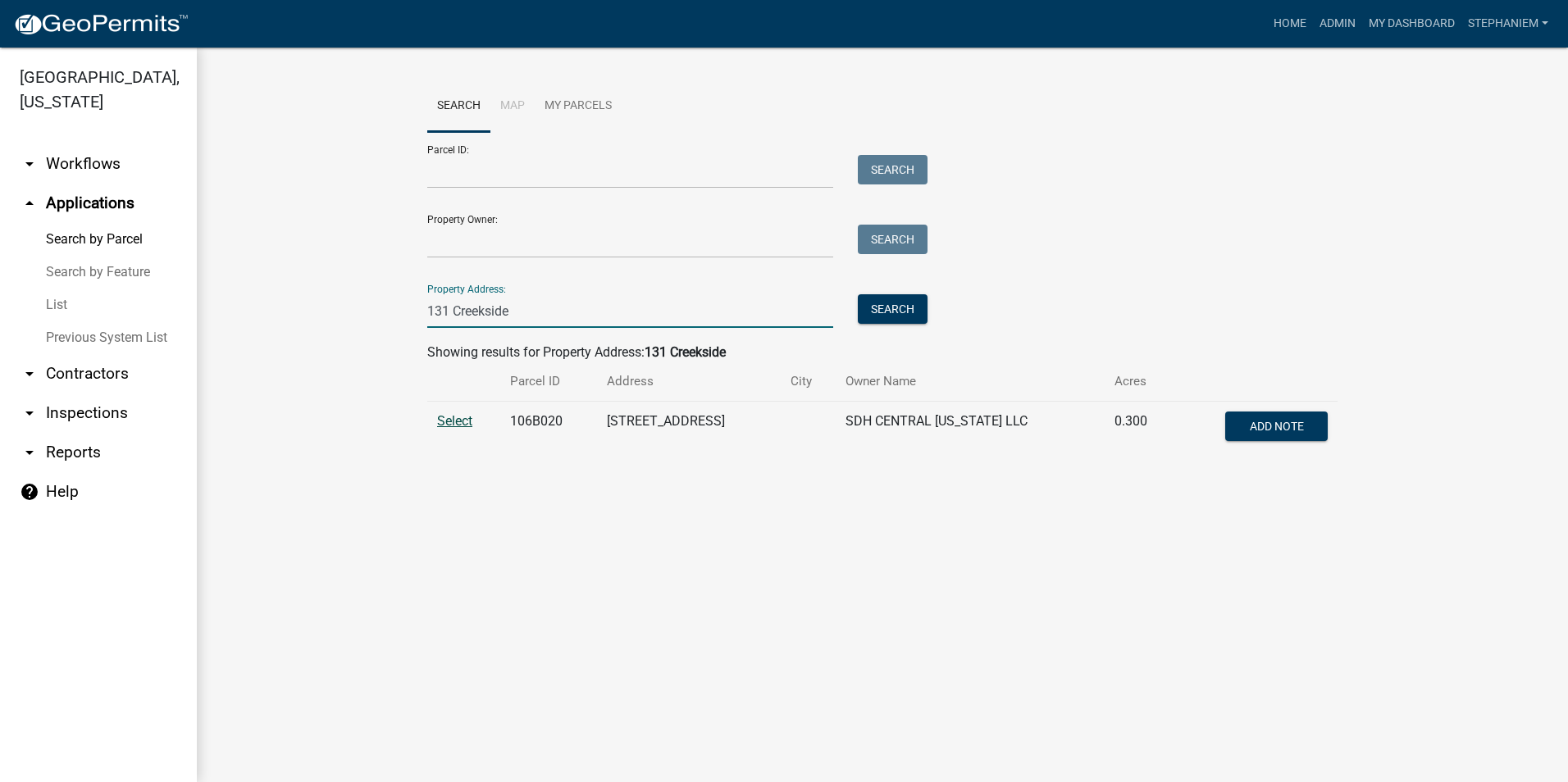
type input "131 Creekside"
click at [463, 426] on span "Select" at bounding box center [454, 420] width 35 height 15
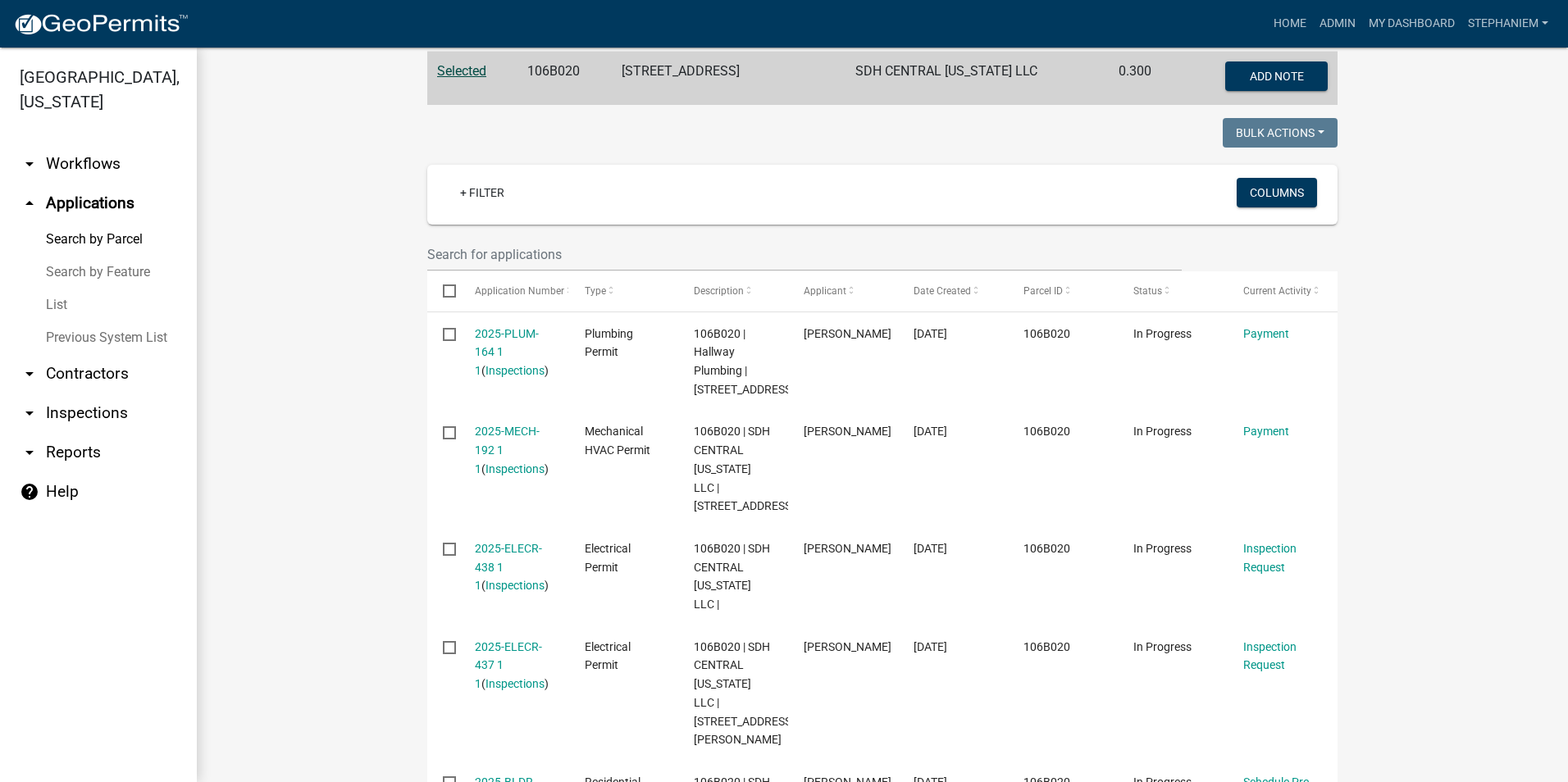
scroll to position [246, 0]
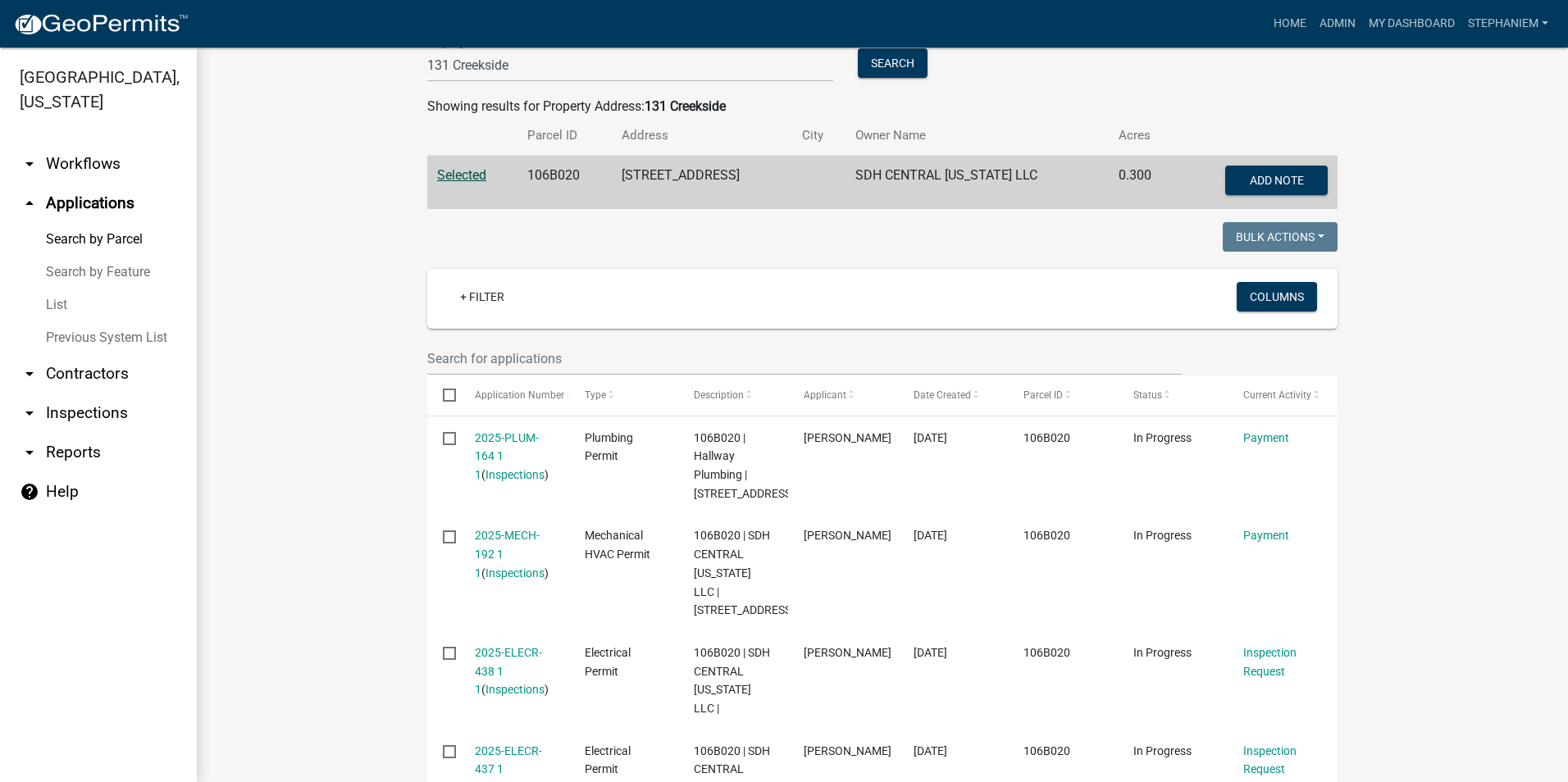
click at [77, 449] on link "arrow_drop_down Reports" at bounding box center [98, 452] width 197 height 39
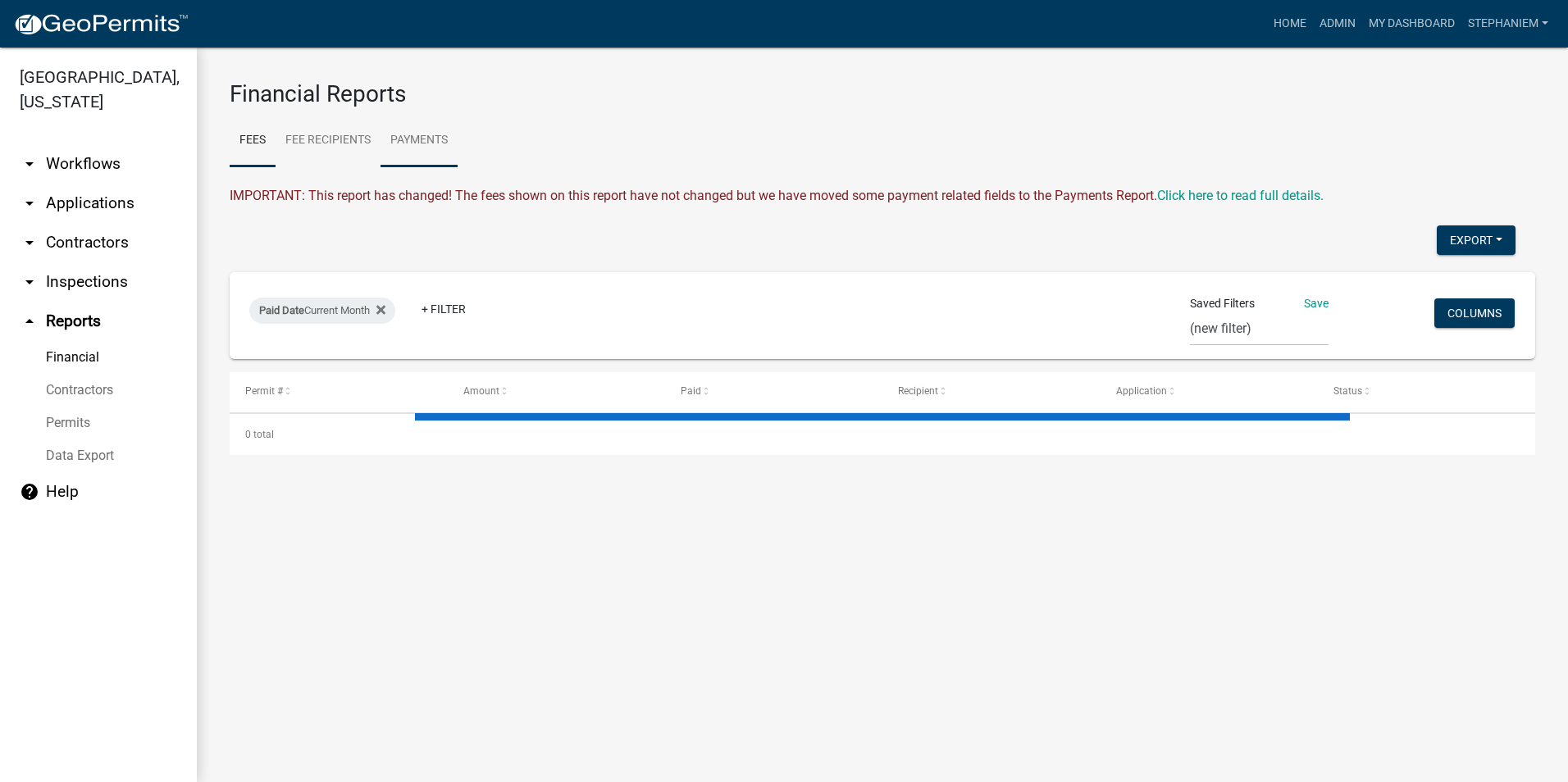
click at [420, 138] on link "Payments" at bounding box center [419, 140] width 77 height 52
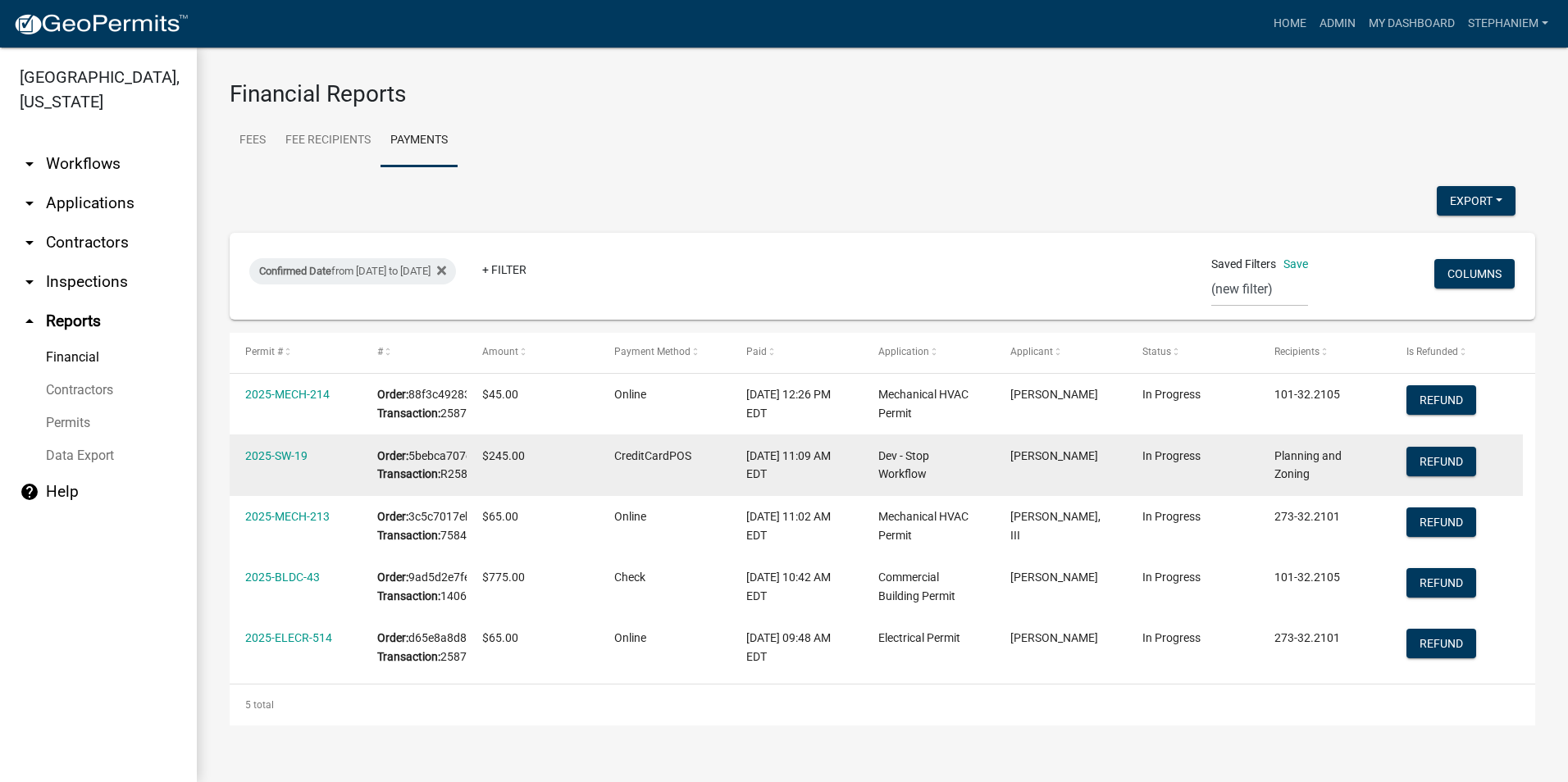
scroll to position [163, 0]
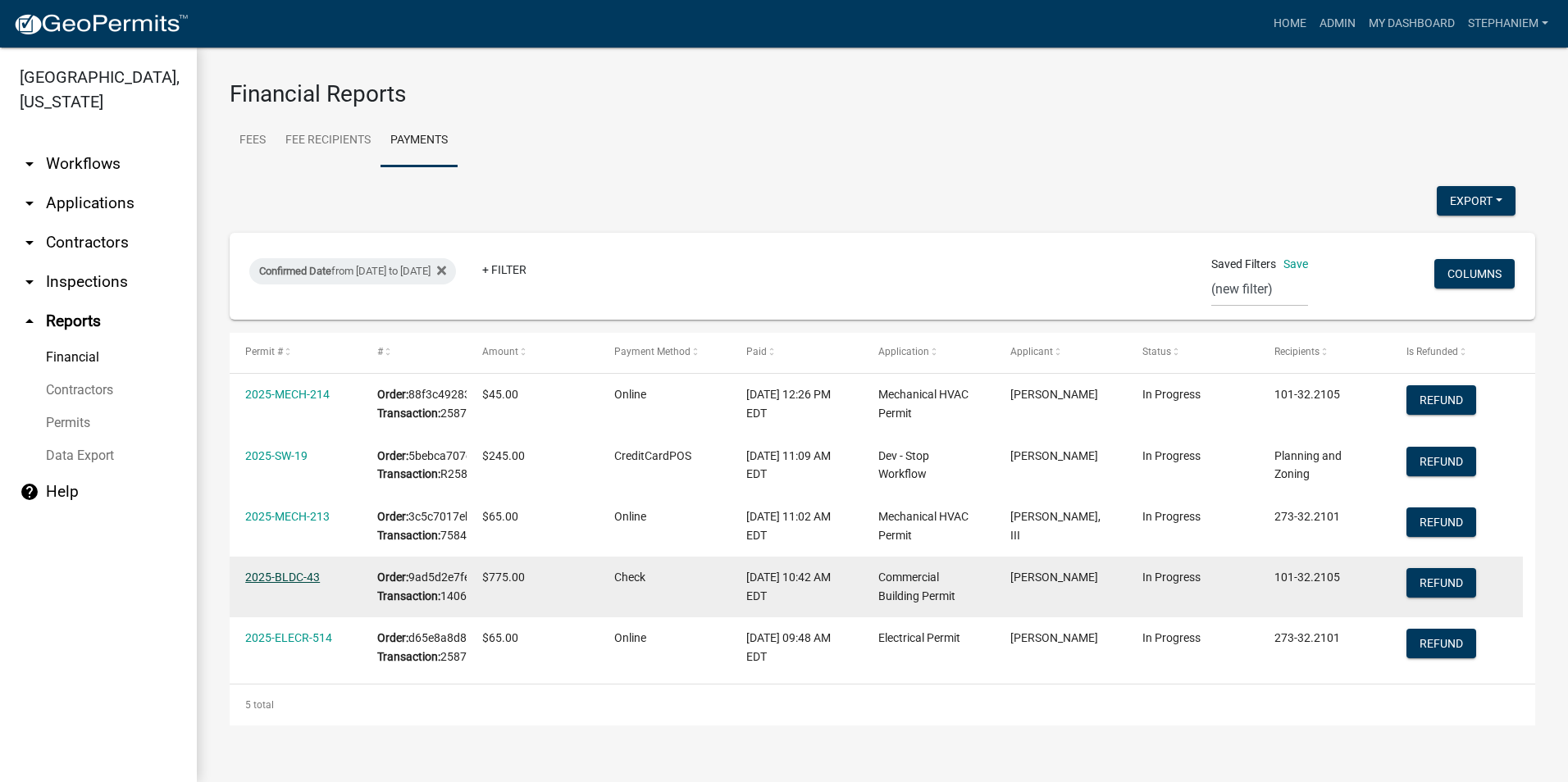
click at [298, 571] on link "2025-BLDC-43" at bounding box center [282, 577] width 74 height 13
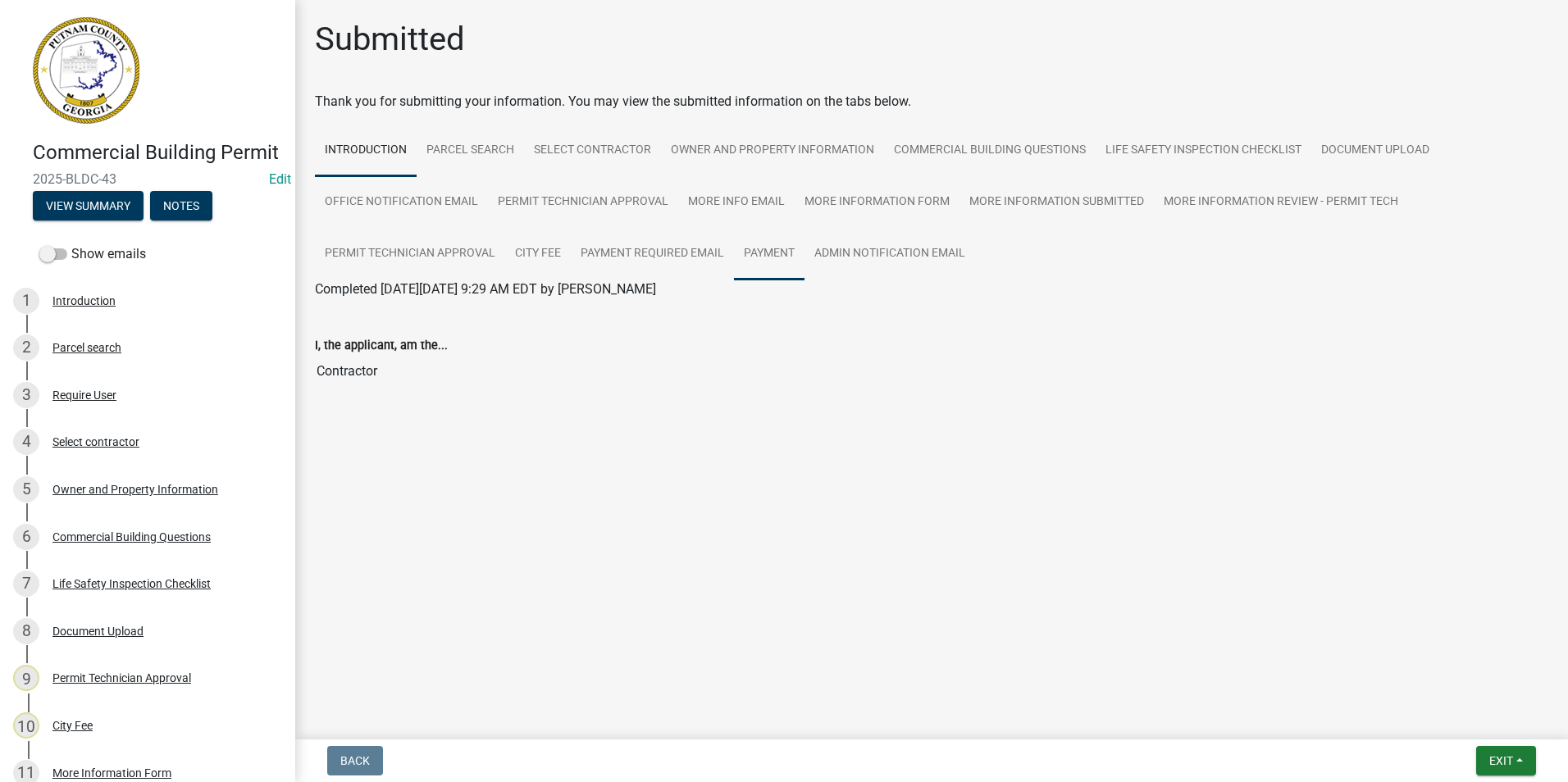
click at [801, 262] on link "Payment" at bounding box center [769, 254] width 70 height 52
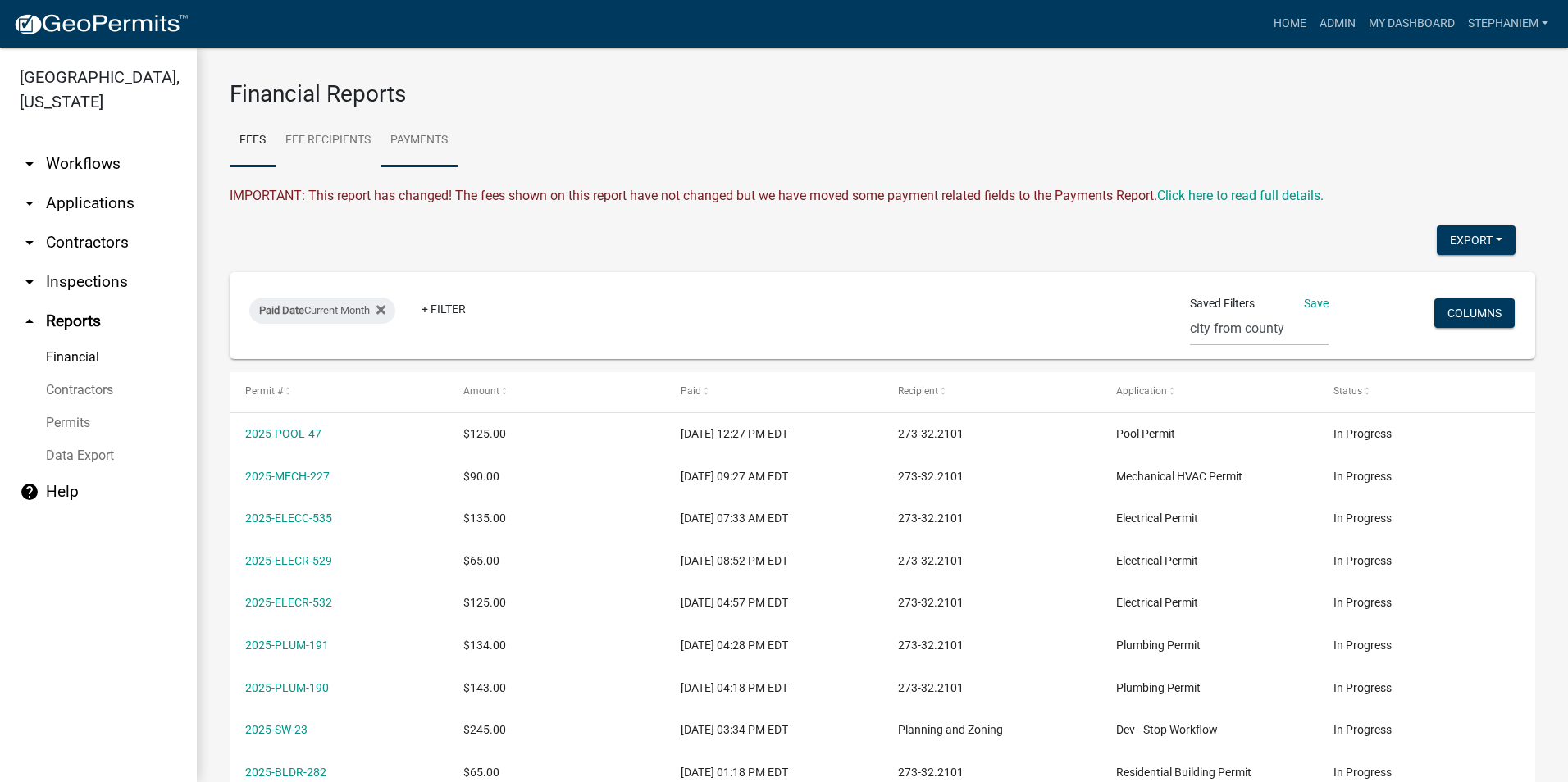
click at [410, 150] on link "Payments" at bounding box center [419, 140] width 77 height 52
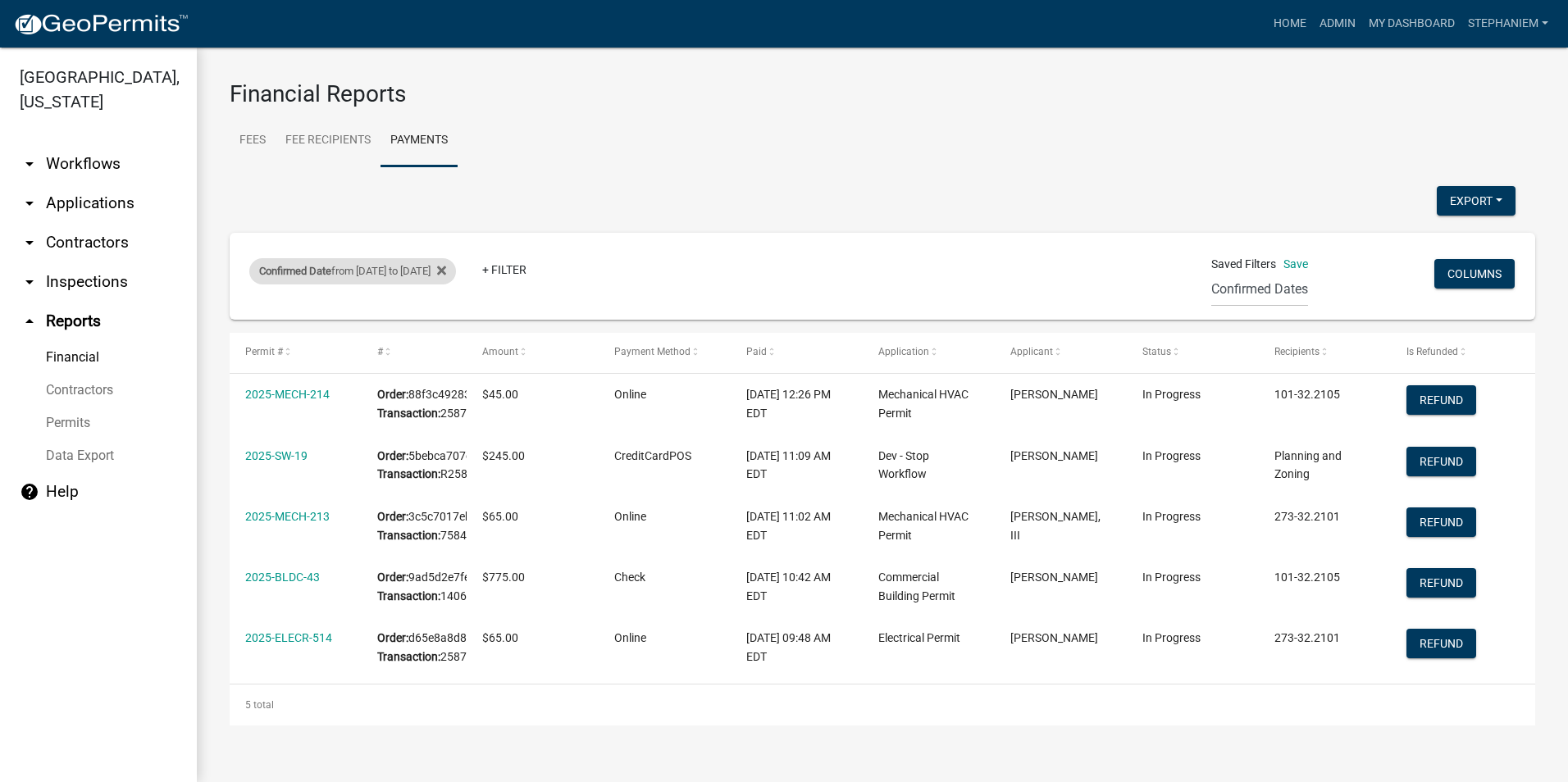
click at [368, 279] on div "Confirmed Date from 09/15/2025 to 09/15/2025" at bounding box center [353, 271] width 207 height 26
select select "custom"
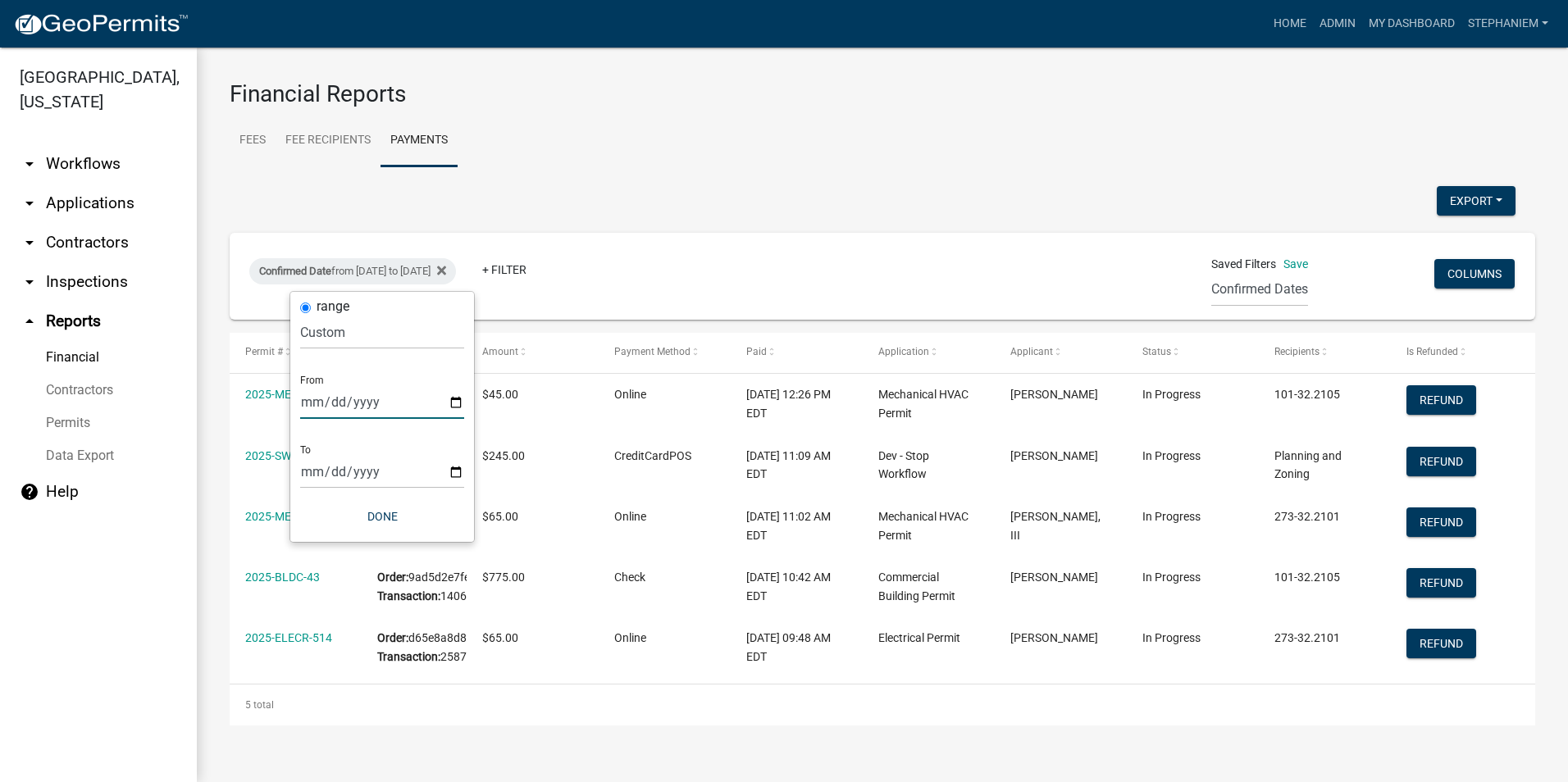
click at [458, 412] on input "2025-09-15" at bounding box center [382, 402] width 164 height 33
click at [452, 394] on input "2025-09-15" at bounding box center [382, 402] width 164 height 33
type input "[DATE]"
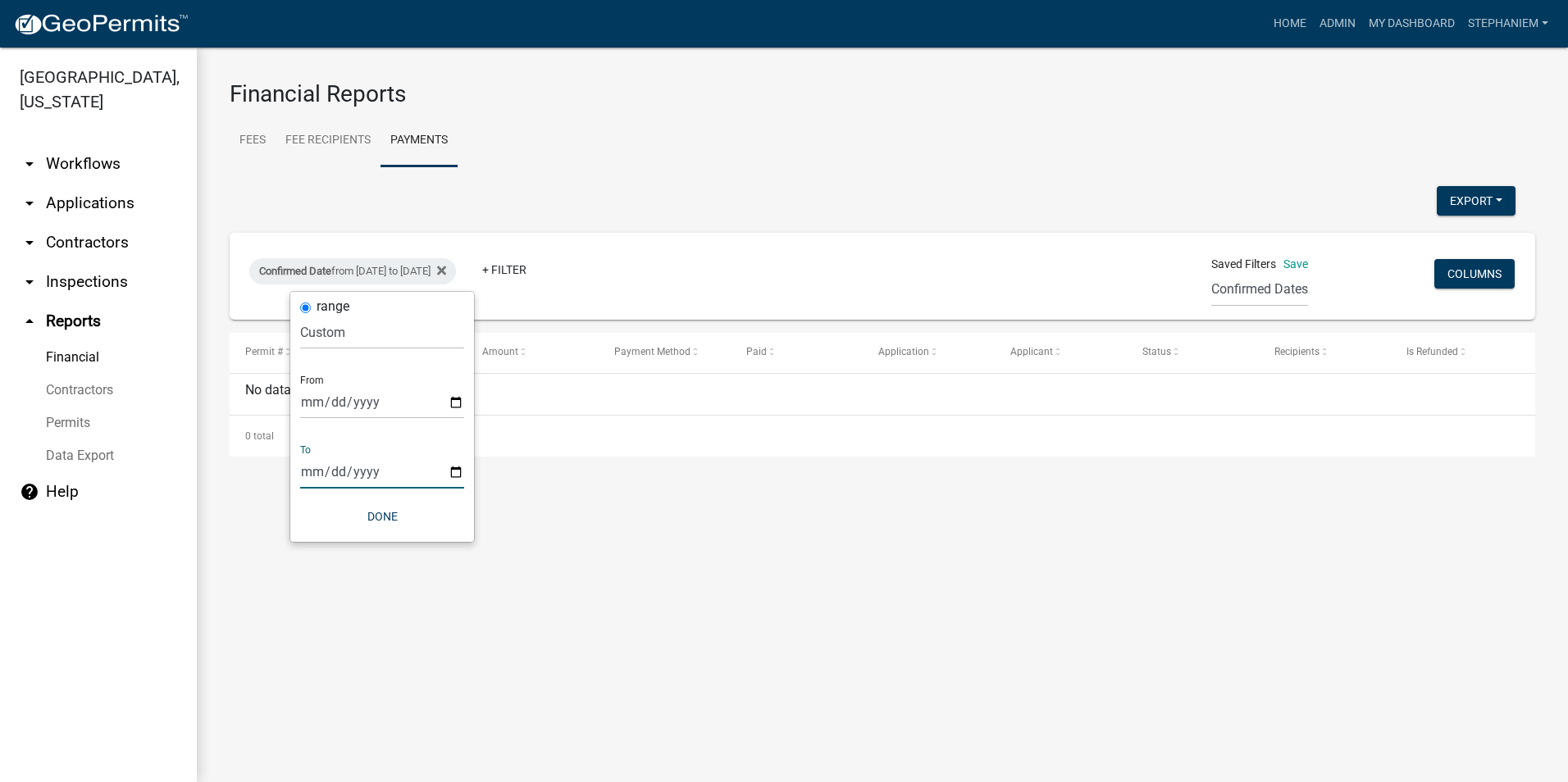
click at [451, 475] on input "2025-09-15" at bounding box center [382, 471] width 164 height 33
type input "[DATE]"
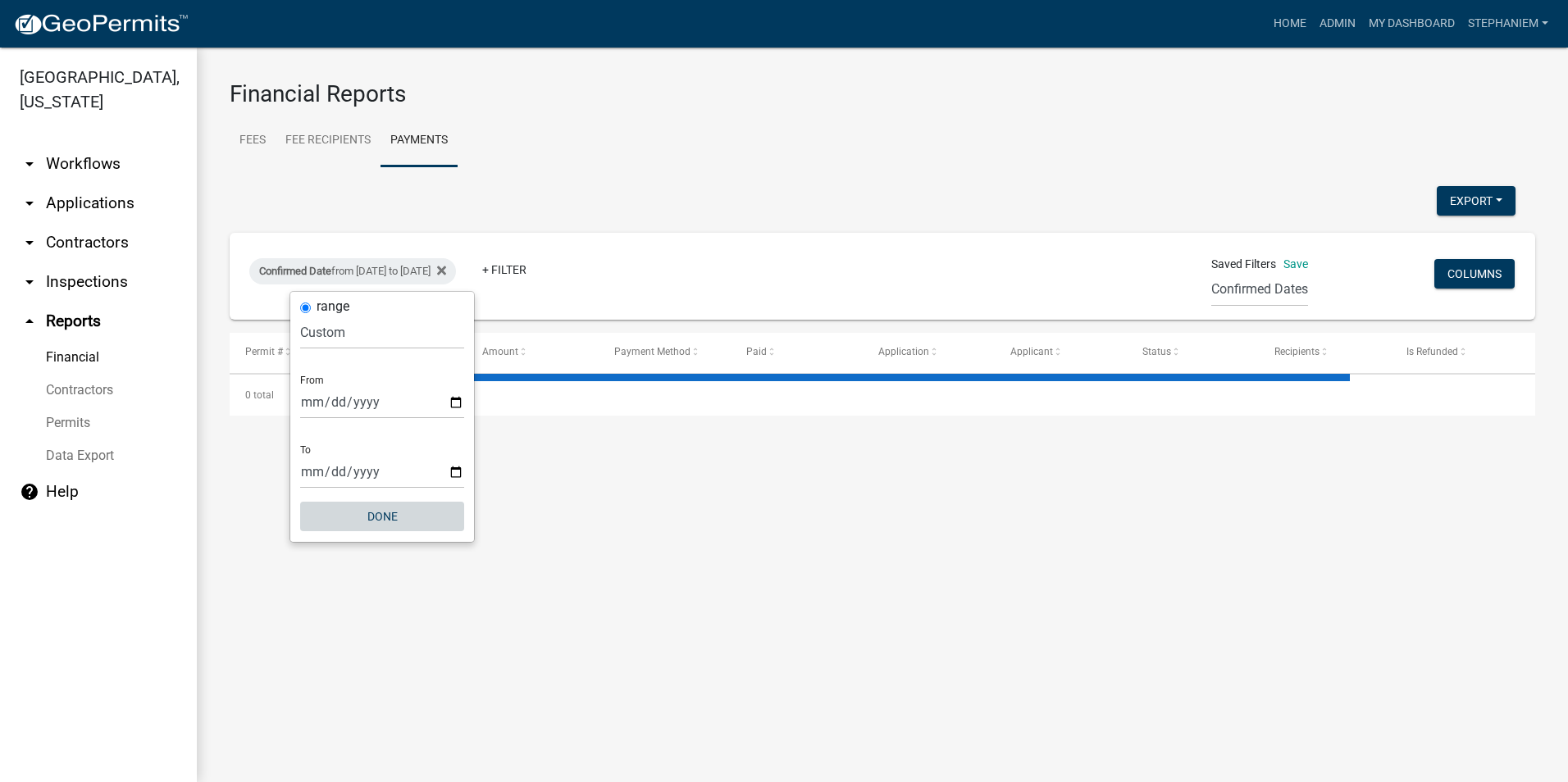
click at [404, 515] on button "Done" at bounding box center [382, 516] width 164 height 30
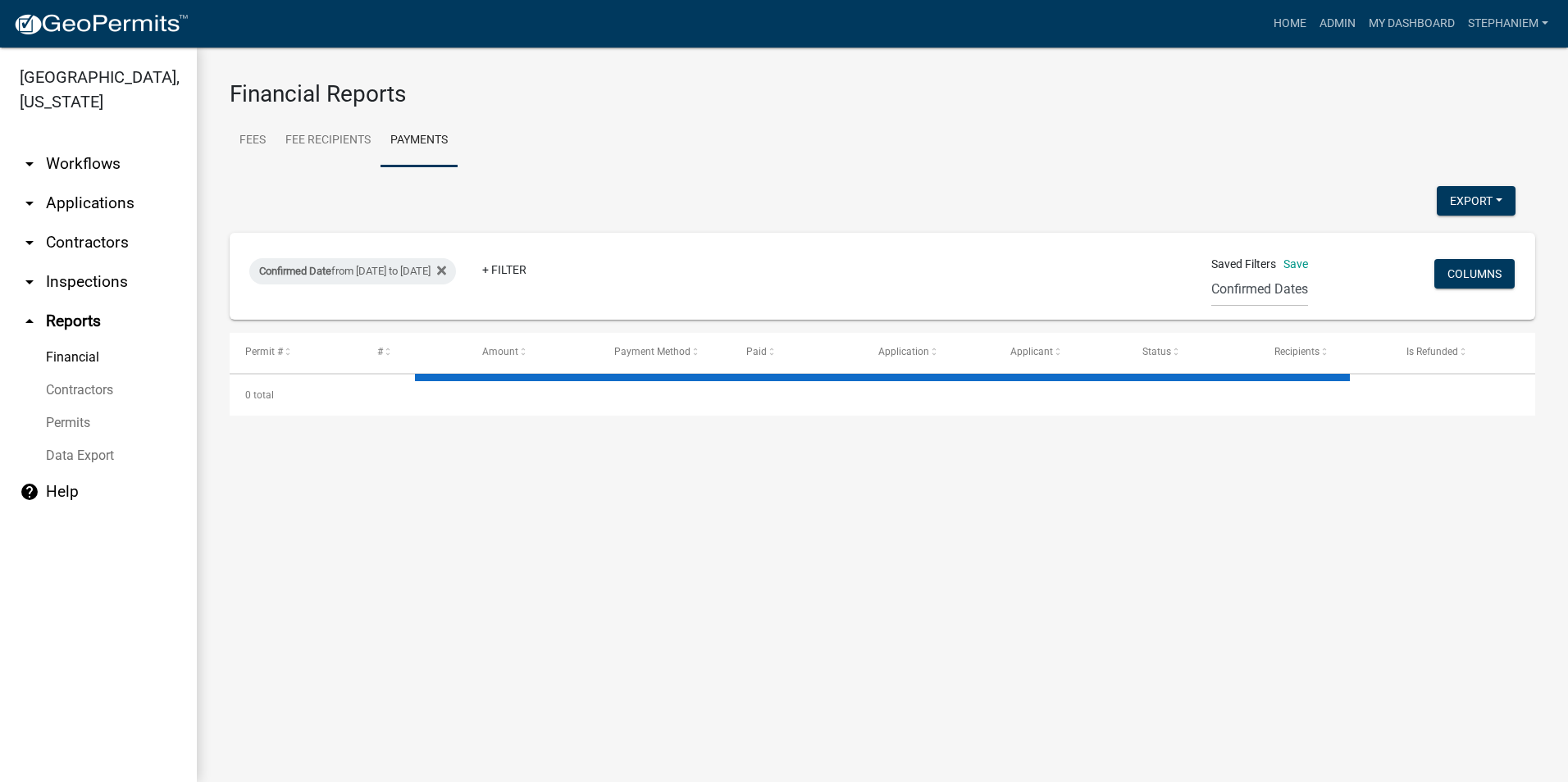
select select "3: 100"
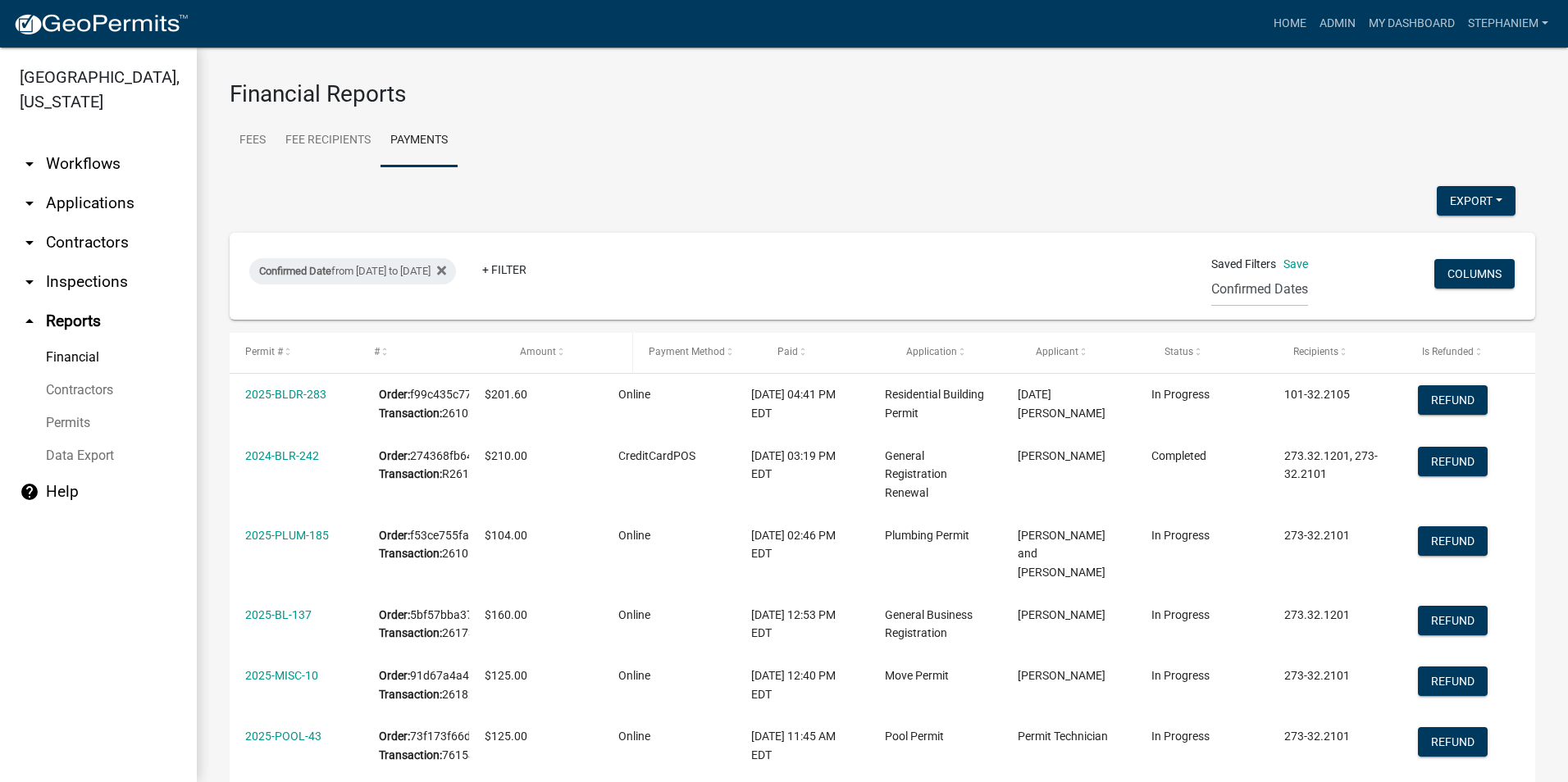
drag, startPoint x: 466, startPoint y: 353, endPoint x: 542, endPoint y: 360, distance: 76.3
click at [544, 360] on div "Permit # # Amount Payment Method Paid Application Applicant Status Recipients I…" at bounding box center [882, 352] width 1306 height 39
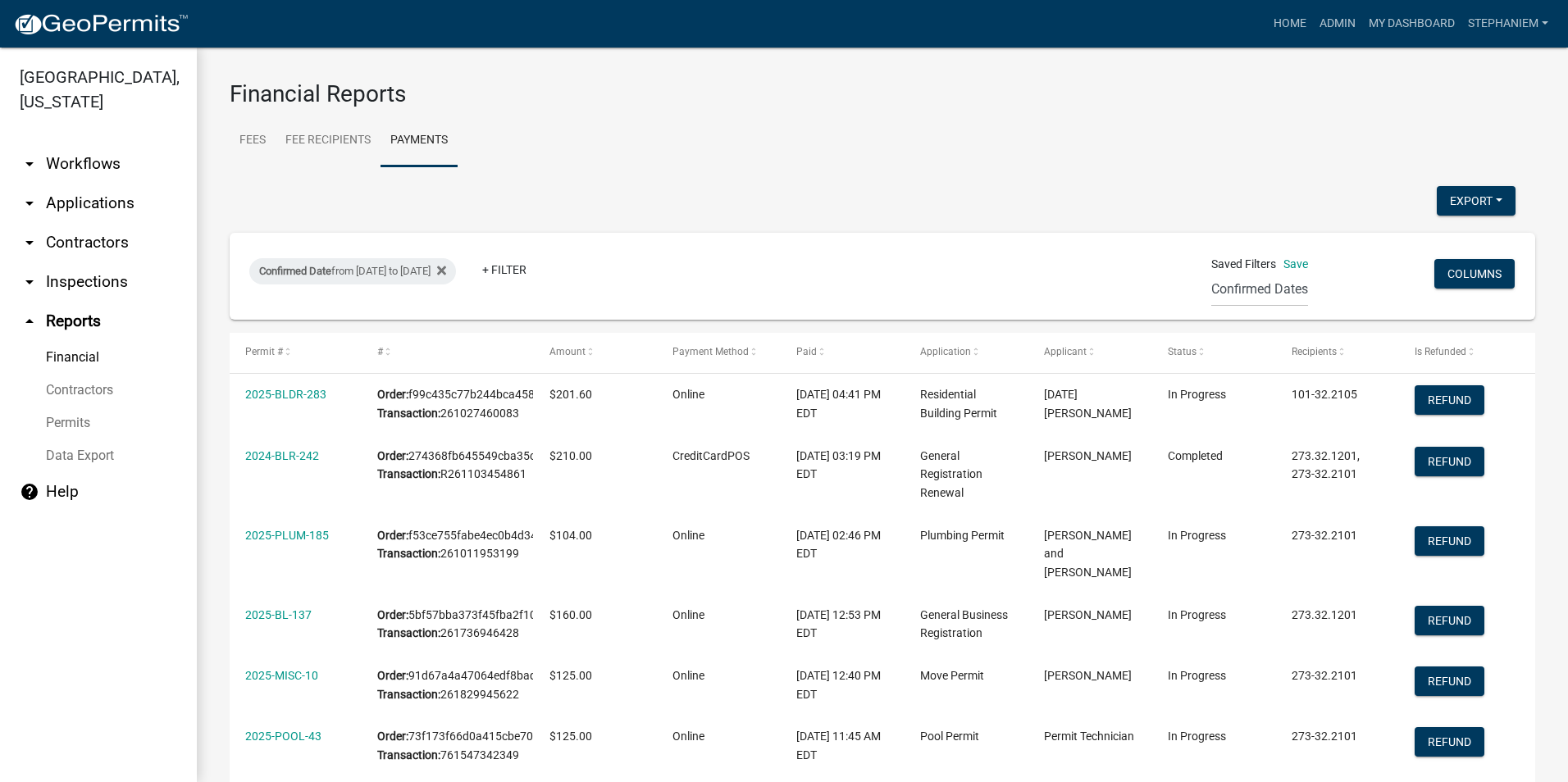
click at [87, 209] on link "arrow_drop_down Applications" at bounding box center [98, 203] width 197 height 39
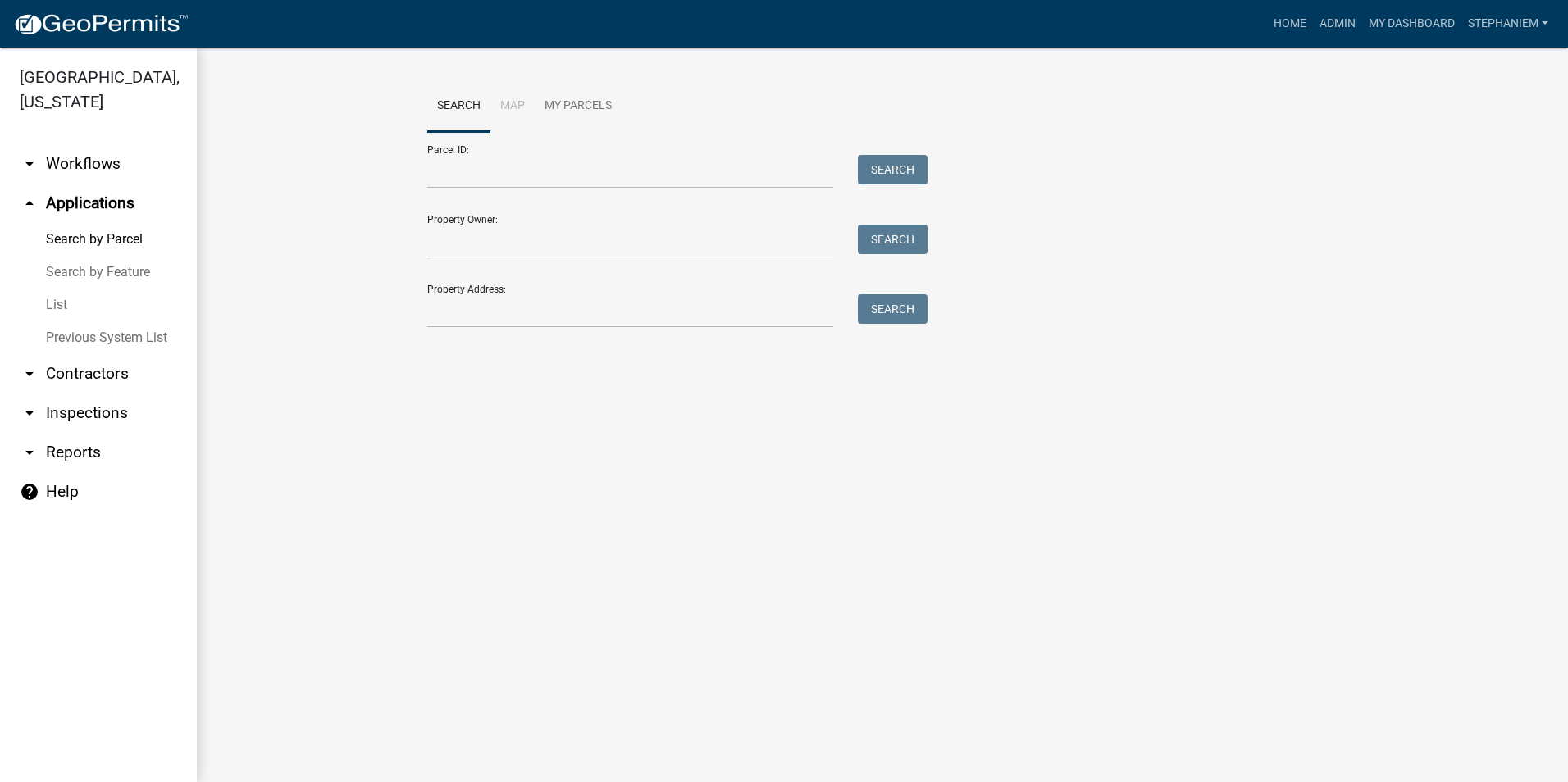
click at [70, 309] on link "List" at bounding box center [98, 305] width 197 height 32
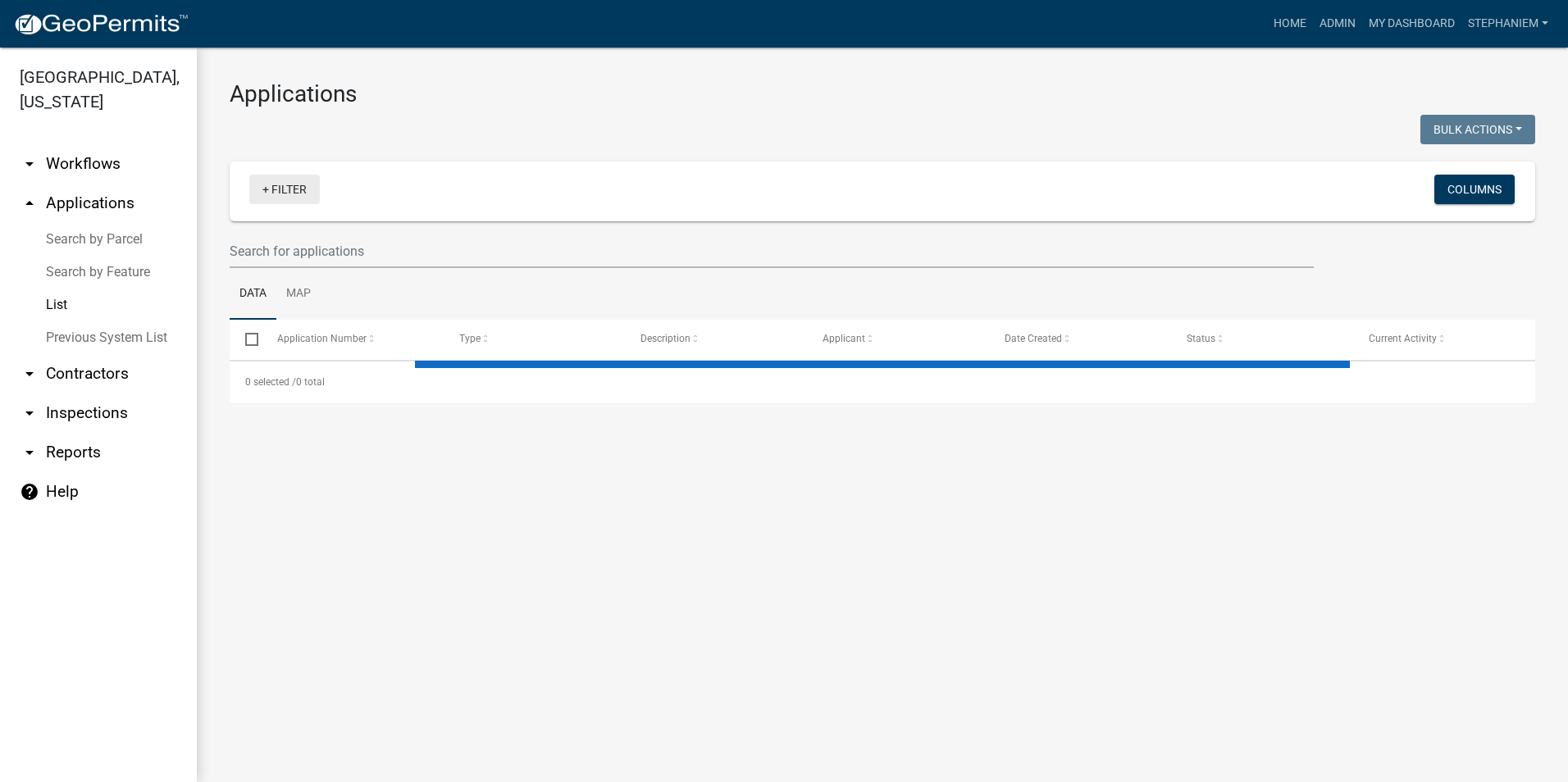
click at [293, 197] on link "+ Filter" at bounding box center [285, 189] width 70 height 30
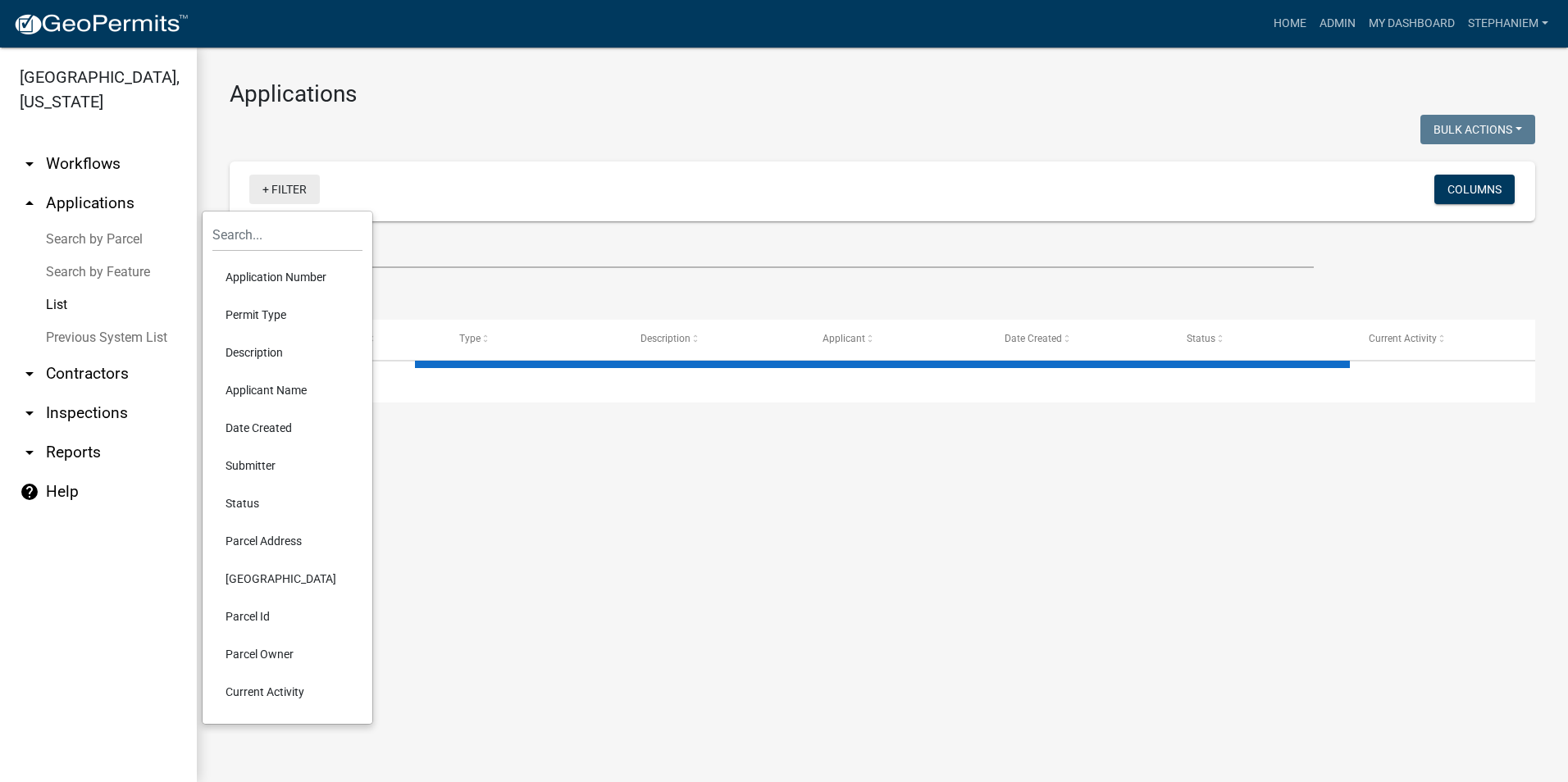
select select "2: 50"
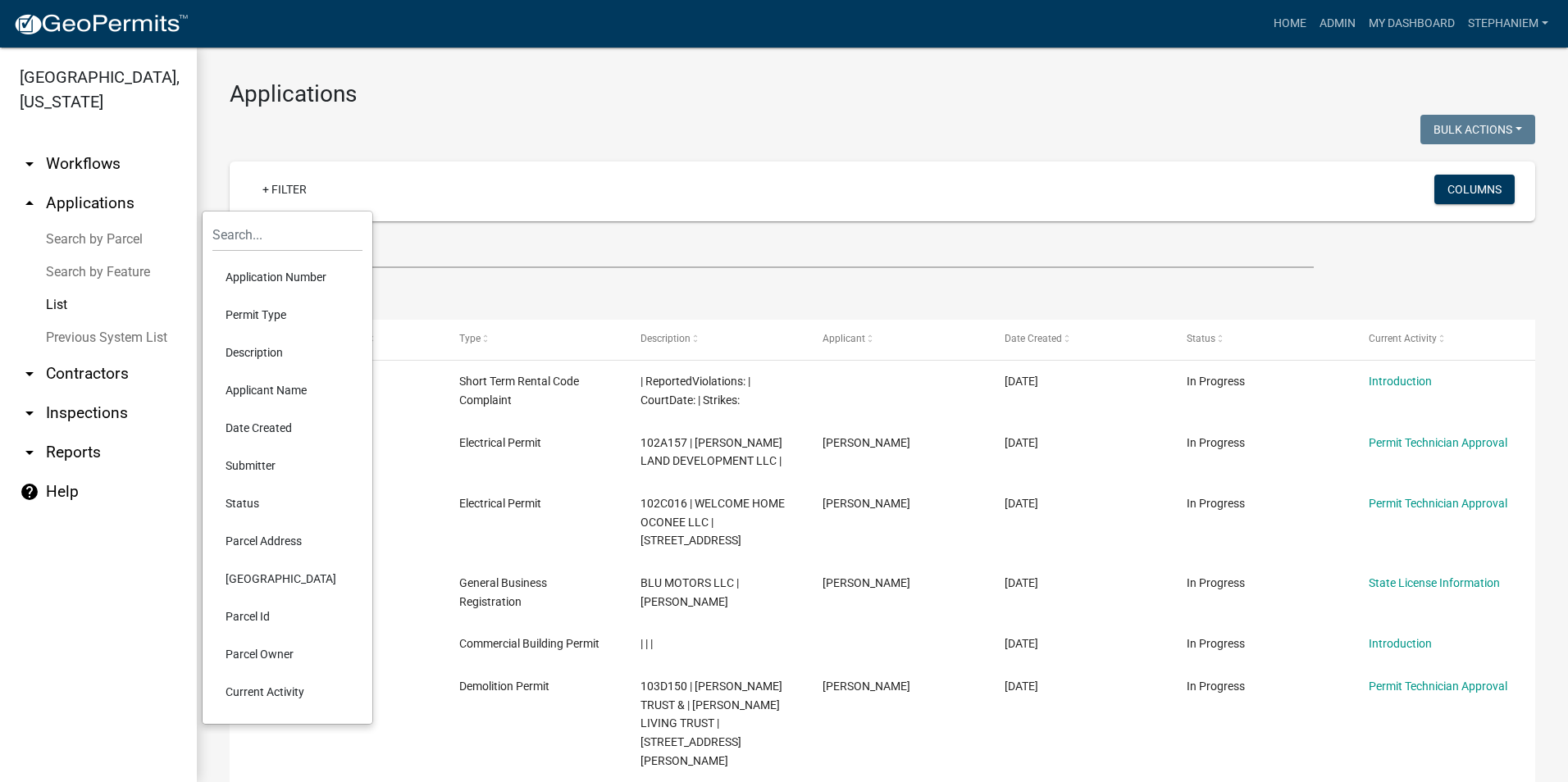
click at [274, 385] on li "Applicant Name" at bounding box center [287, 391] width 150 height 38
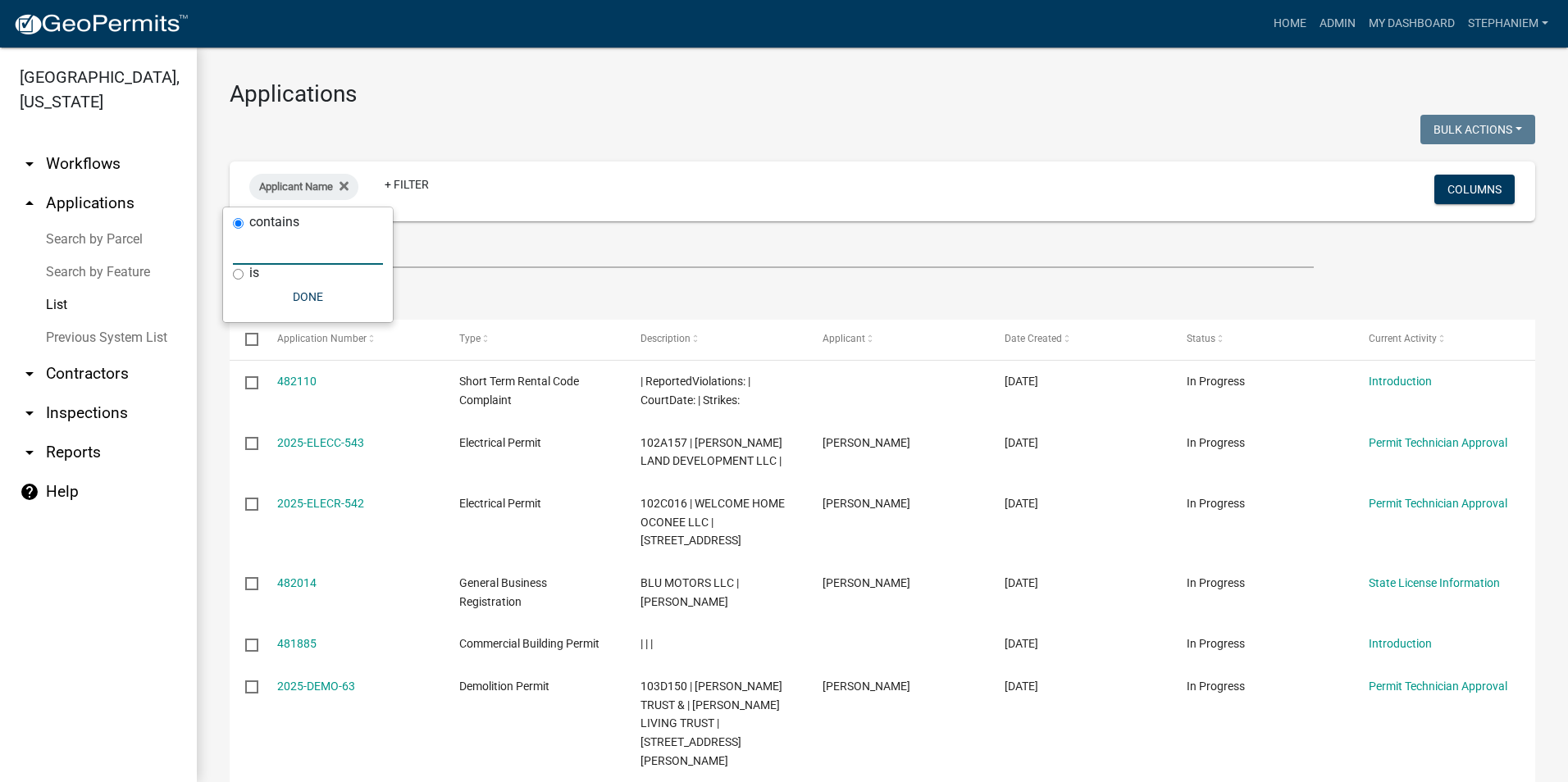
click at [342, 252] on input "text" at bounding box center [308, 247] width 150 height 33
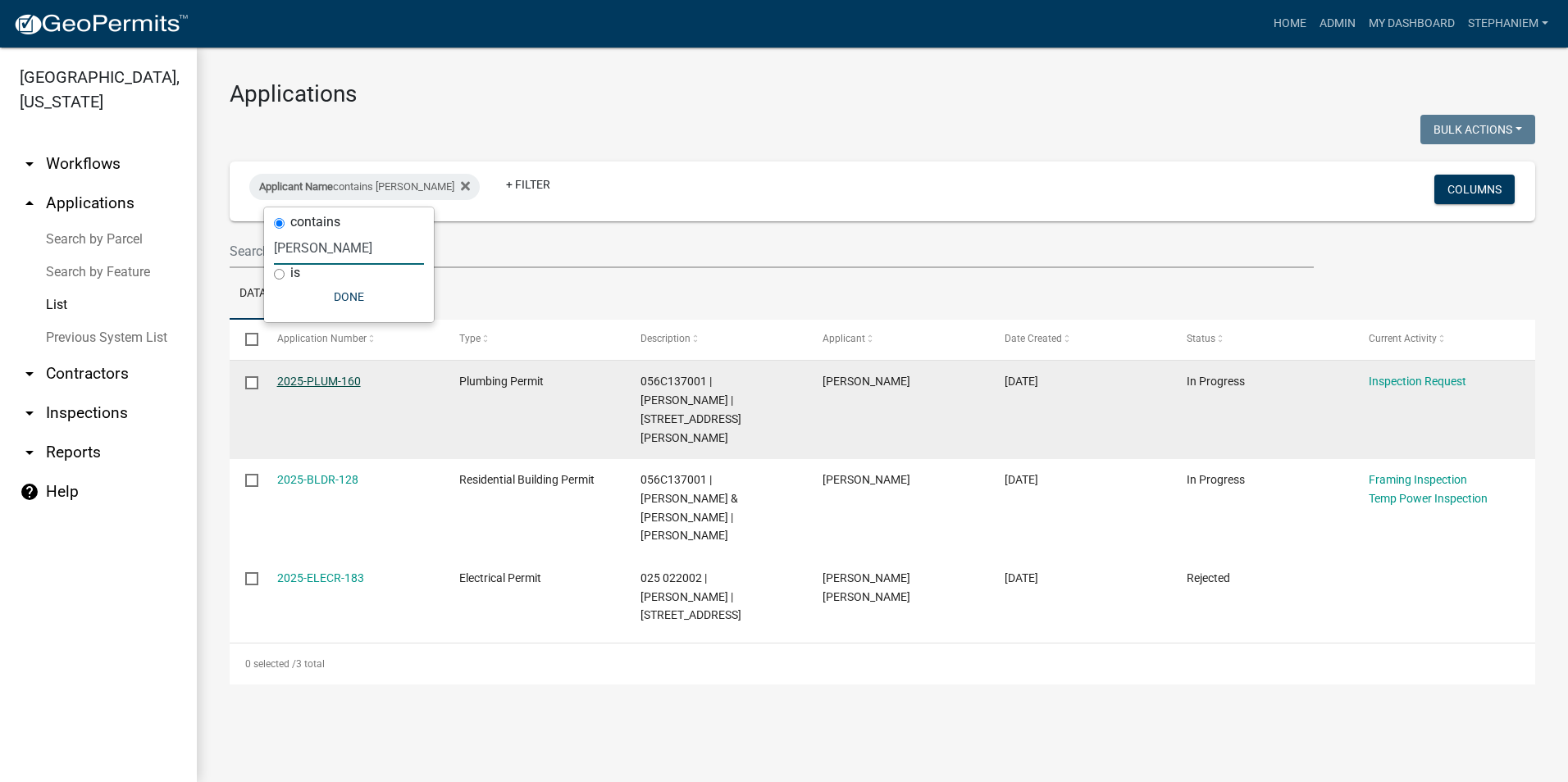
type input "Sabrina"
click at [348, 377] on link "2025-PLUM-160" at bounding box center [319, 380] width 84 height 13
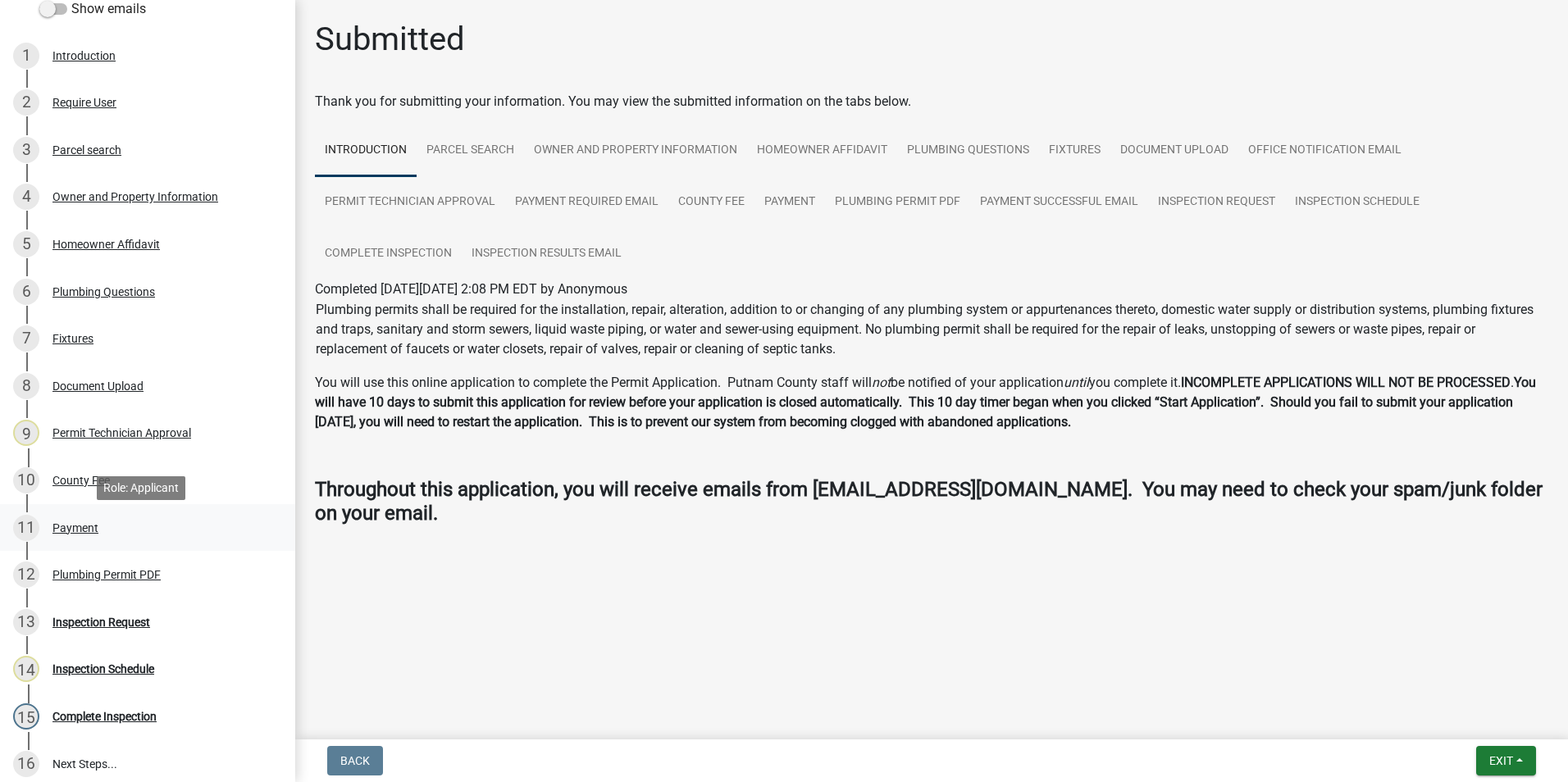
scroll to position [246, 0]
click at [161, 533] on div "11 Payment" at bounding box center [140, 526] width 256 height 26
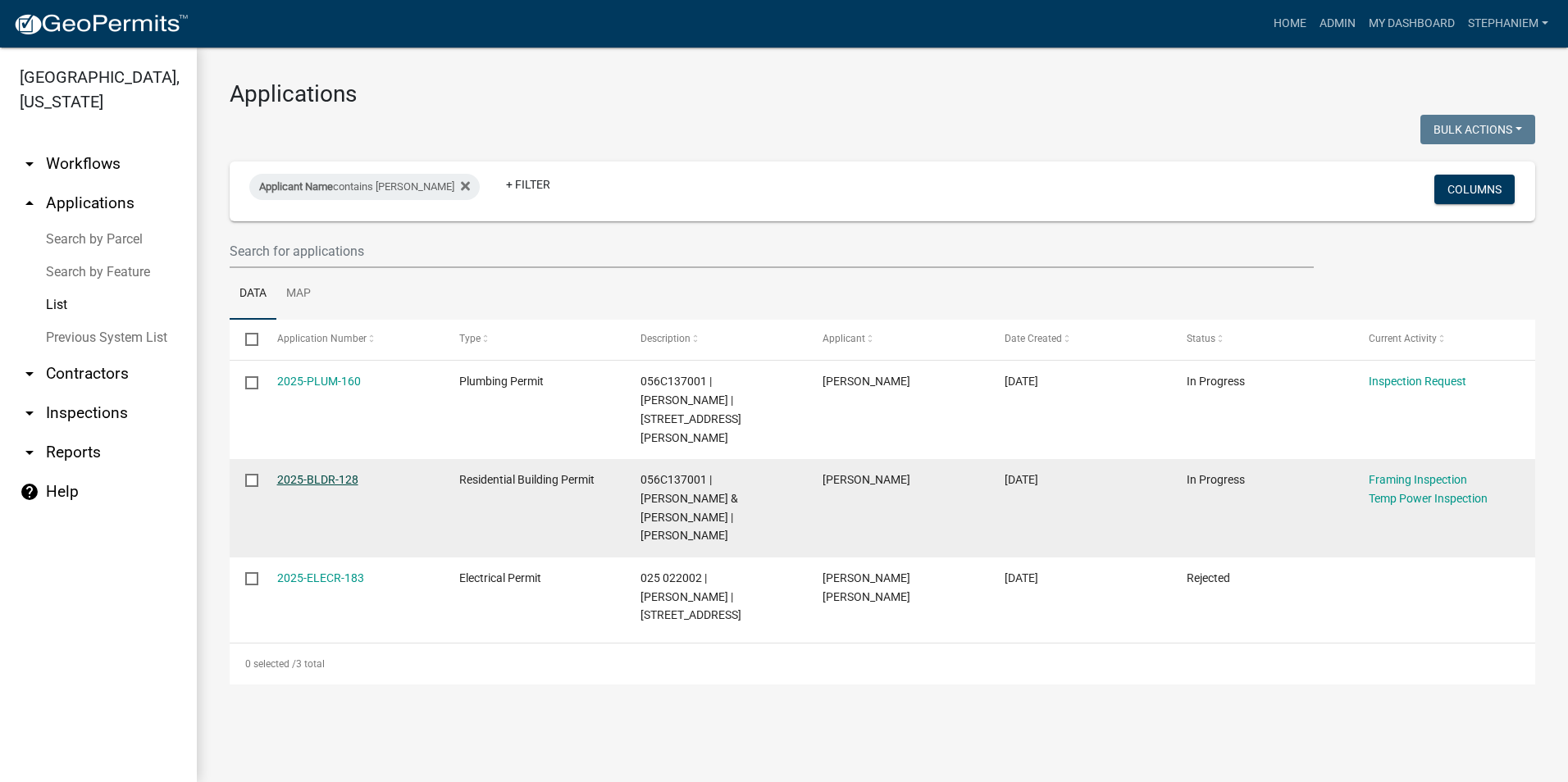
click at [305, 473] on link "2025-BLDR-128" at bounding box center [317, 479] width 81 height 13
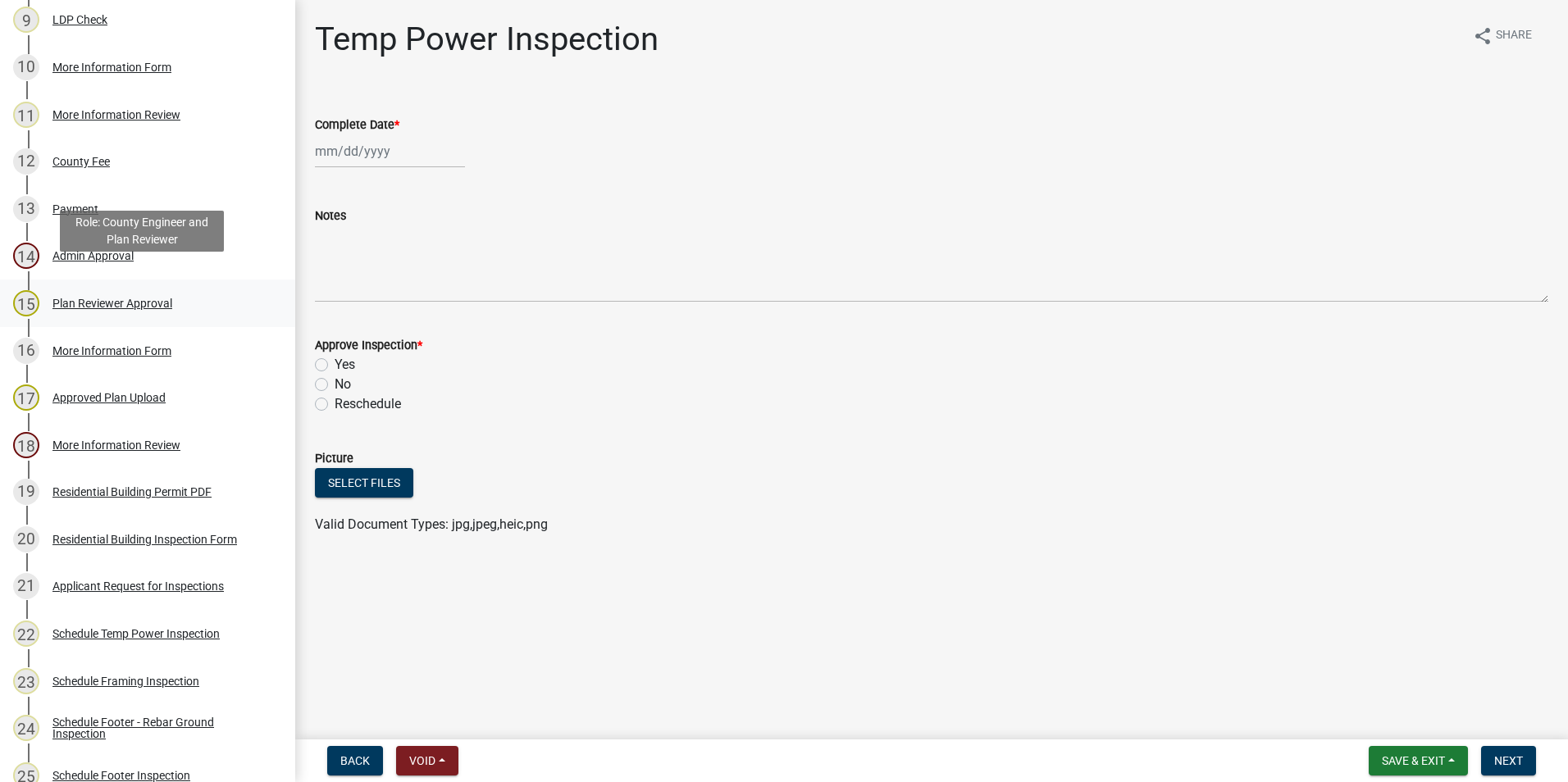
scroll to position [656, 0]
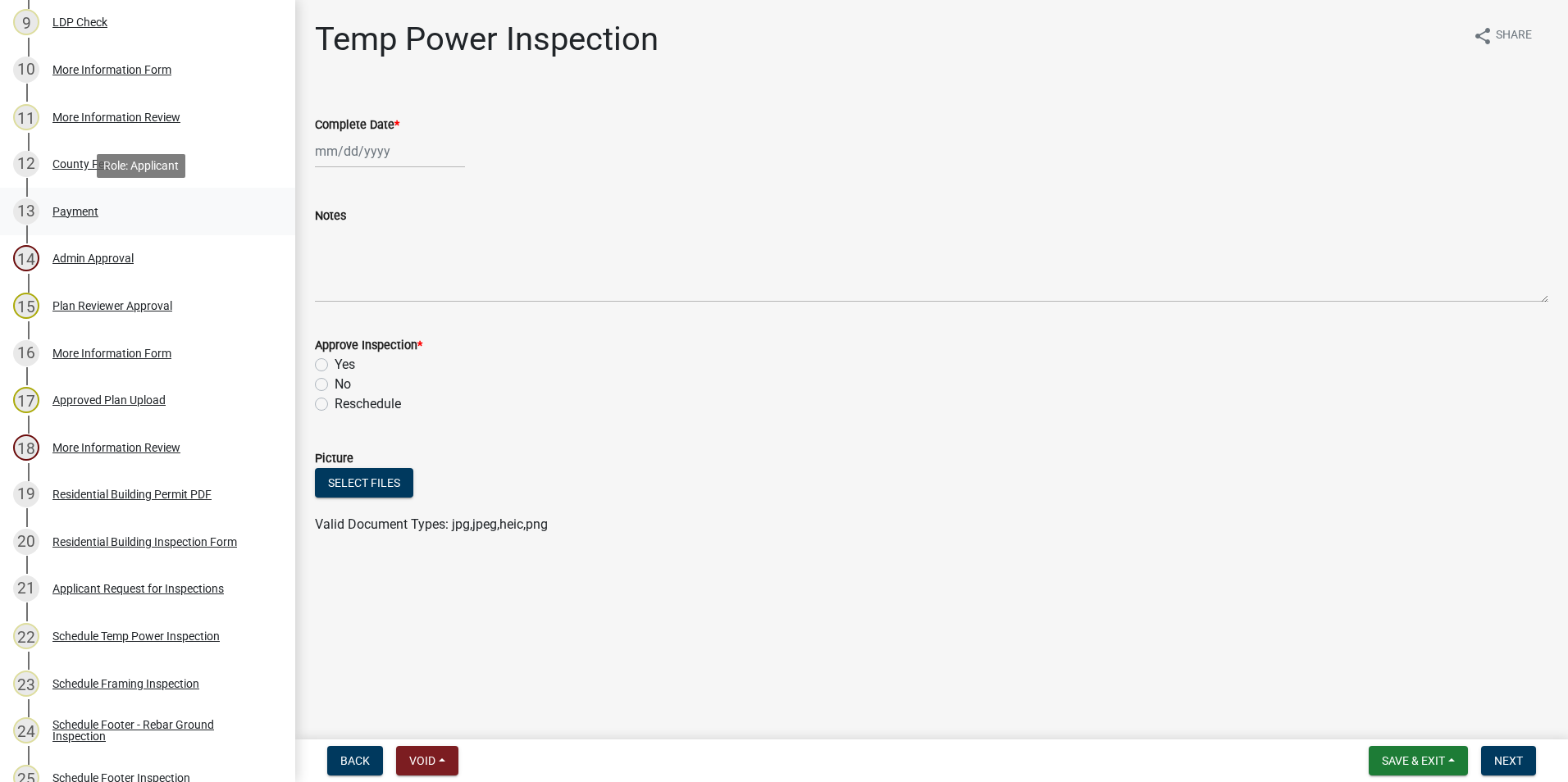
click at [129, 204] on div "13 Payment" at bounding box center [140, 211] width 256 height 26
